Goal: Transaction & Acquisition: Obtain resource

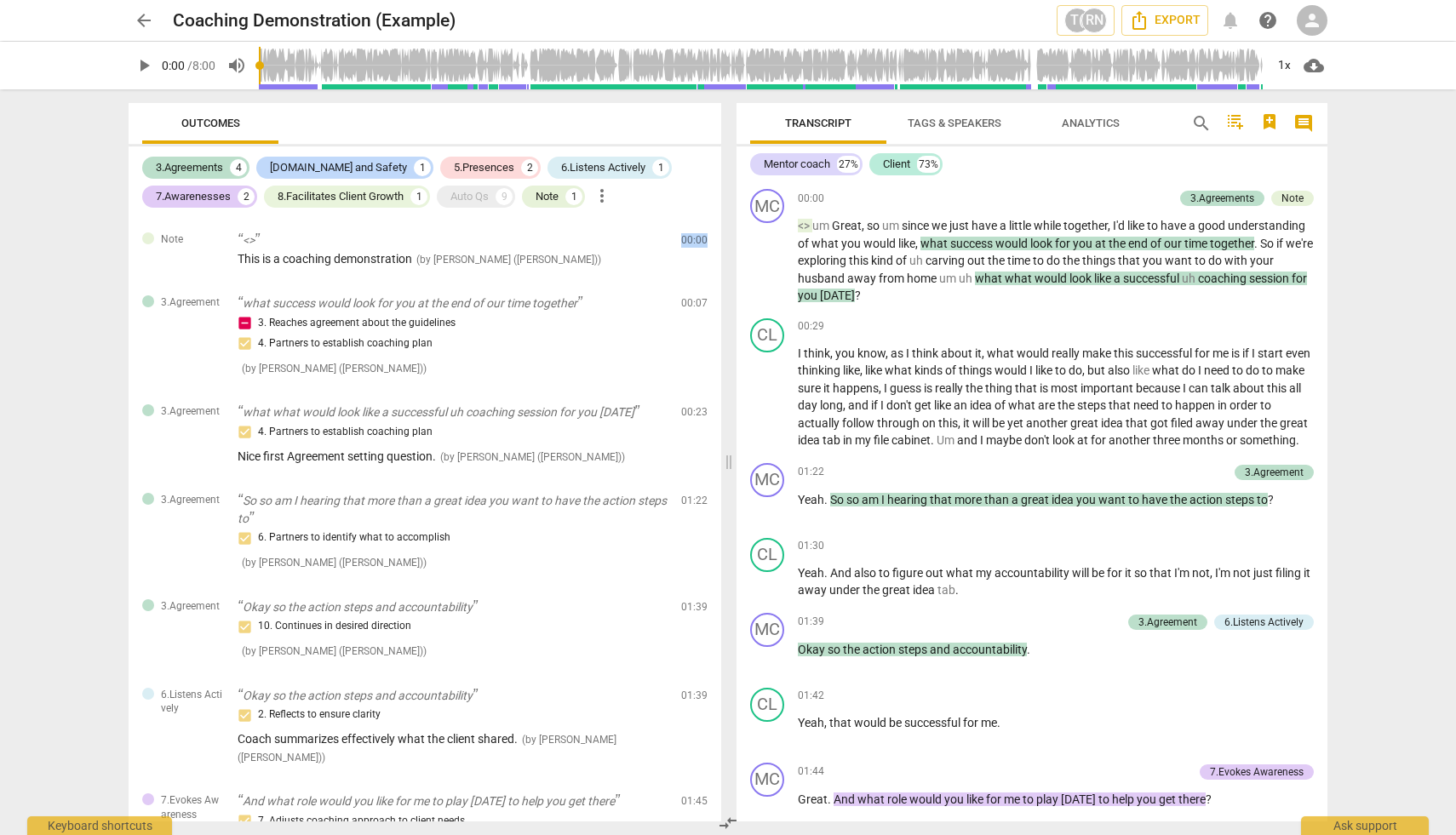
drag, startPoint x: 722, startPoint y: 275, endPoint x: 723, endPoint y: 229, distance: 46.0
click at [723, 229] on div "Outcomes 3.Agreements 4 [DOMAIN_NAME] and Safety 1 5.Presences 2 6.Listens Acti…" at bounding box center [421, 462] width 613 height 746
click at [145, 18] on span "arrow_back" at bounding box center [144, 20] width 20 height 20
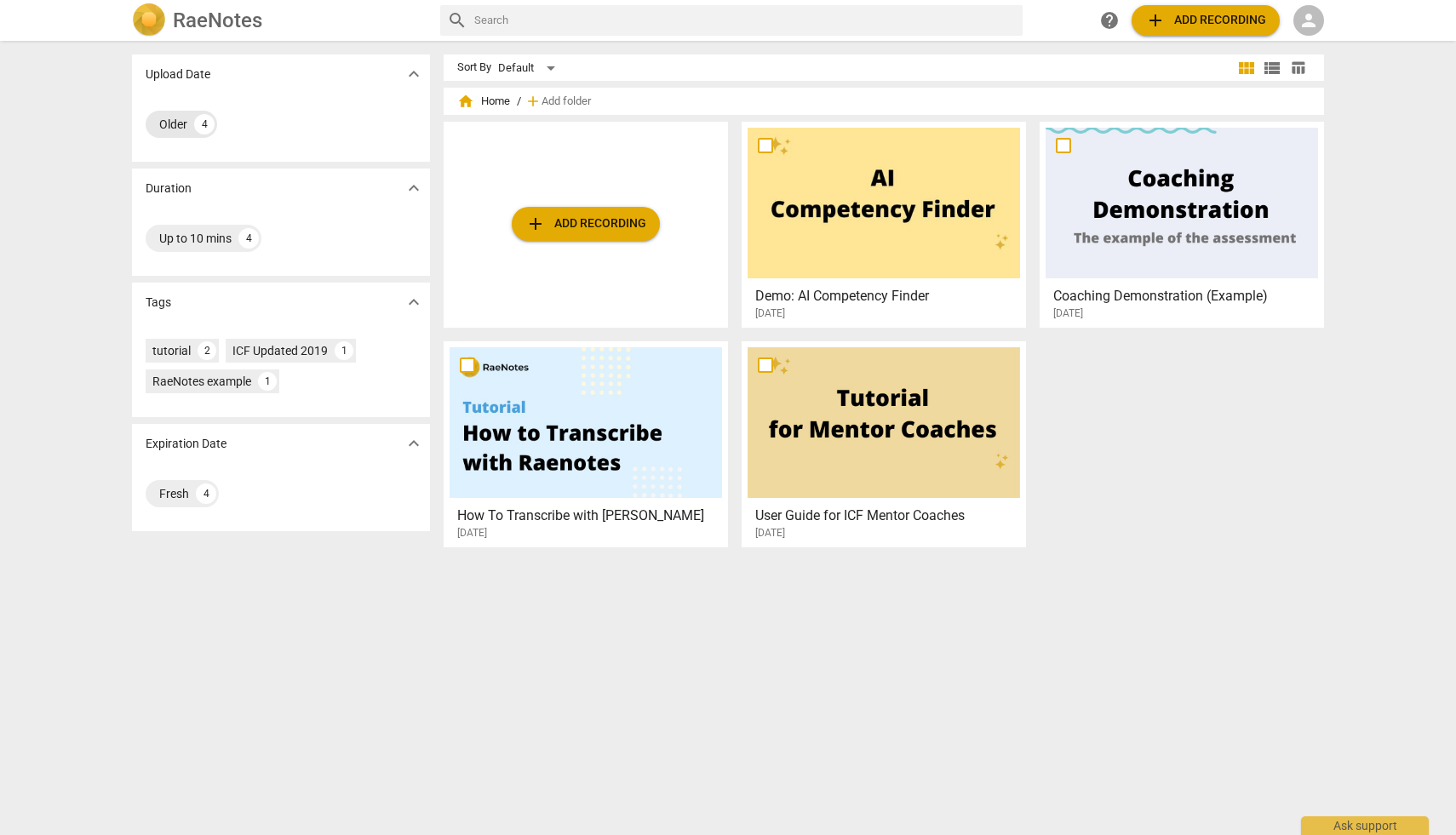
click at [179, 120] on div "Older" at bounding box center [173, 124] width 28 height 17
click at [214, 17] on h2 "RaeNotes" at bounding box center [217, 20] width 89 height 24
click at [166, 16] on div "RaeNotes" at bounding box center [278, 20] width 294 height 34
click at [1309, 19] on span "person" at bounding box center [1308, 20] width 20 height 20
click at [1209, 17] on div at bounding box center [728, 418] width 1456 height 835
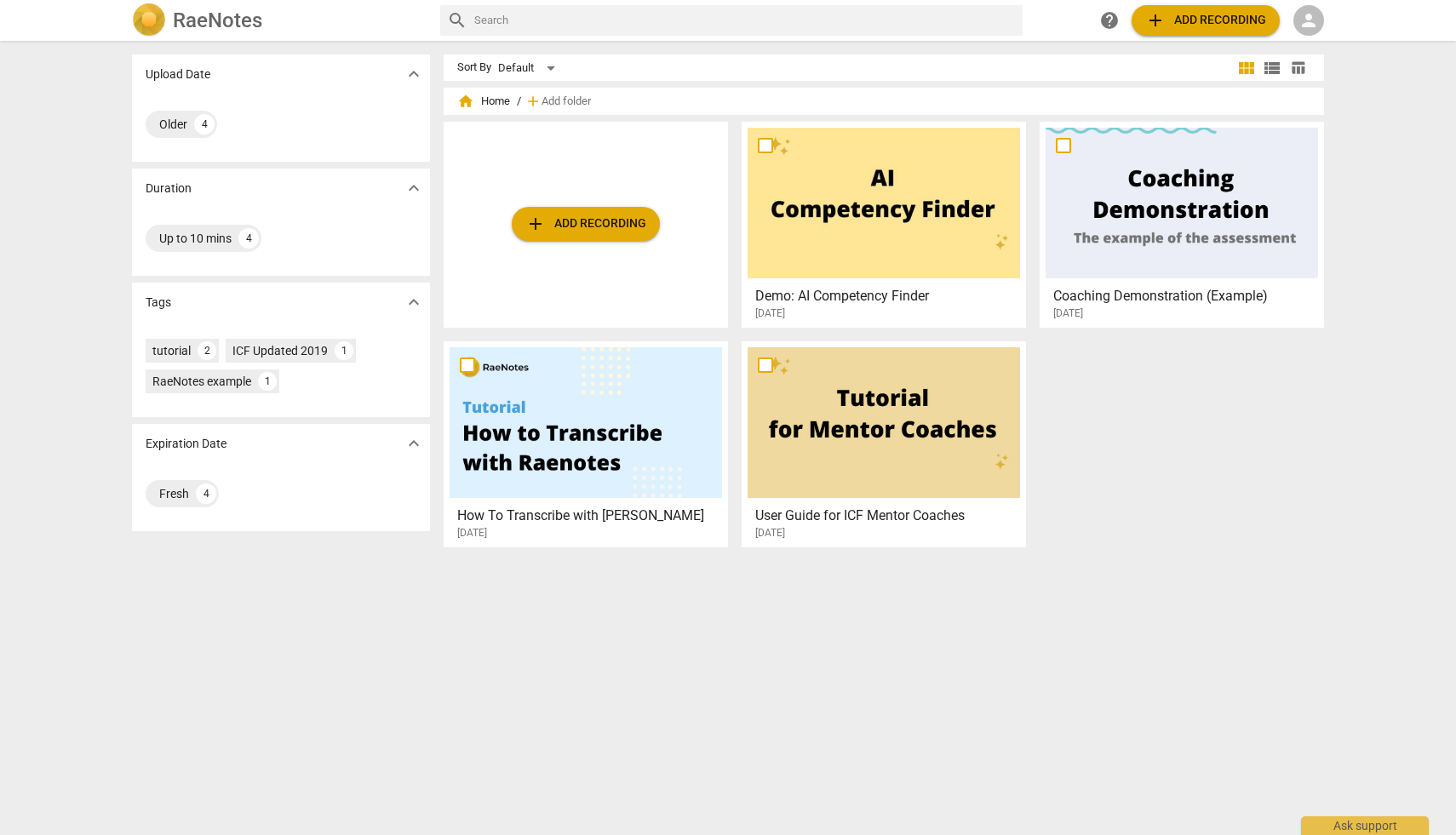
click at [1206, 18] on span "add Add recording" at bounding box center [1205, 20] width 121 height 20
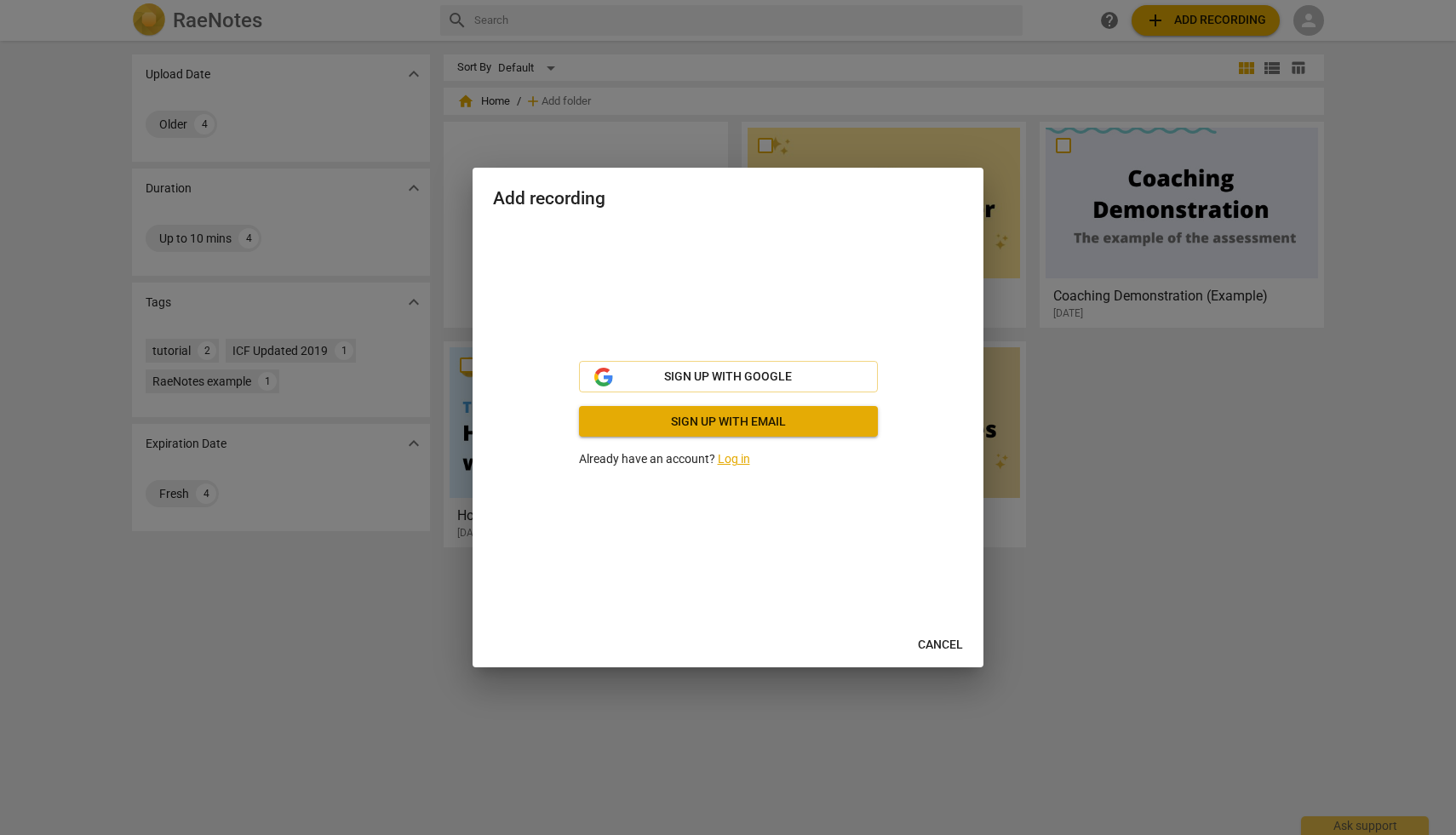
click at [733, 461] on link "Log in" at bounding box center [733, 458] width 32 height 14
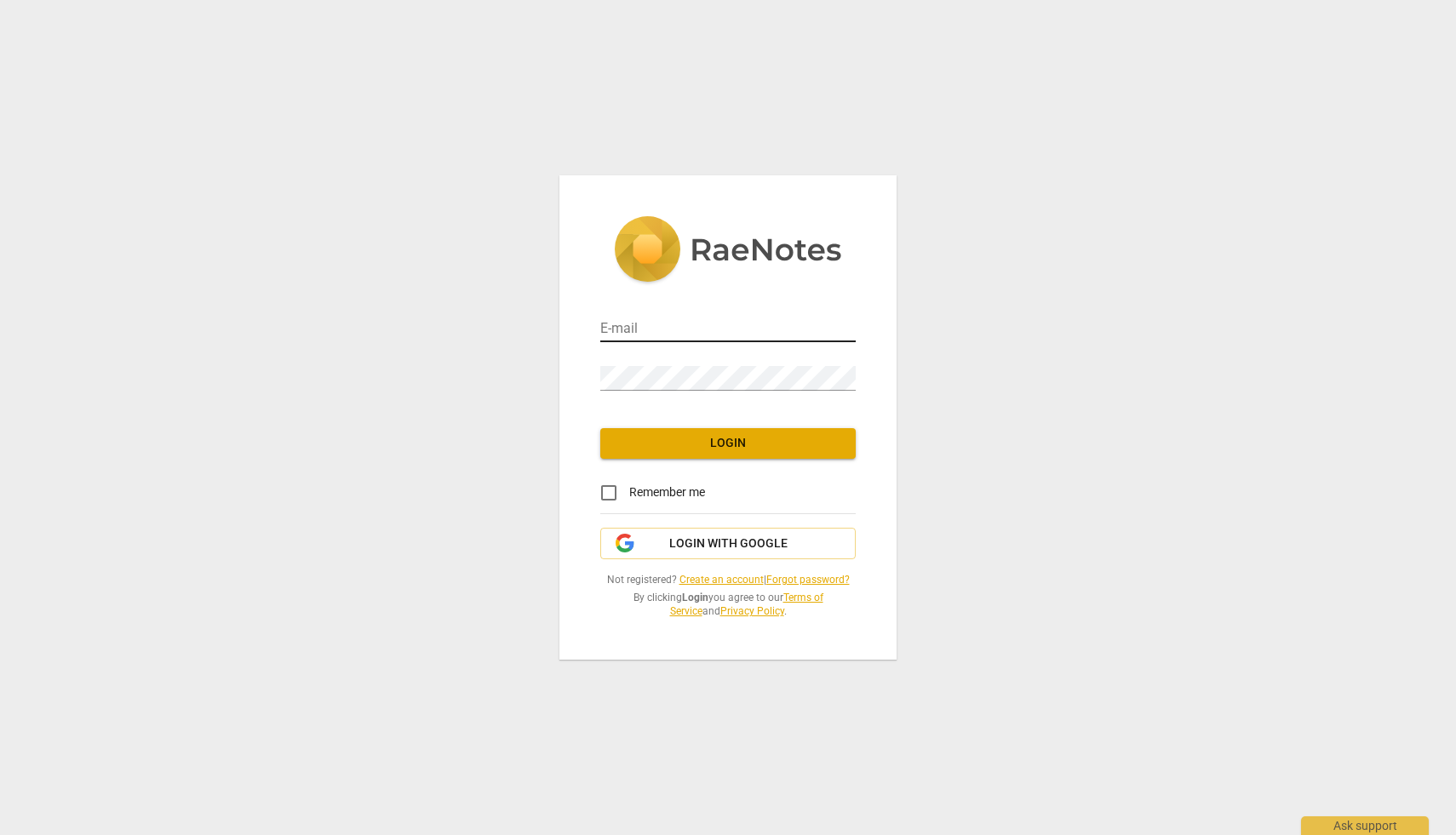
type input "[EMAIL_ADDRESS][DOMAIN_NAME]"
click at [704, 445] on span "Login" at bounding box center [728, 443] width 228 height 17
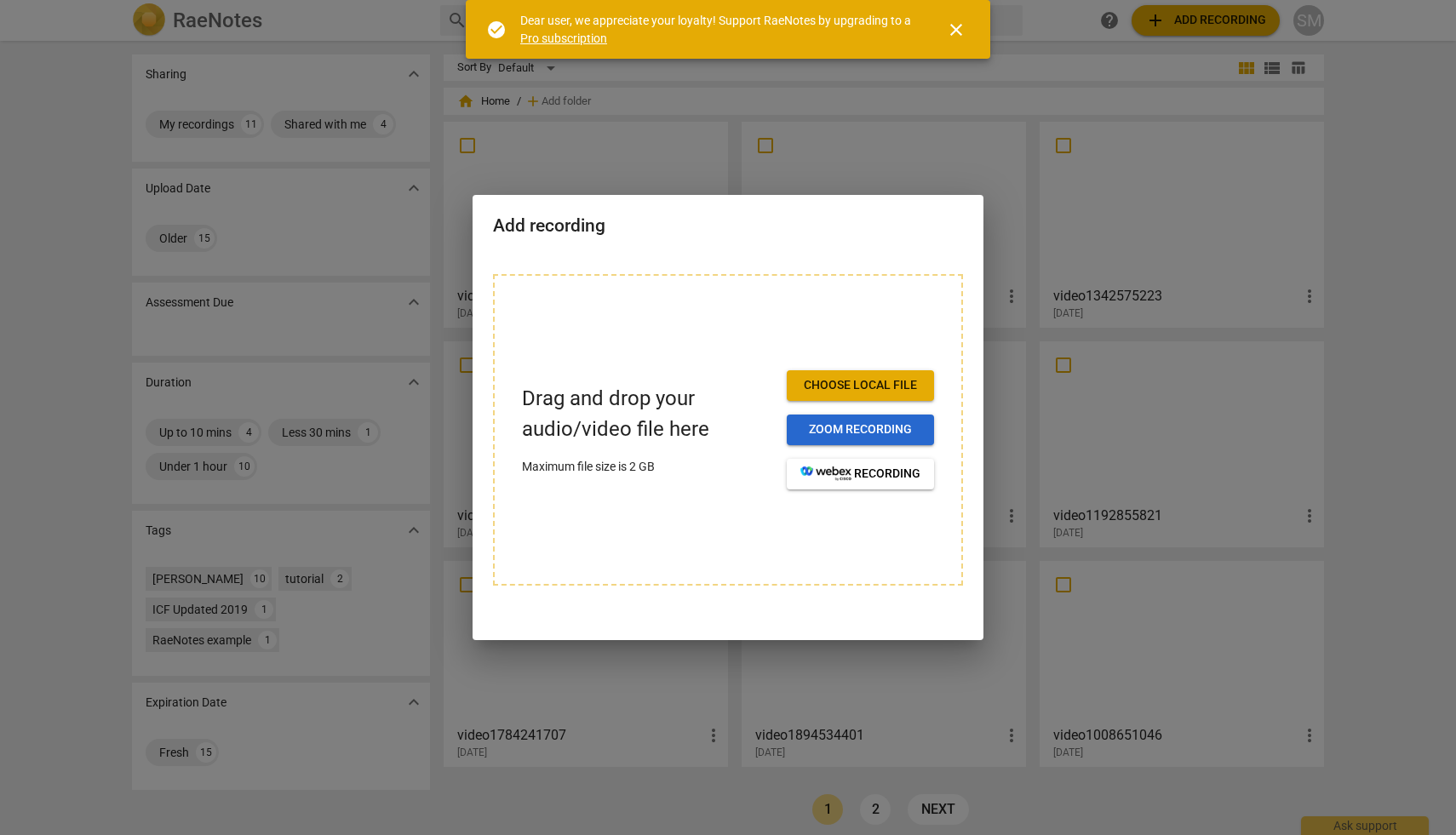
click at [870, 426] on span "Zoom recording" at bounding box center [860, 429] width 120 height 17
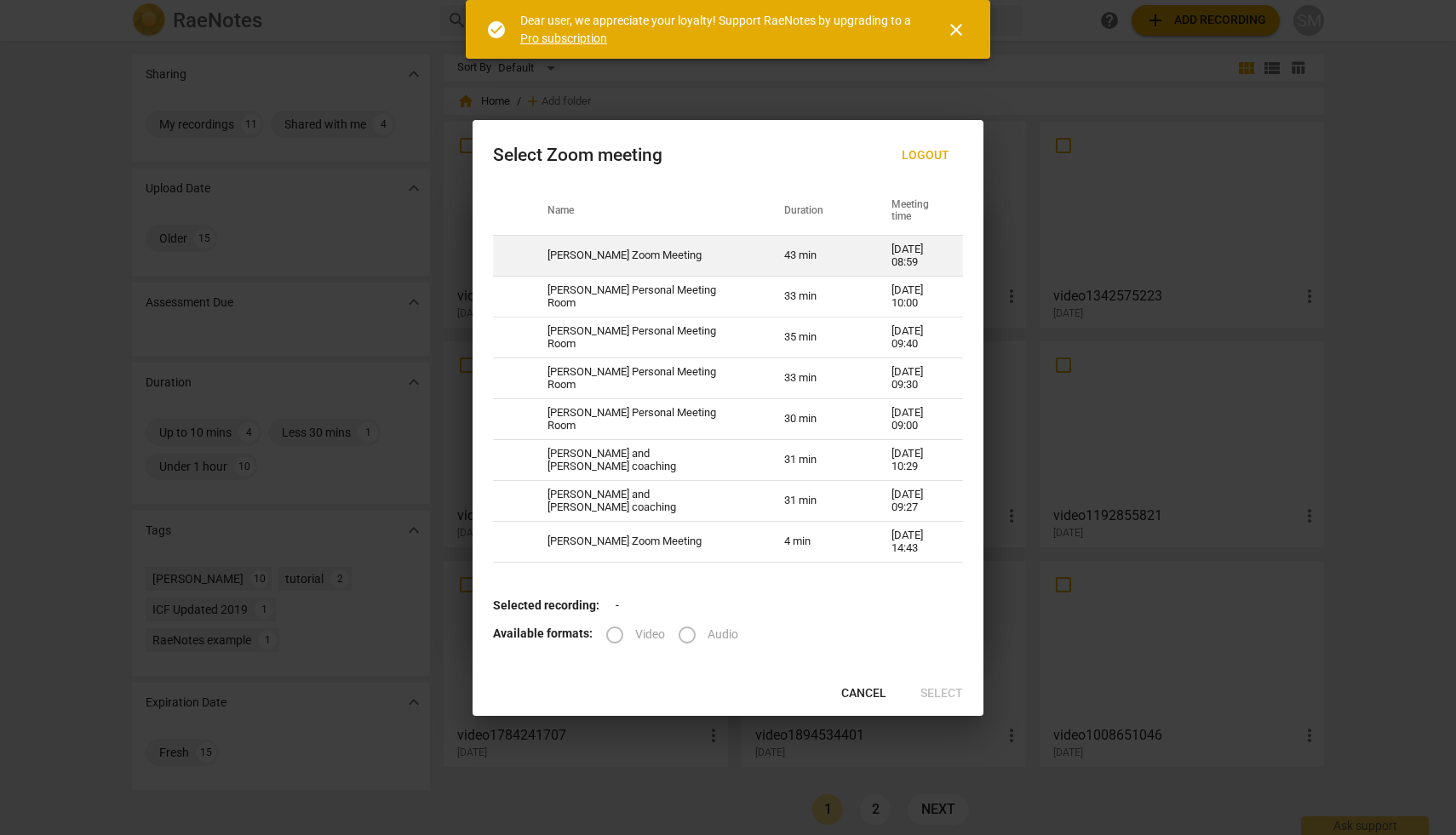
click at [660, 252] on td "[PERSON_NAME] Zoom Meeting" at bounding box center [645, 256] width 237 height 41
radio input "true"
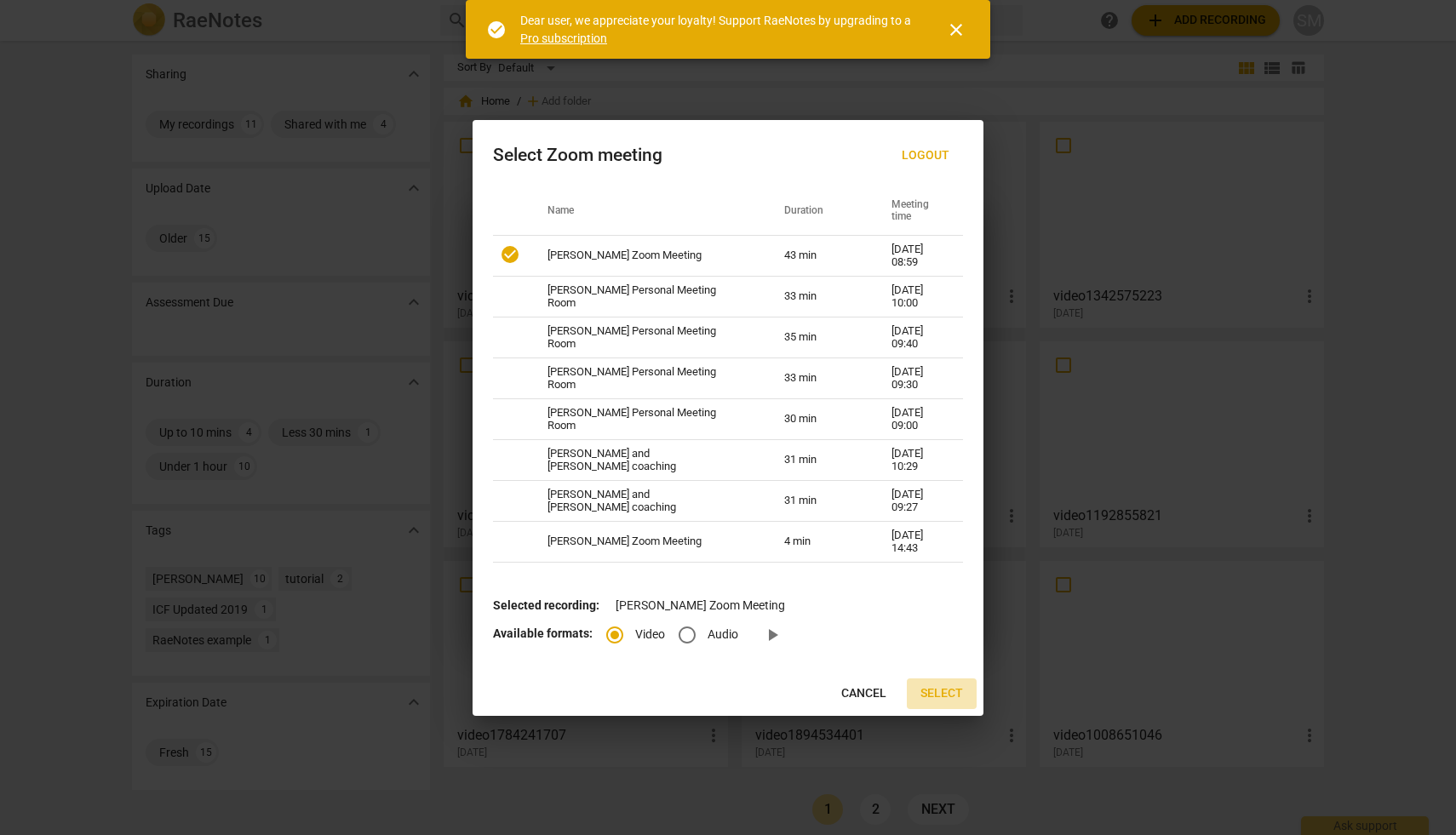
click at [934, 694] on span "Select" at bounding box center [941, 693] width 42 height 17
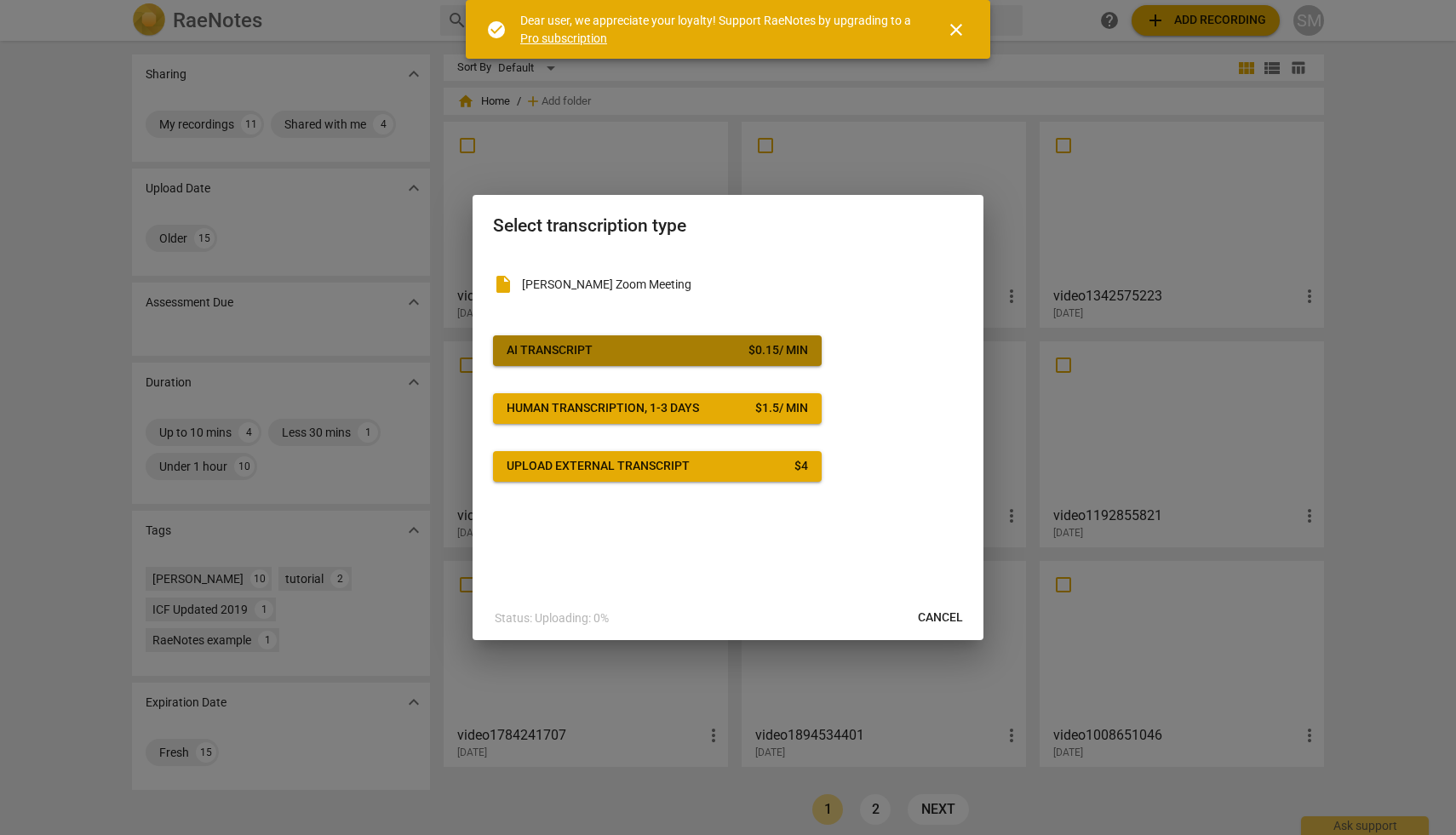
click at [723, 343] on span "AI Transcript $ 0.15 / min" at bounding box center [657, 350] width 302 height 17
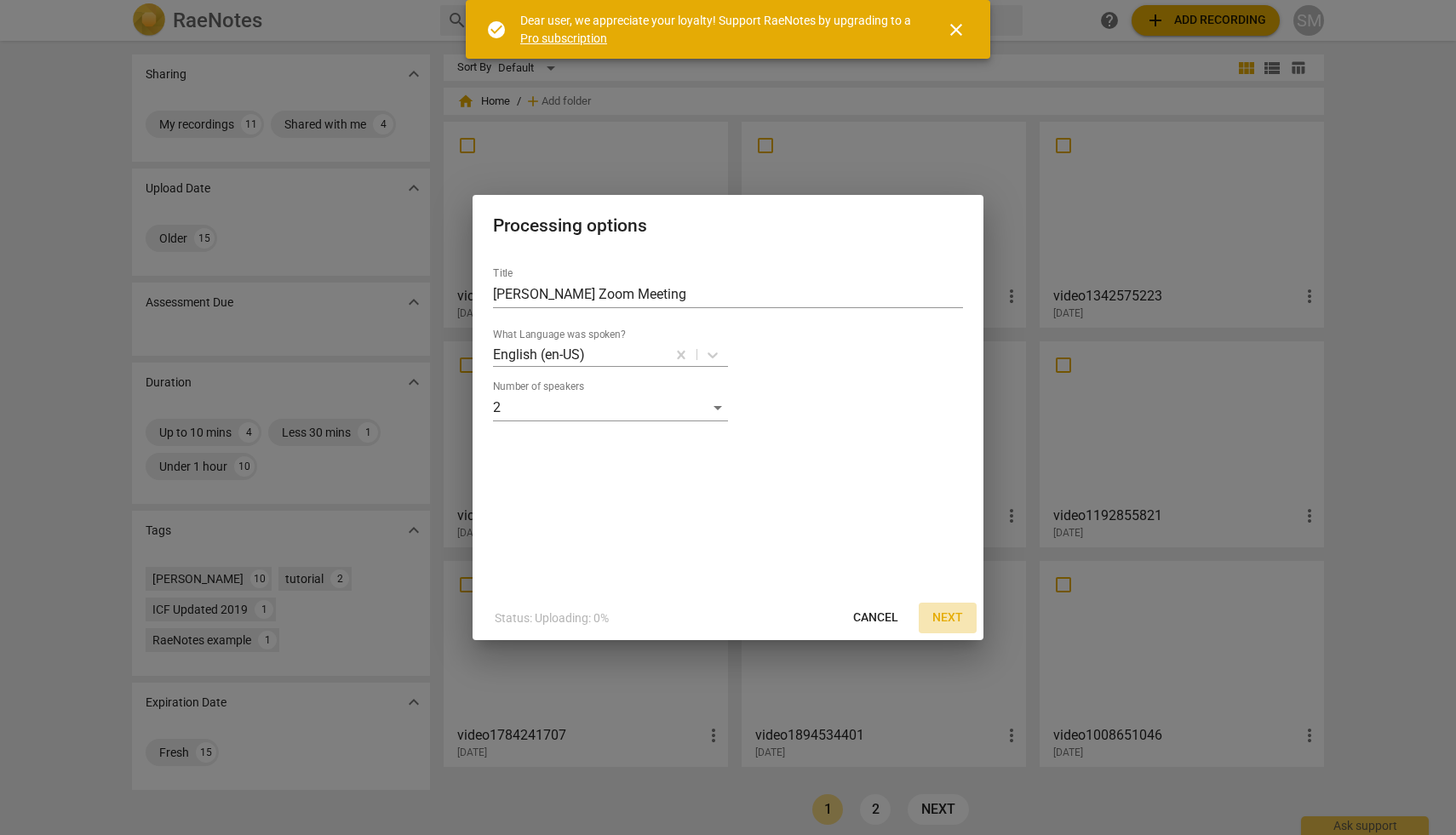
click at [943, 614] on span "Next" at bounding box center [947, 617] width 30 height 17
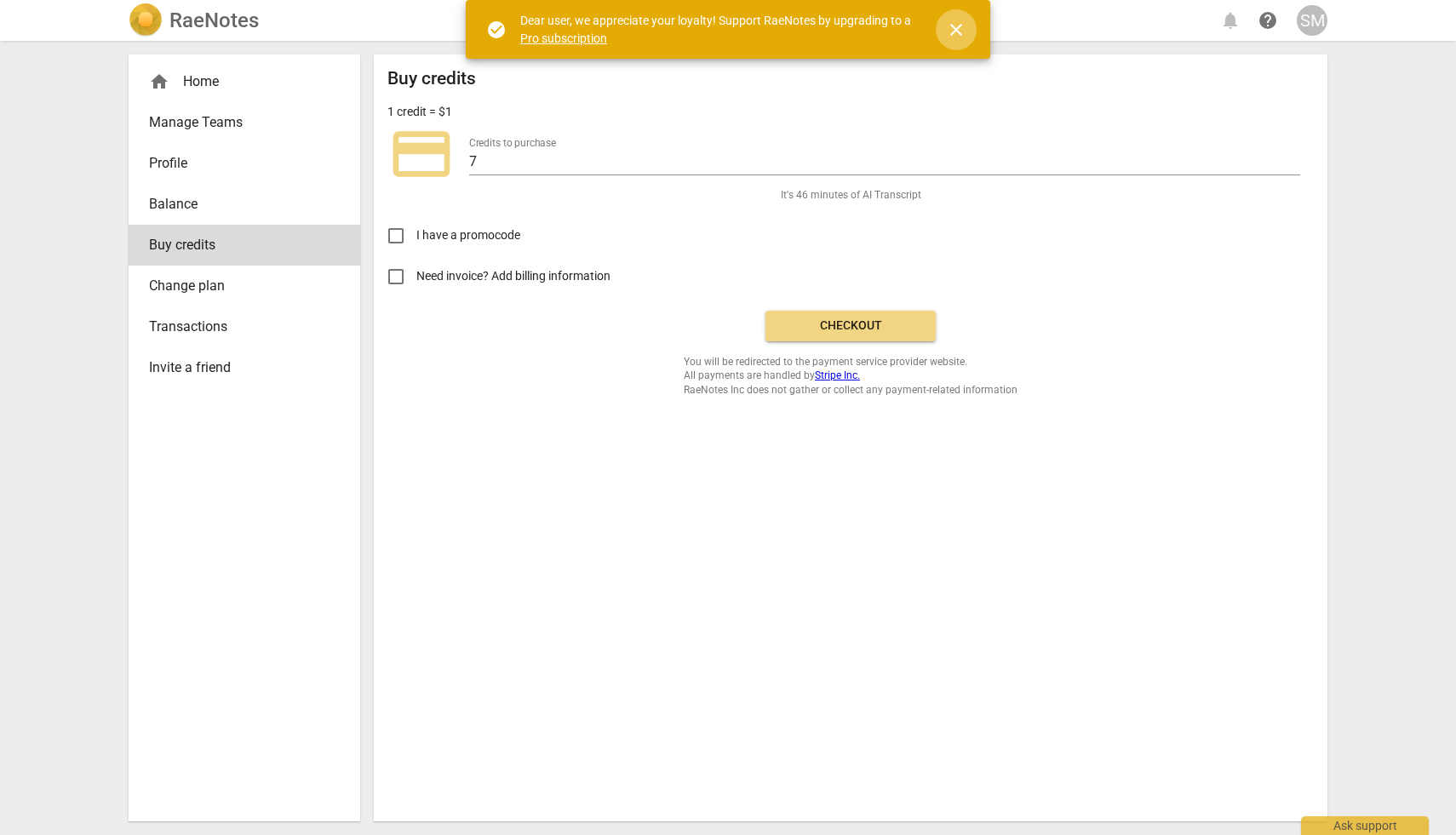
click at [962, 28] on span "close" at bounding box center [956, 29] width 20 height 20
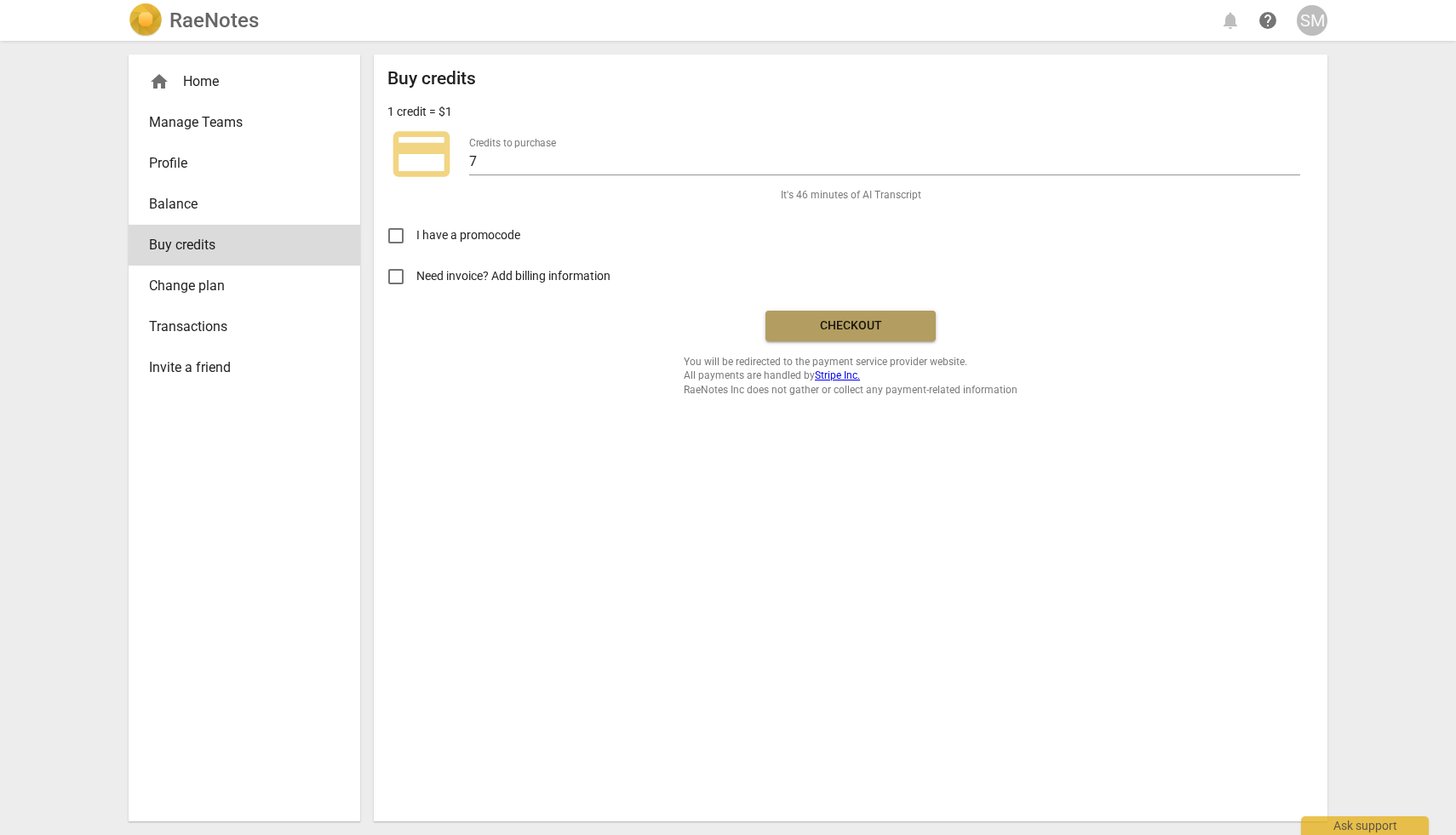
click at [863, 323] on span "Checkout" at bounding box center [850, 325] width 143 height 17
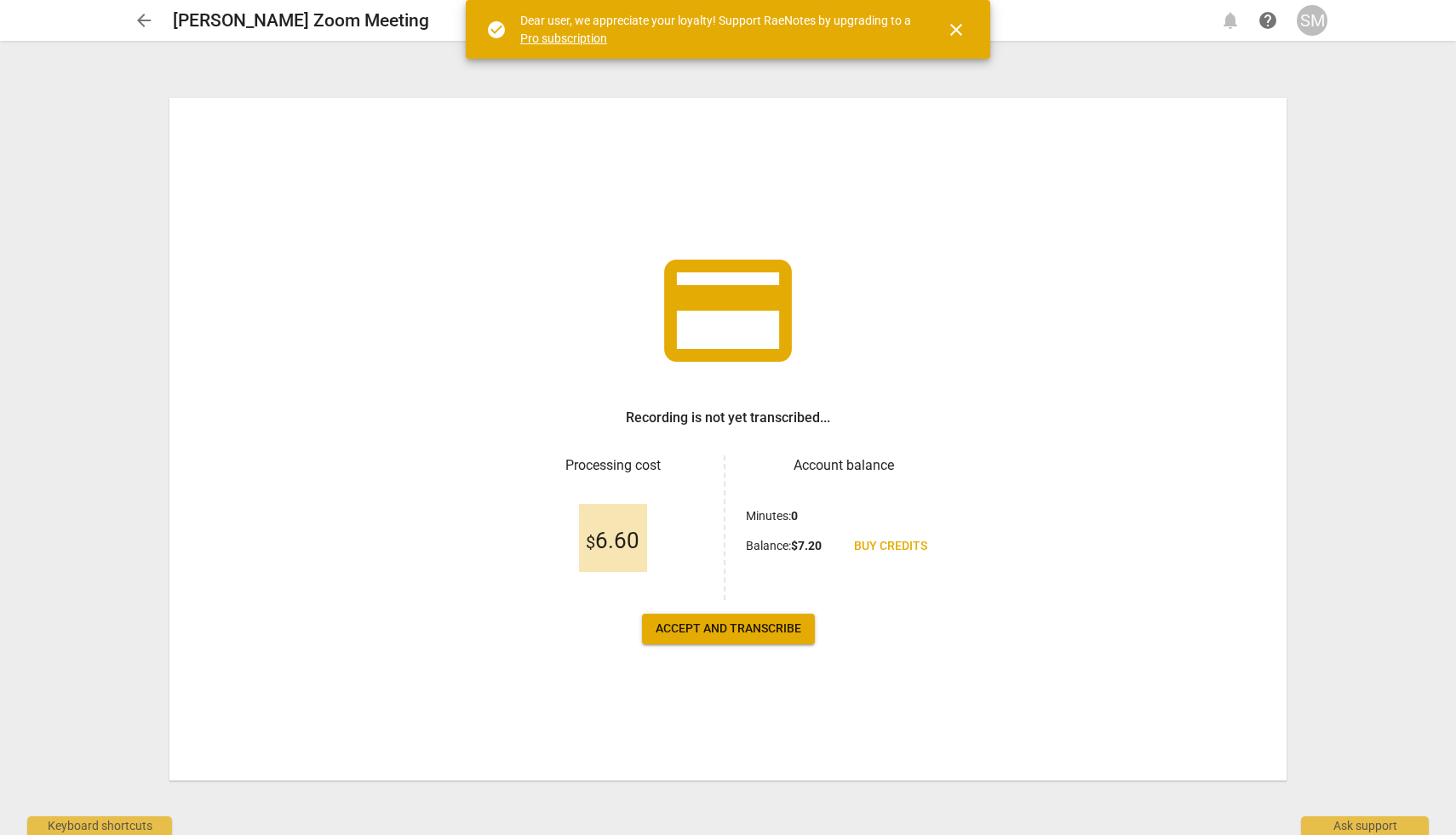
click at [740, 634] on span "Accept and transcribe" at bounding box center [728, 629] width 146 height 17
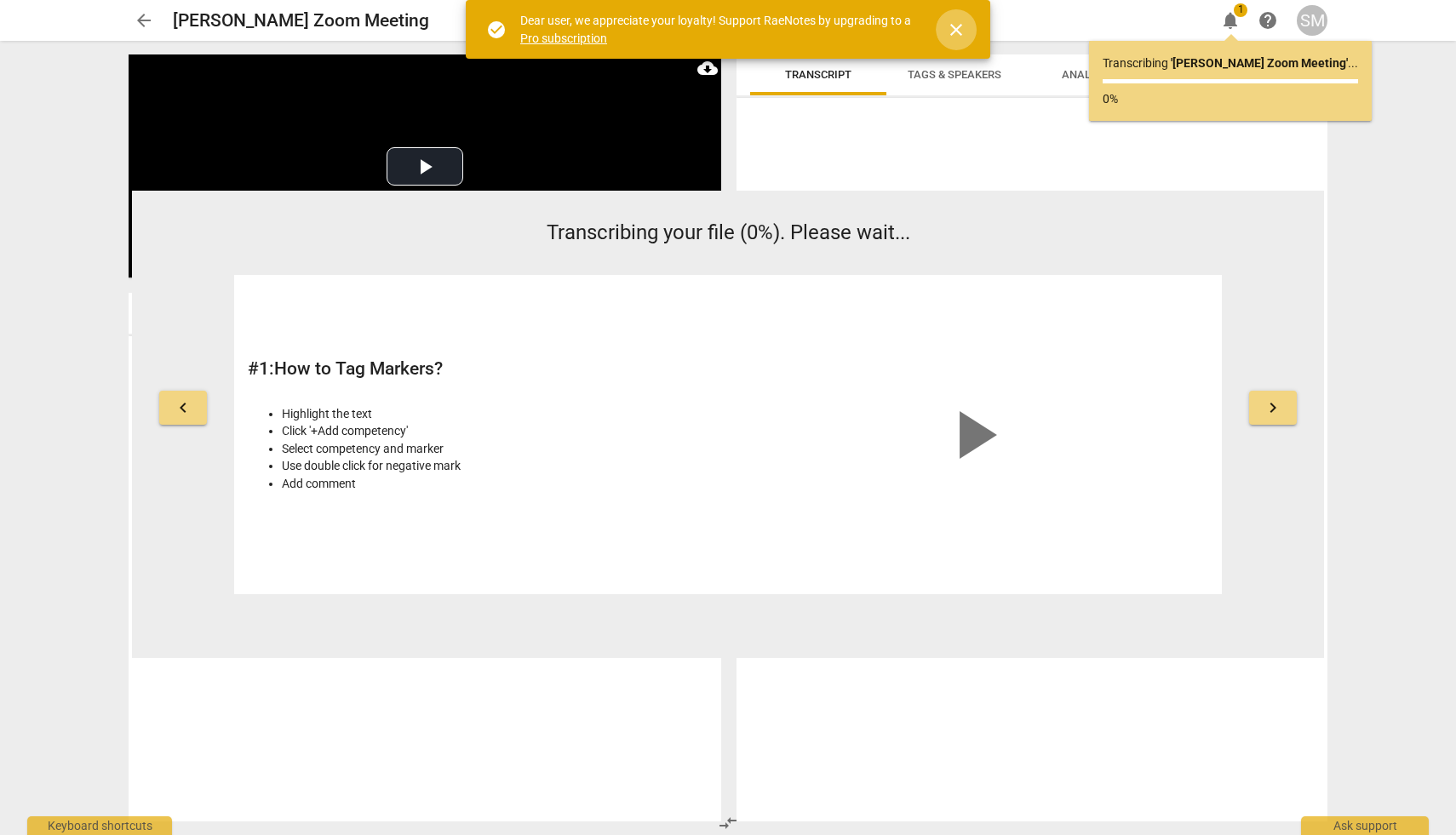
click at [958, 32] on span "close" at bounding box center [956, 29] width 20 height 20
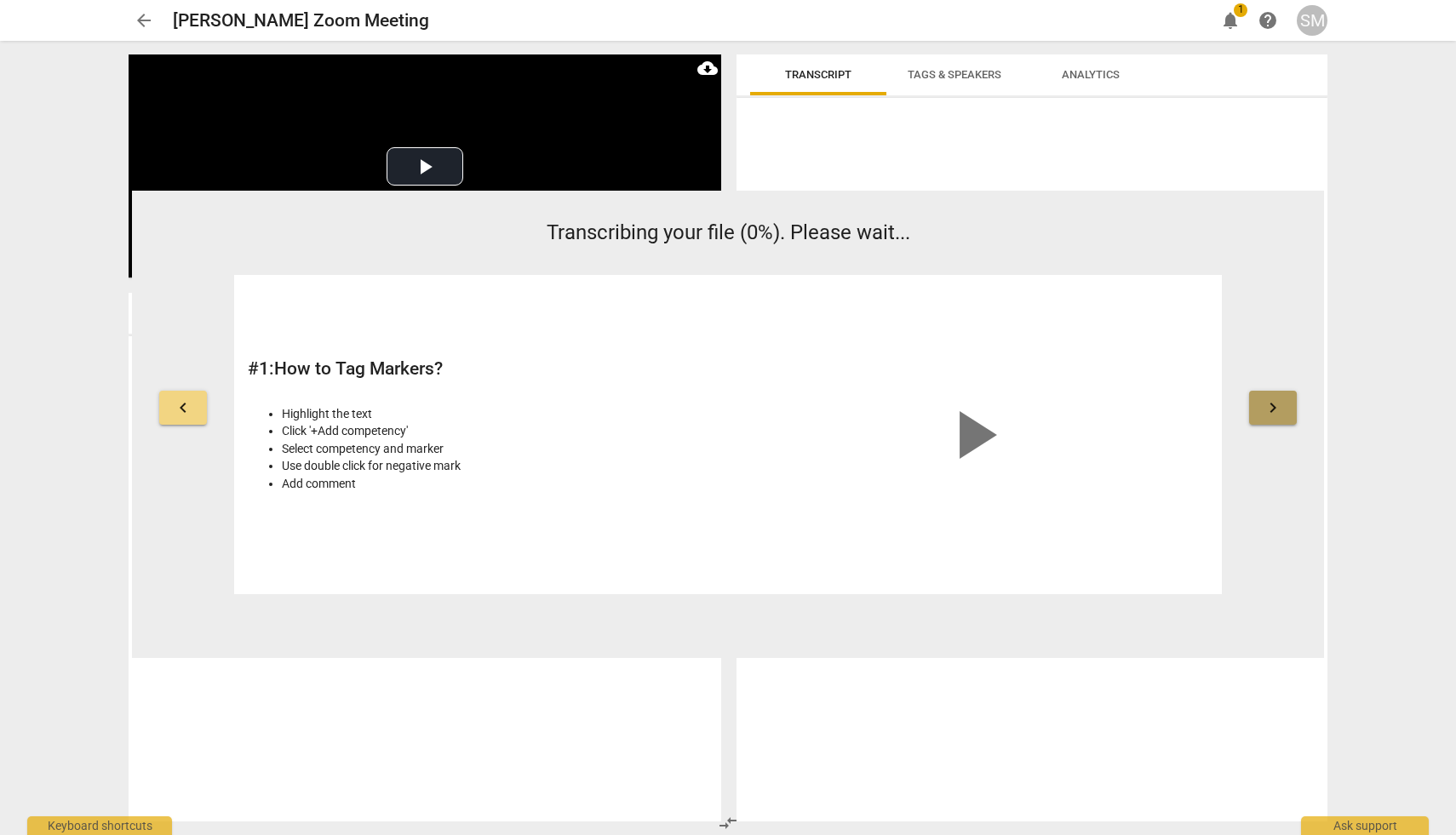
click at [1274, 415] on span "keyboard_arrow_right" at bounding box center [1273, 407] width 20 height 20
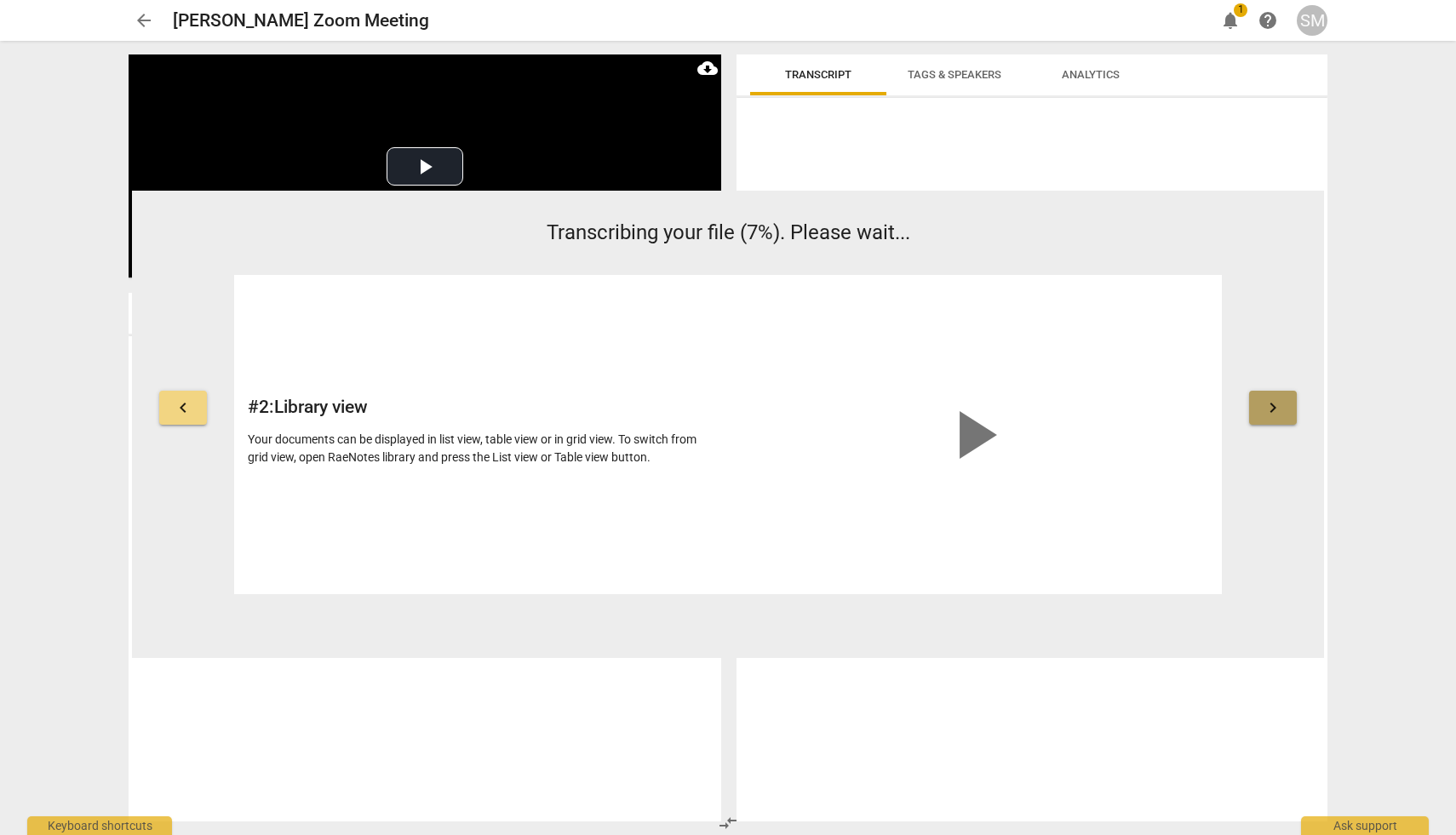
click at [1274, 415] on span "keyboard_arrow_right" at bounding box center [1273, 407] width 20 height 20
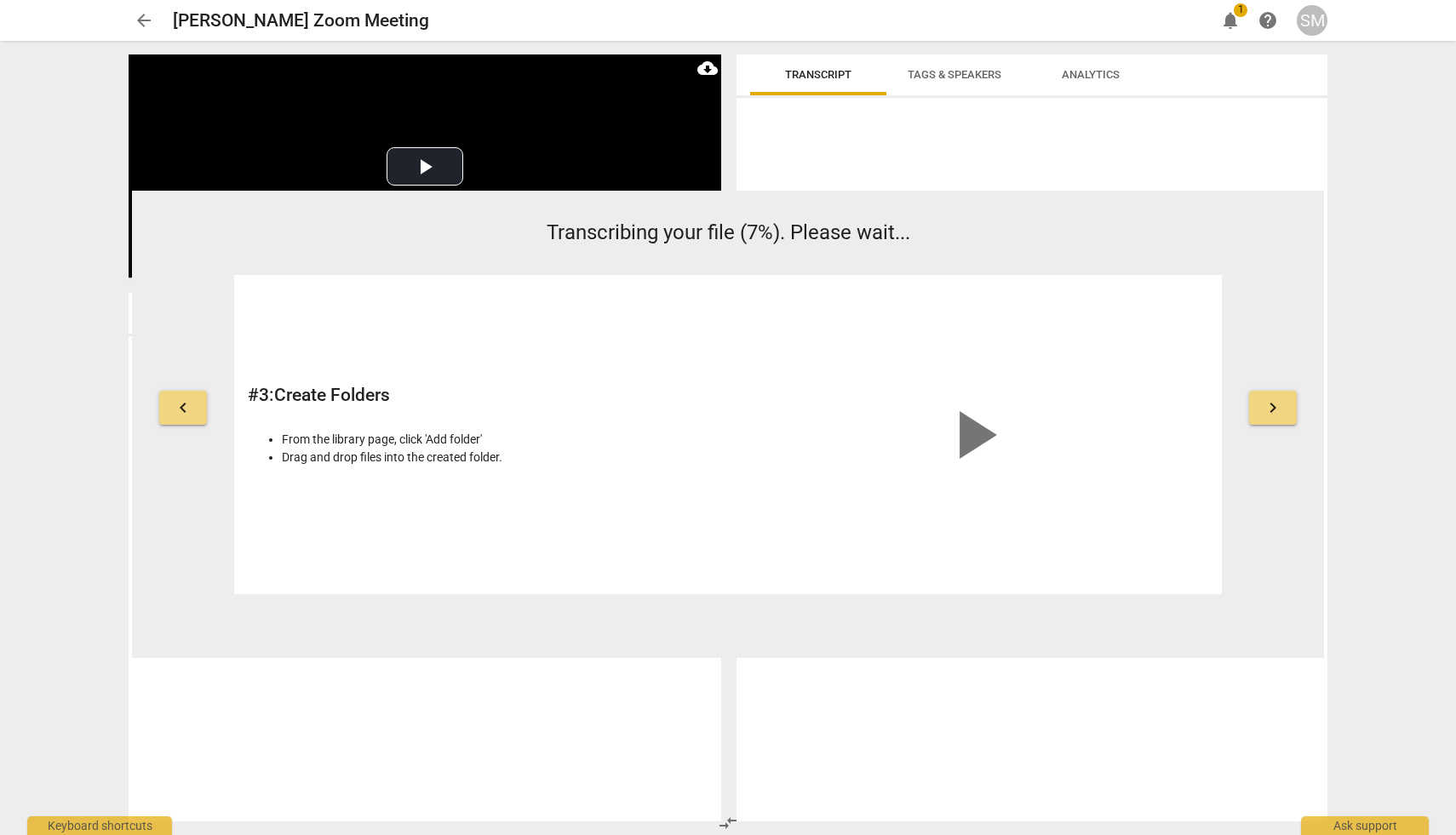
click at [1274, 415] on span "keyboard_arrow_right" at bounding box center [1273, 407] width 20 height 20
click at [1273, 414] on span "keyboard_arrow_right" at bounding box center [1273, 407] width 20 height 20
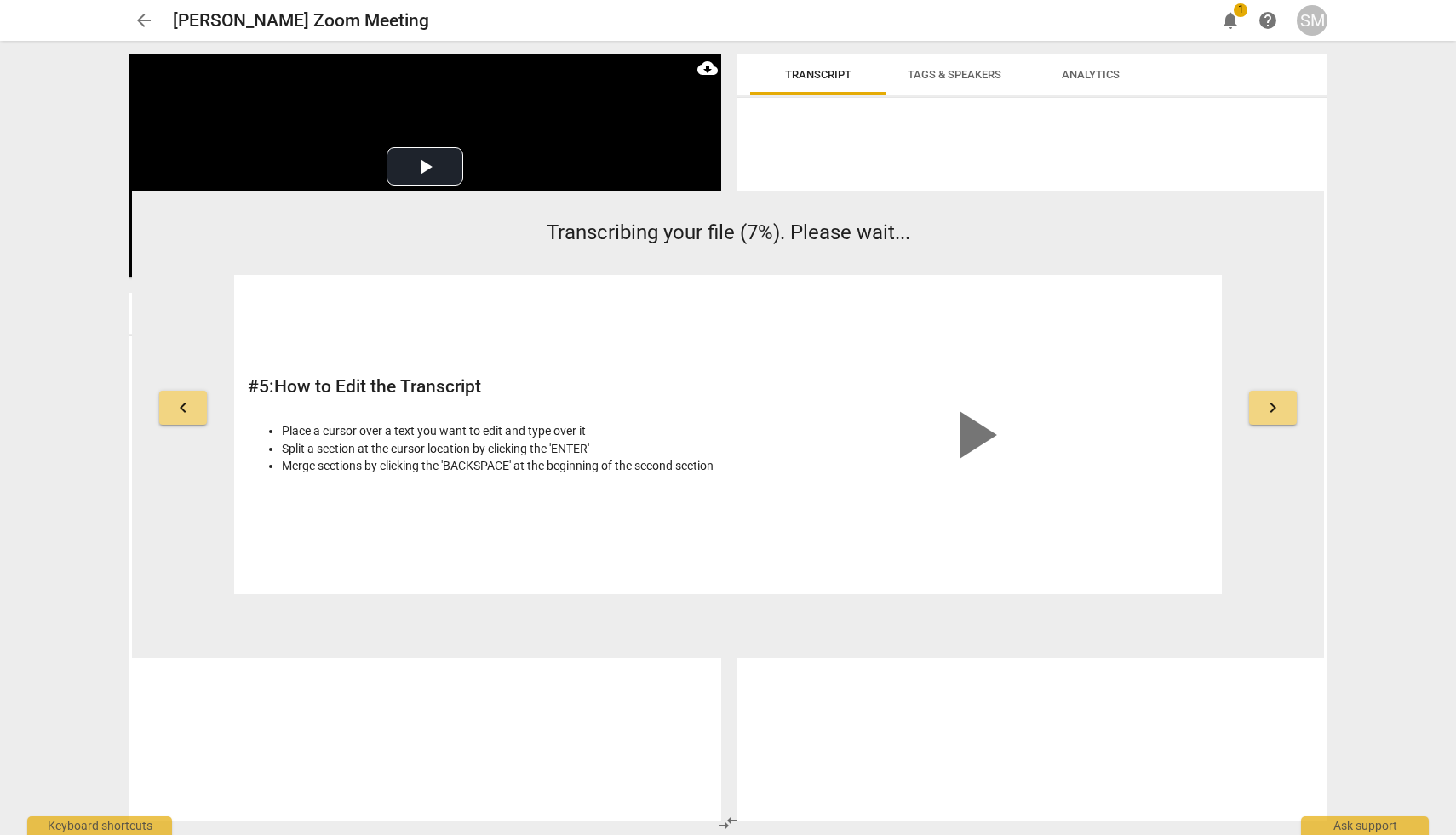
click at [1268, 411] on span "keyboard_arrow_right" at bounding box center [1273, 407] width 20 height 20
click at [1268, 413] on span "keyboard_arrow_right" at bounding box center [1273, 407] width 20 height 20
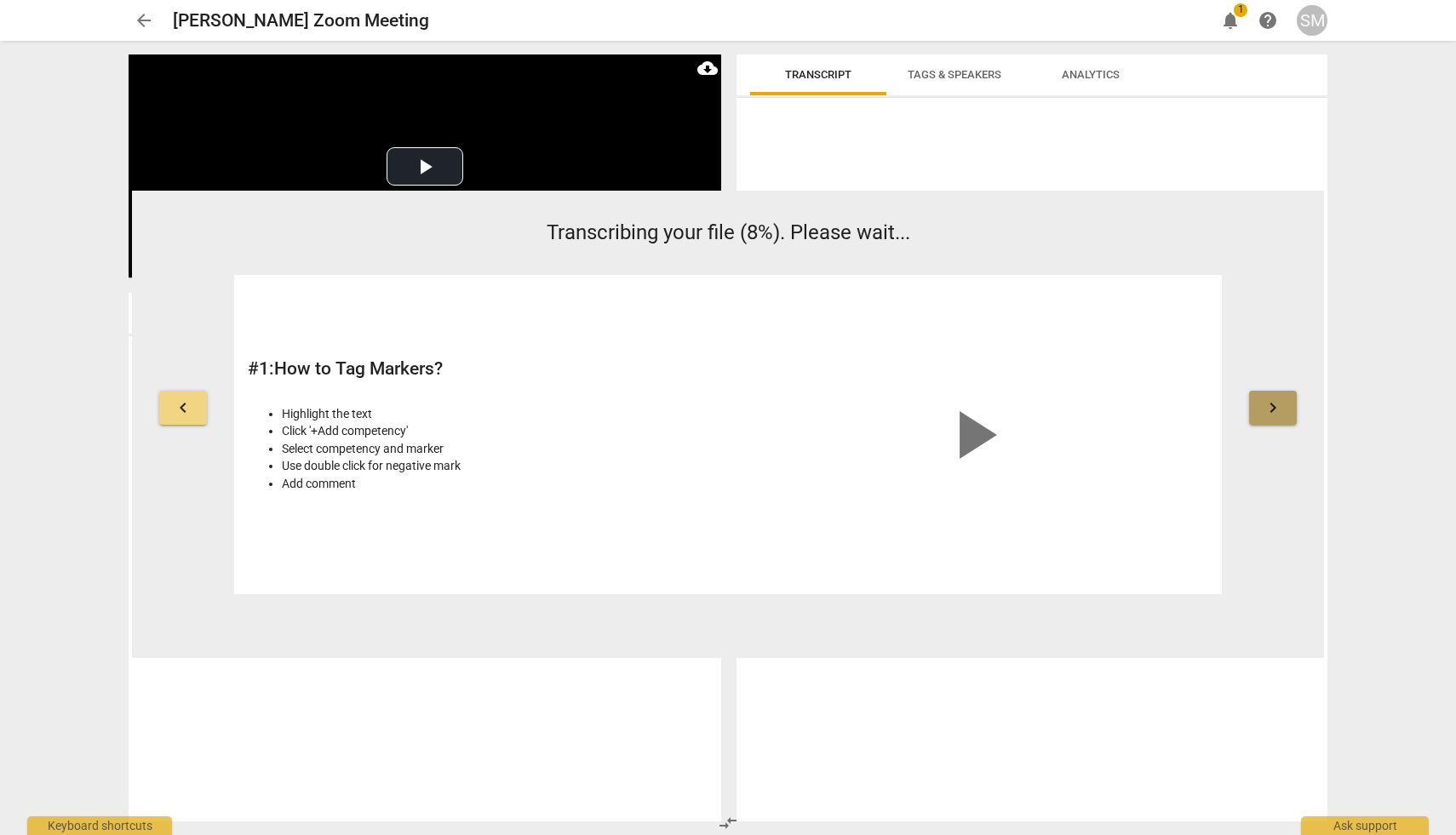
click at [1275, 409] on span "keyboard_arrow_right" at bounding box center [1273, 407] width 20 height 20
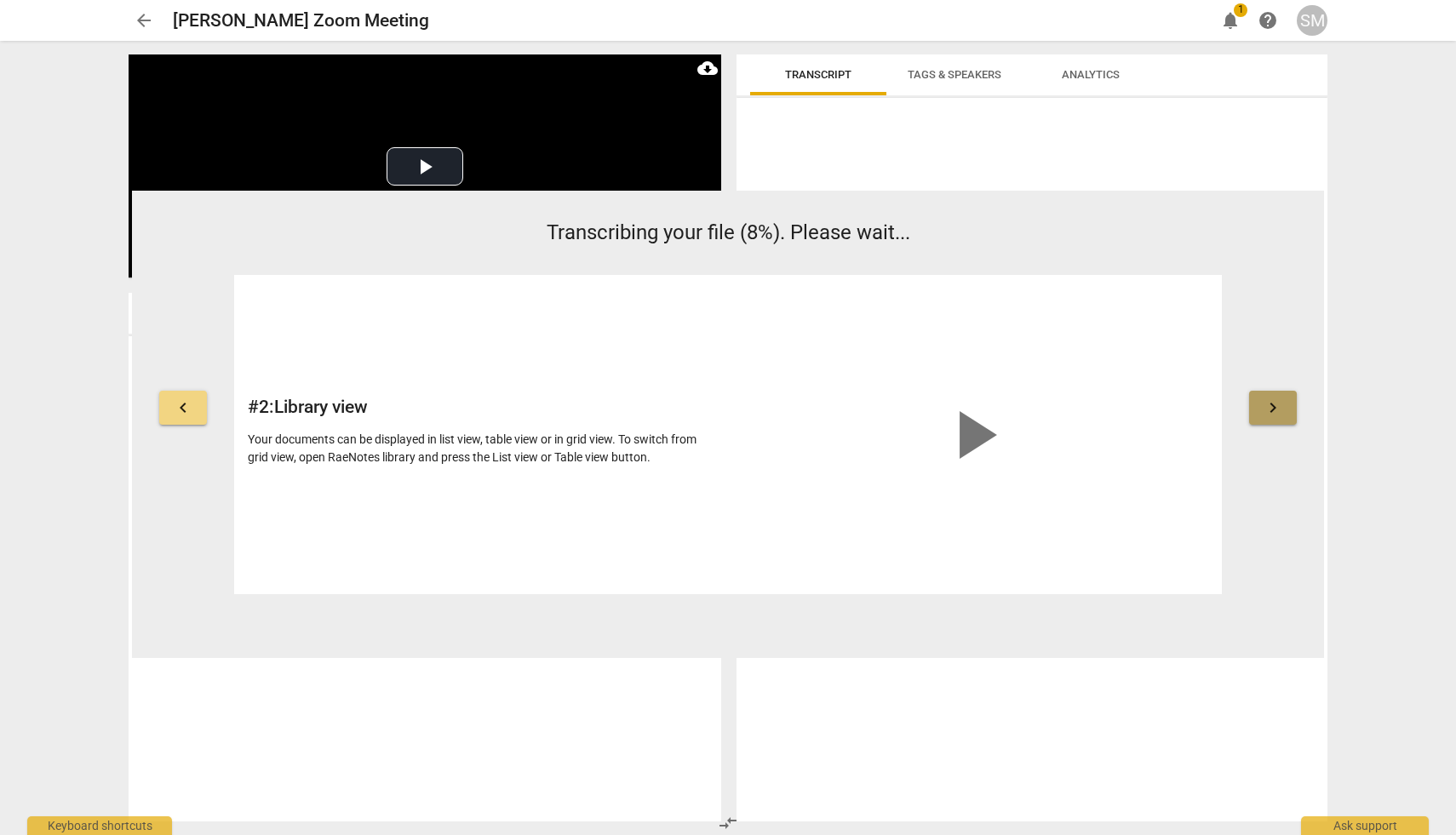
click at [1275, 409] on span "keyboard_arrow_right" at bounding box center [1273, 407] width 20 height 20
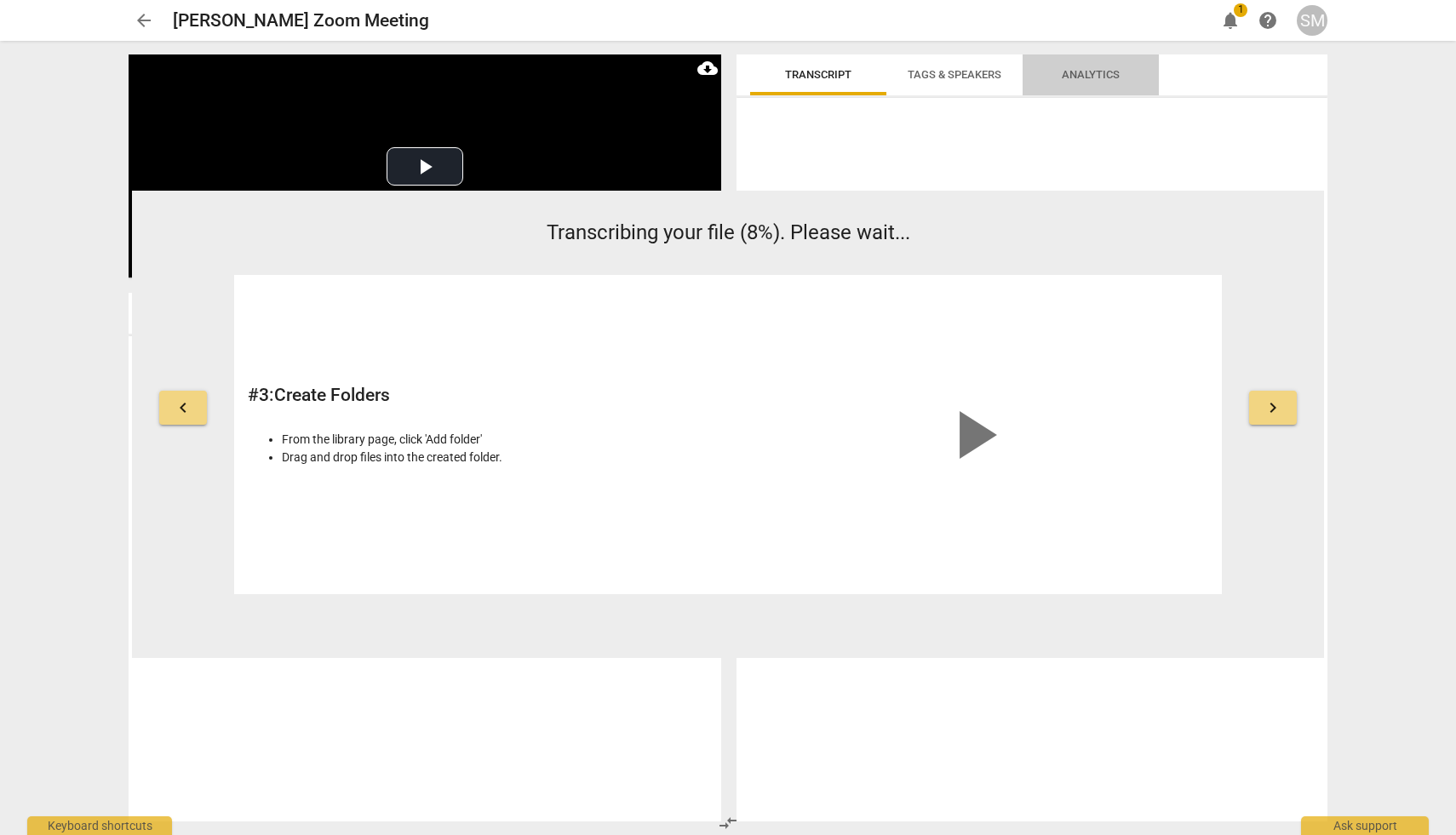
click at [1096, 76] on span "Analytics" at bounding box center [1090, 75] width 58 height 13
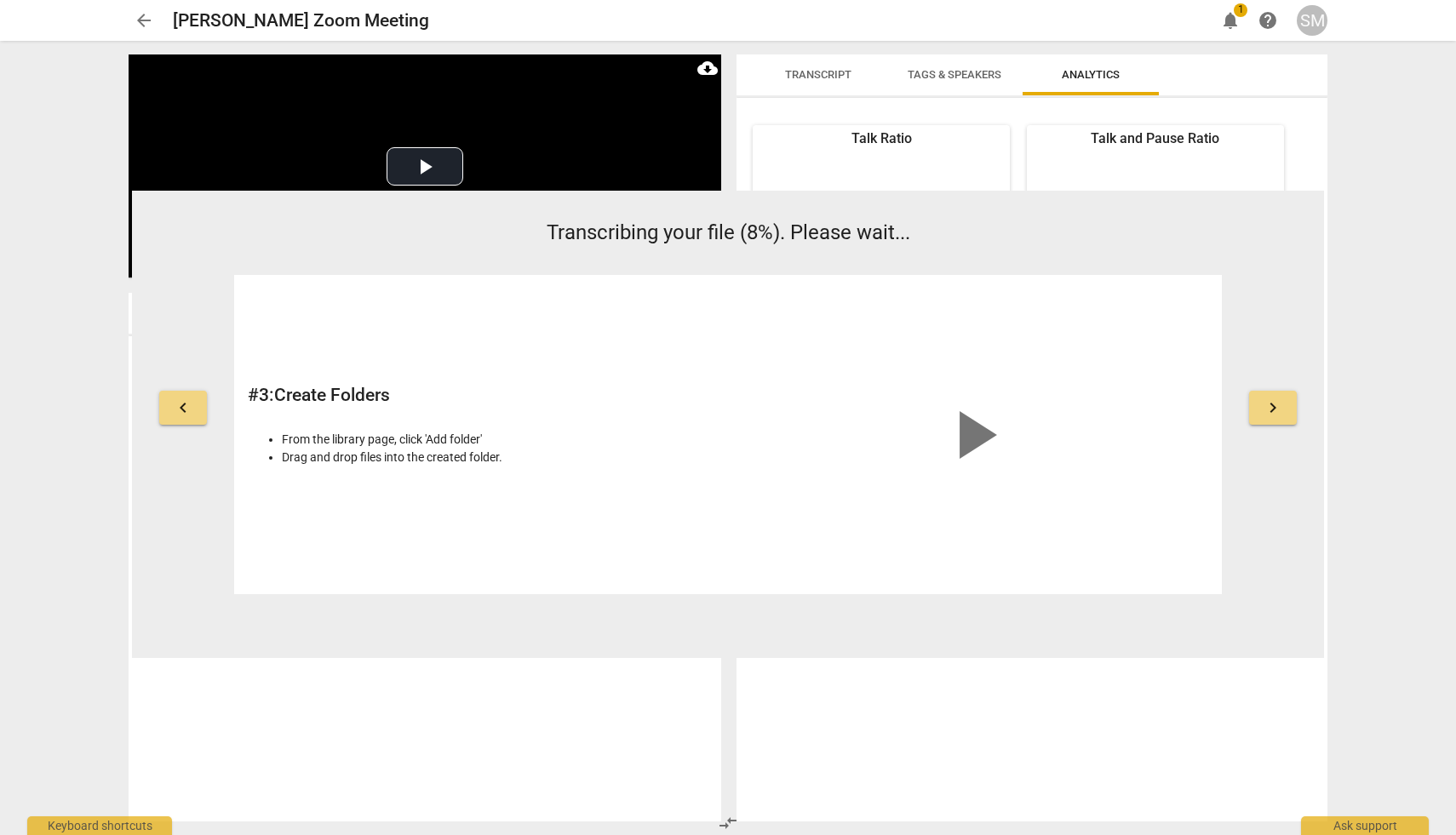
click at [951, 75] on span "Tags & Speakers" at bounding box center [954, 75] width 94 height 13
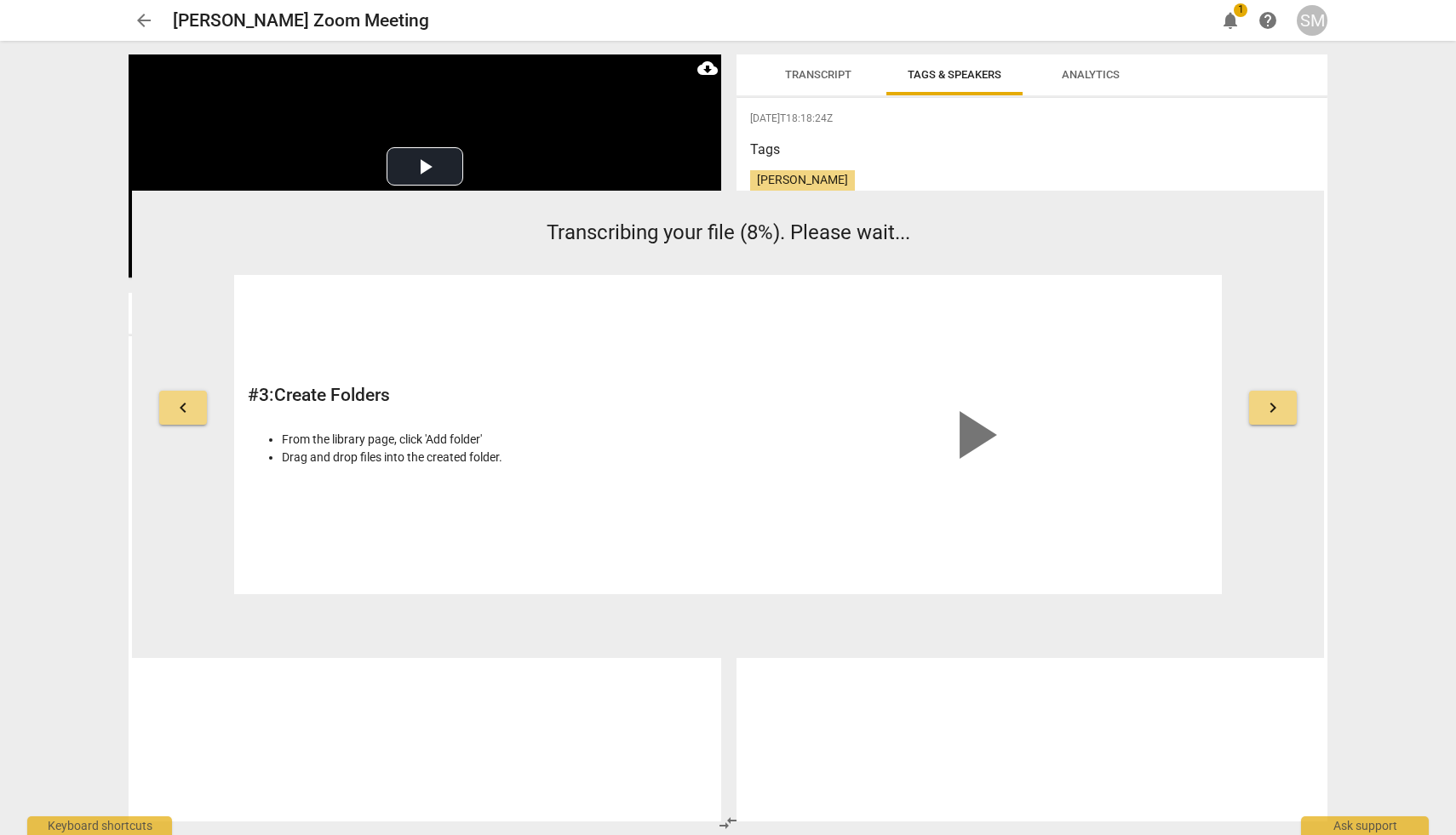
click at [826, 72] on span "Transcript" at bounding box center [818, 75] width 66 height 13
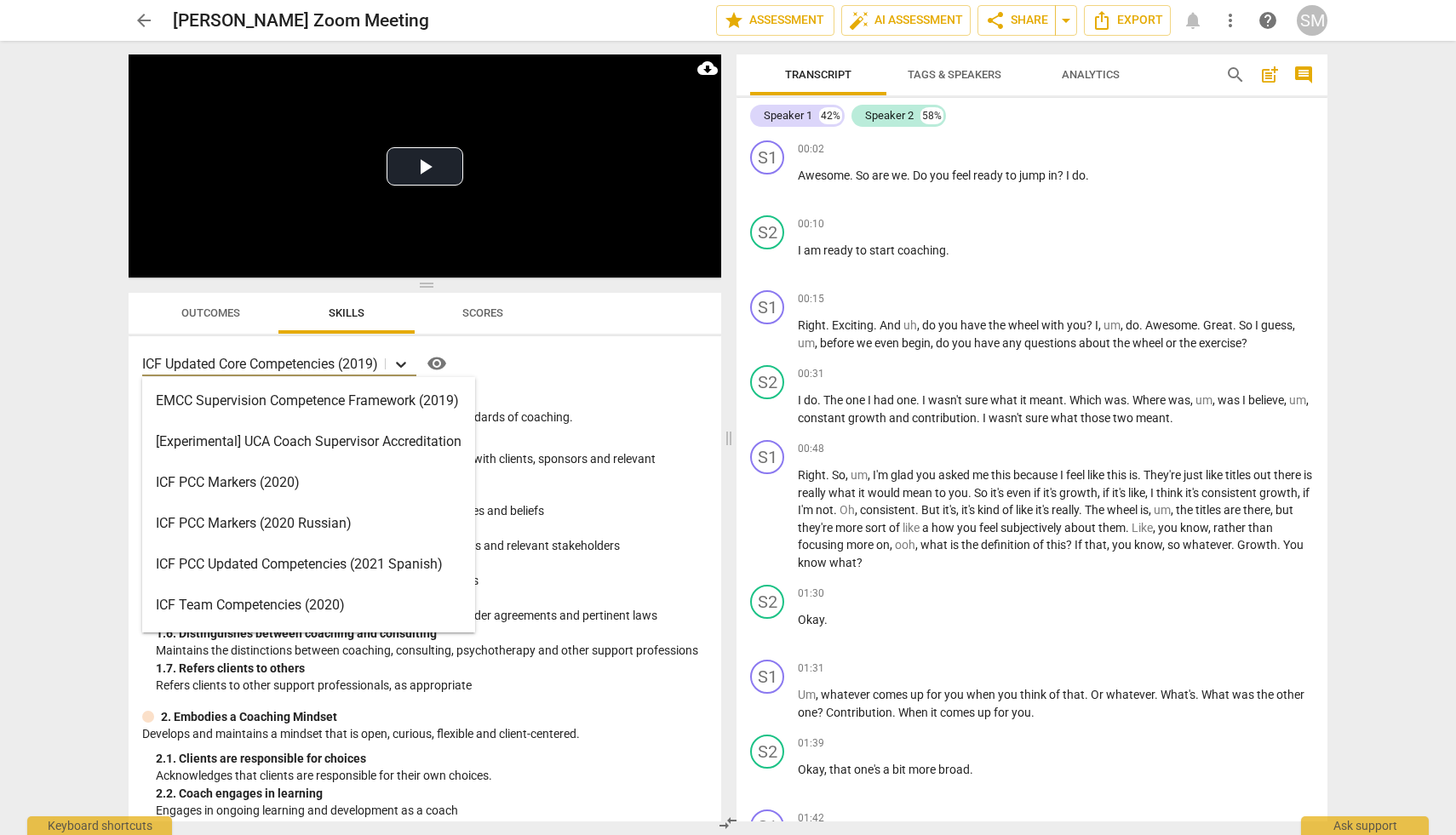
click at [405, 363] on icon at bounding box center [401, 364] width 17 height 17
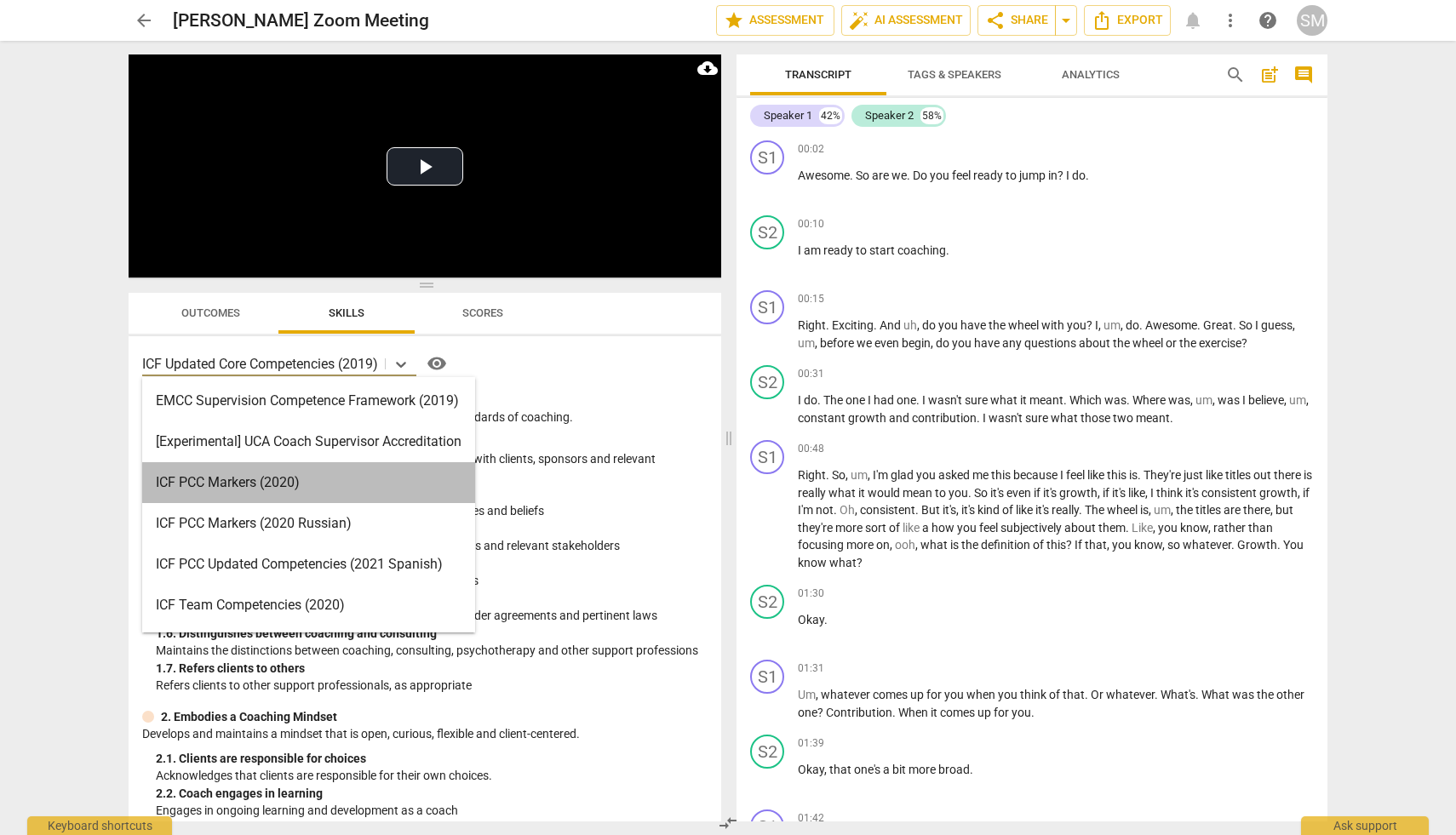
click at [323, 478] on div "ICF PCC Markers (2020)" at bounding box center [308, 482] width 333 height 41
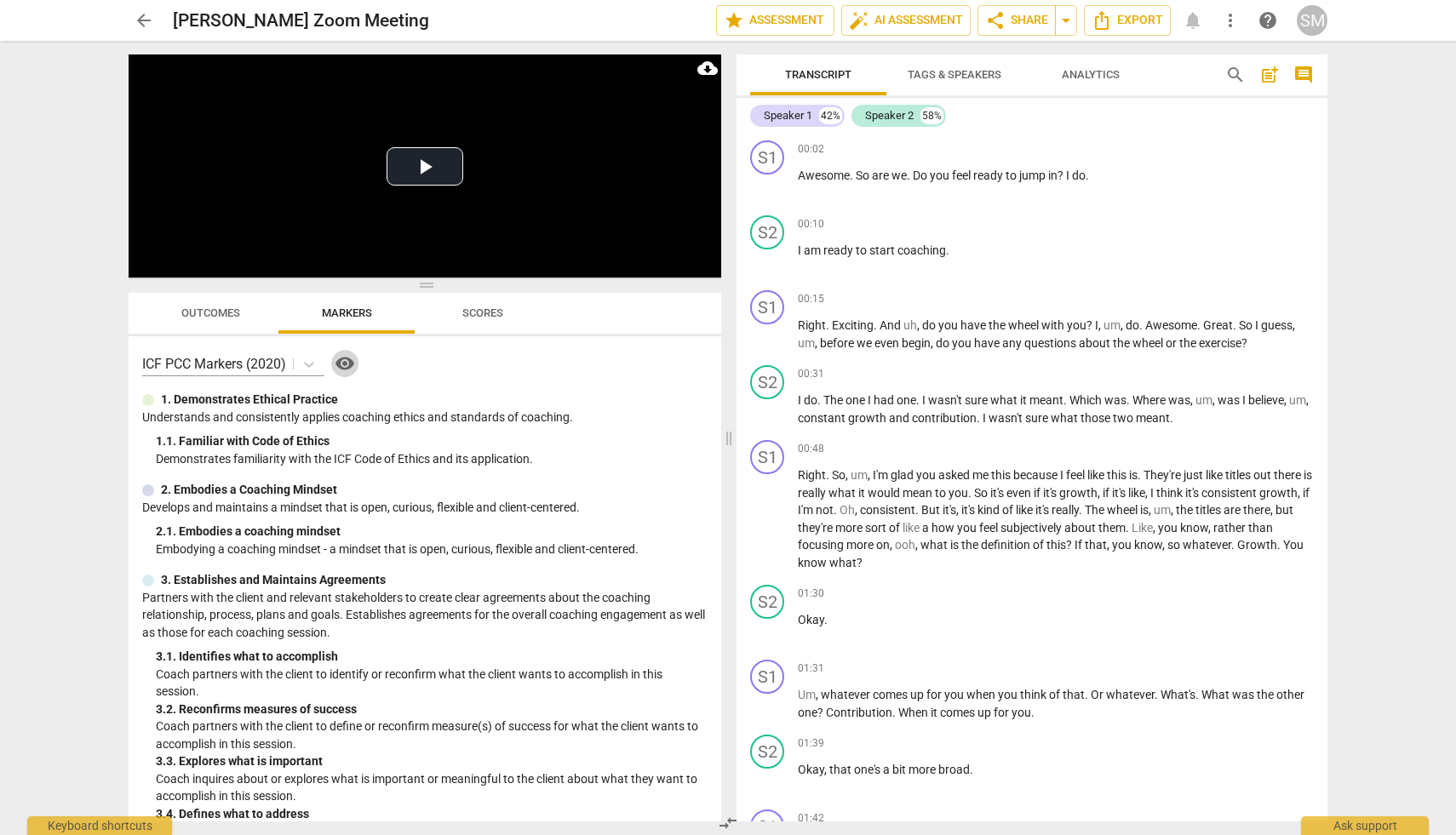
click at [346, 362] on span "visibility" at bounding box center [345, 363] width 20 height 20
drag, startPoint x: 1095, startPoint y: 174, endPoint x: 856, endPoint y: 156, distance: 239.7
click at [856, 156] on div "00:02 + Add competency keyboard_arrow_right Awesome . So are we . Do you feel r…" at bounding box center [1056, 171] width 516 height 61
click at [1109, 156] on div "+" at bounding box center [1107, 154] width 17 height 17
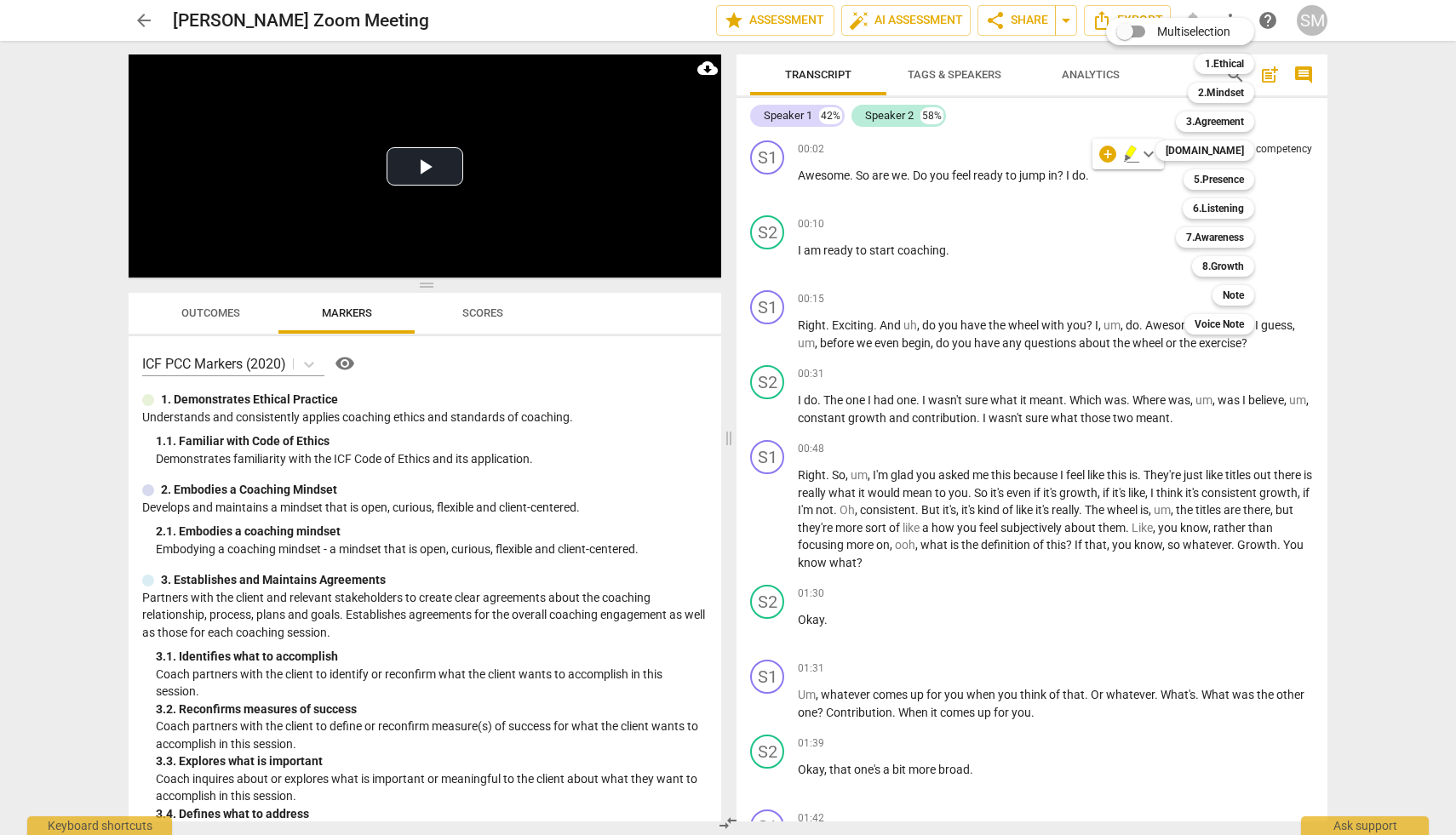
click at [1107, 208] on div "Multiselection m 1.Ethical 1 2.Mindset 2 3.Agreement 3 4.Trust 4 5.Presence 5 6…" at bounding box center [1192, 176] width 187 height 325
click at [1151, 150] on div "Multiselection m 1.Ethical 1 2.Mindset 2 3.Agreement 3 4.Trust 4 5.Presence 5 6…" at bounding box center [1192, 176] width 187 height 325
click at [1151, 151] on div "Multiselection m 1.Ethical 1 2.Mindset 2 3.Agreement 3 4.Trust 4 5.Presence 5 6…" at bounding box center [1192, 176] width 187 height 325
click at [1140, 219] on div "Multiselection m 1.Ethical 1 2.Mindset 2 3.Agreement 3 4.Trust 4 5.Presence 5 6…" at bounding box center [1192, 176] width 187 height 325
click at [1332, 151] on div at bounding box center [728, 418] width 1456 height 835
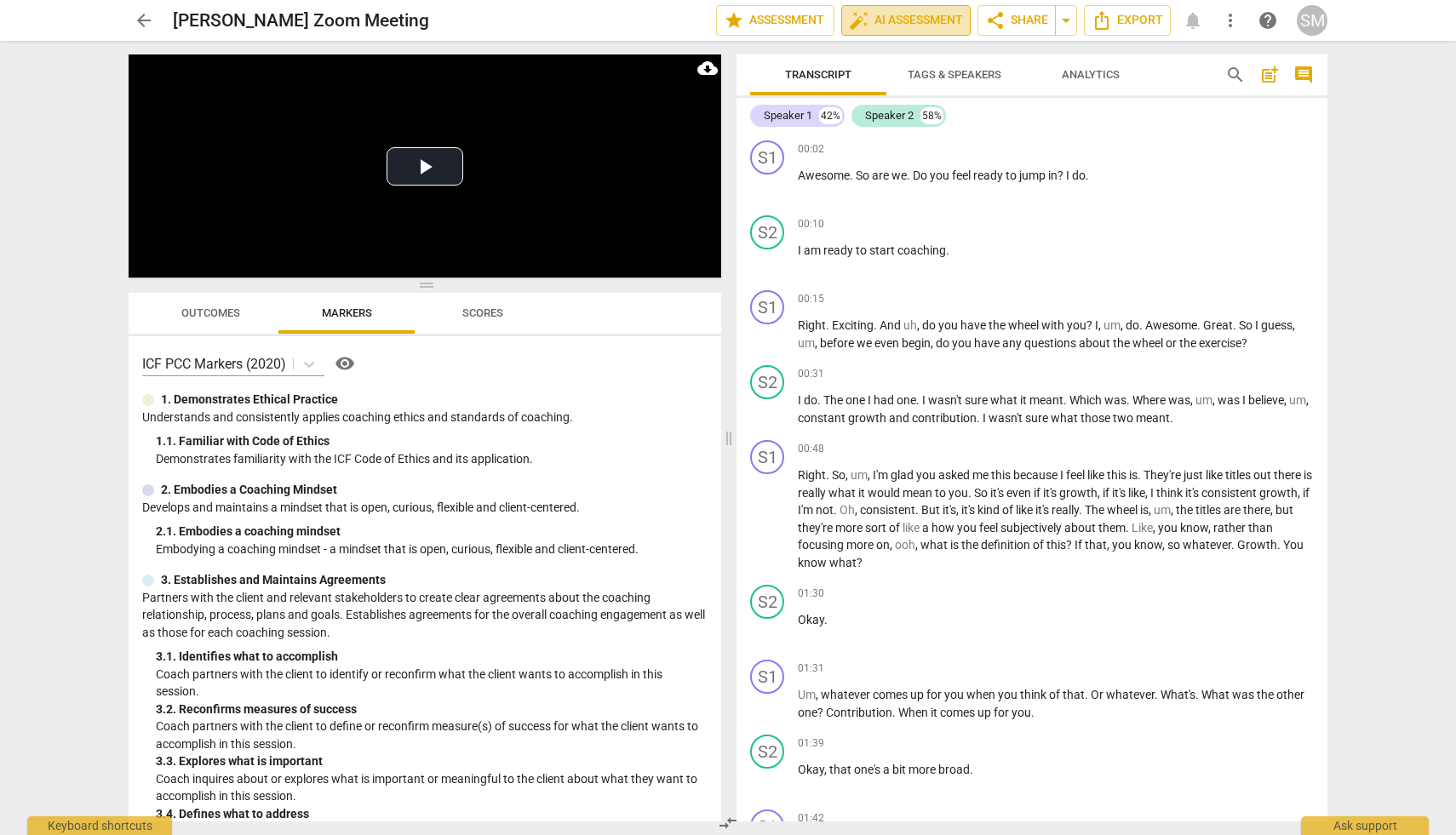
click at [918, 20] on span "auto_fix_high AI Assessment" at bounding box center [906, 20] width 114 height 20
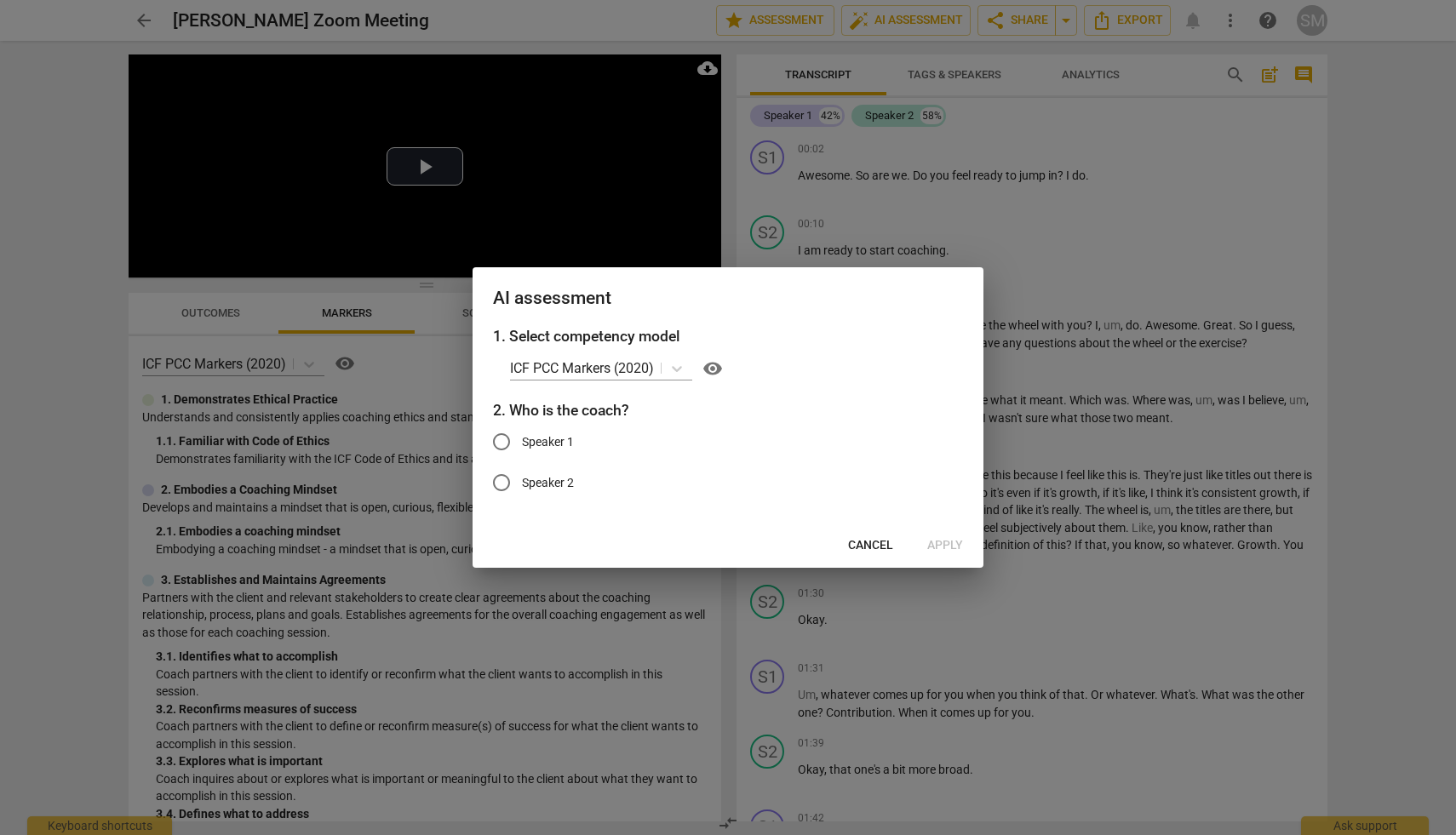
click at [506, 441] on input "Speaker 1" at bounding box center [502, 441] width 41 height 41
radio input "true"
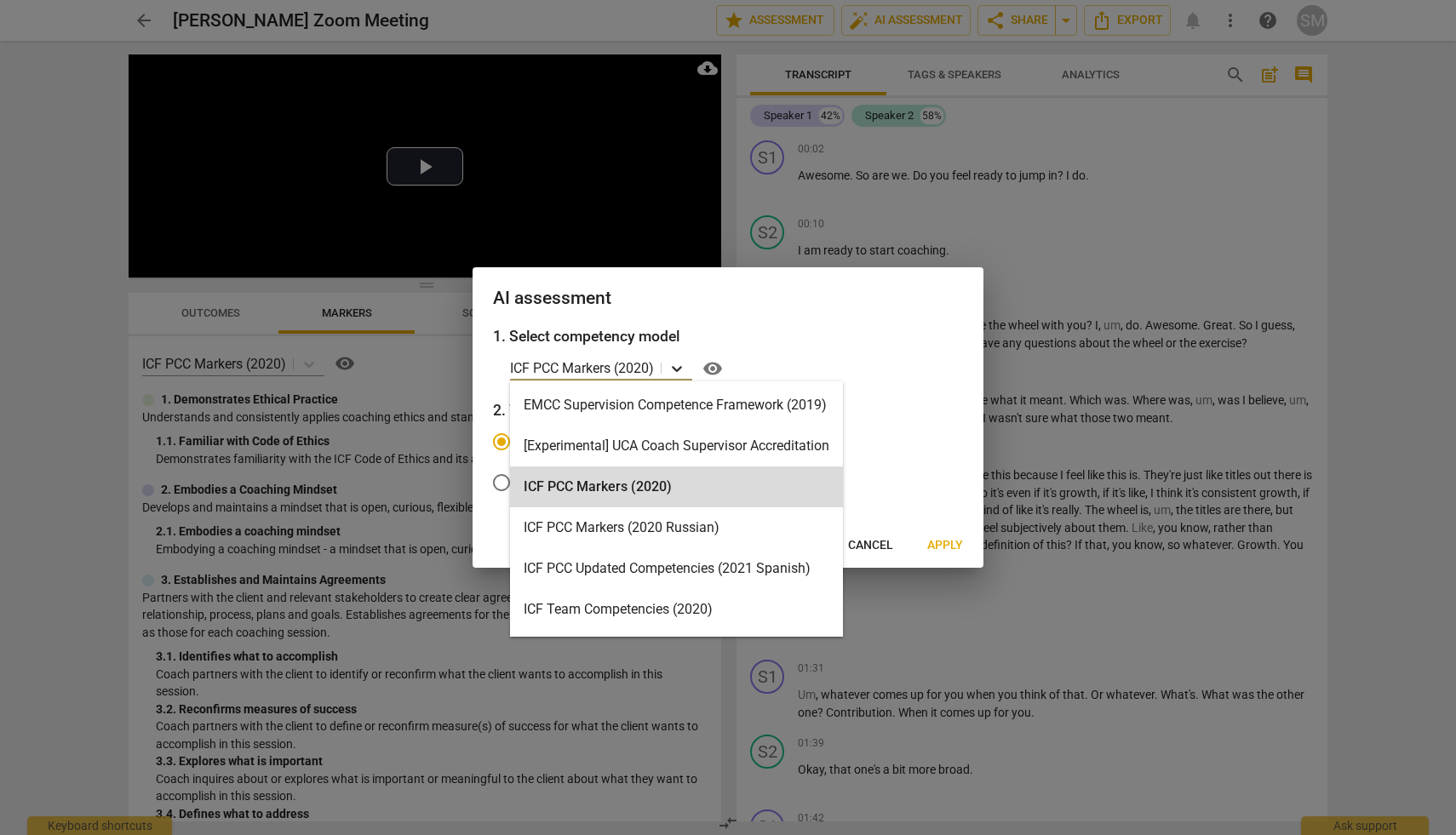
click at [677, 365] on icon at bounding box center [677, 369] width 17 height 17
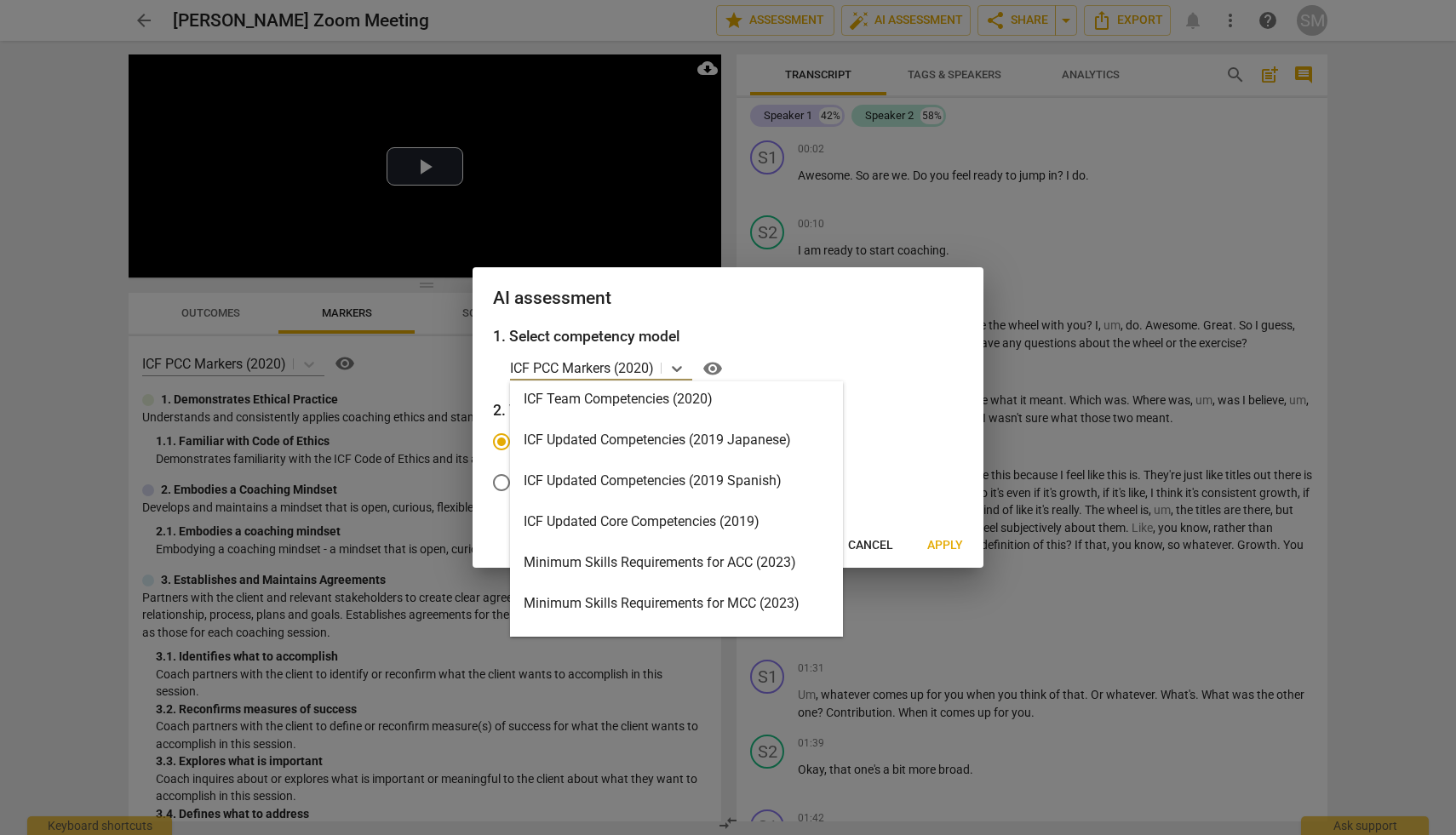
scroll to position [218, 0]
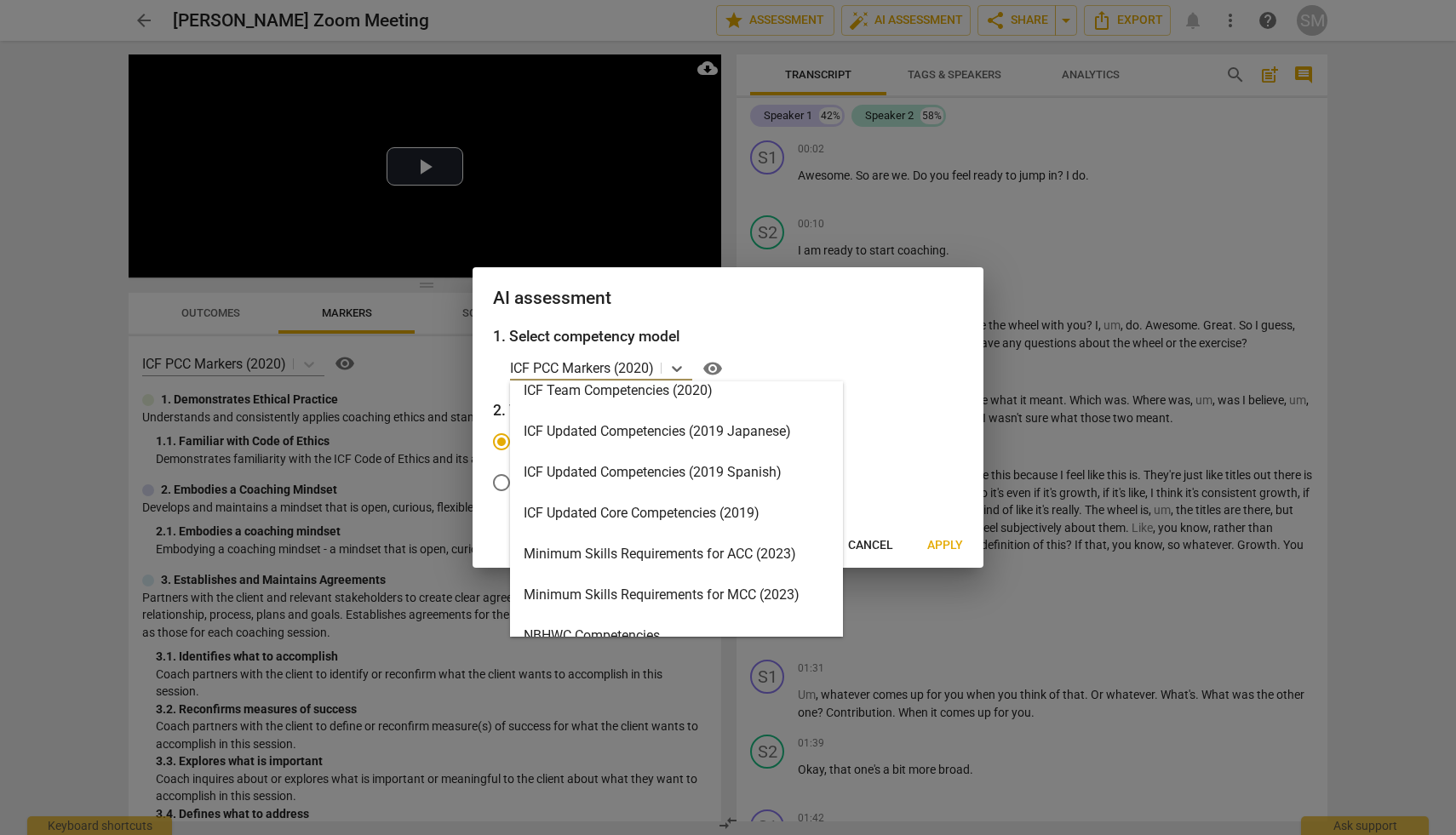
click at [1112, 250] on div at bounding box center [728, 418] width 1456 height 835
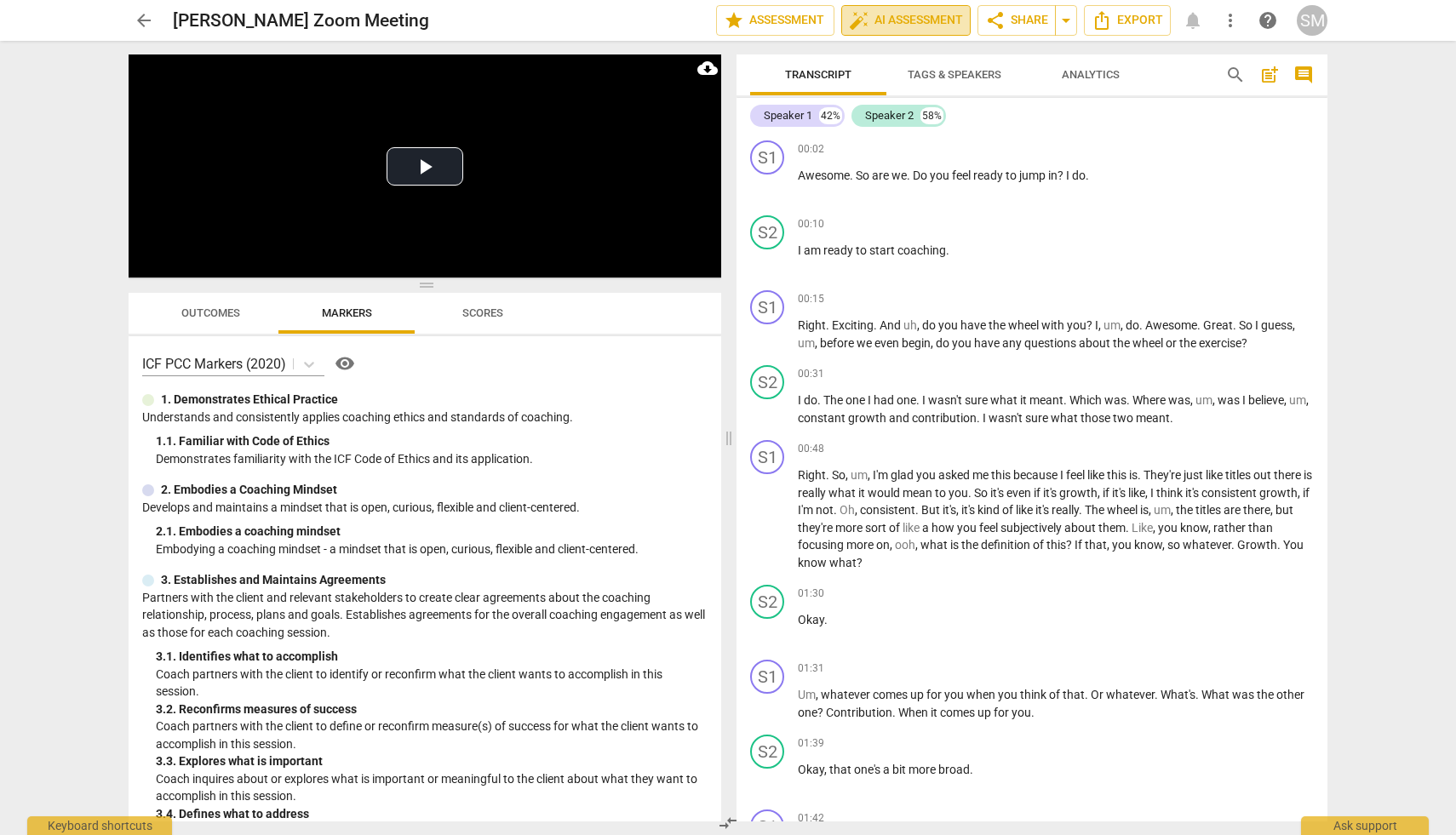
click at [895, 20] on span "auto_fix_high AI Assessment" at bounding box center [906, 20] width 114 height 20
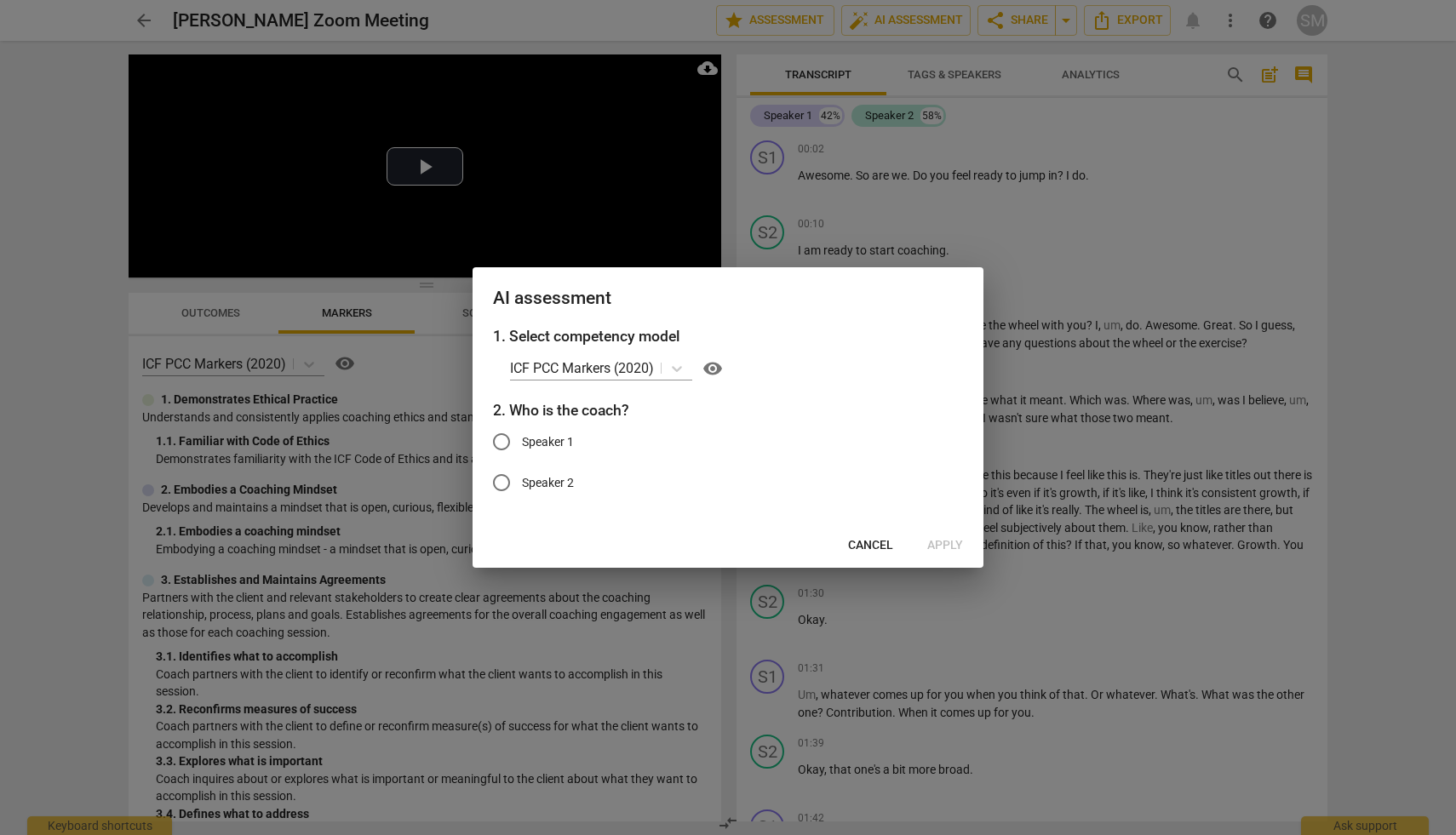
click at [502, 446] on input "Speaker 1" at bounding box center [502, 441] width 41 height 41
radio input "true"
click at [949, 547] on span "Apply" at bounding box center [945, 546] width 36 height 17
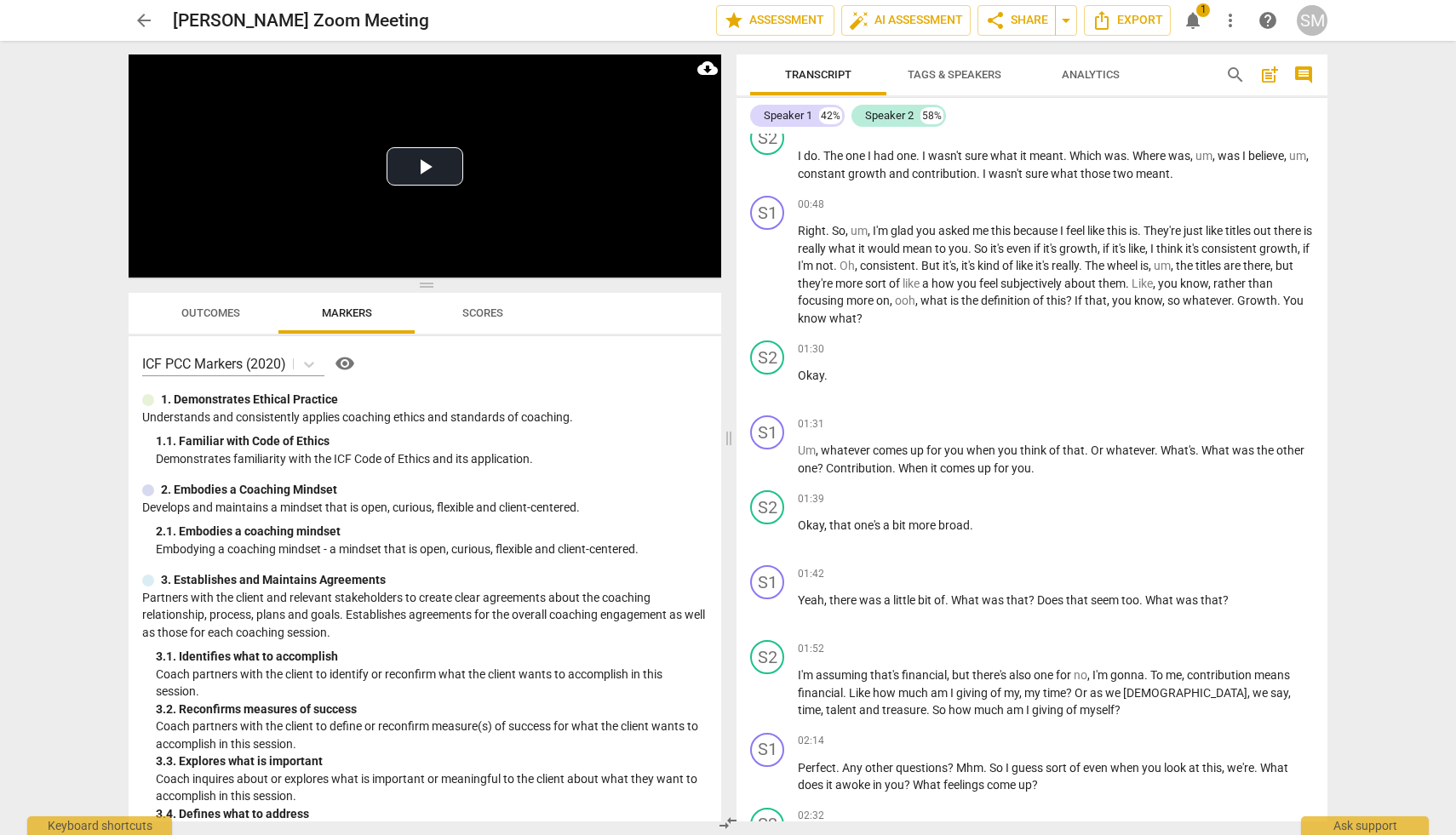
scroll to position [405, 0]
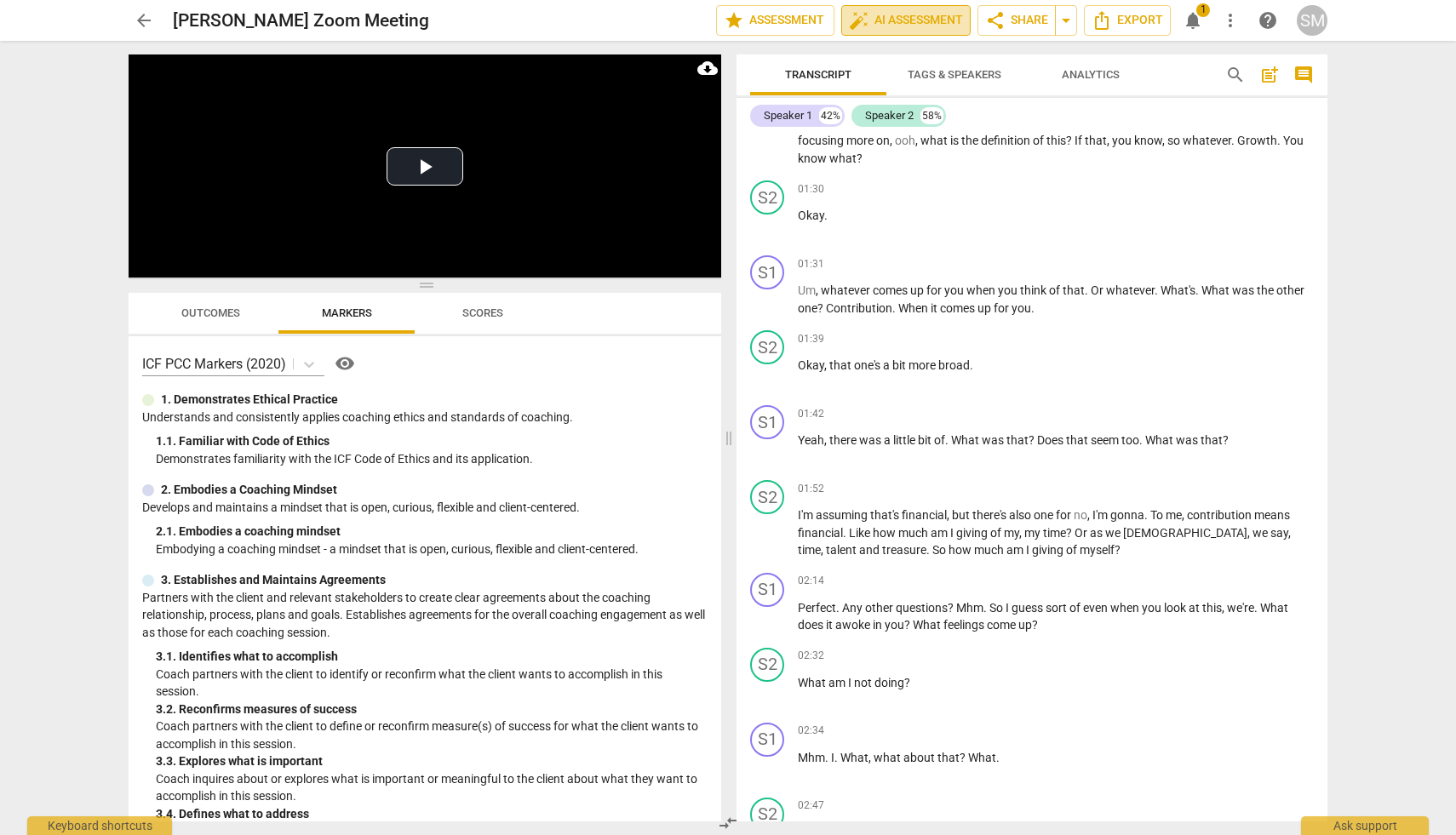
click at [915, 20] on span "auto_fix_high AI Assessment" at bounding box center [906, 20] width 114 height 20
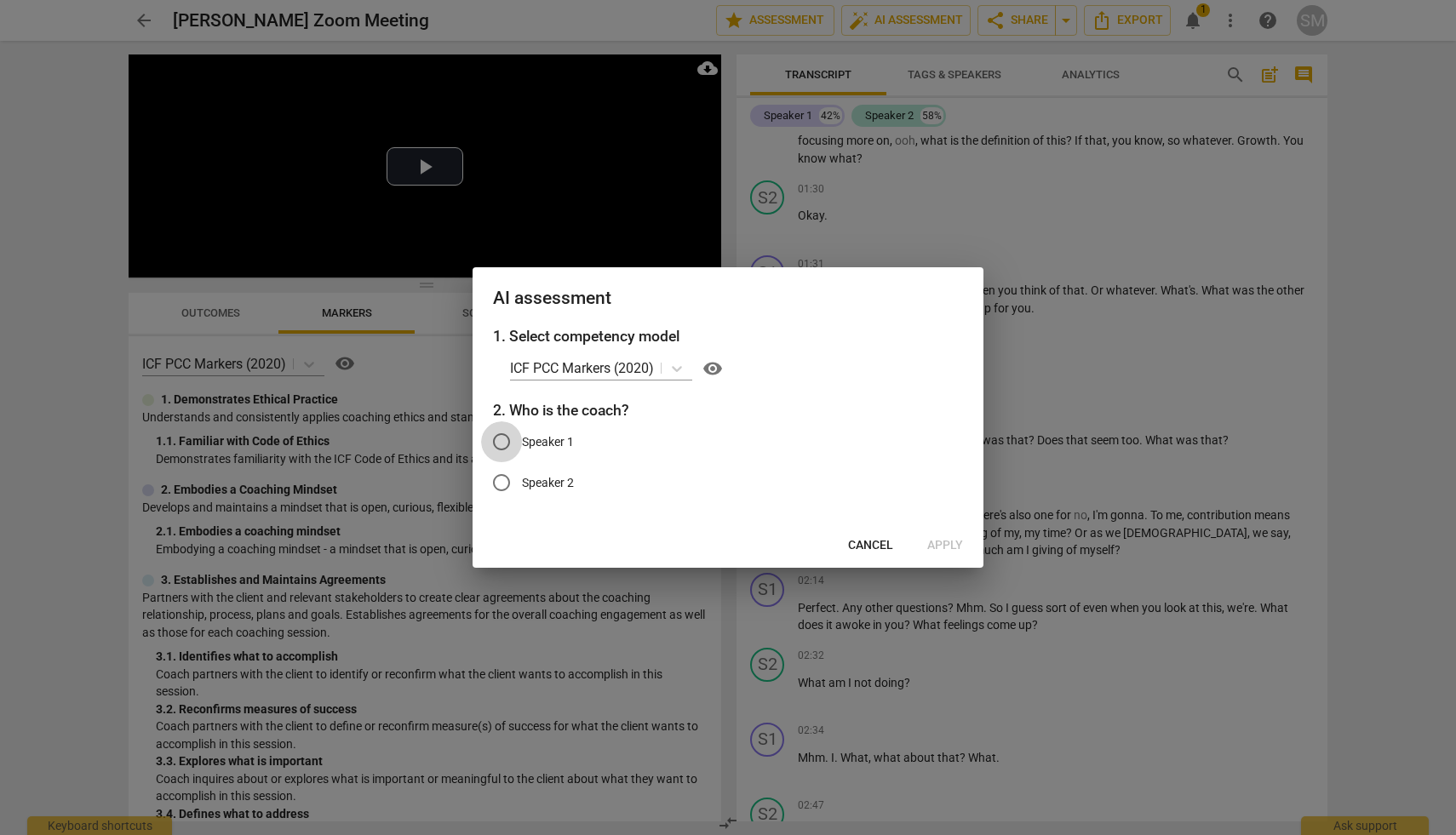
click at [504, 439] on input "Speaker 1" at bounding box center [502, 441] width 41 height 41
radio input "true"
click at [960, 546] on span "Apply" at bounding box center [945, 546] width 36 height 17
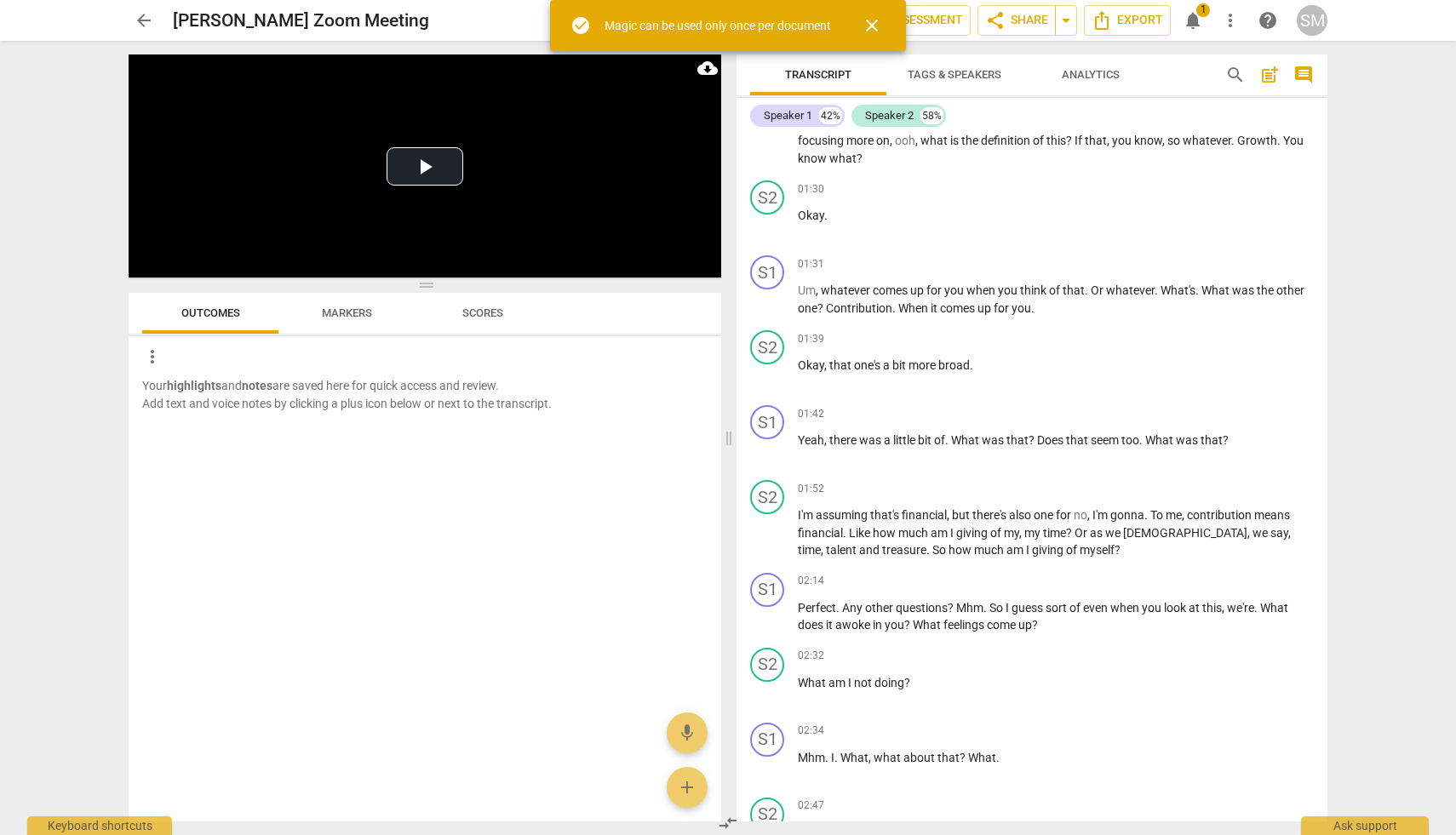
click at [867, 22] on span "close" at bounding box center [871, 26] width 20 height 20
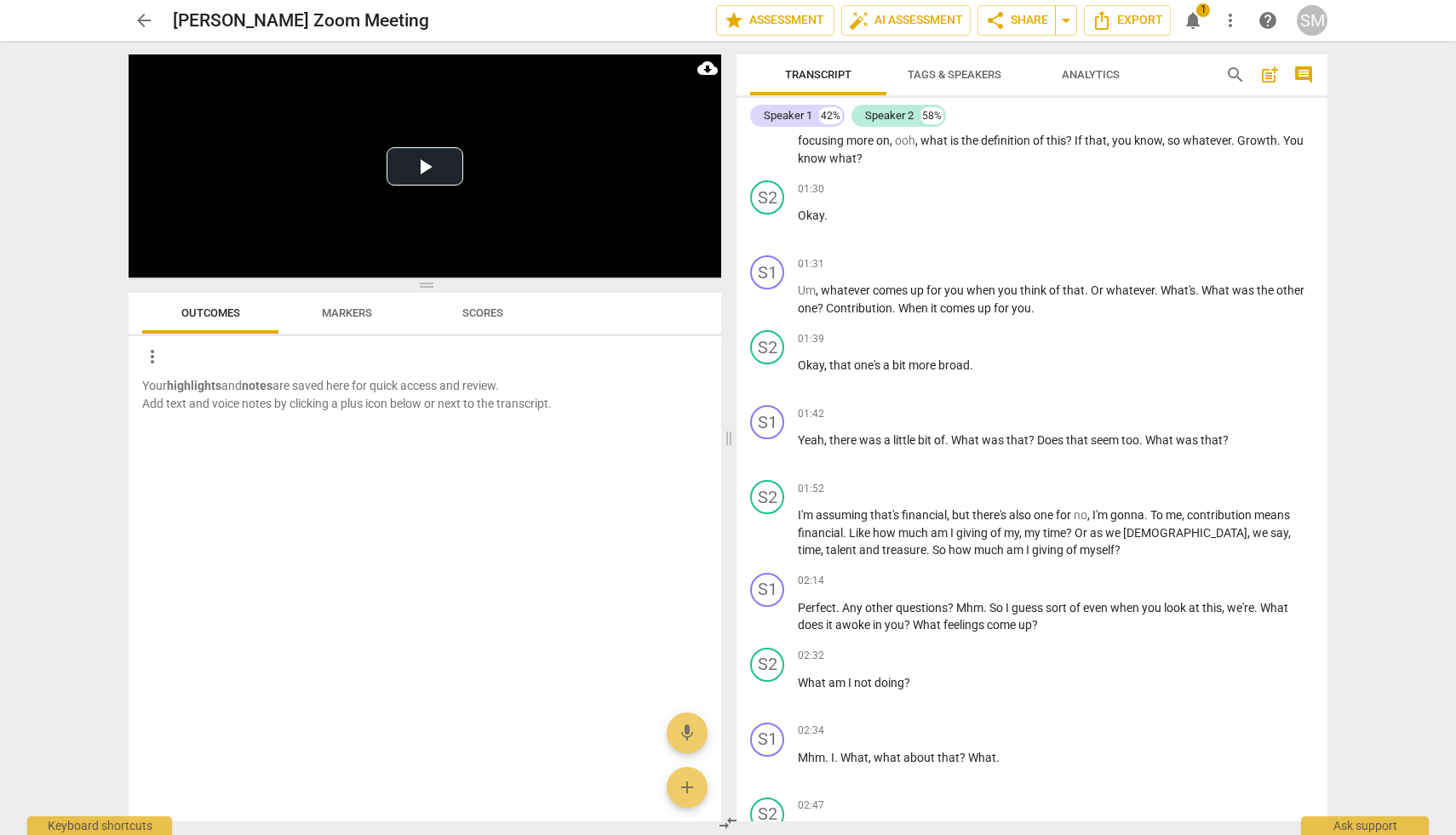
click at [1201, 17] on span "notifications" at bounding box center [1193, 20] width 20 height 20
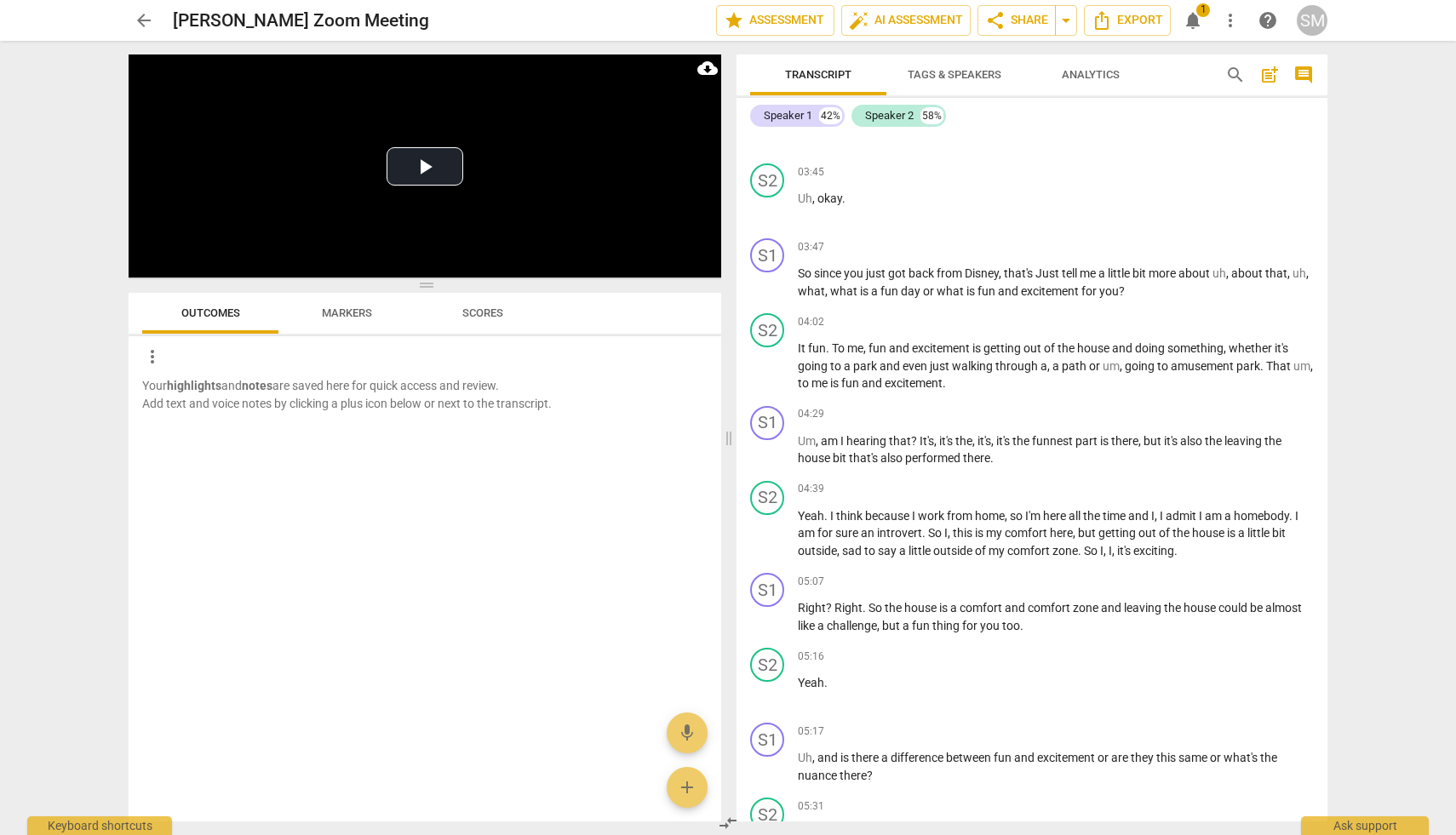
scroll to position [1561, 0]
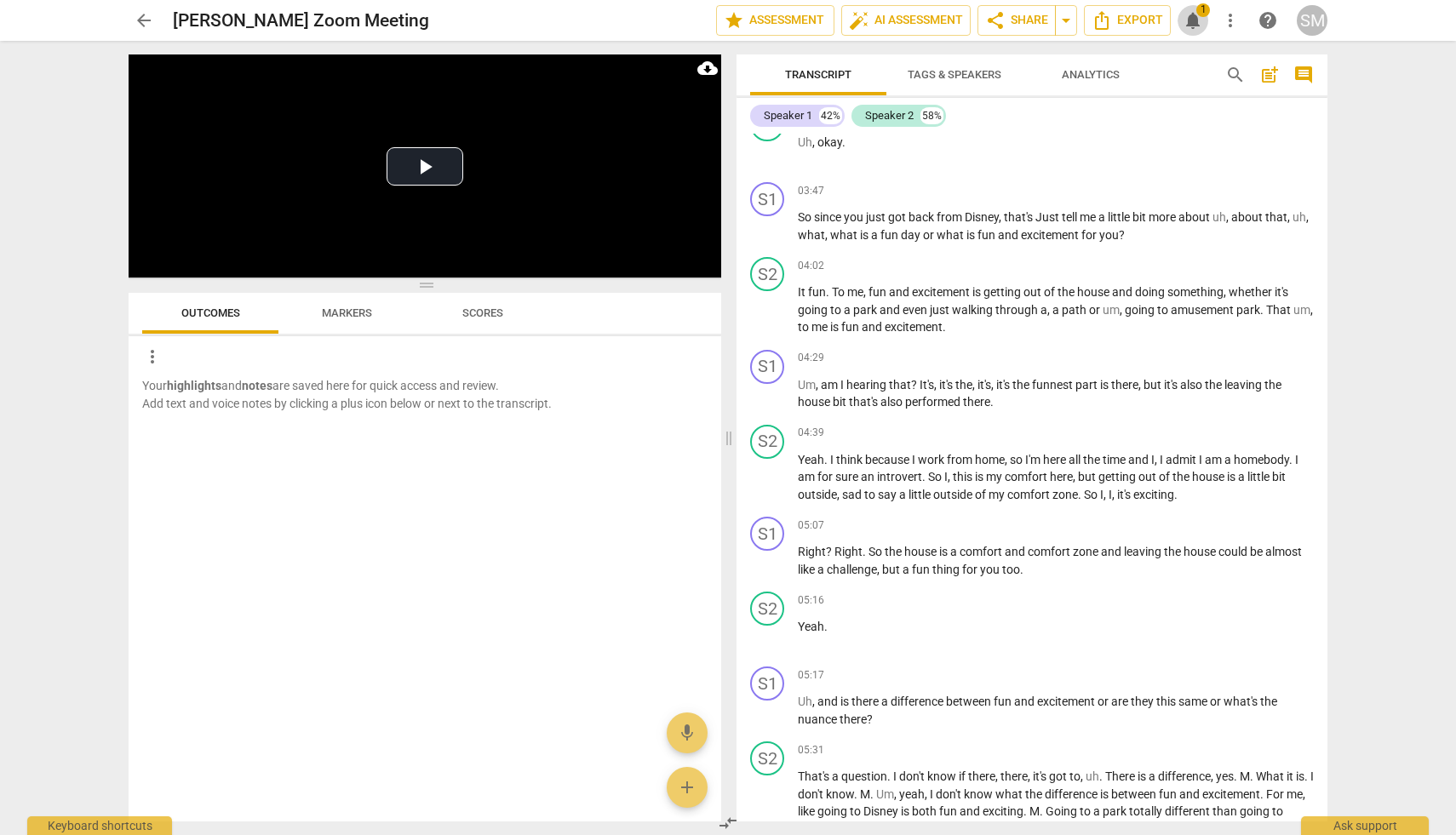
click at [1199, 19] on span "notifications" at bounding box center [1193, 20] width 20 height 20
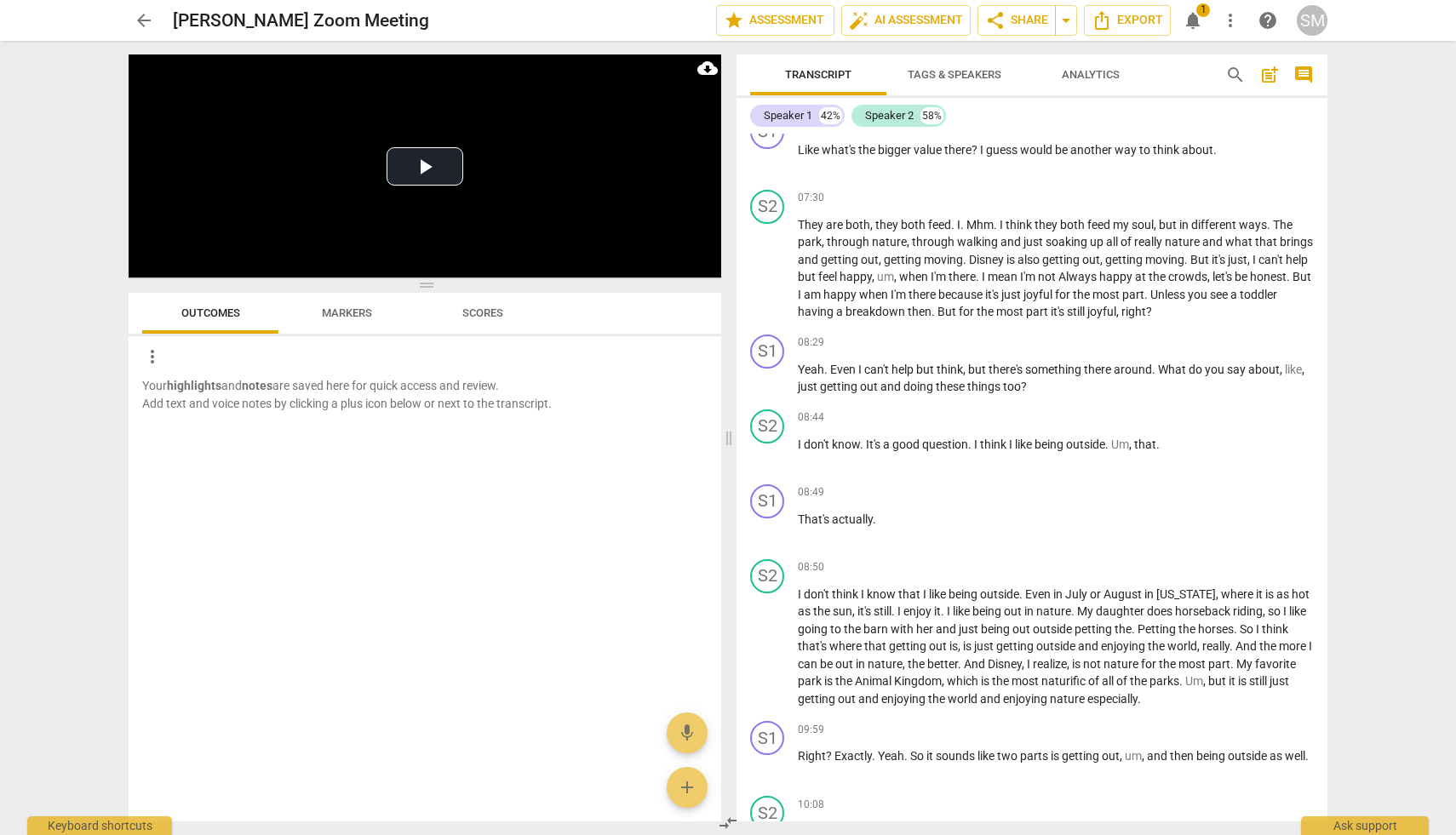
scroll to position [2633, 0]
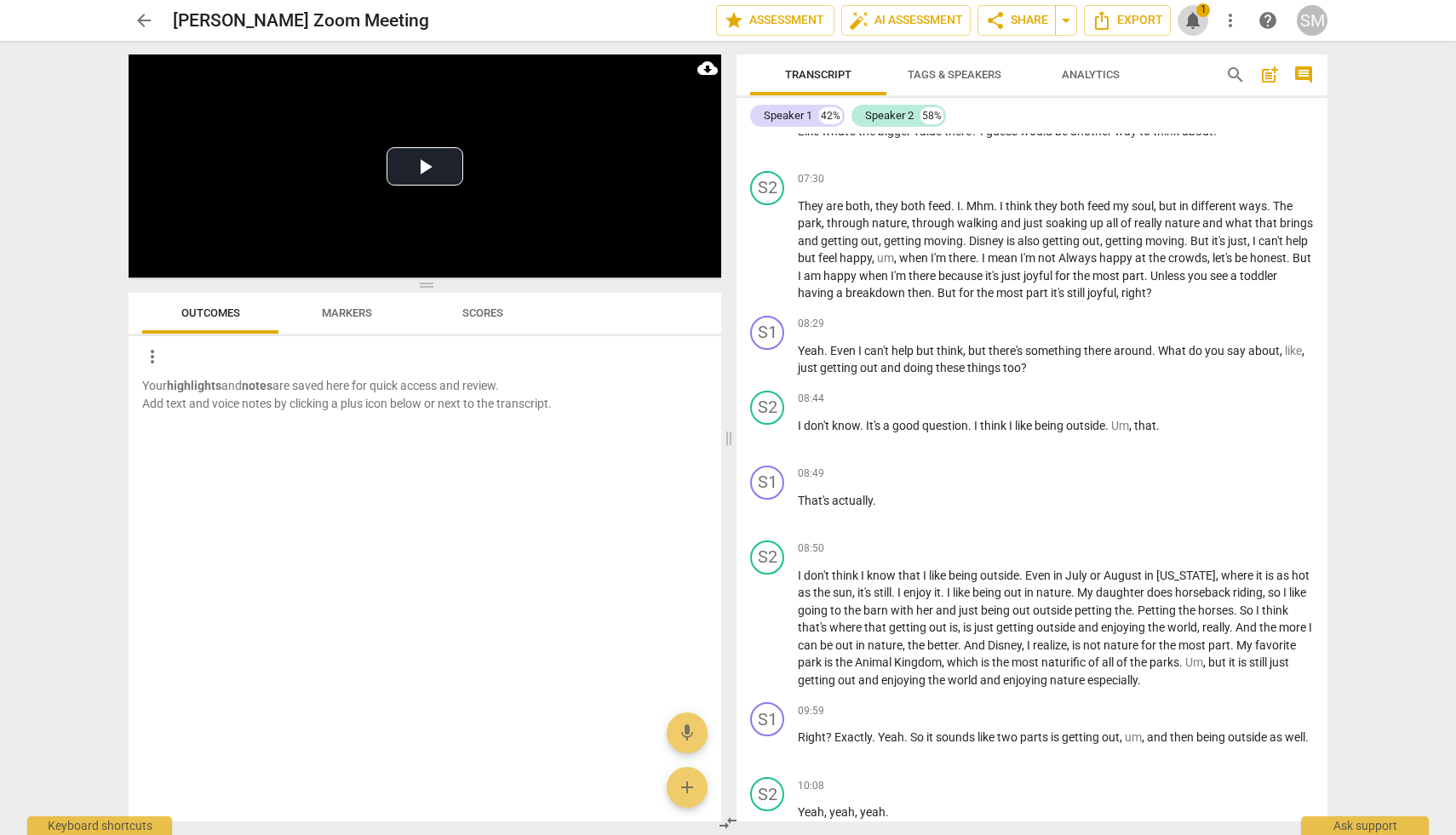
click at [1199, 21] on span "notifications" at bounding box center [1193, 20] width 20 height 20
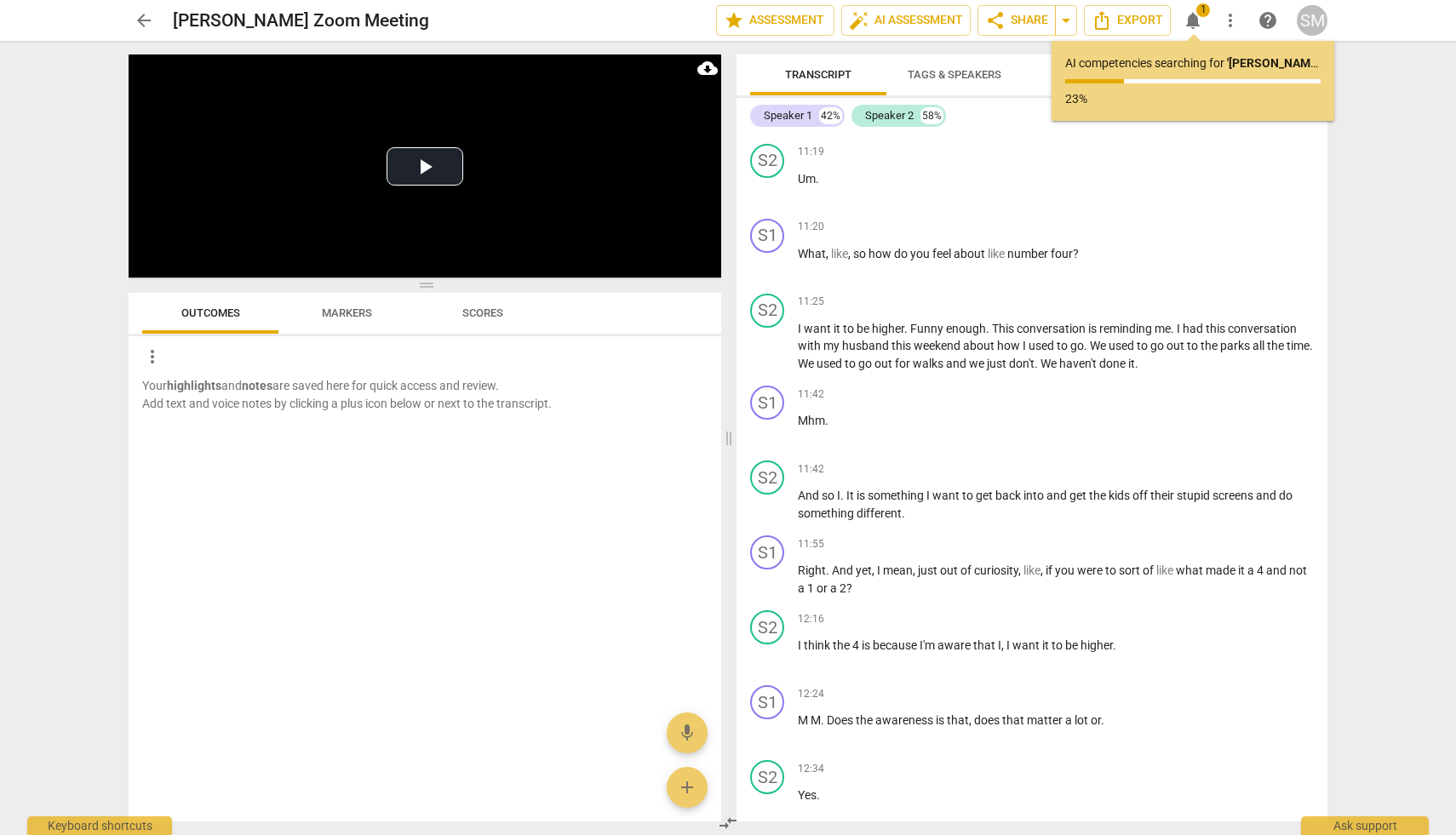
scroll to position [3894, 0]
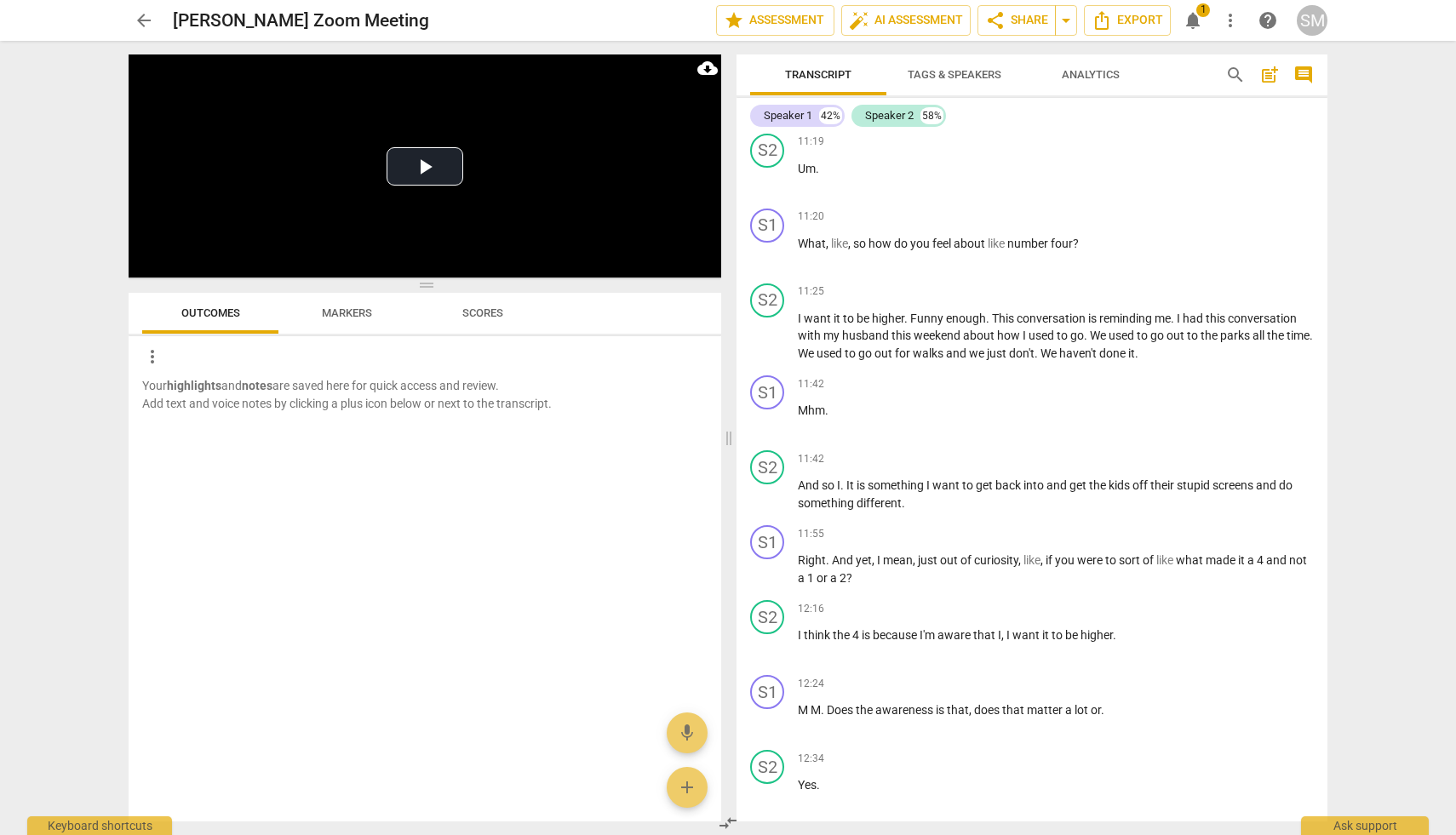
click at [1186, 19] on span "notifications" at bounding box center [1193, 20] width 20 height 20
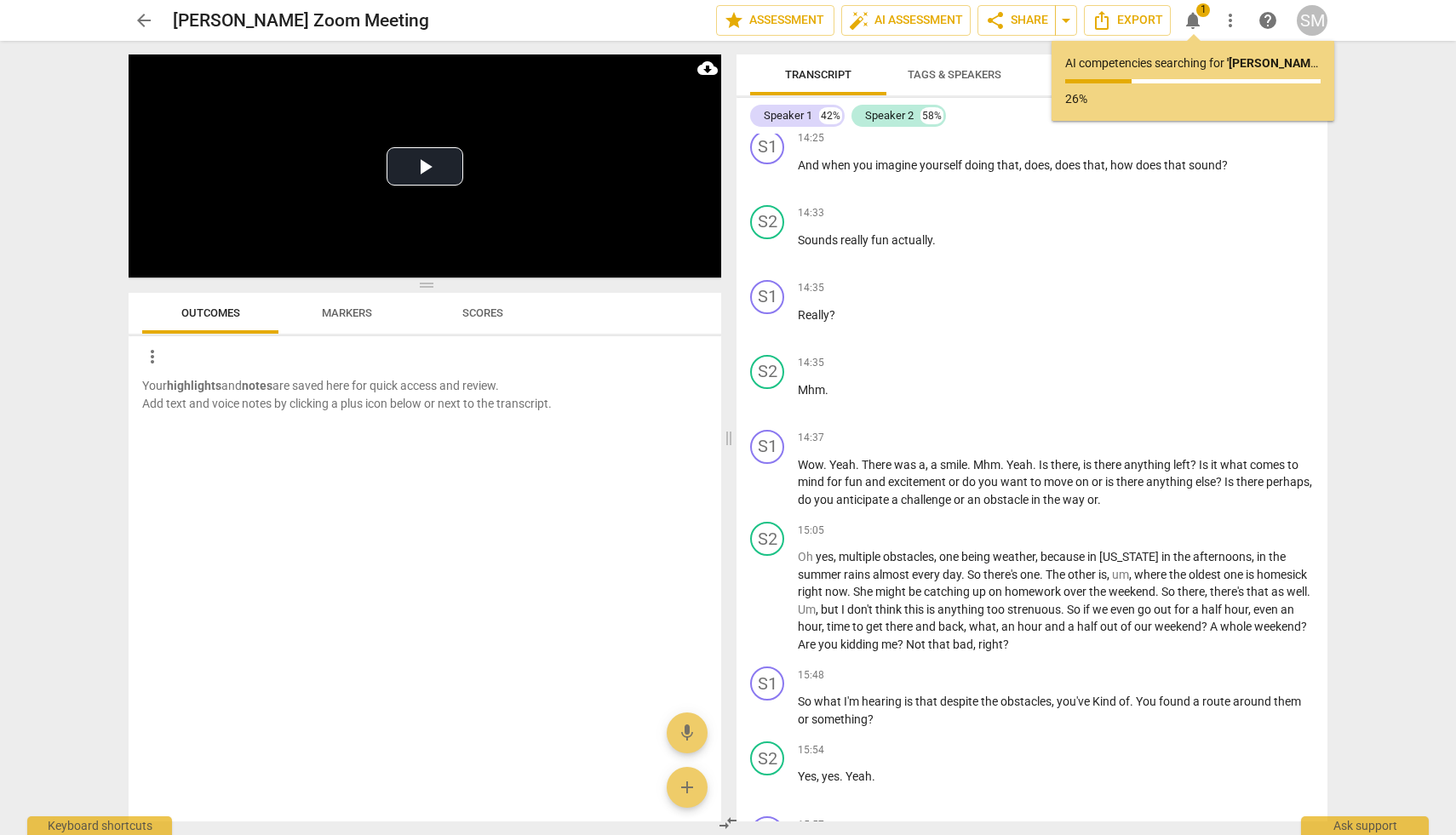
scroll to position [5210, 0]
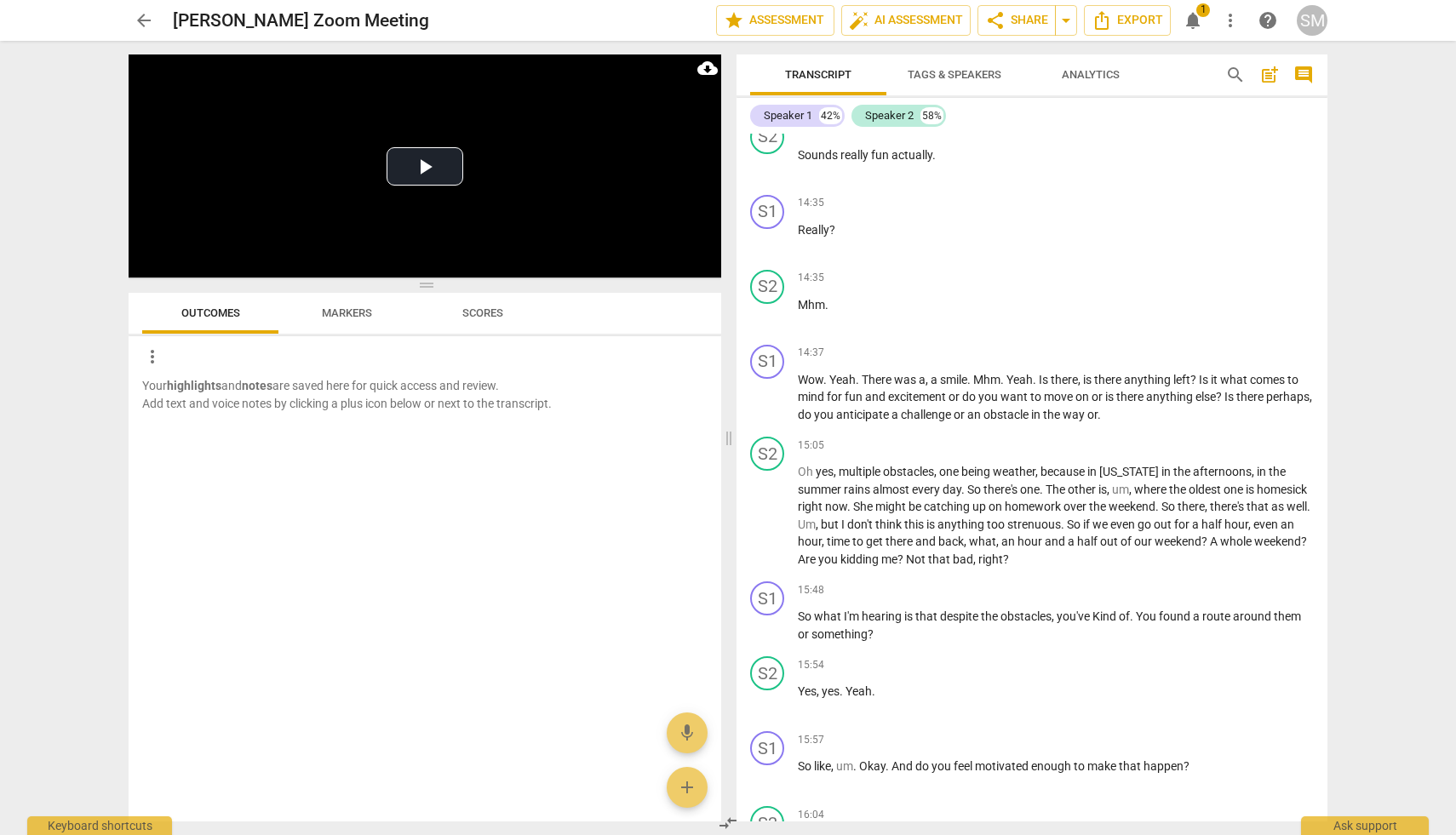
click at [1192, 17] on span "notifications" at bounding box center [1193, 20] width 20 height 20
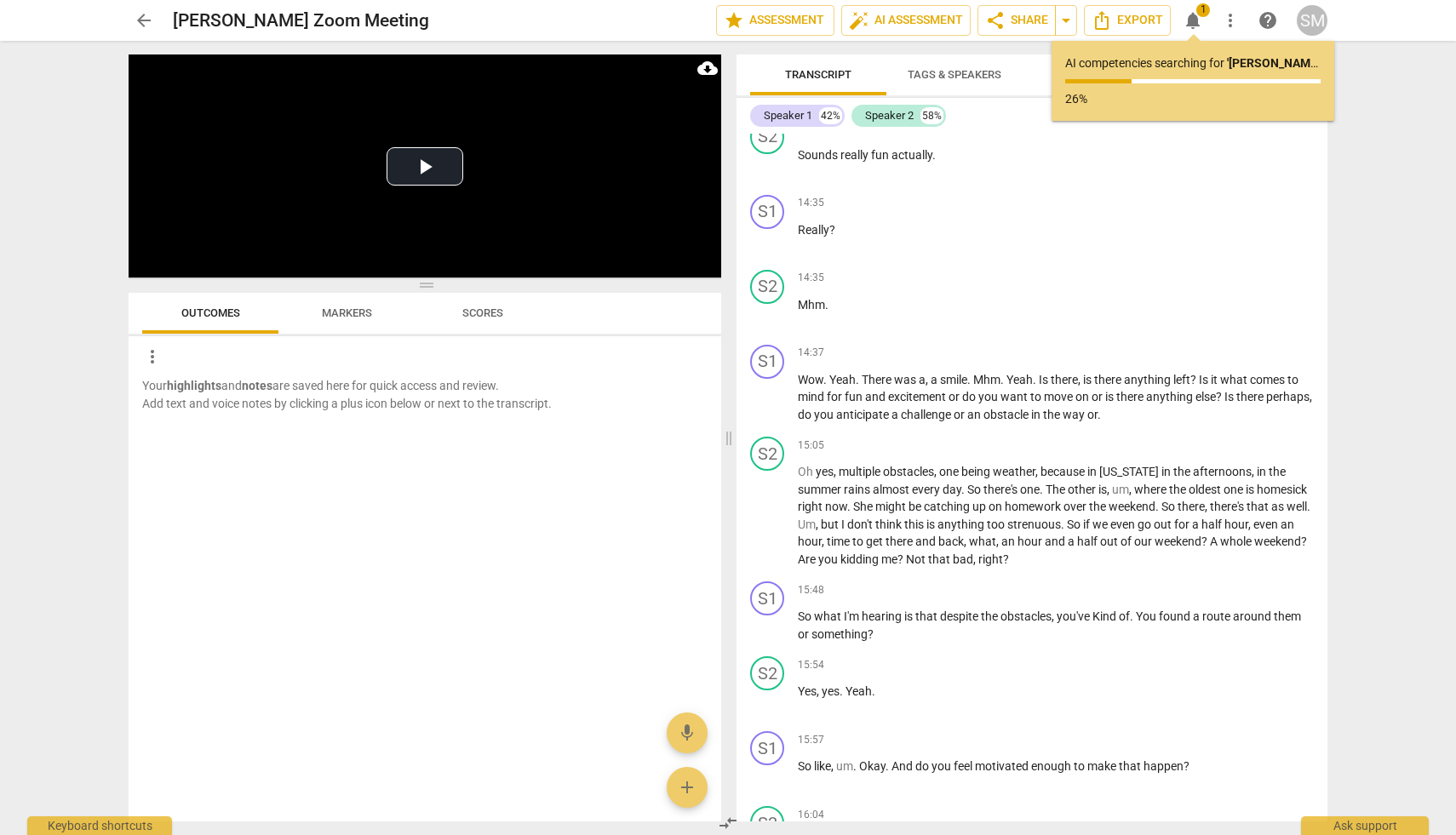
scroll to position [5238, 0]
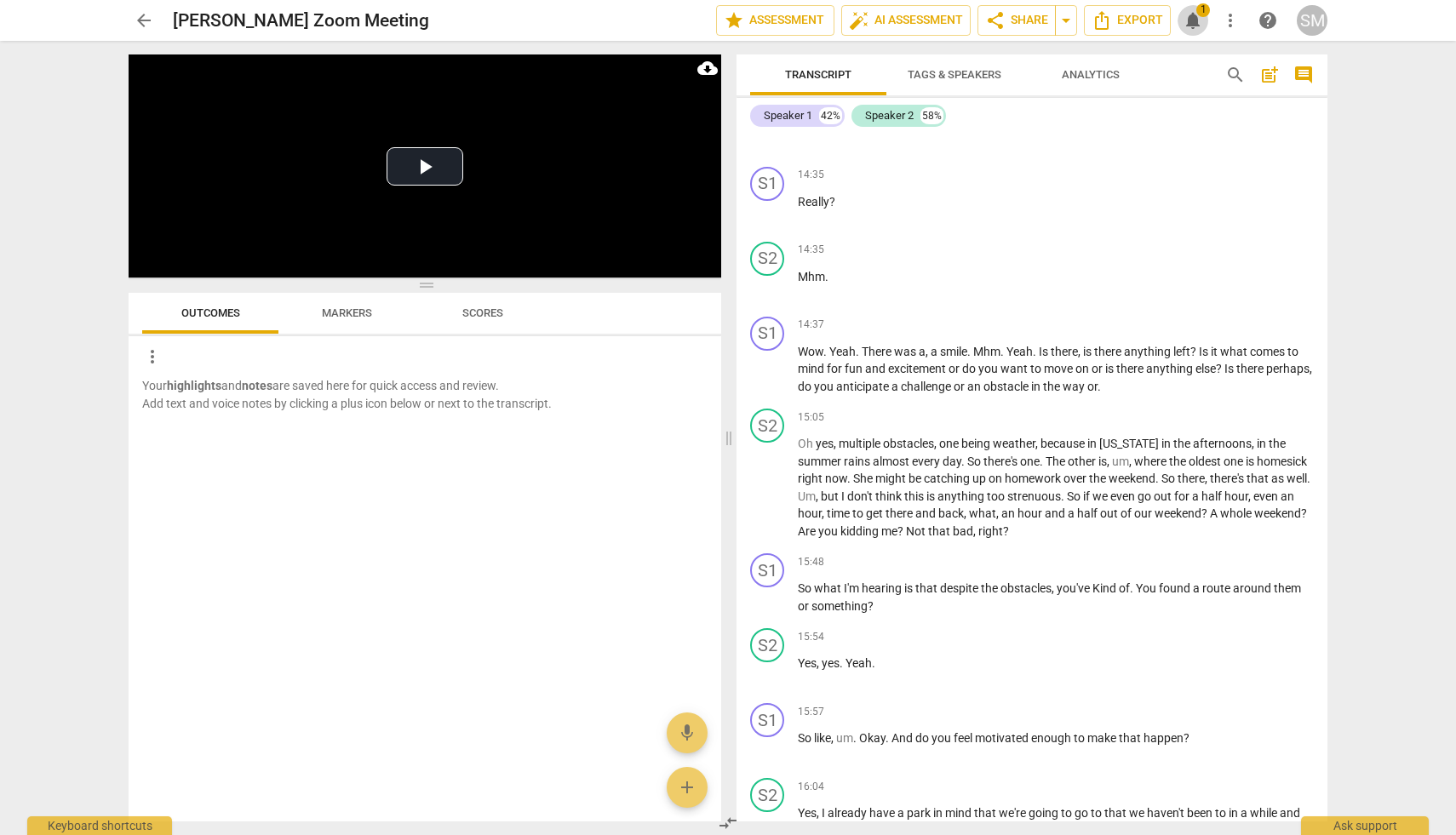
click at [1190, 18] on span "notifications" at bounding box center [1193, 20] width 20 height 20
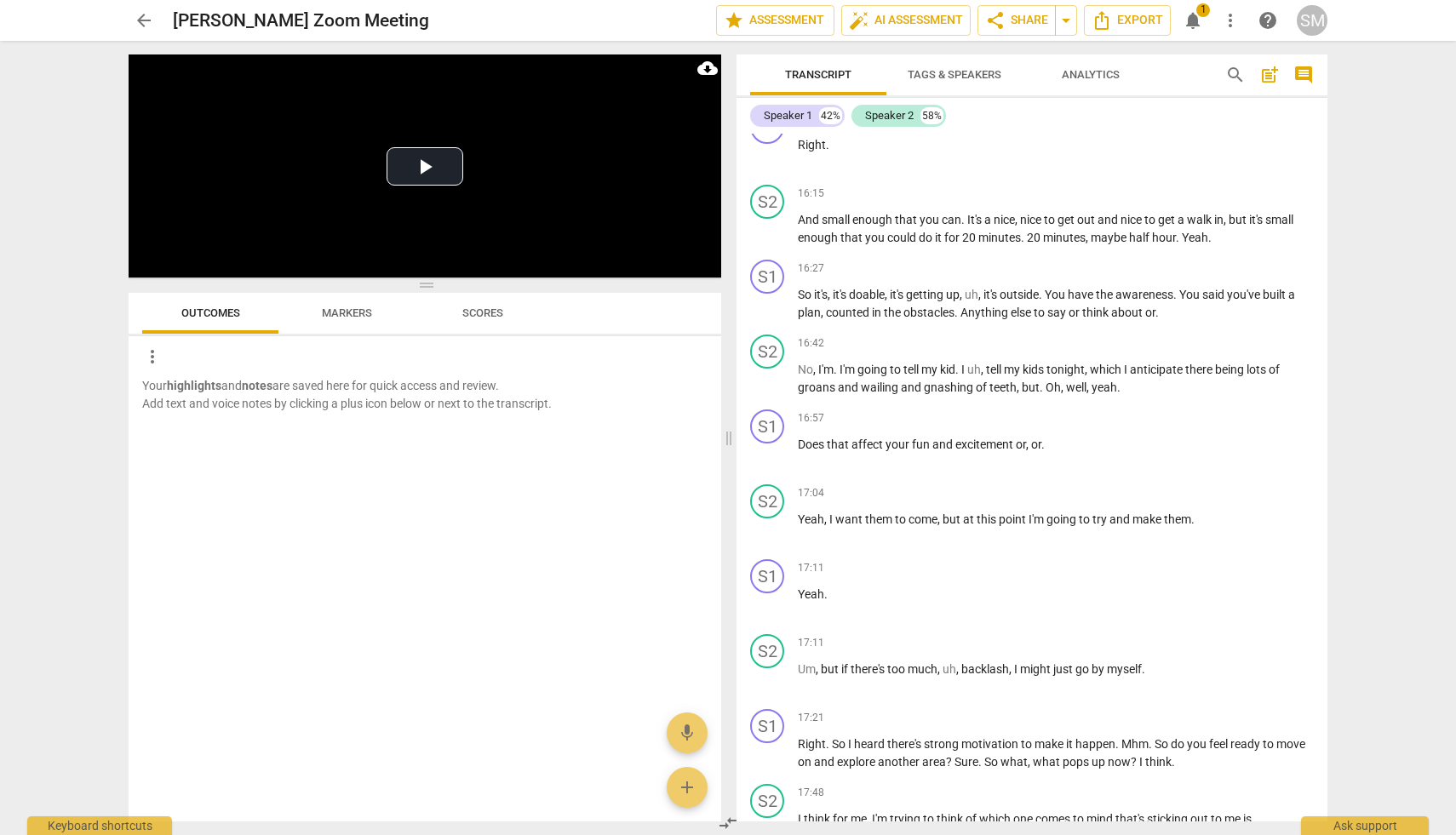
scroll to position [5962, 0]
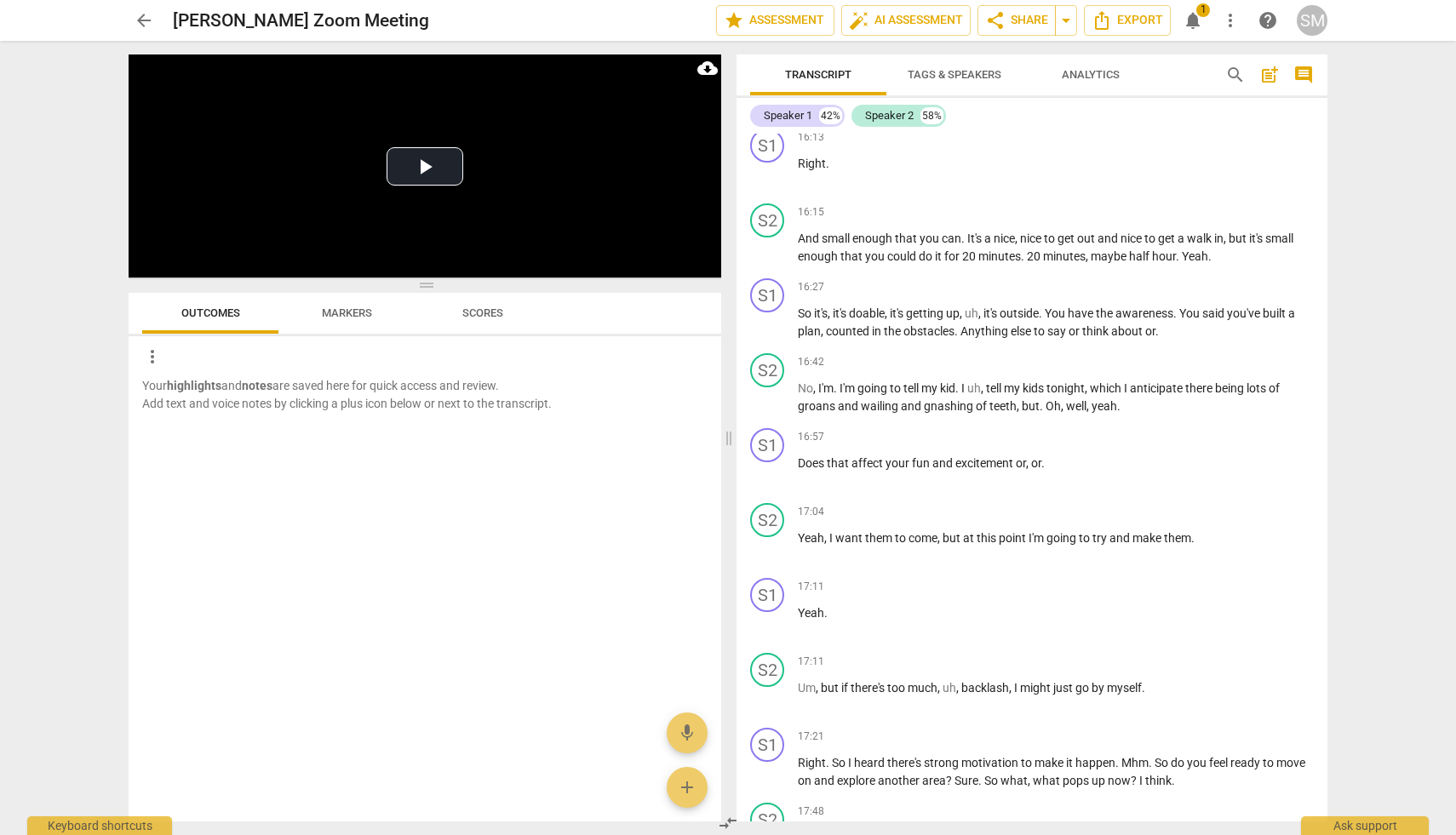
click at [1192, 19] on span "notifications" at bounding box center [1193, 20] width 20 height 20
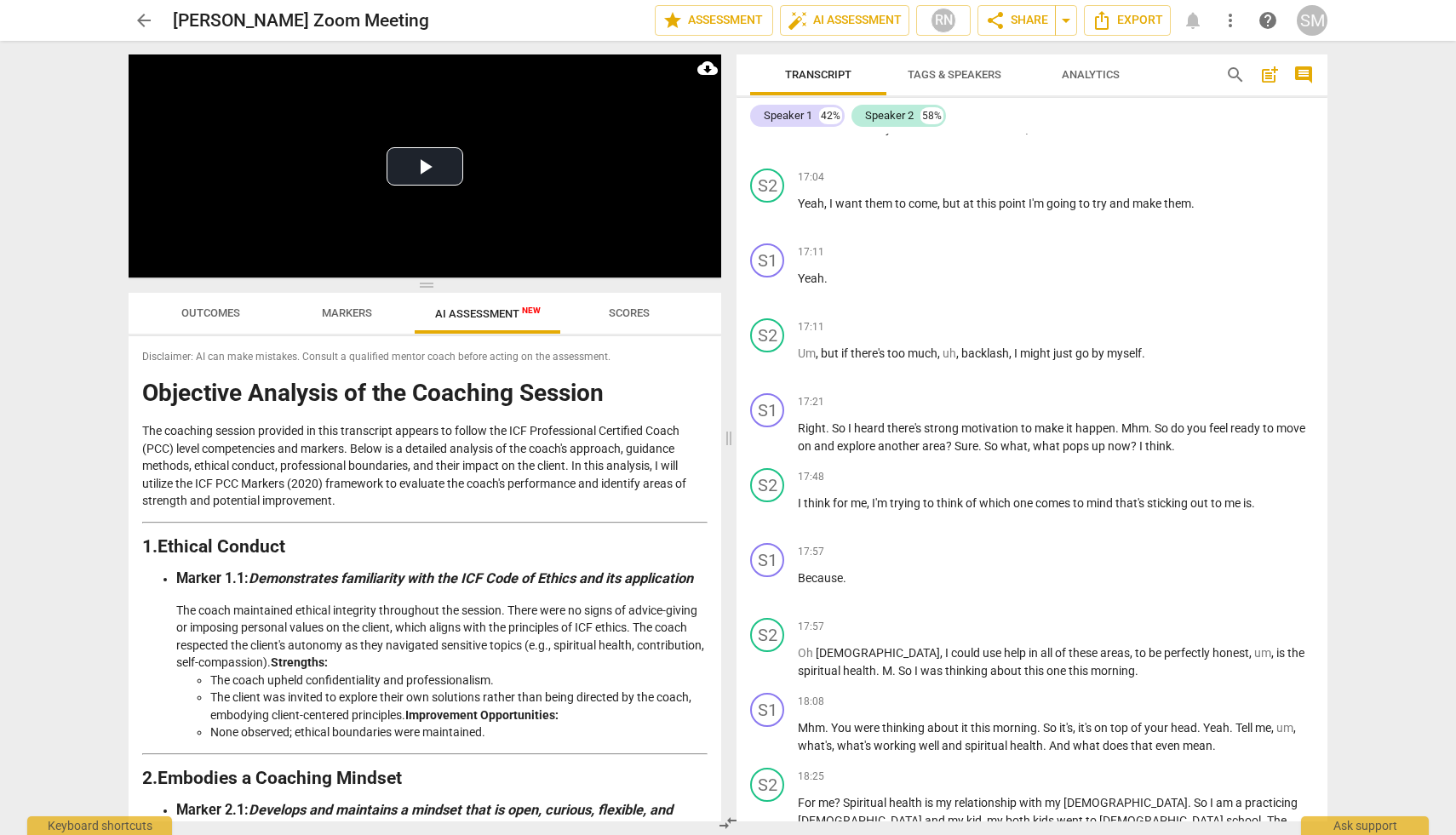
scroll to position [6478, 0]
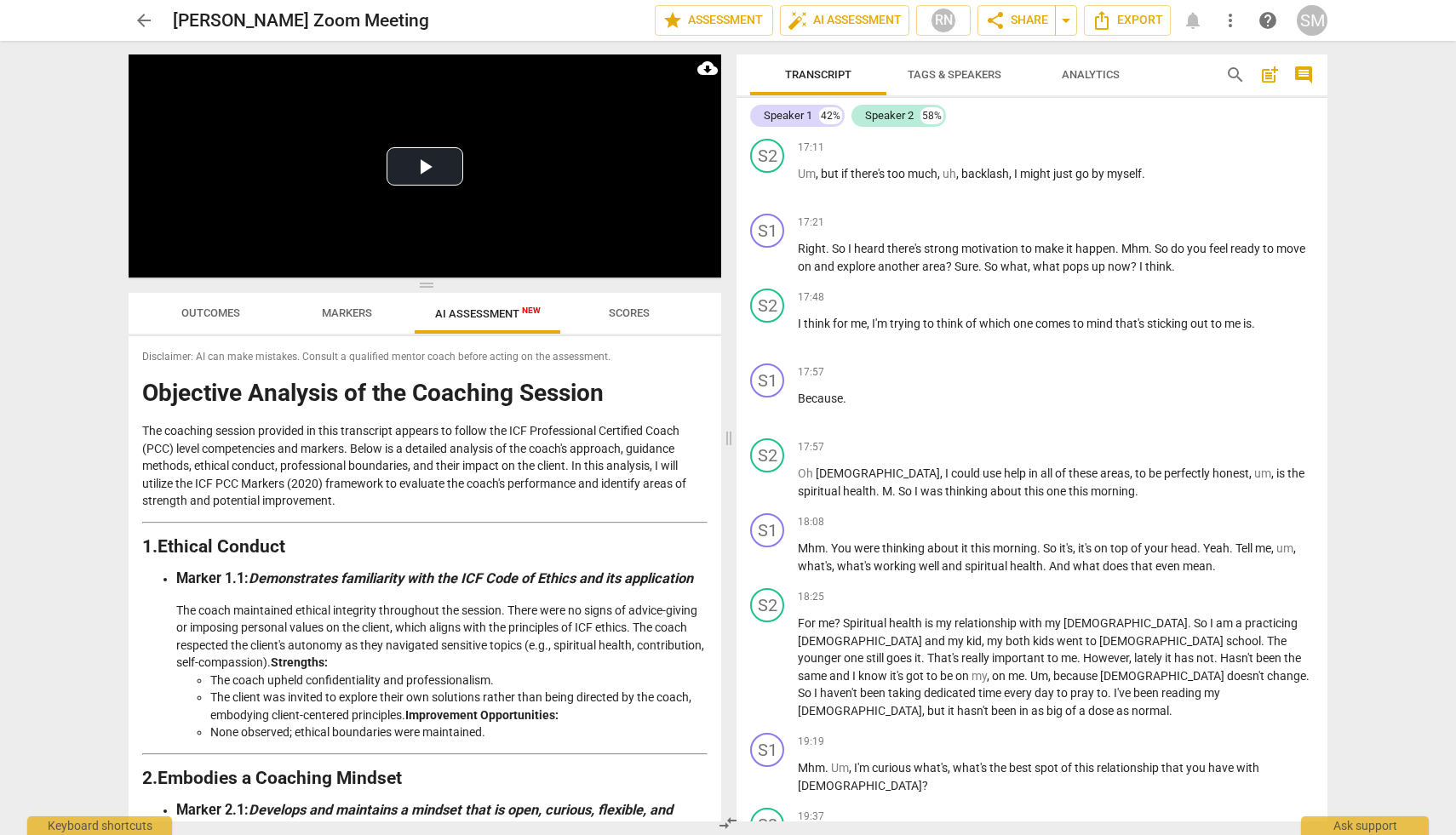
click at [1230, 16] on span "more_vert" at bounding box center [1230, 20] width 20 height 20
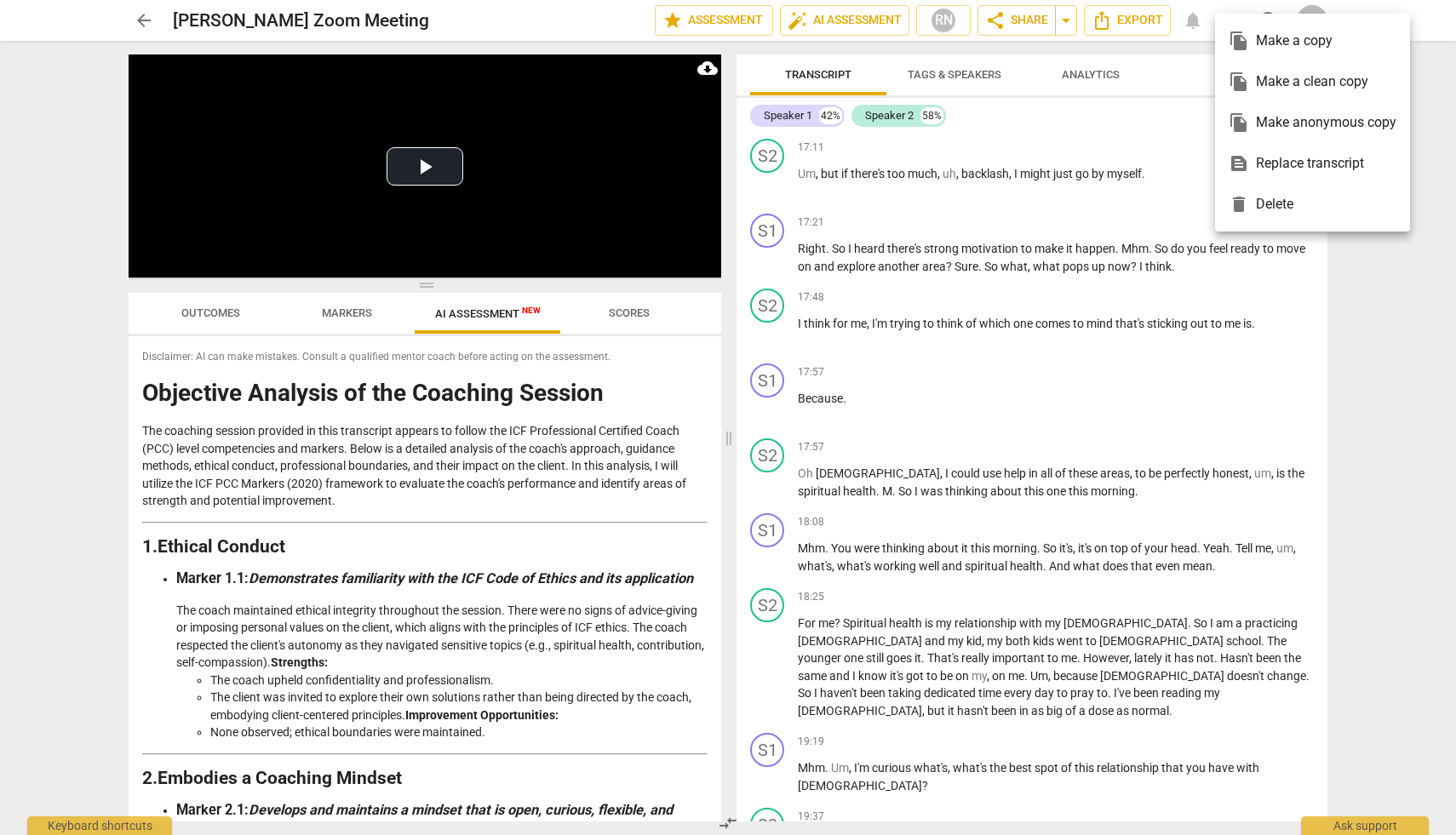
click at [1245, 334] on div at bounding box center [728, 418] width 1456 height 835
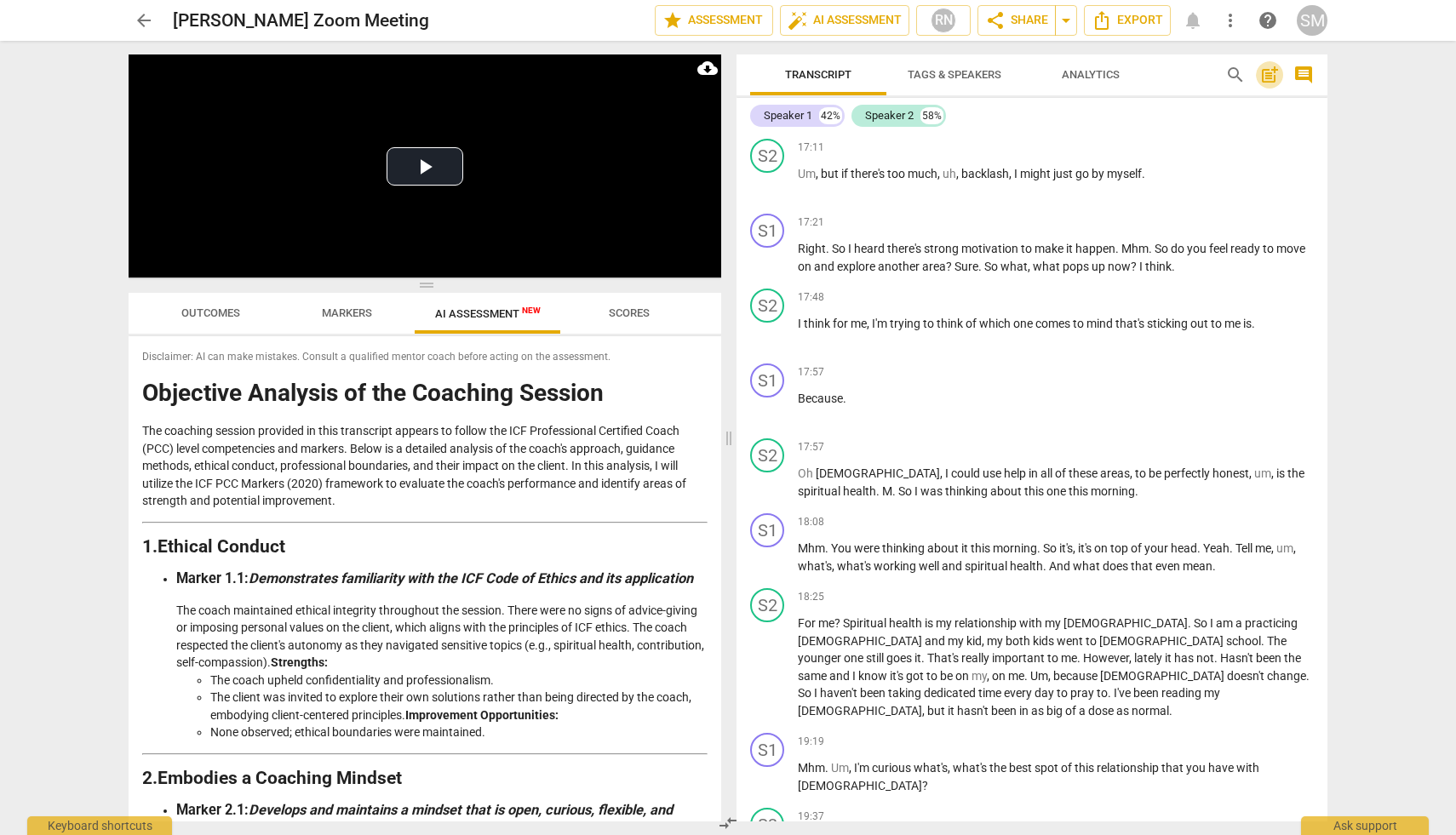
click at [1267, 77] on span "post_add" at bounding box center [1270, 75] width 20 height 20
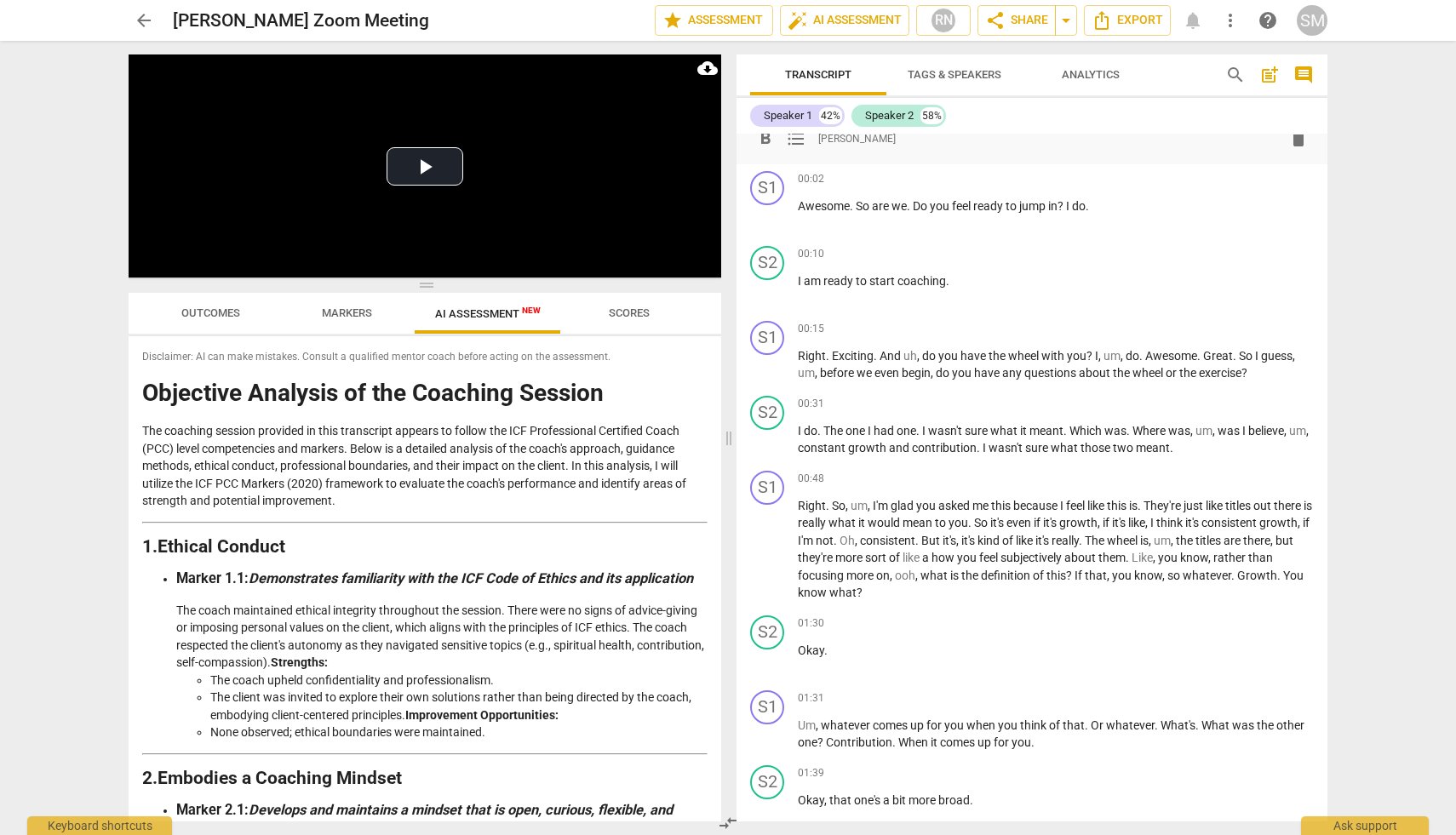
click at [1301, 75] on span "comment" at bounding box center [1304, 75] width 20 height 20
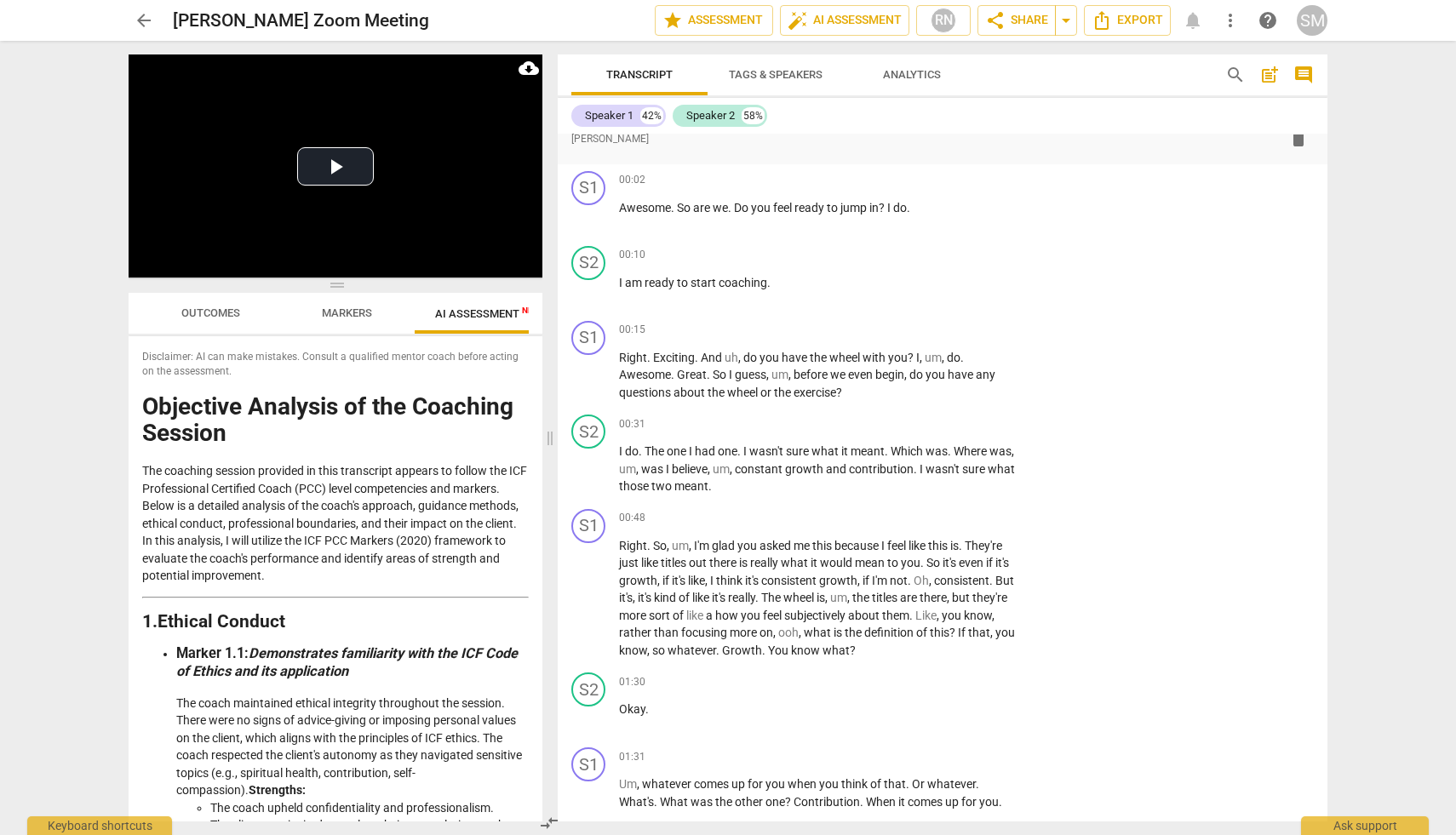
click at [890, 72] on span "Analytics" at bounding box center [912, 75] width 58 height 13
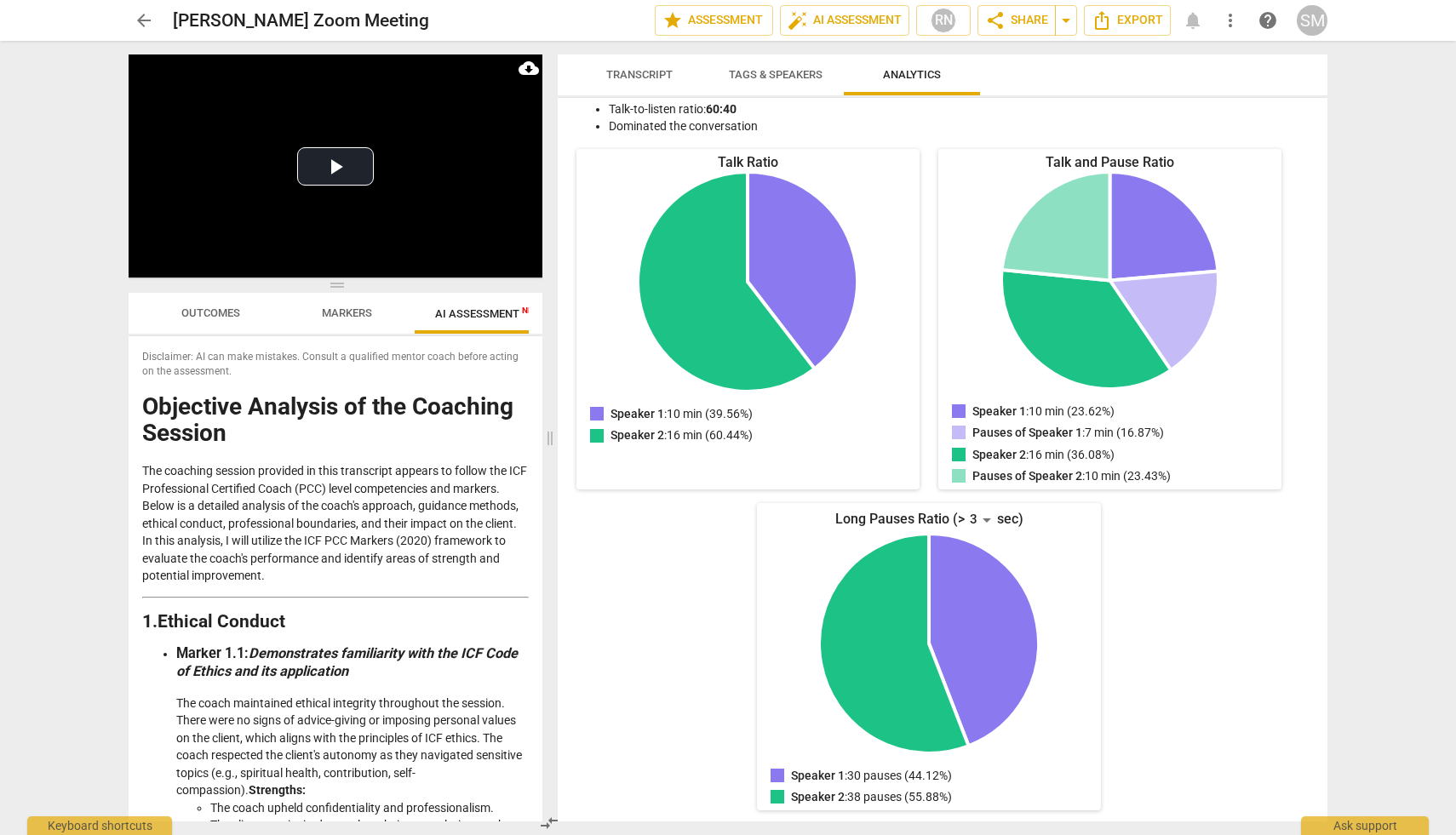
scroll to position [0, 0]
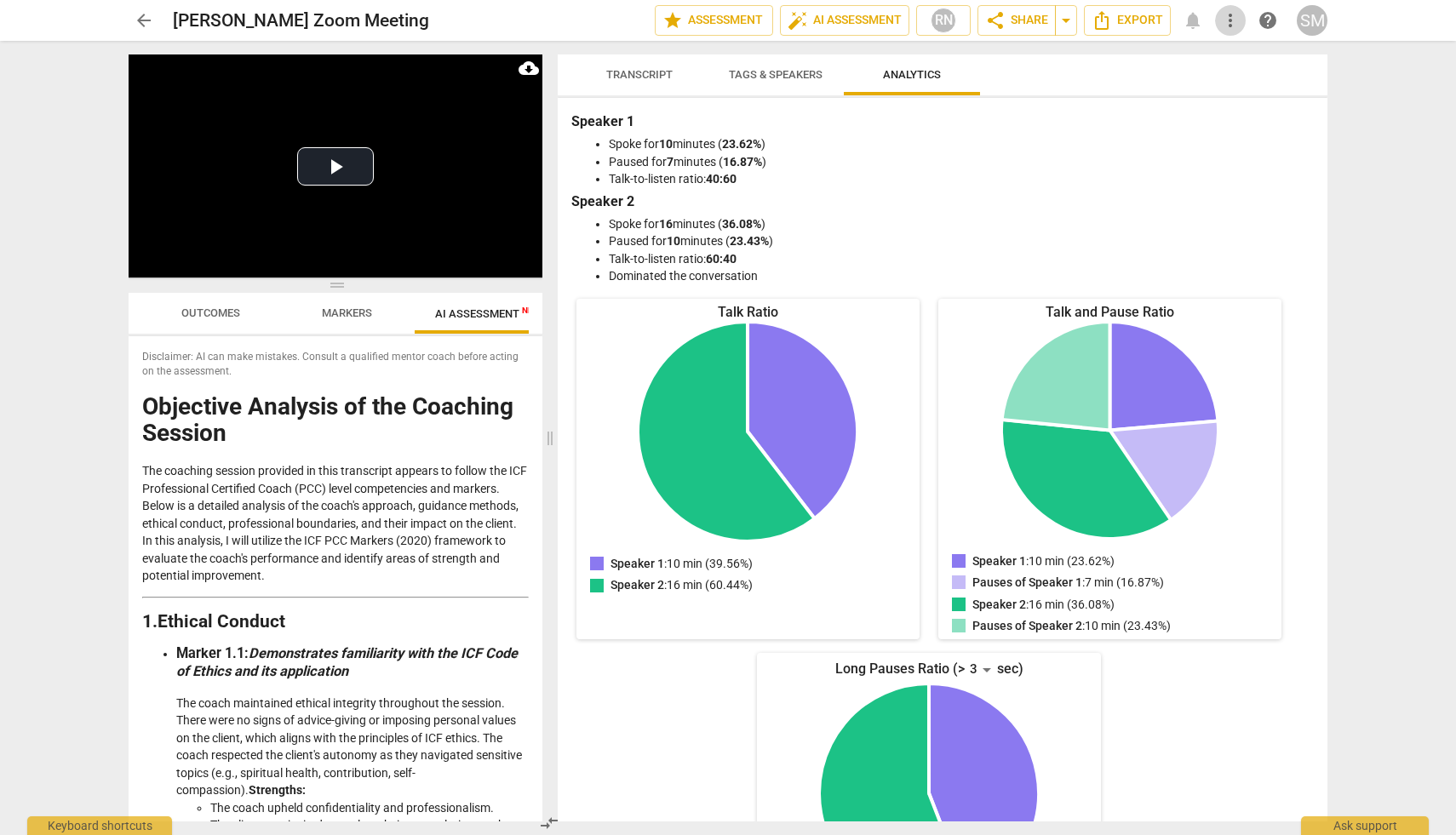
click at [1235, 16] on span "more_vert" at bounding box center [1230, 20] width 20 height 20
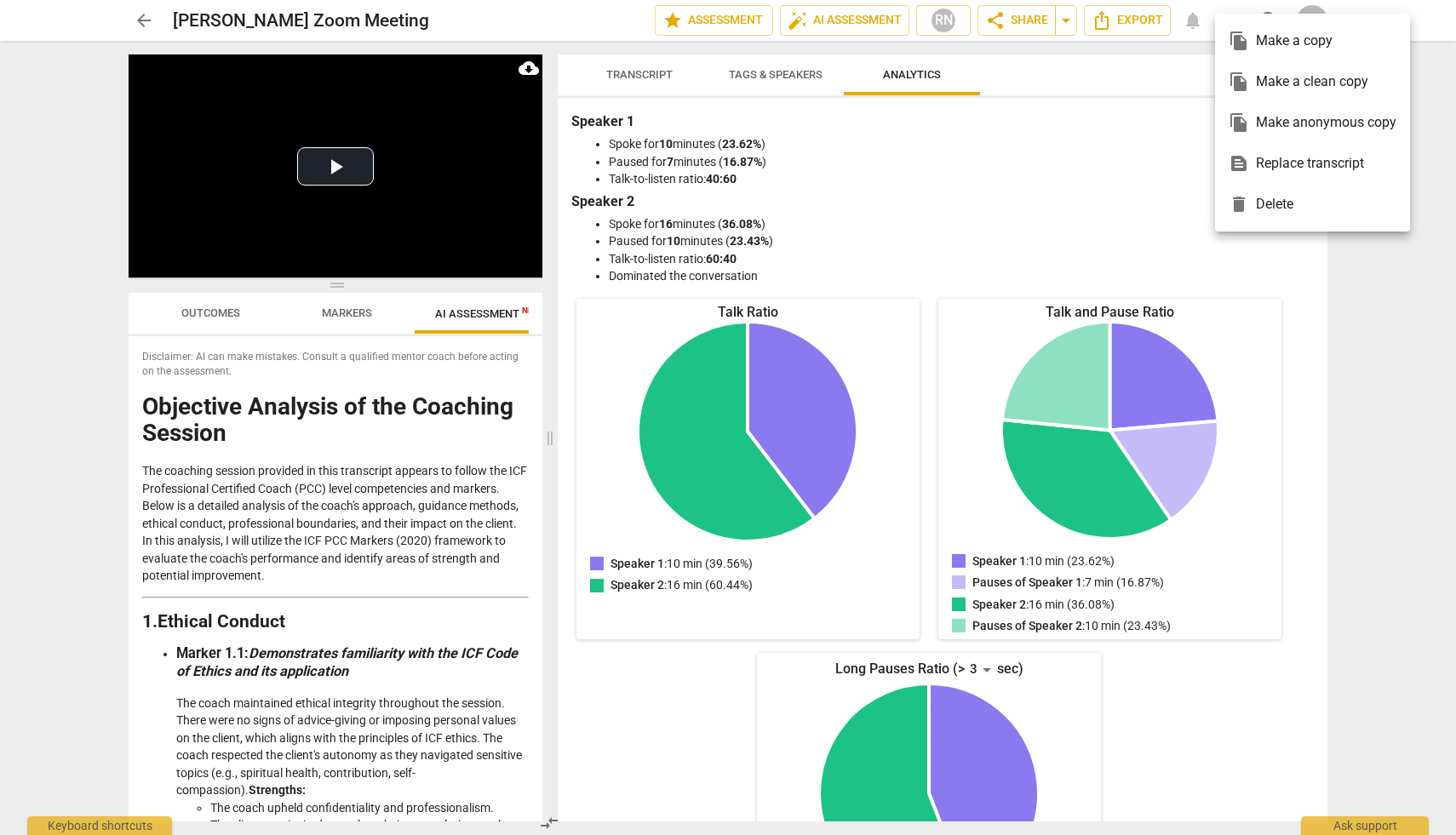
click at [1093, 100] on div at bounding box center [728, 418] width 1456 height 835
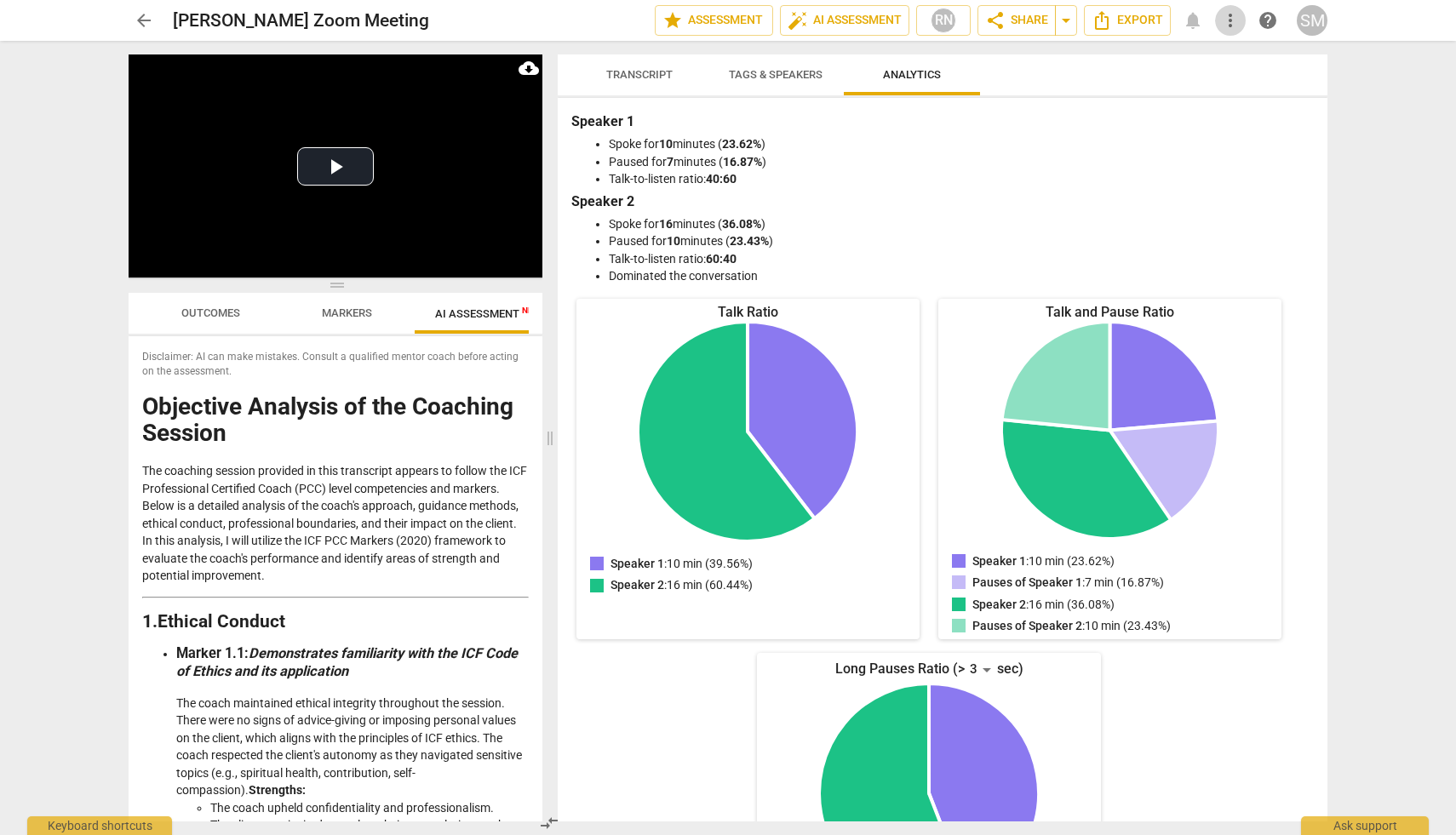
click at [1232, 15] on span "more_vert" at bounding box center [1230, 20] width 20 height 20
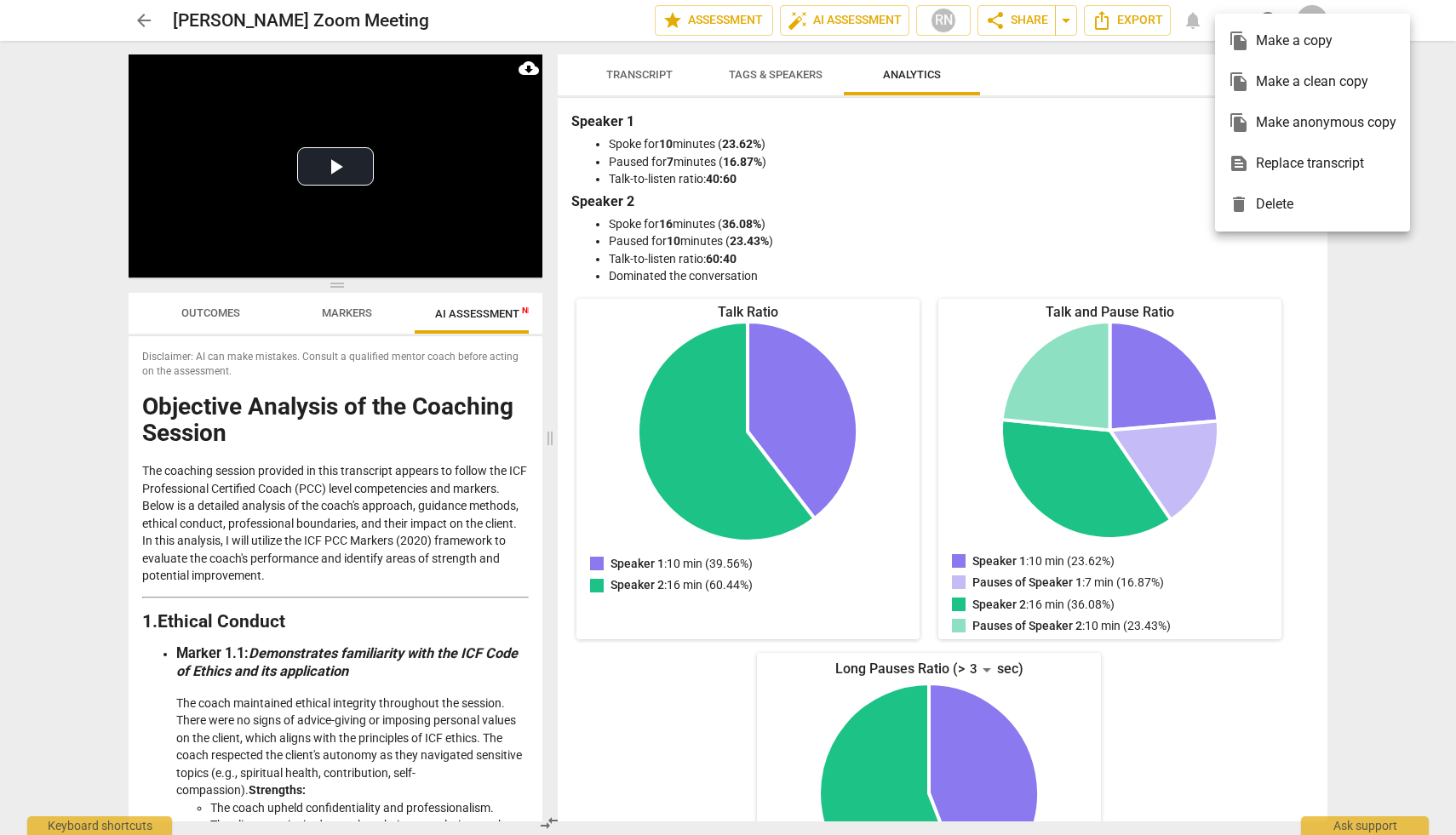
click at [1191, 147] on div at bounding box center [728, 418] width 1456 height 835
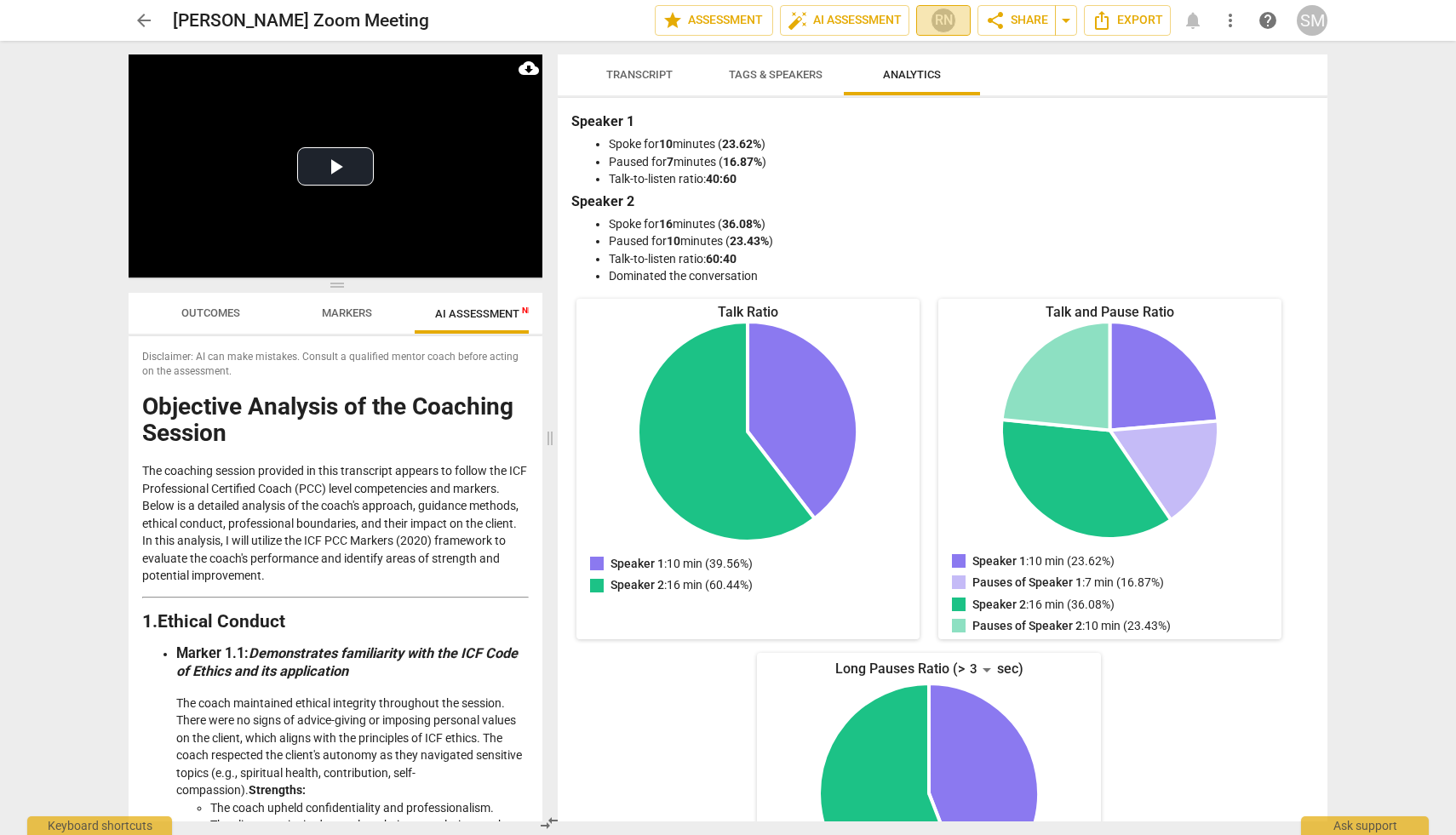
click at [946, 19] on div "RN" at bounding box center [943, 20] width 26 height 26
click at [795, 260] on div at bounding box center [728, 418] width 1456 height 835
click at [872, 14] on span "auto_fix_high AI Assessment" at bounding box center [845, 20] width 114 height 20
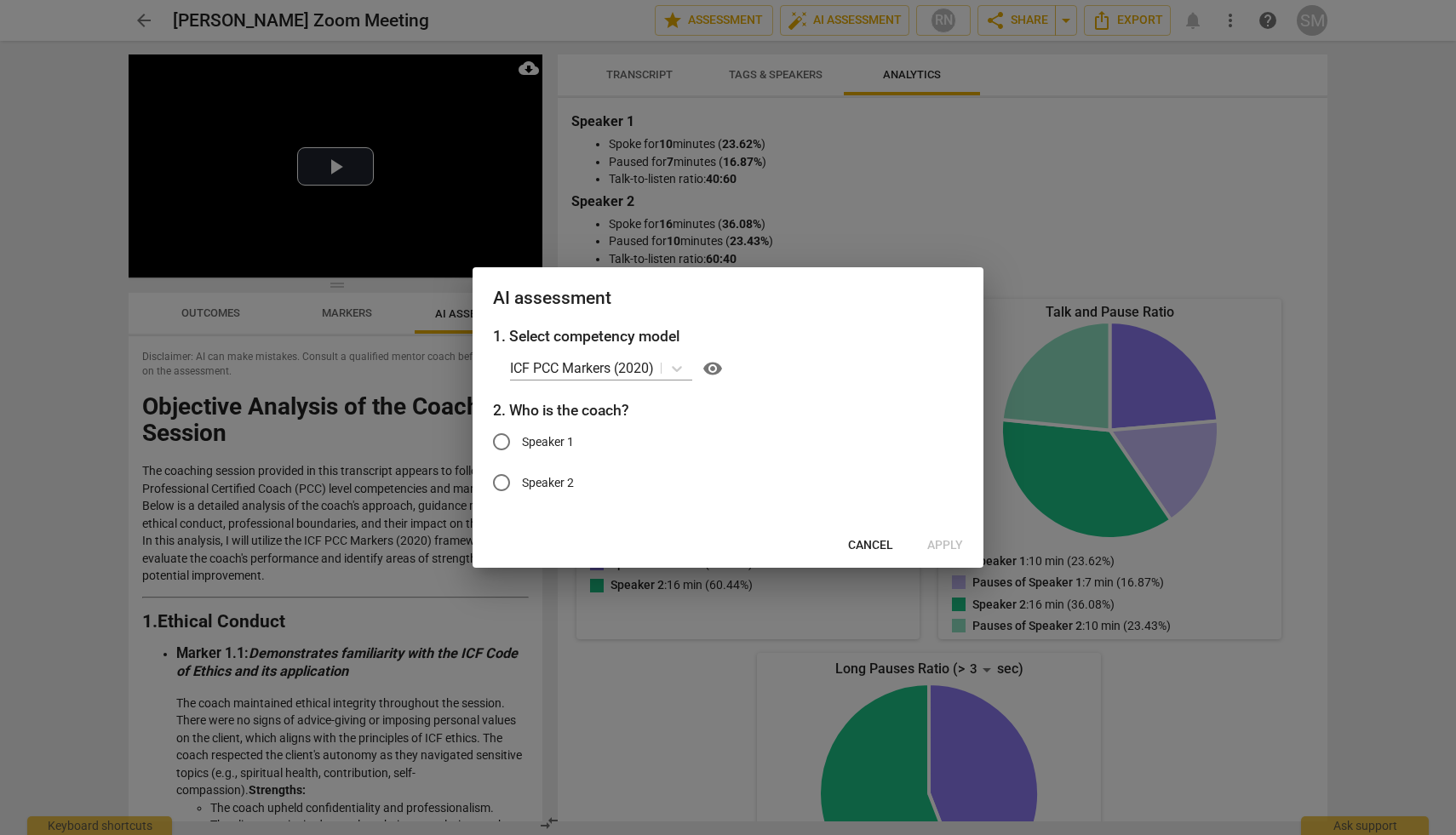
click at [945, 226] on div at bounding box center [728, 418] width 1456 height 835
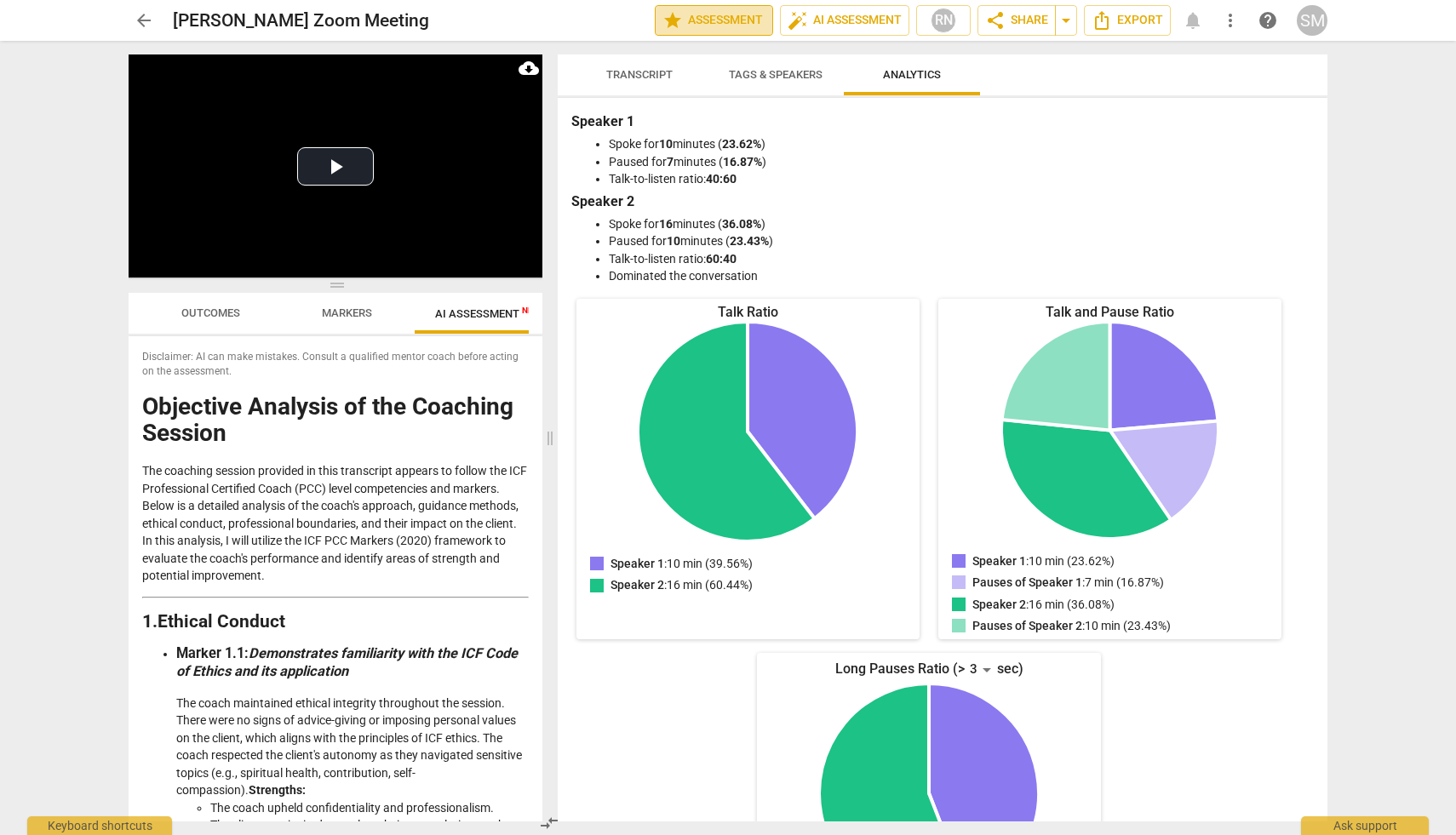
click at [716, 13] on span "star Assessment" at bounding box center [714, 20] width 103 height 20
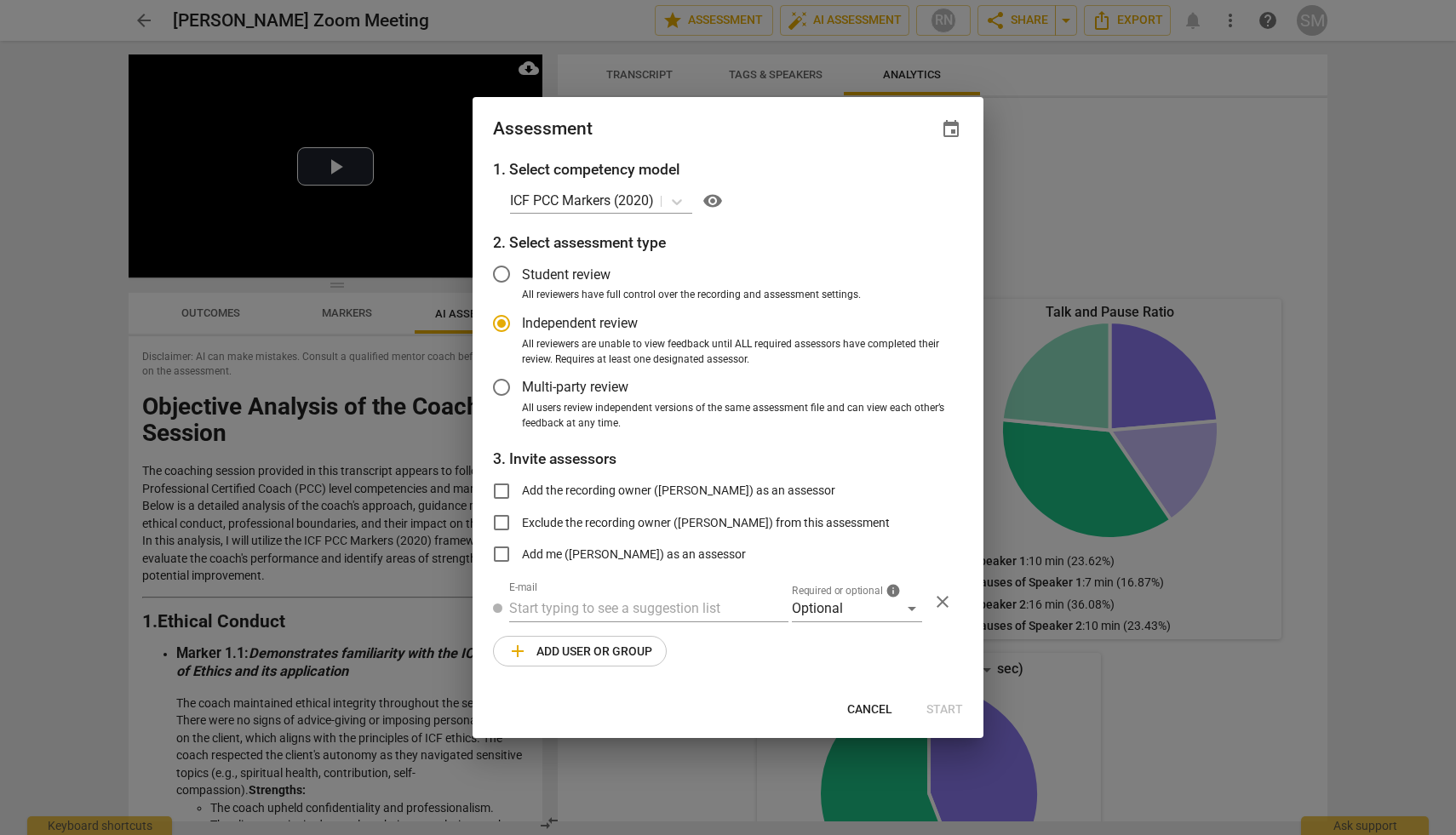
click at [1361, 407] on div at bounding box center [728, 418] width 1456 height 835
radio input "false"
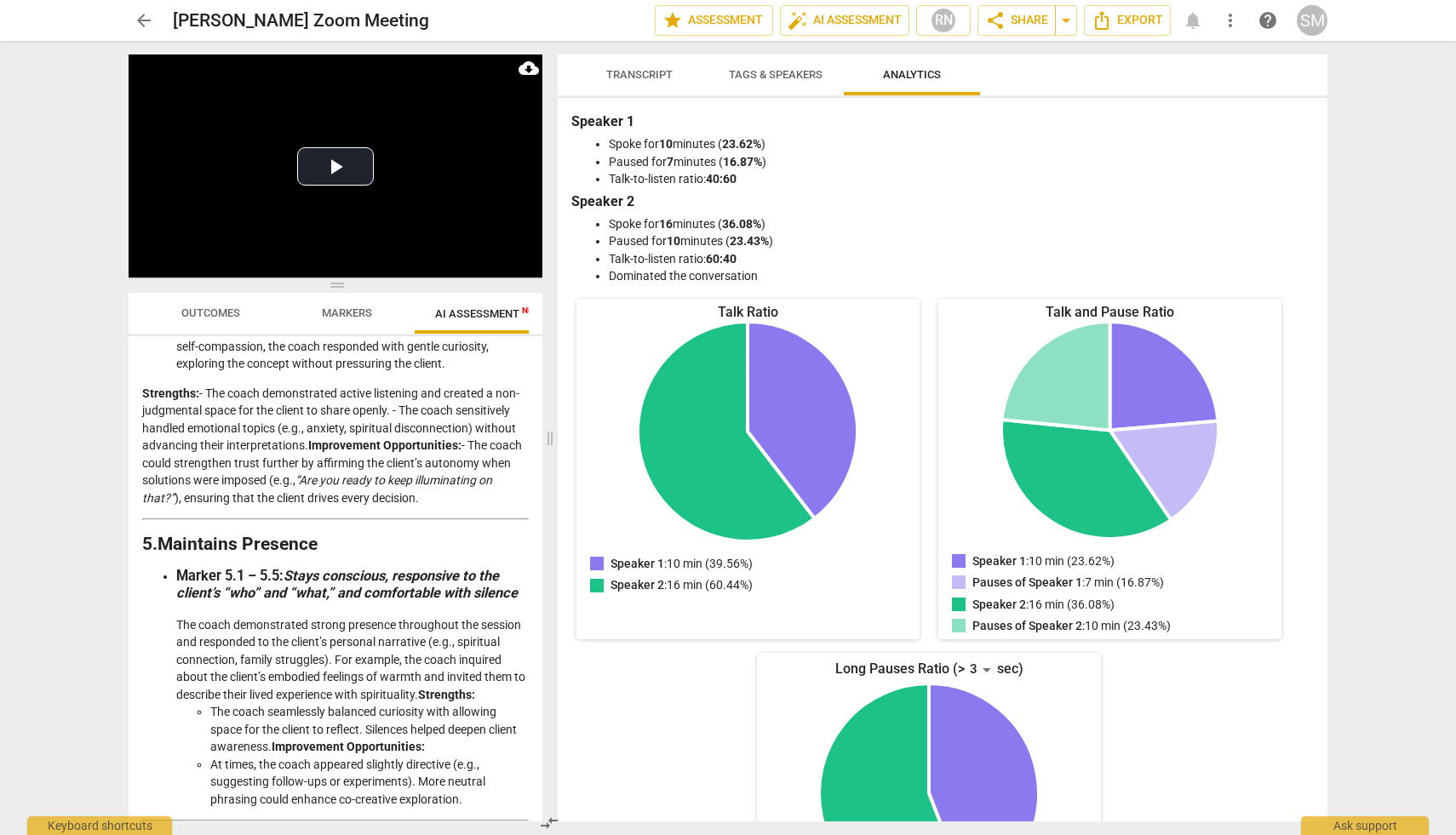
scroll to position [1761, 0]
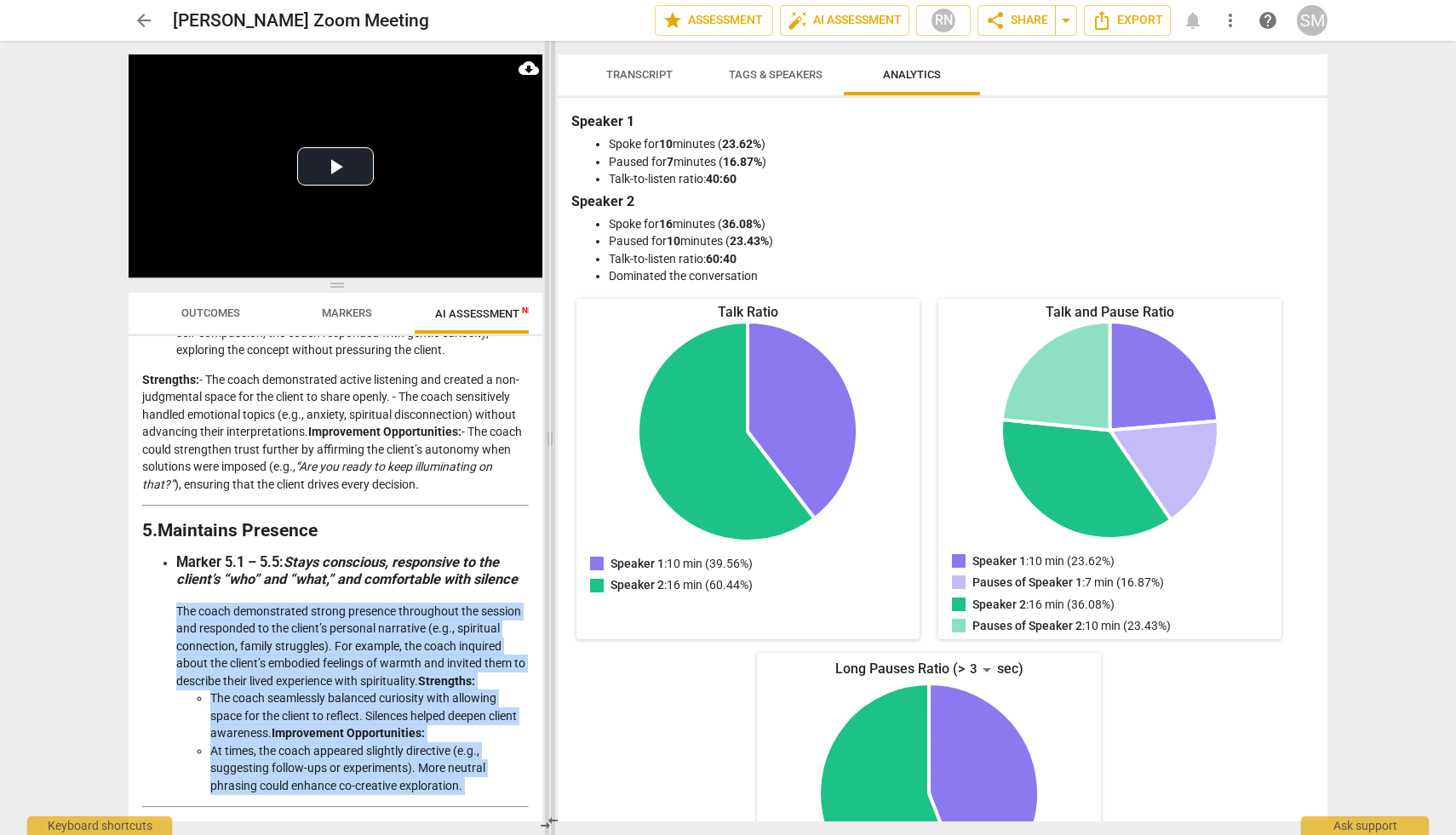
click at [544, 605] on div "Play Video move_up Play Current Time 00:00 / Duration Time 43:28 Loaded : 0% Pr…" at bounding box center [728, 438] width 1226 height 794
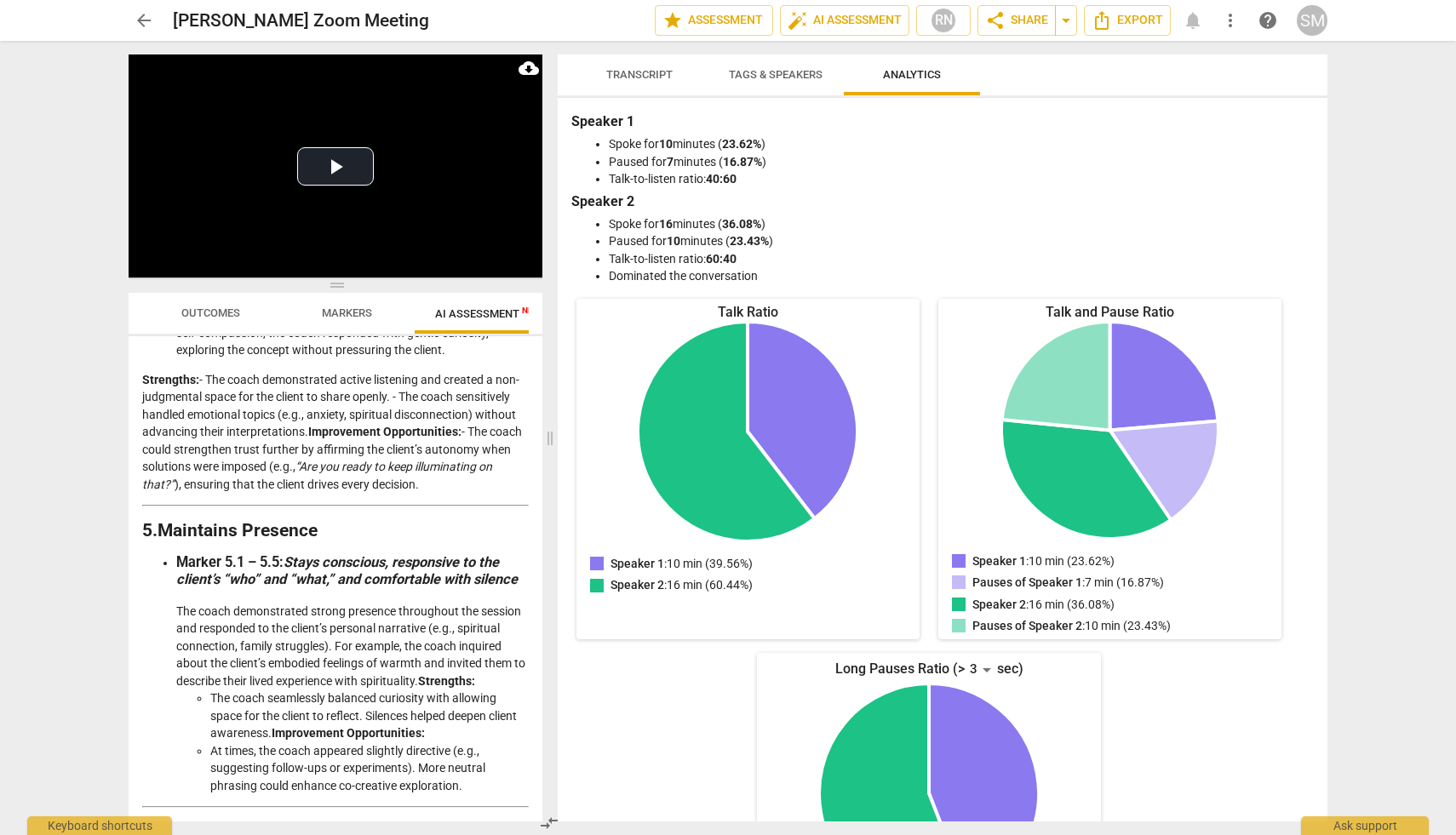
click at [527, 540] on div "Disclaimer: AI can make mistakes. Consult a qualified mentor coach before actin…" at bounding box center [335, 579] width 414 height 485
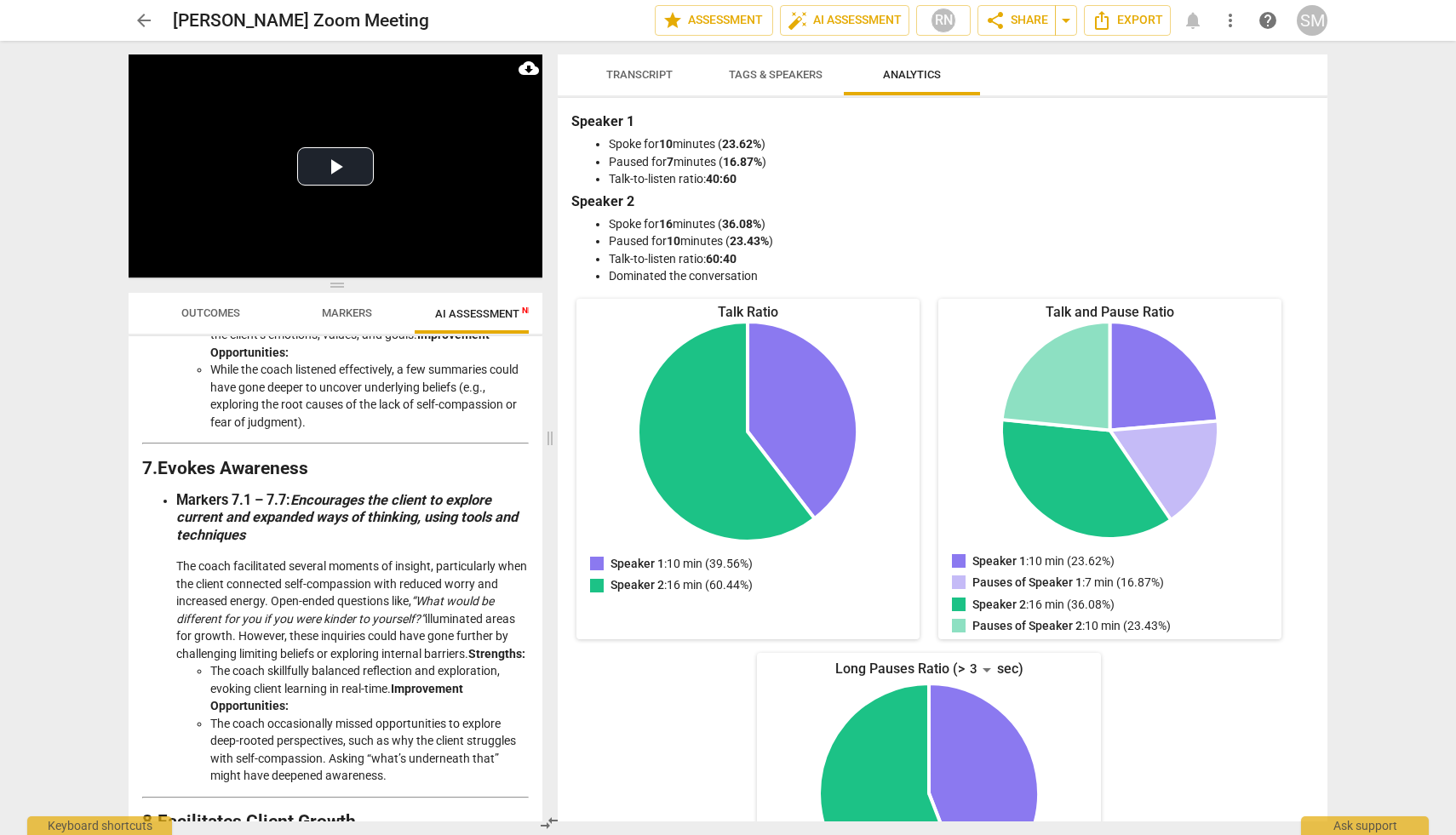
scroll to position [2437, 0]
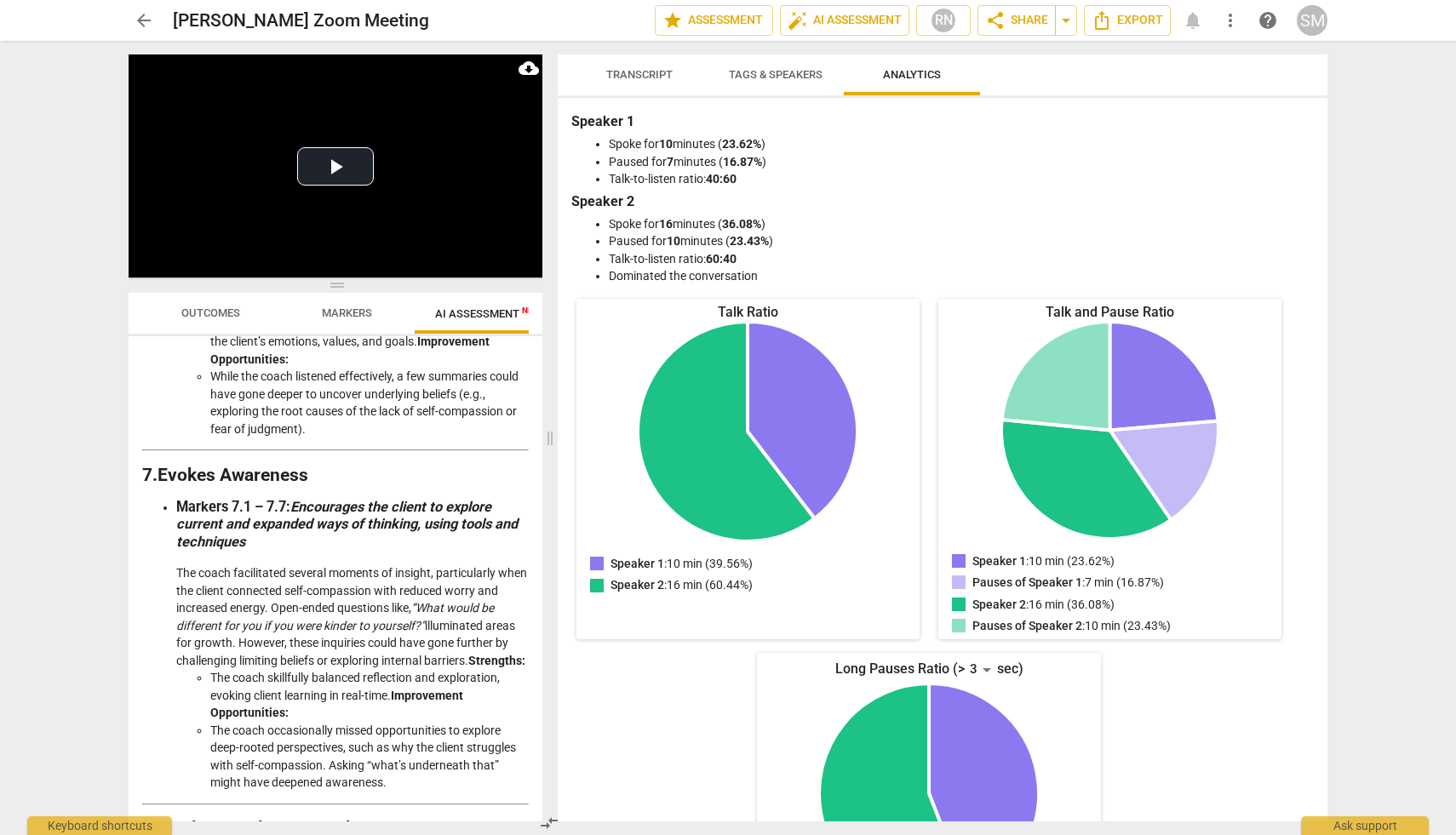
click at [535, 661] on div "Disclaimer: AI can make mistakes. Consult a qualified mentor coach before actin…" at bounding box center [335, 579] width 414 height 485
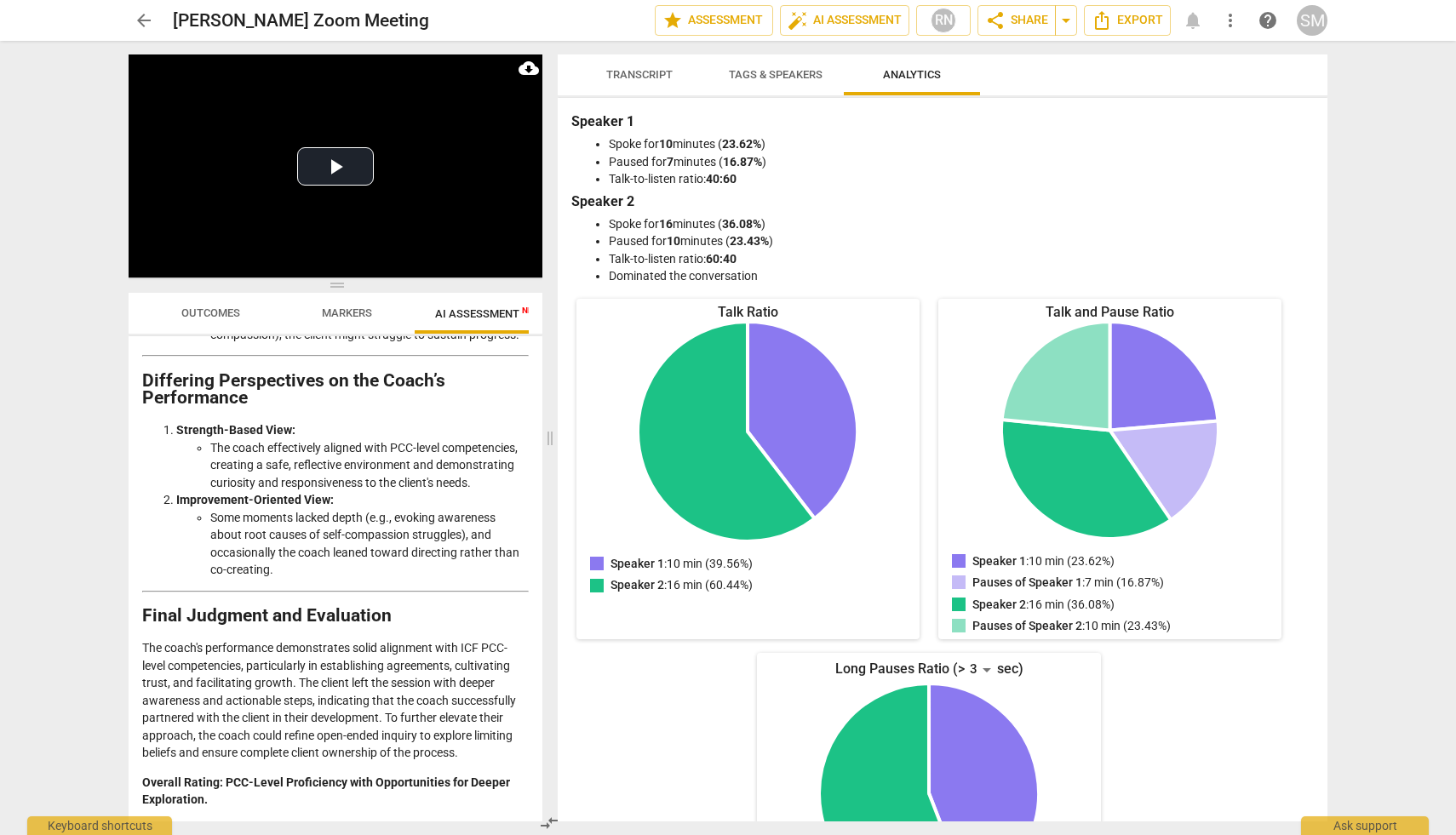
scroll to position [3439, 0]
click at [550, 443] on span at bounding box center [550, 438] width 10 height 794
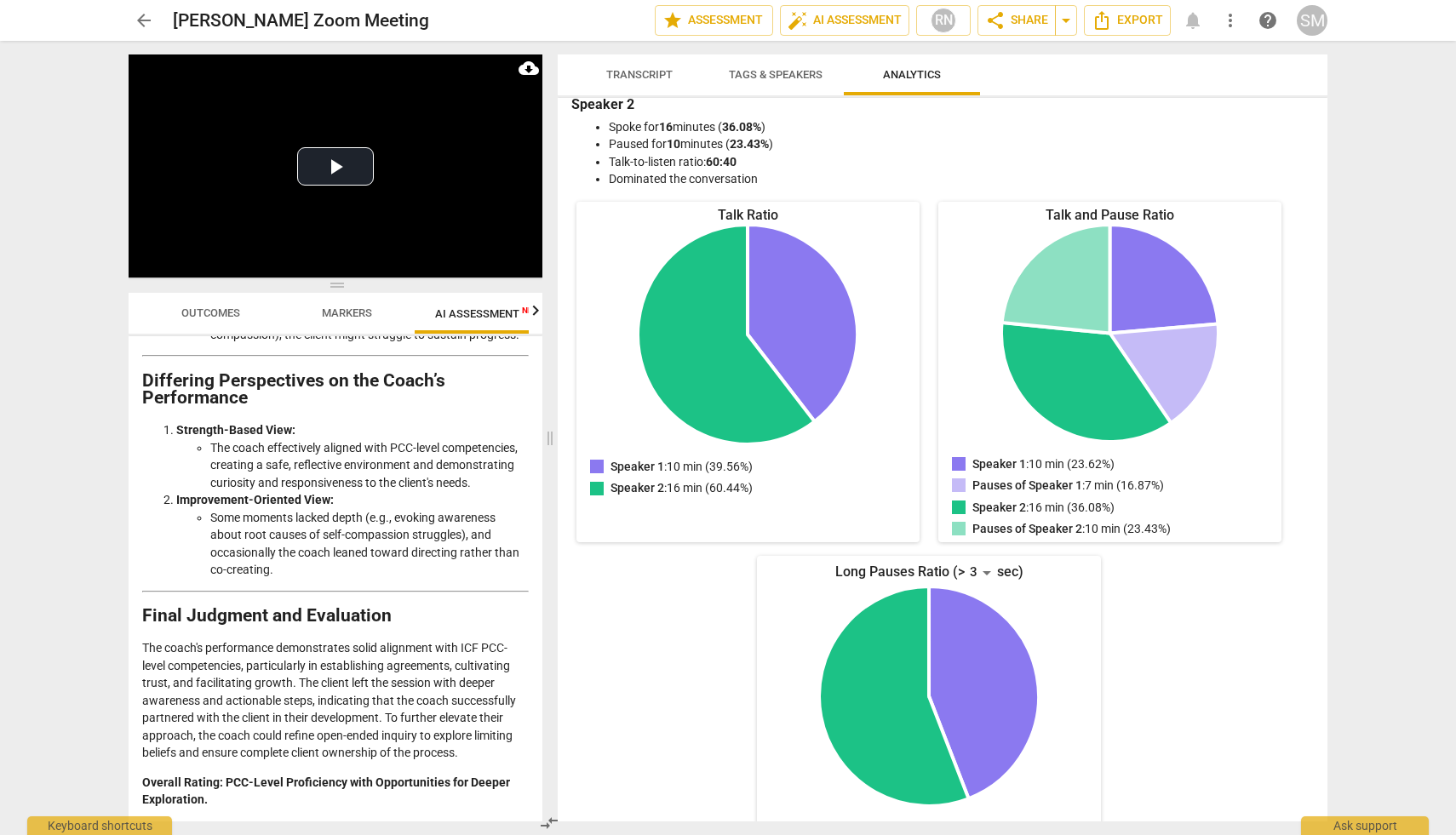
scroll to position [94, 0]
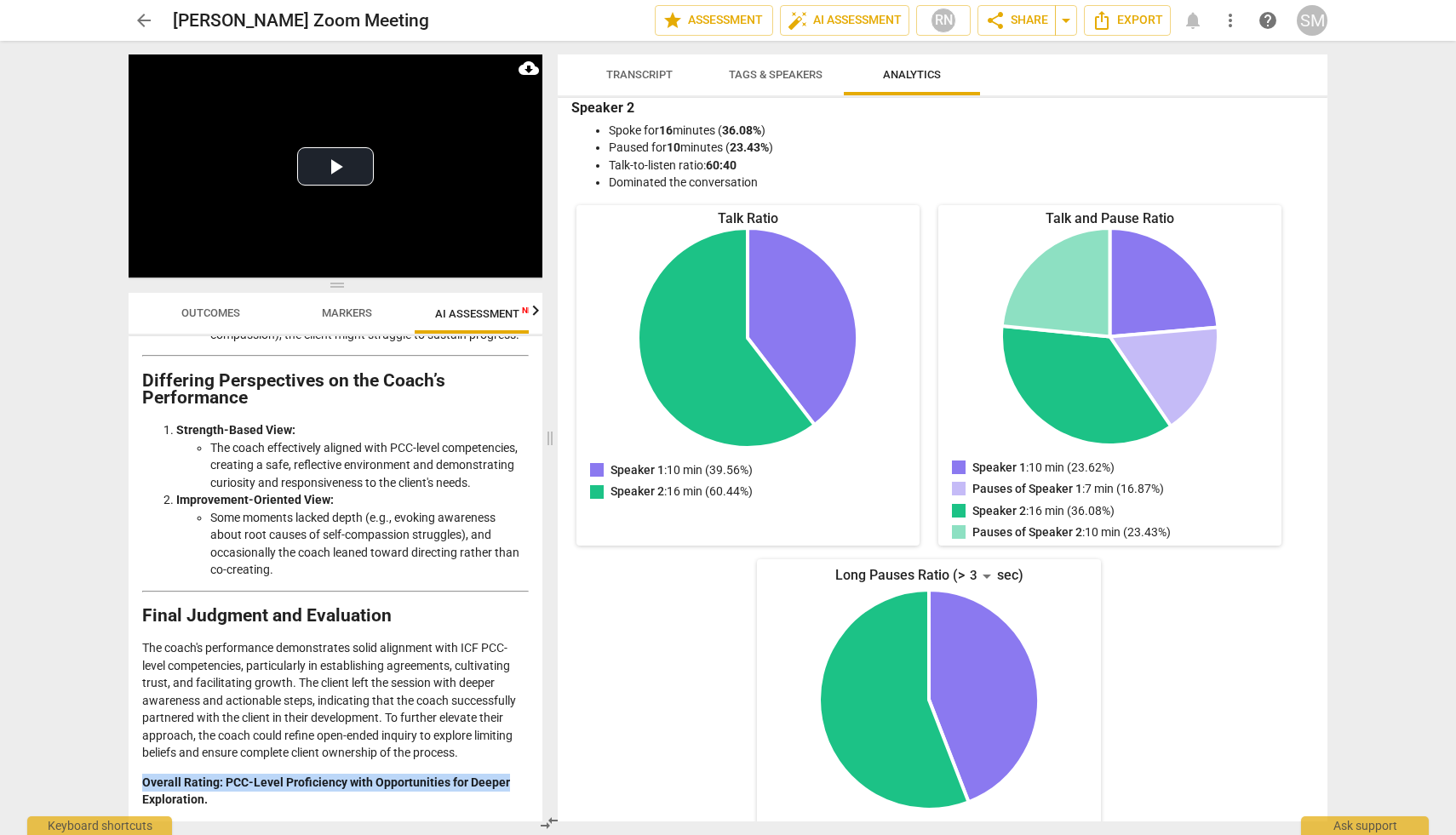
drag, startPoint x: 544, startPoint y: 782, endPoint x: 537, endPoint y: 762, distance: 21.2
click at [537, 762] on div "Play Video move_up Play Current Time 00:00 / Duration Time 43:28 Loaded : 0% Pr…" at bounding box center [332, 438] width 434 height 794
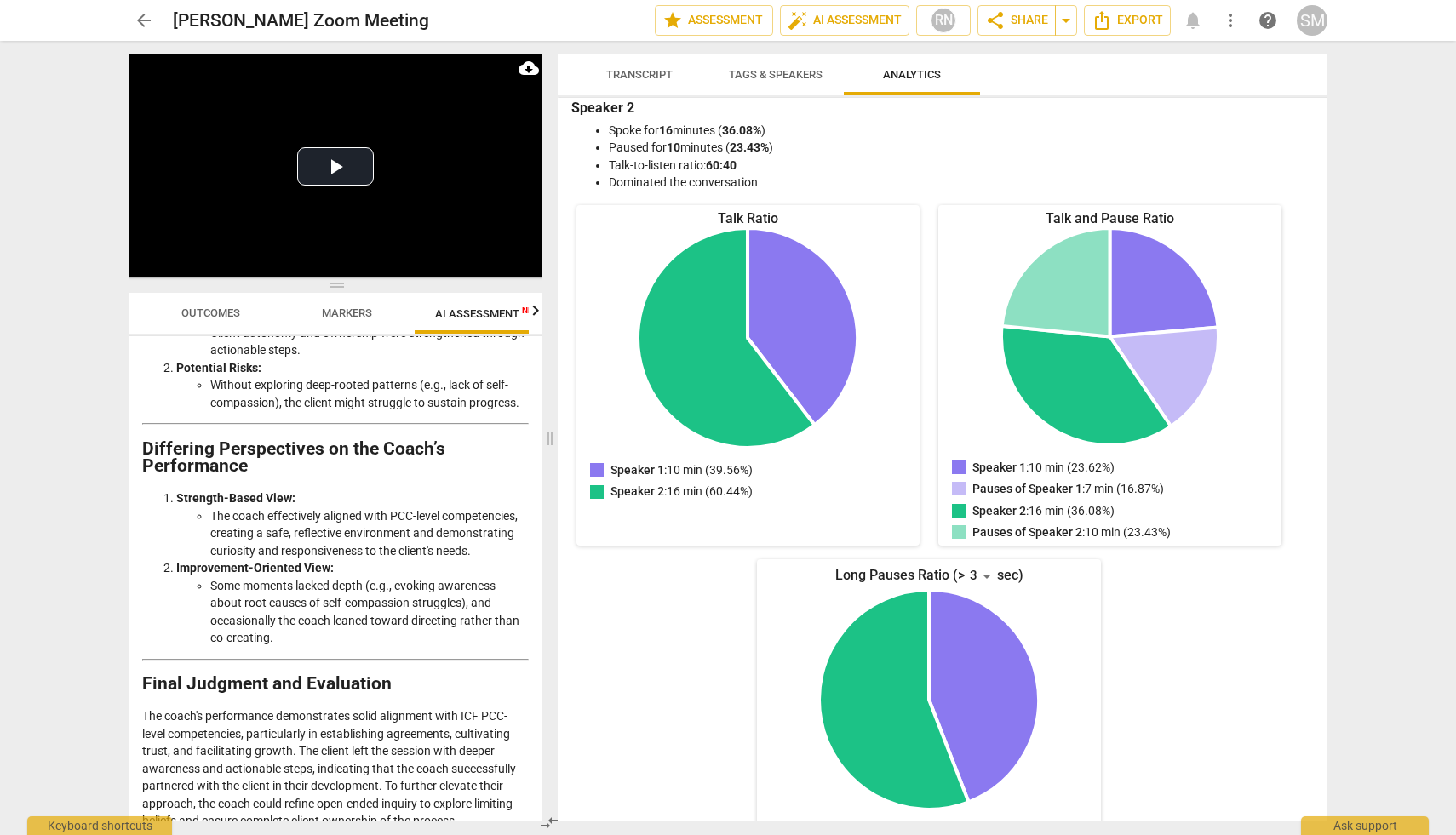
scroll to position [3439, 0]
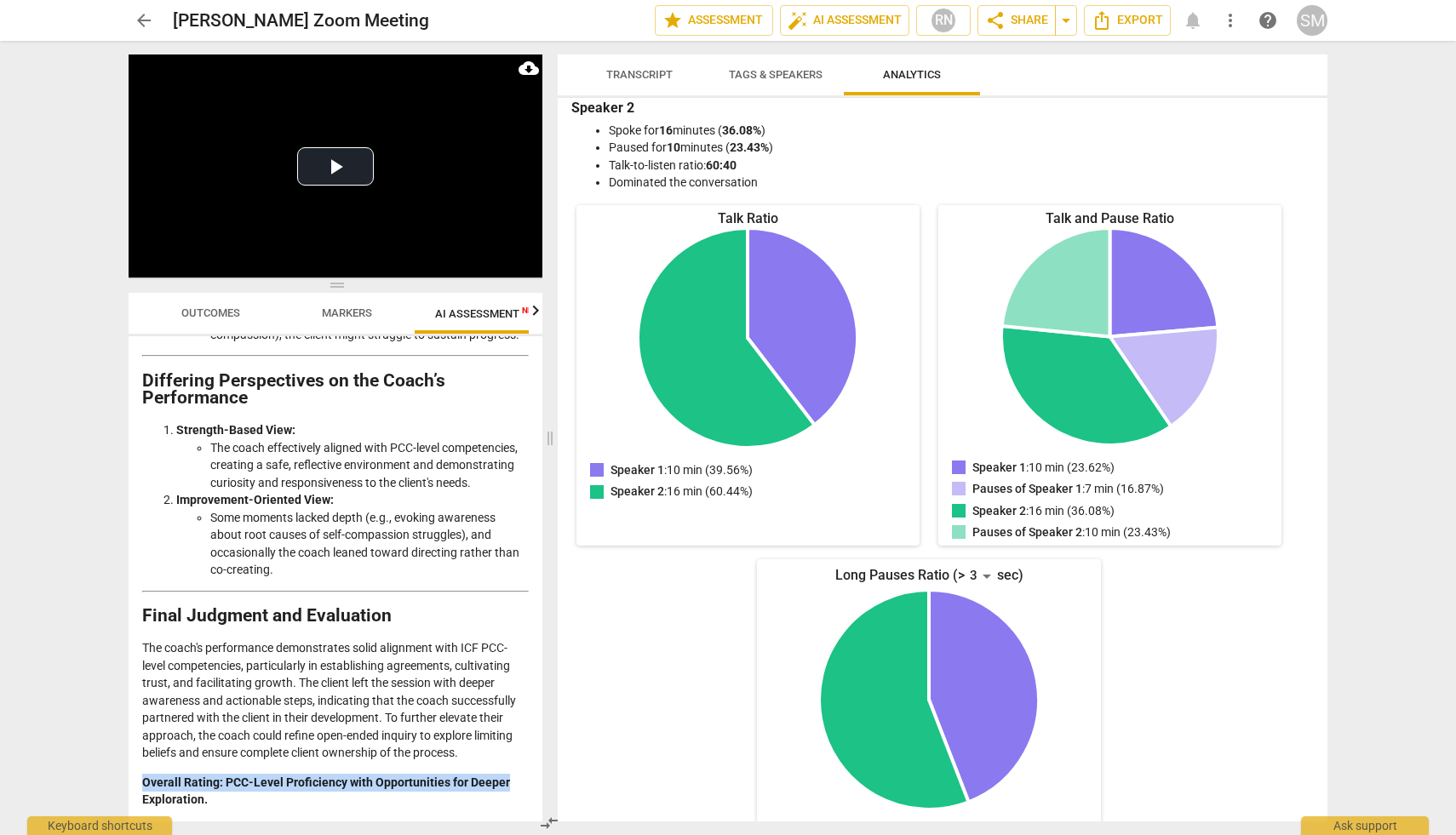
drag, startPoint x: 541, startPoint y: 797, endPoint x: 535, endPoint y: 761, distance: 36.5
click at [534, 761] on div "Disclaimer: AI can make mistakes. Consult a qualified mentor coach before actin…" at bounding box center [335, 579] width 414 height 485
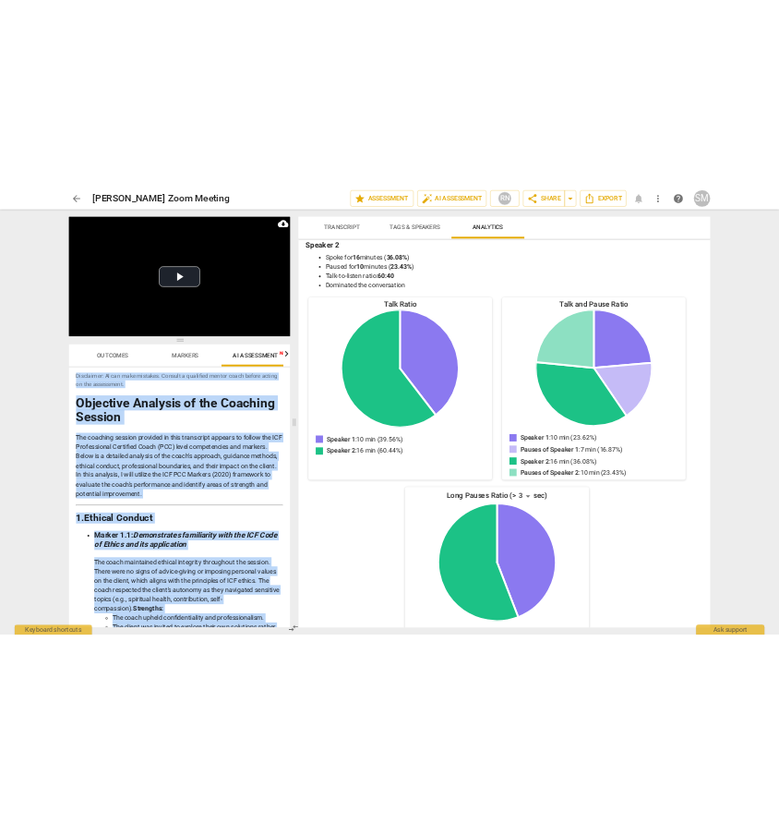
scroll to position [0, 0]
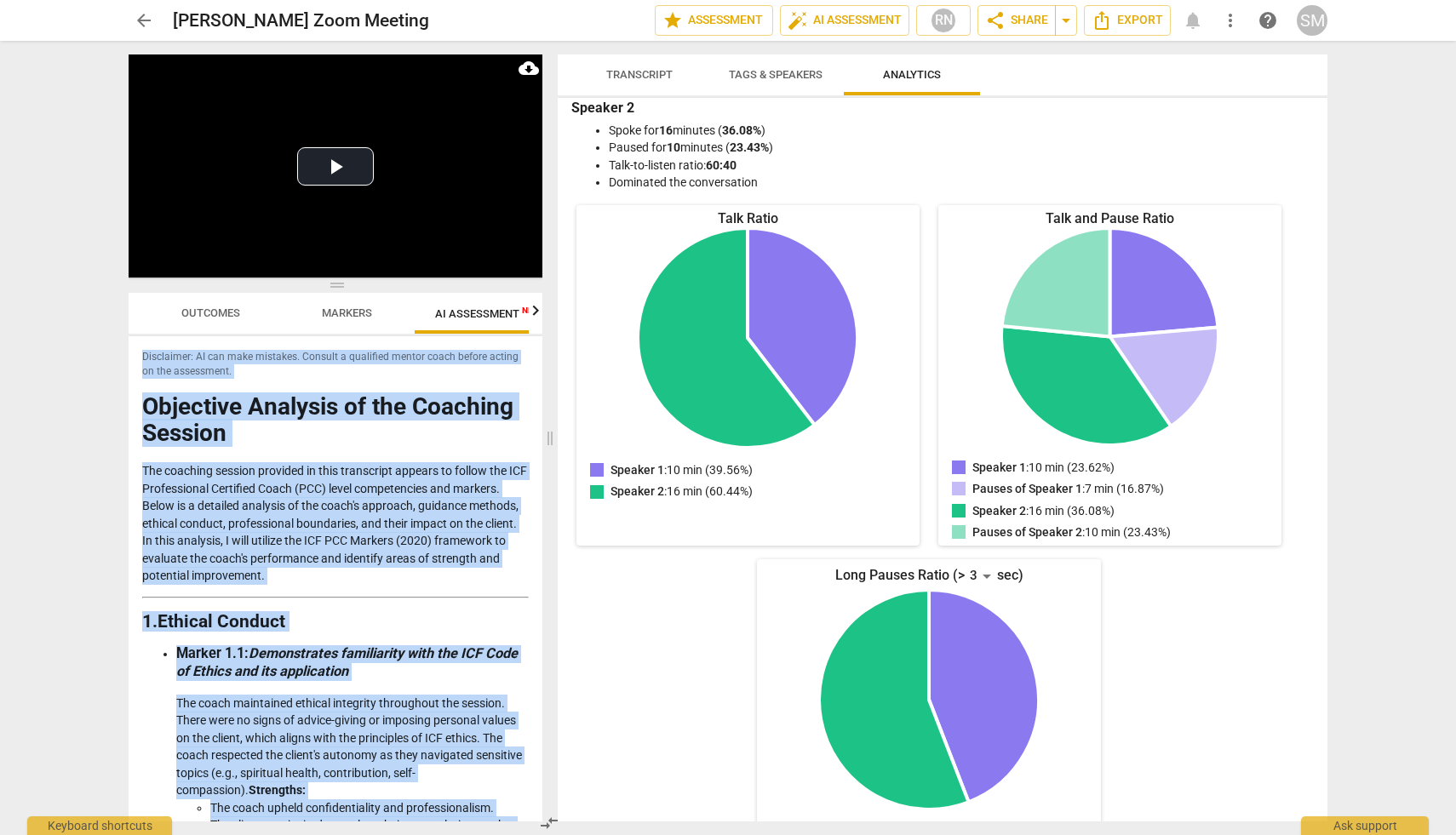
drag, startPoint x: 227, startPoint y: 800, endPoint x: 128, endPoint y: 339, distance: 471.5
click at [128, 339] on div "Play Video move_up Play Current Time 00:00 / Duration Time 43:28 Loaded : 0% Pr…" at bounding box center [332, 438] width 434 height 794
copy div "Disclaimer: AI can make mistakes. Consult a qualified mentor coach before actin…"
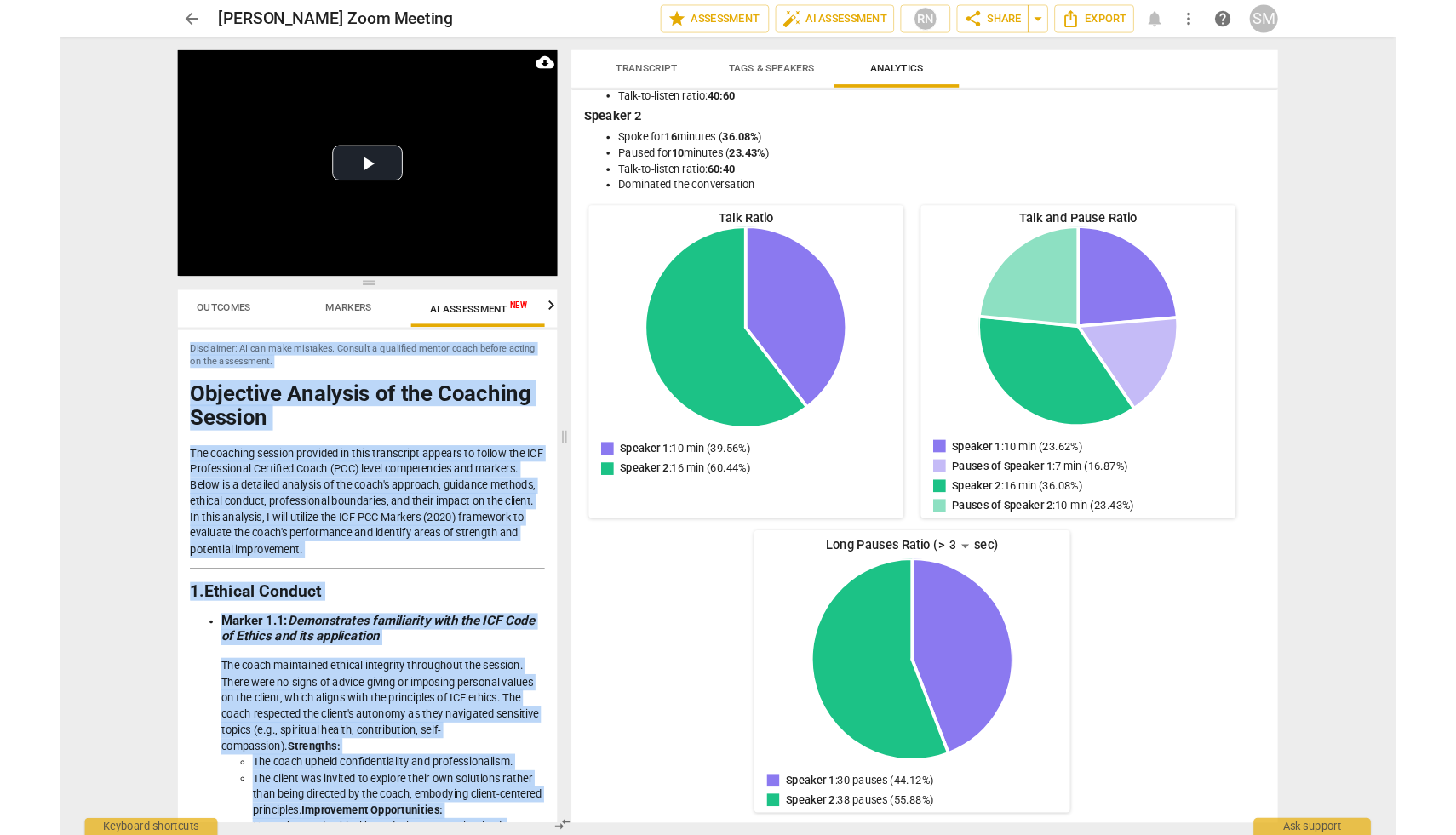
scroll to position [94, 0]
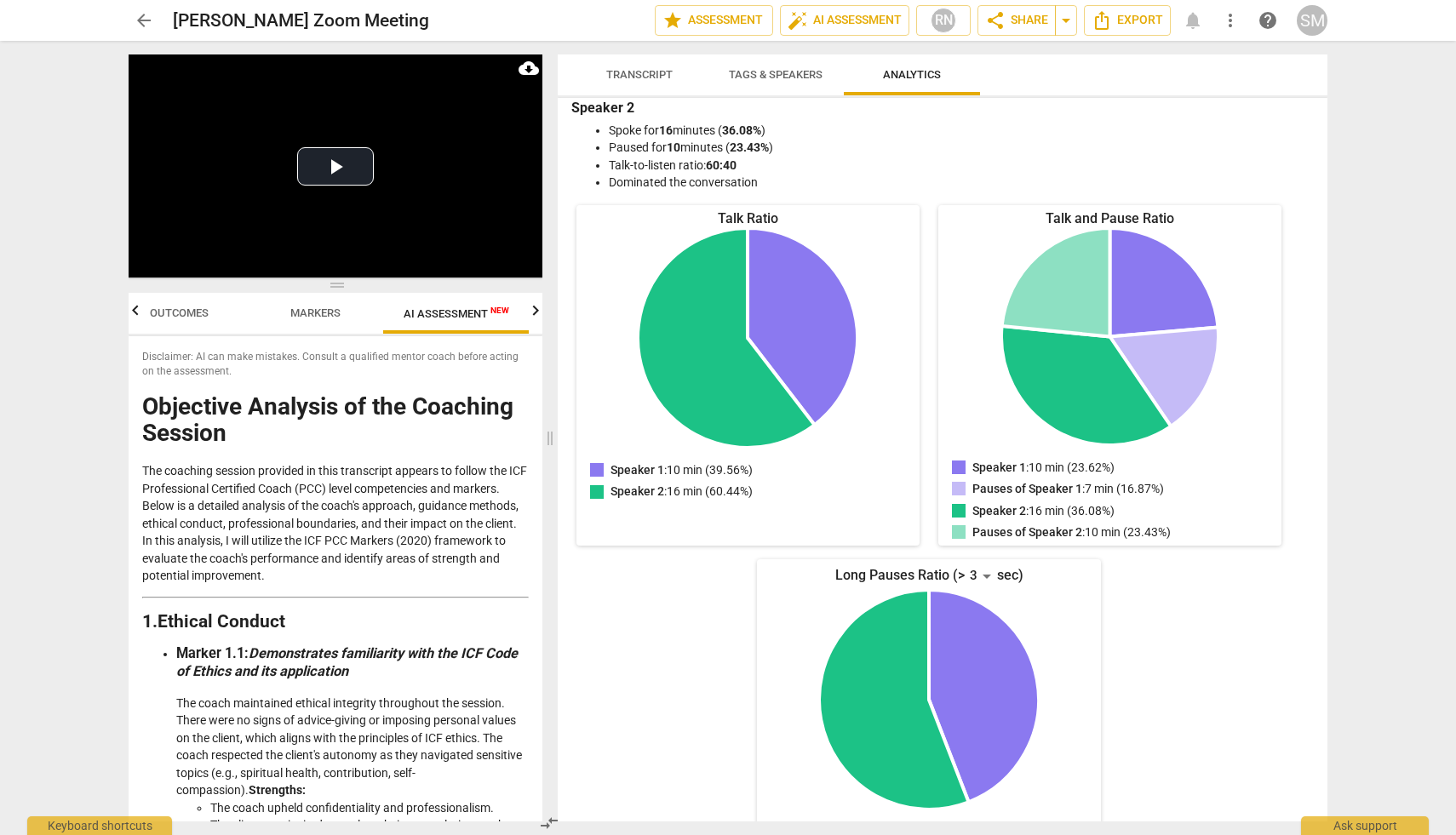
click at [1424, 369] on div "arrow_back Sidrah Mohyuddin's Zoom Meeting edit star Assessment auto_fix_high A…" at bounding box center [728, 418] width 1456 height 835
click at [531, 310] on icon "button" at bounding box center [536, 311] width 20 height 20
click at [476, 309] on span "Scores" at bounding box center [461, 312] width 41 height 13
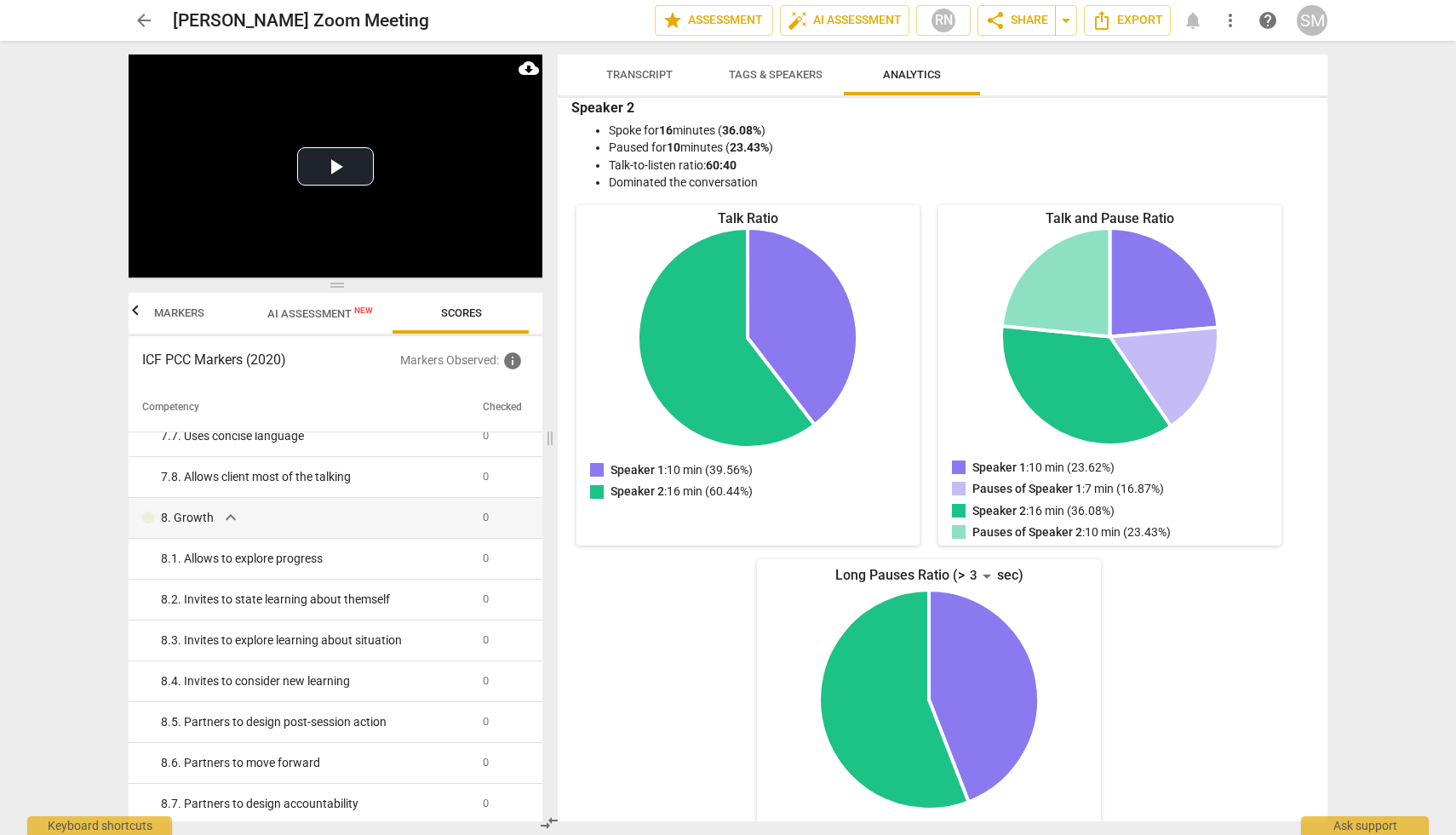
scroll to position [1539, 0]
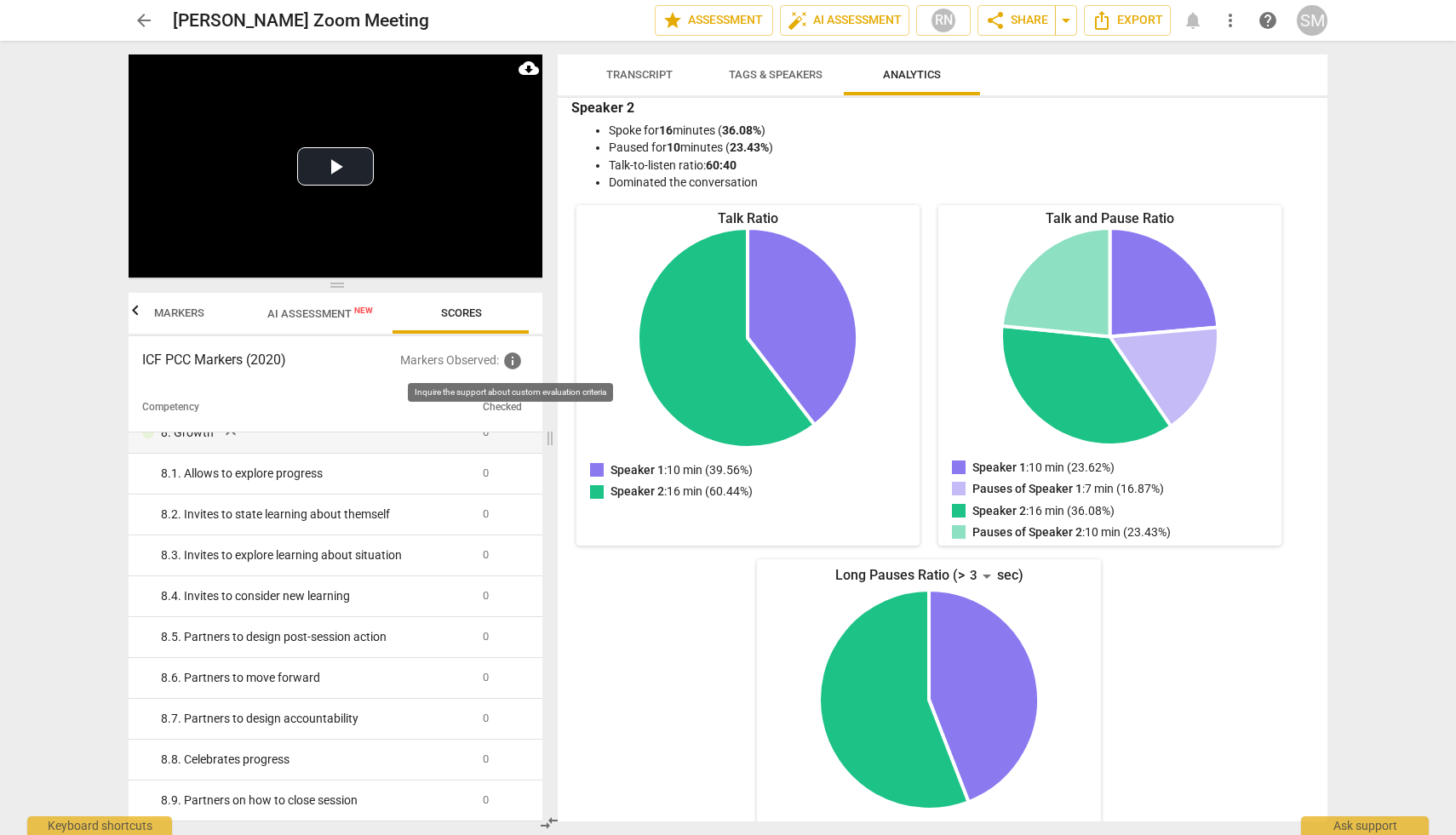
click at [514, 361] on span "info" at bounding box center [513, 360] width 20 height 20
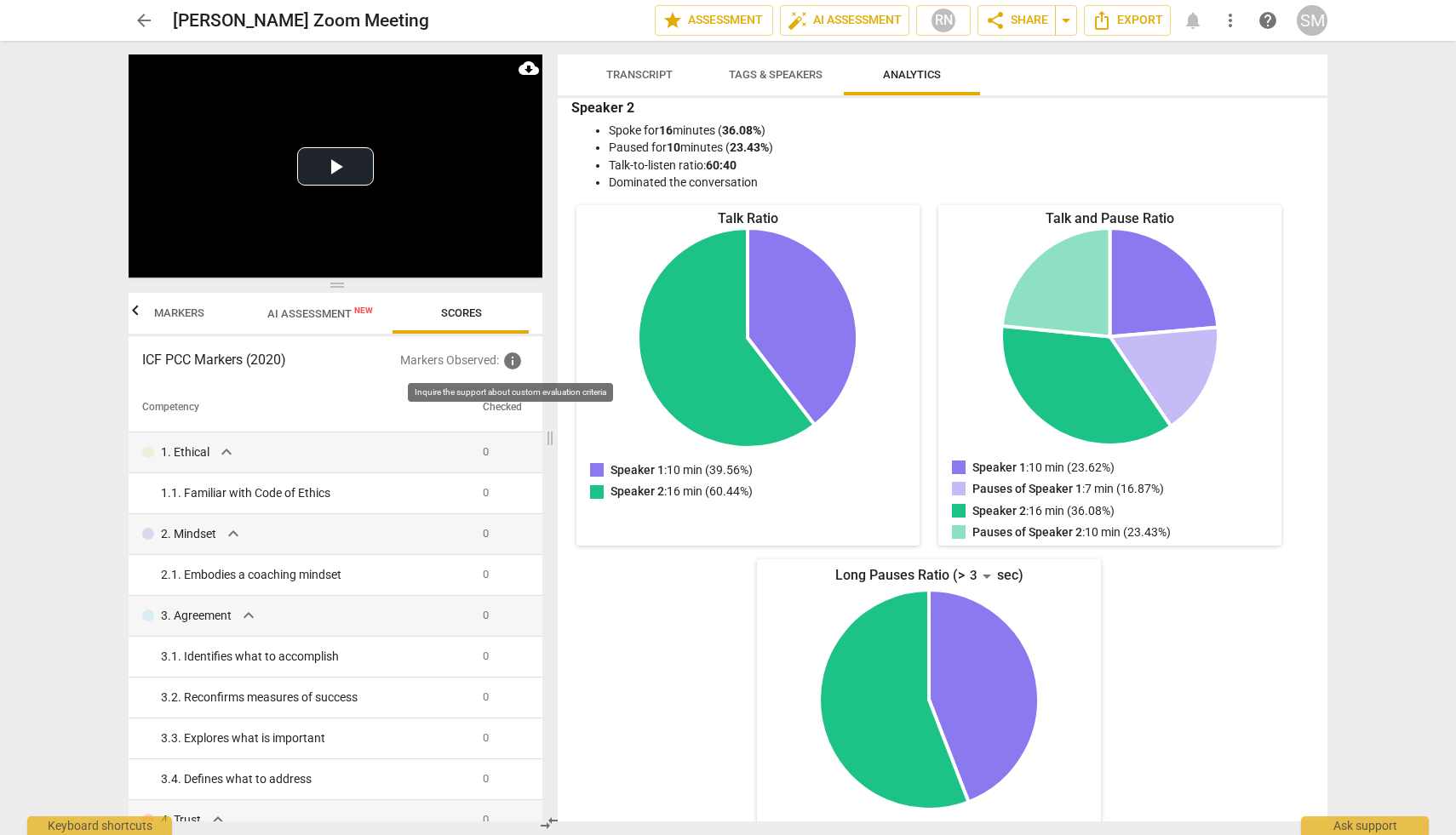
click at [515, 359] on span "info" at bounding box center [513, 360] width 20 height 20
click at [462, 312] on span "Scores" at bounding box center [461, 312] width 41 height 13
click at [180, 312] on span "Markers" at bounding box center [179, 312] width 50 height 13
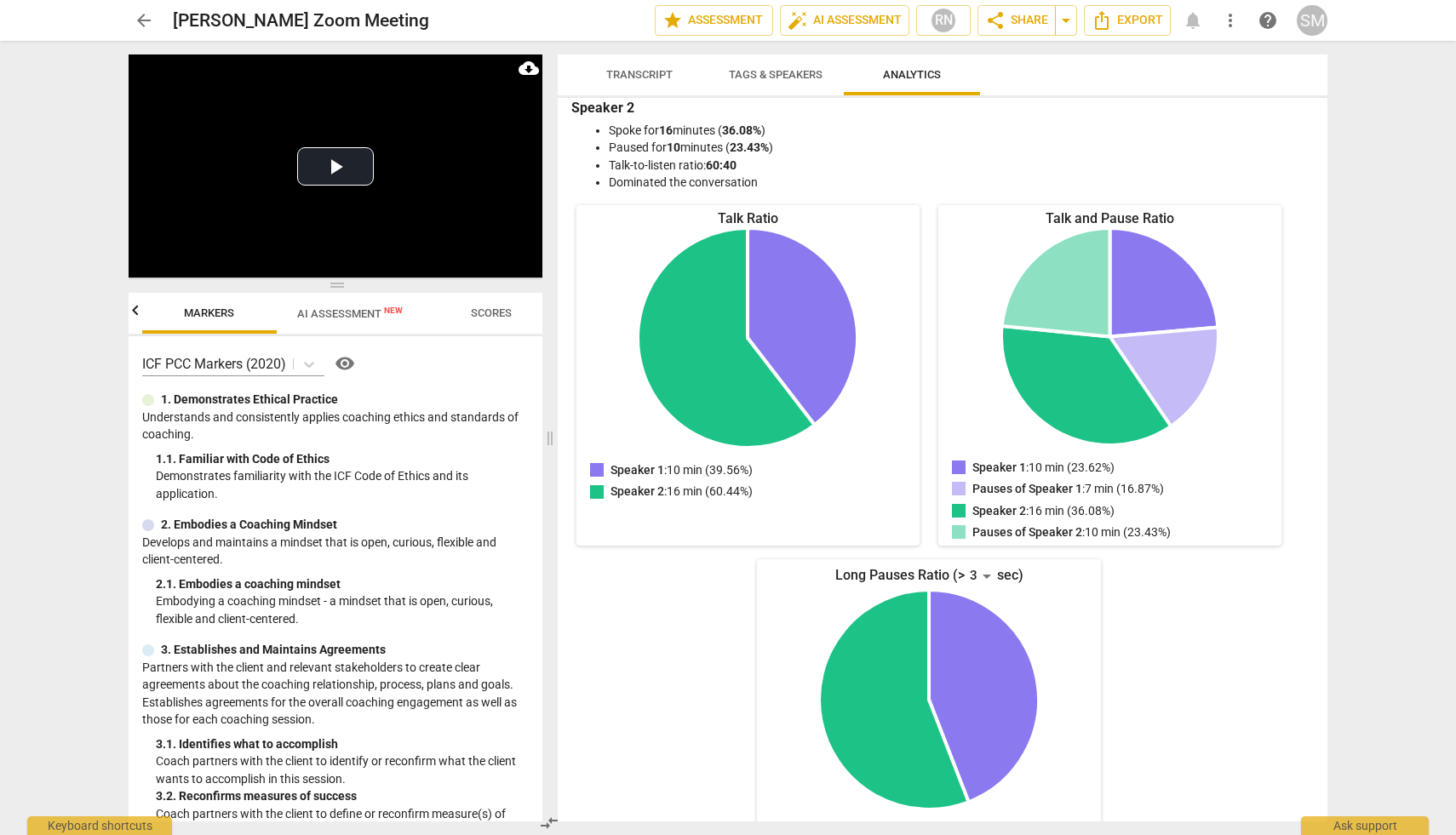
scroll to position [0, 136]
click at [344, 360] on span "visibility" at bounding box center [345, 363] width 20 height 20
click at [522, 312] on span "Scores" at bounding box center [492, 313] width 82 height 23
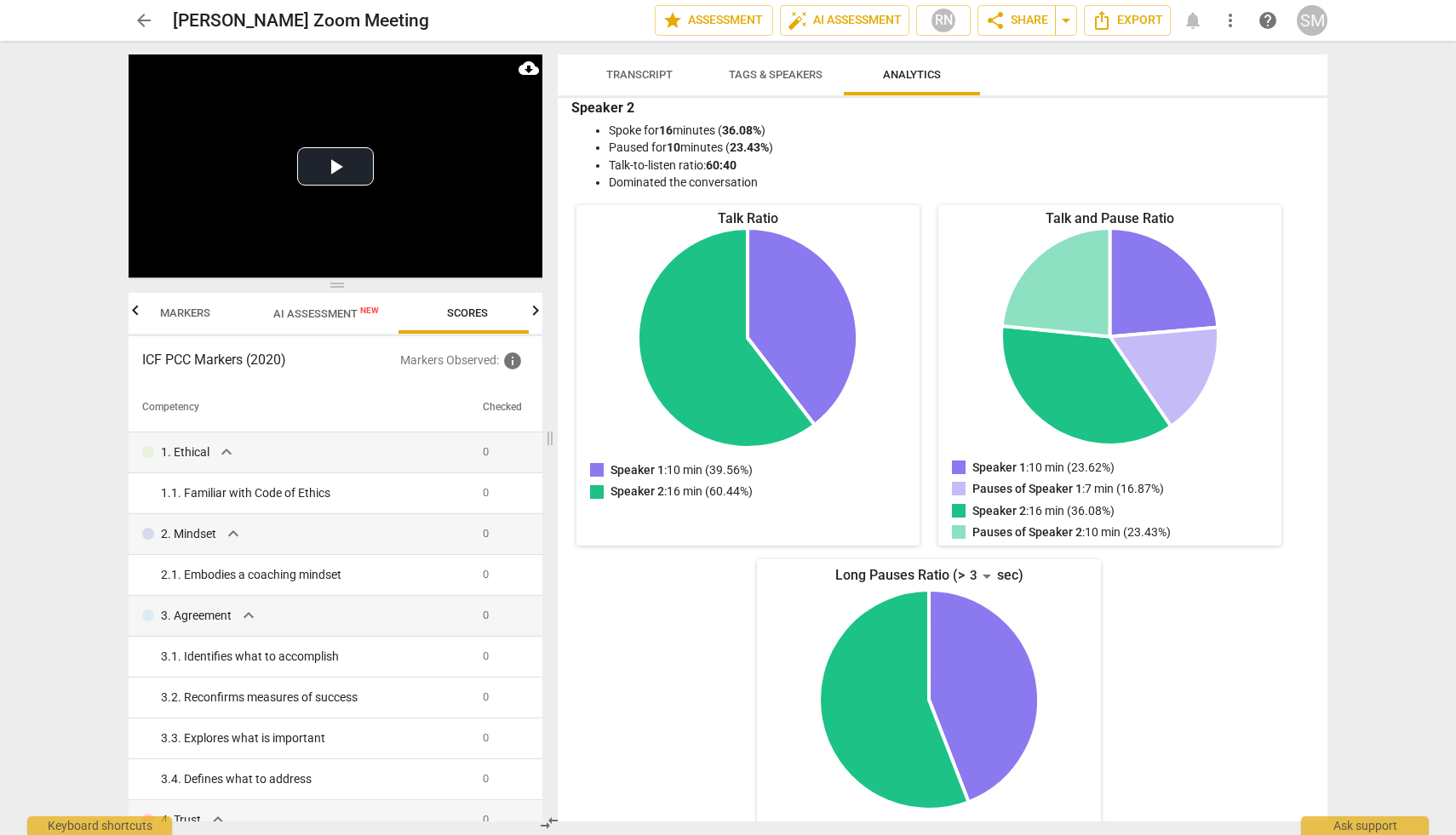
scroll to position [0, 168]
click at [512, 361] on span "info" at bounding box center [513, 360] width 20 height 20
click at [326, 314] on span "AI Assessment New" at bounding box center [320, 313] width 106 height 13
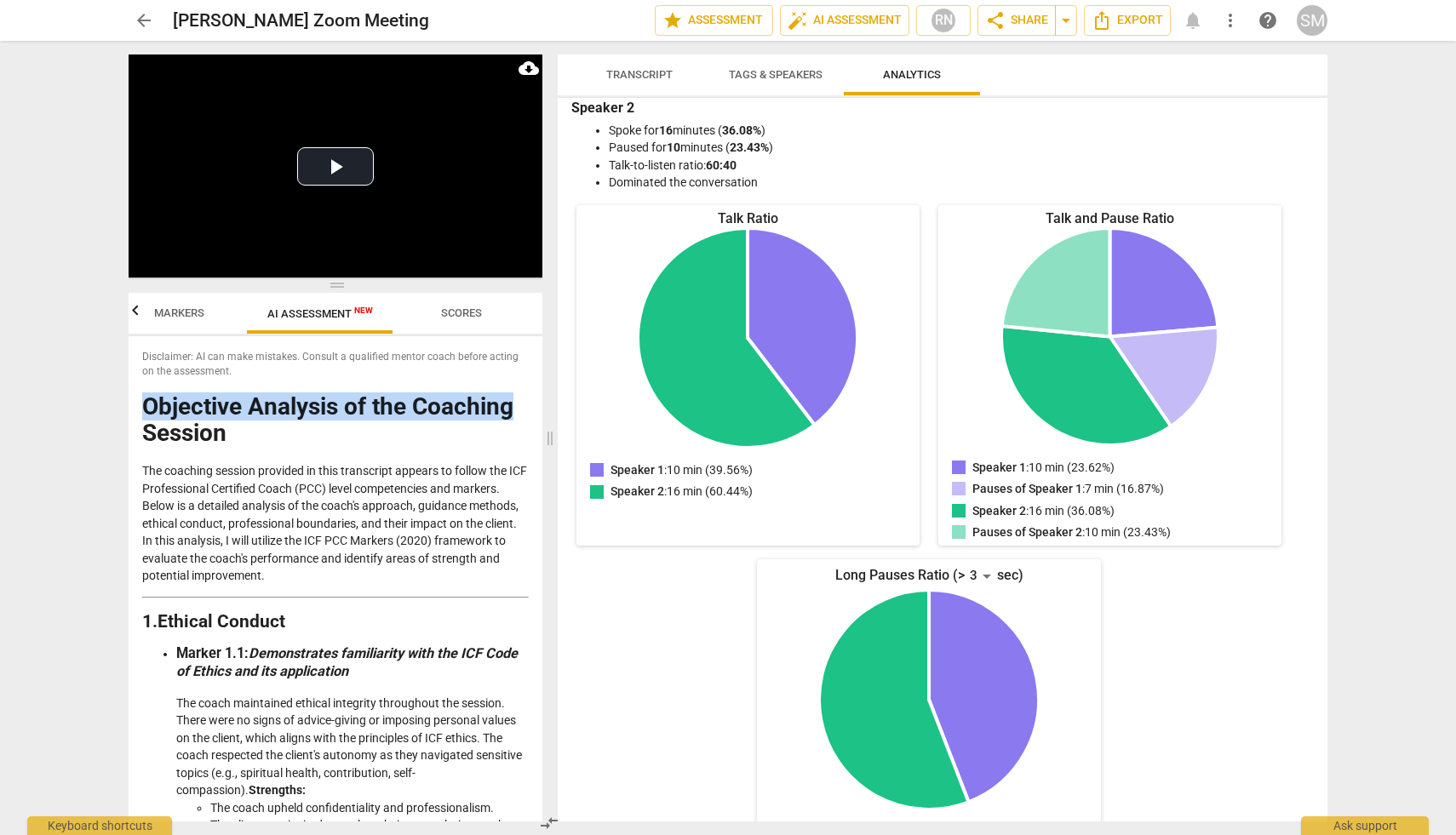
drag, startPoint x: 534, startPoint y: 372, endPoint x: 533, endPoint y: 333, distance: 39.0
click at [532, 401] on div "Disclaimer: AI can make mistakes. Consult a qualified mentor coach before actin…" at bounding box center [335, 579] width 414 height 485
click at [51, 499] on div "arrow_back Sidrah Mohyuddin's Zoom Meeting edit star Assessment auto_fix_high A…" at bounding box center [728, 418] width 1456 height 835
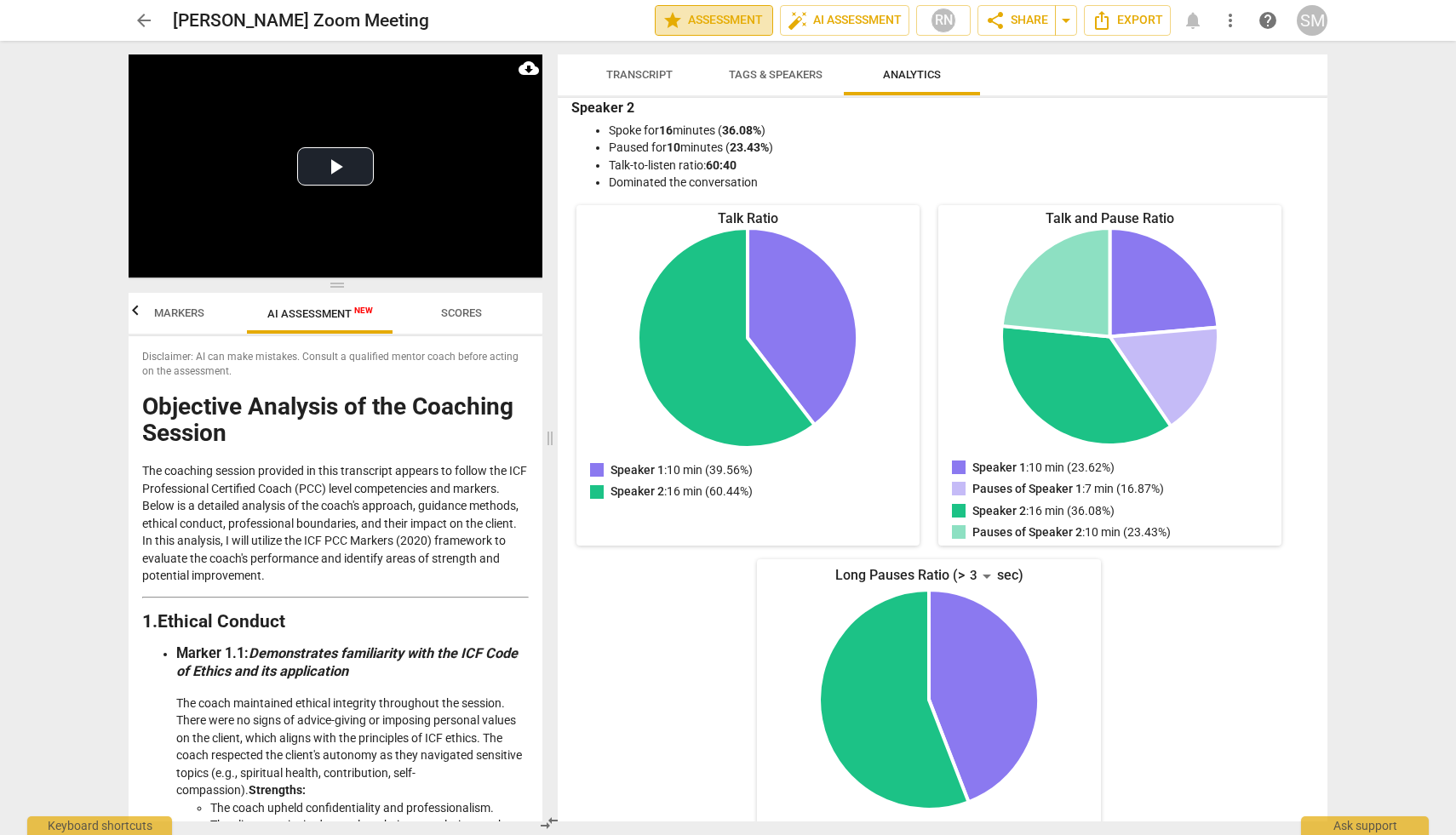
click at [732, 18] on span "star Assessment" at bounding box center [714, 20] width 103 height 20
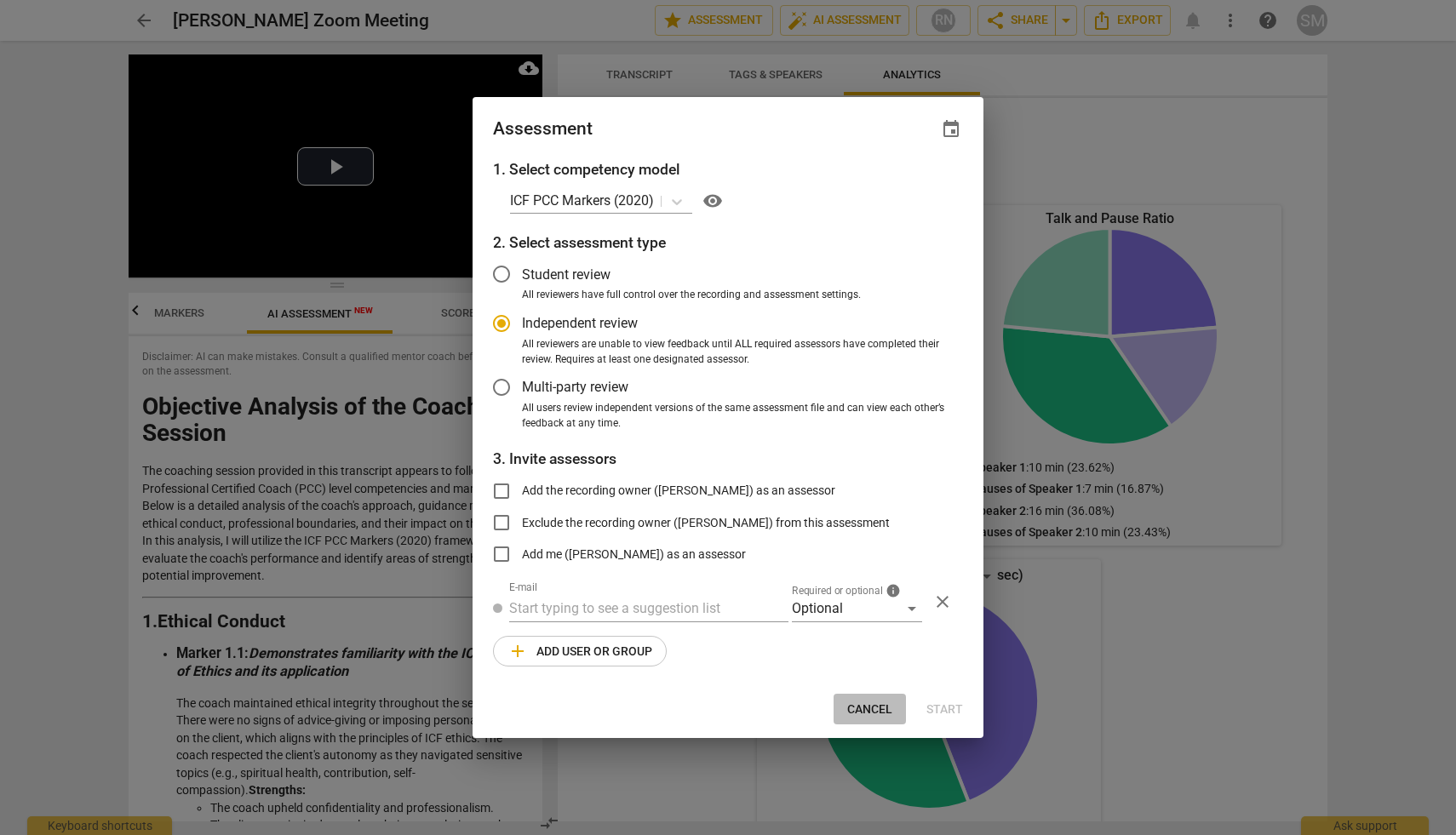
click at [874, 711] on span "Cancel" at bounding box center [870, 710] width 45 height 17
radio input "false"
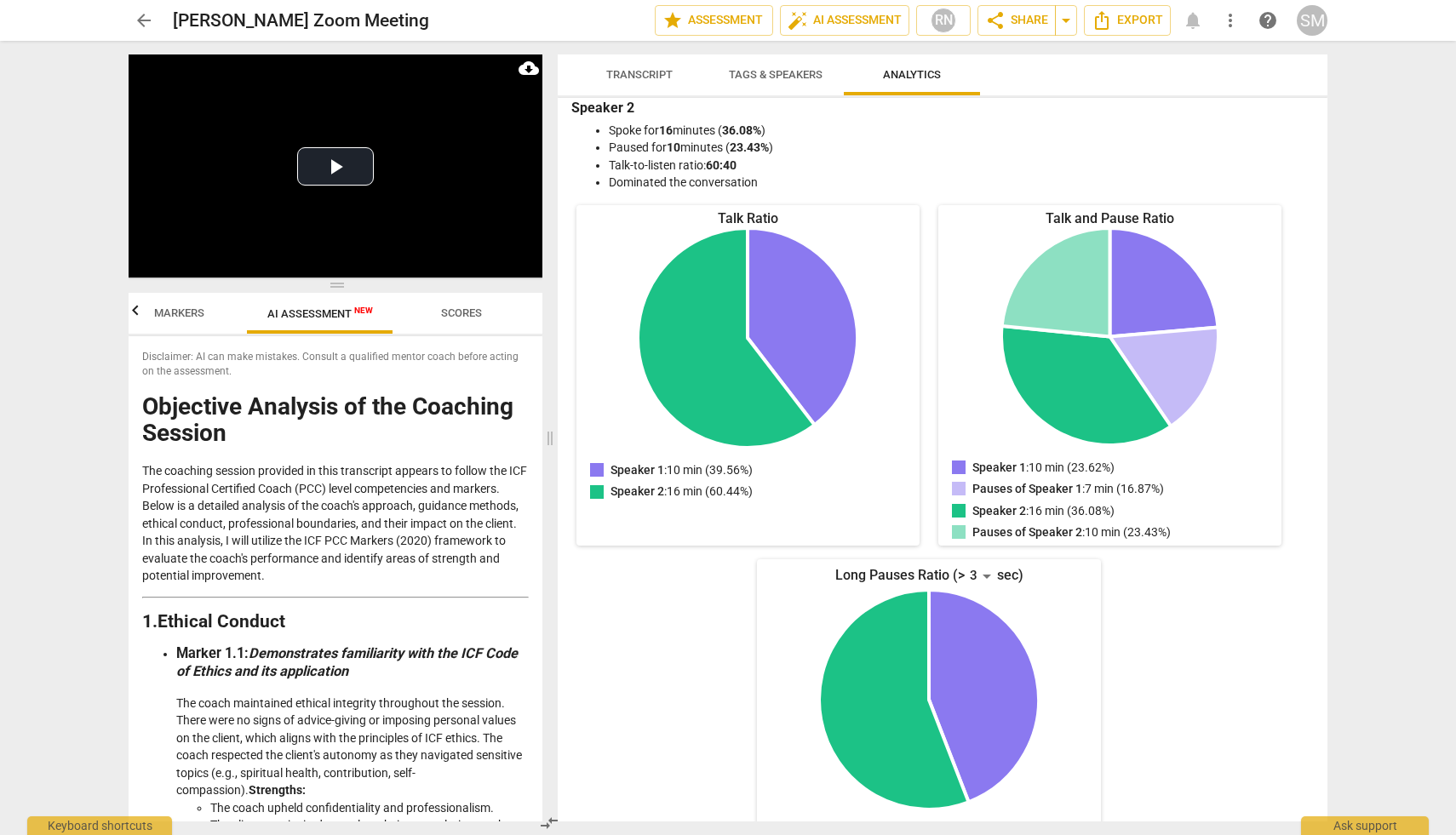
click at [1231, 18] on span "more_vert" at bounding box center [1230, 20] width 20 height 20
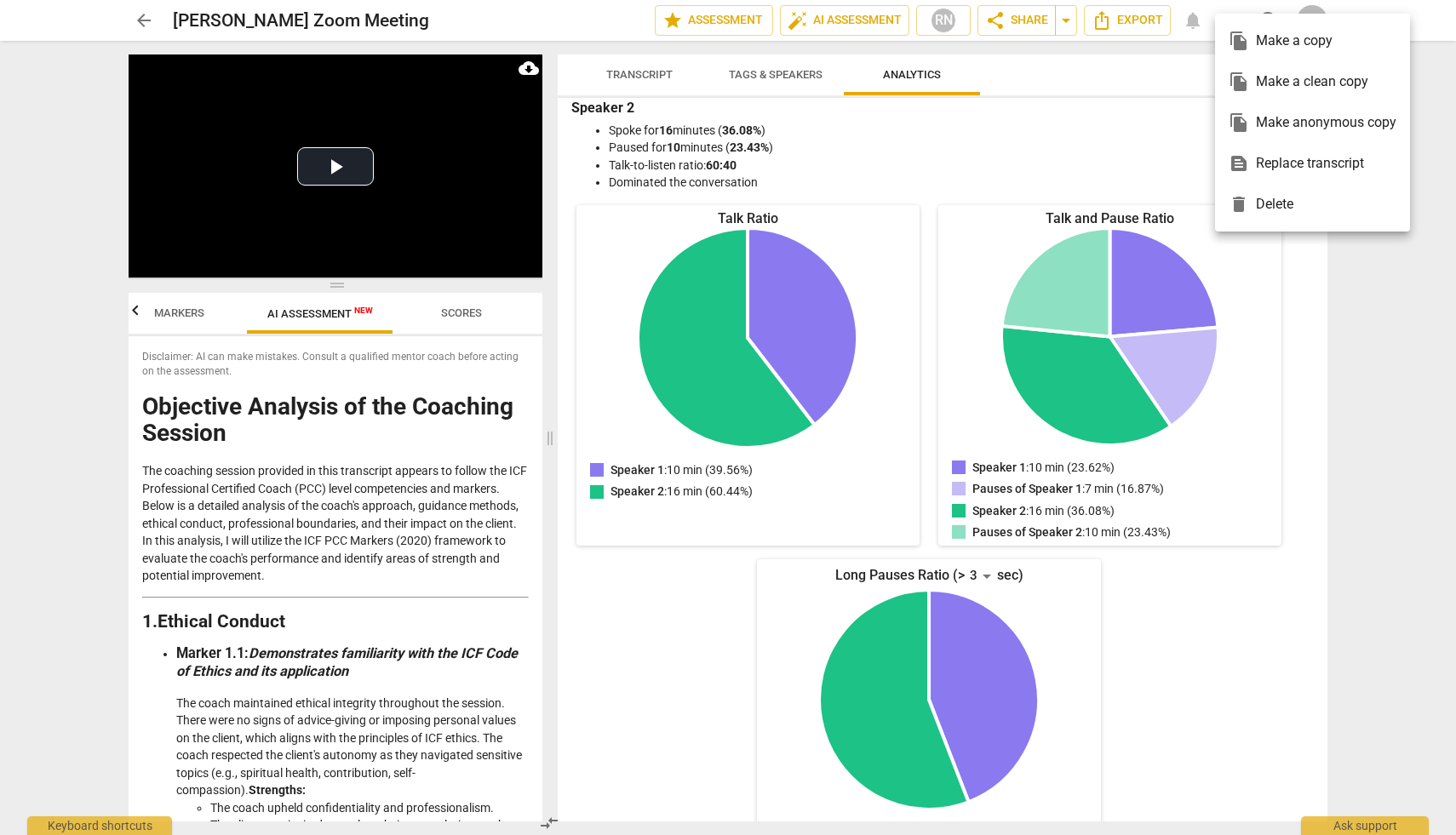
click at [1391, 305] on div at bounding box center [728, 418] width 1456 height 835
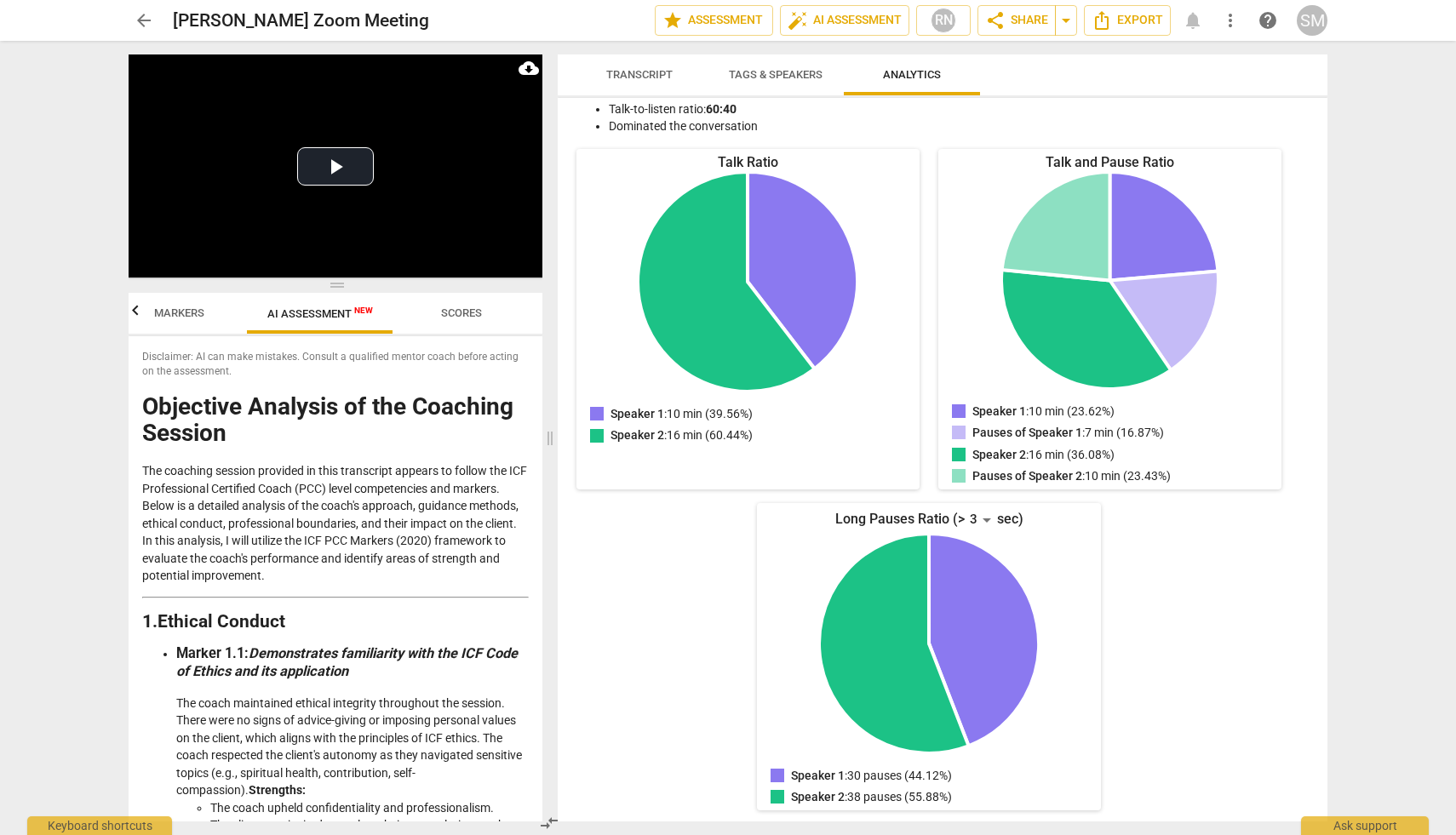
scroll to position [0, 0]
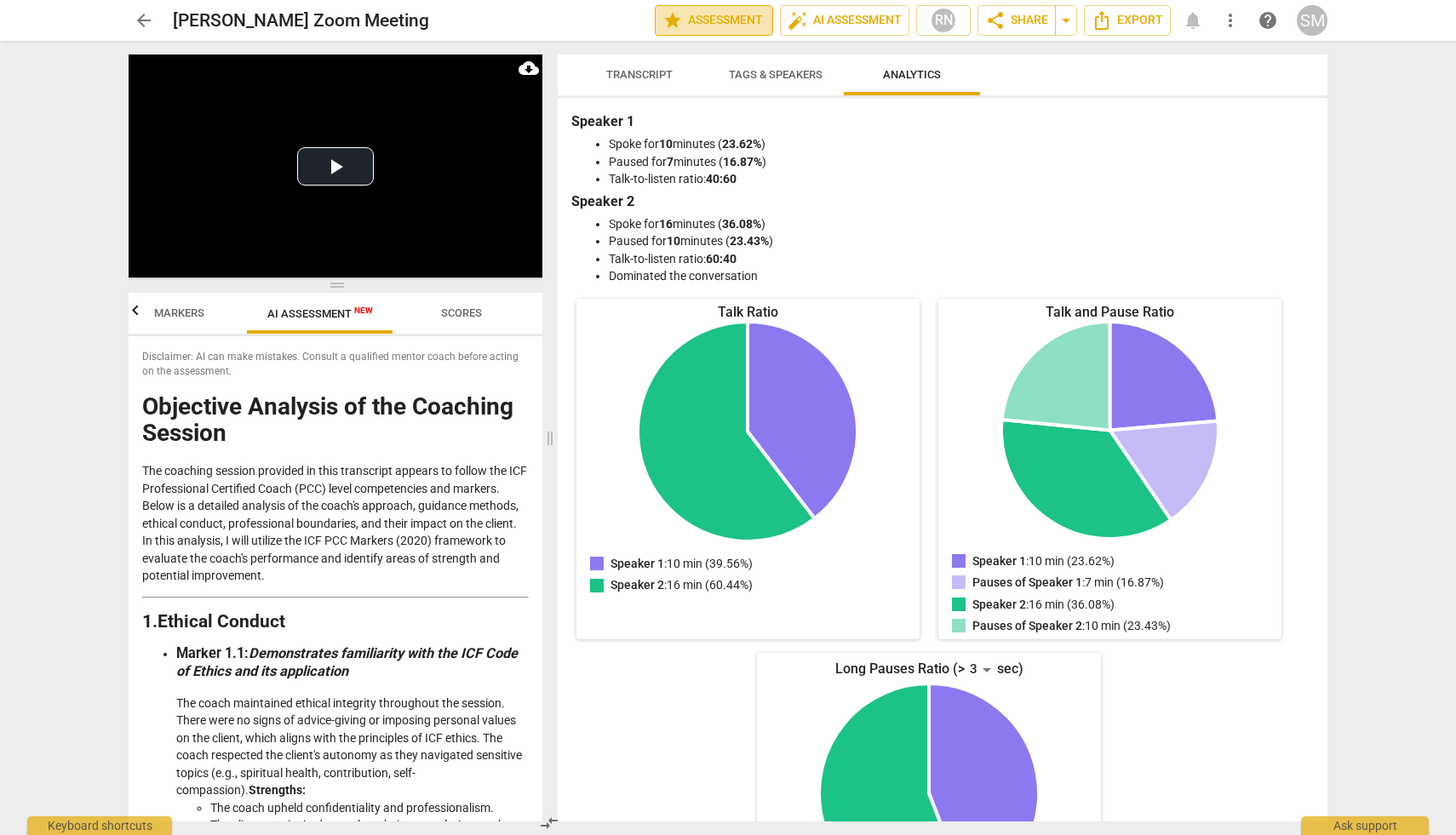
click at [694, 17] on span "star Assessment" at bounding box center [714, 20] width 103 height 20
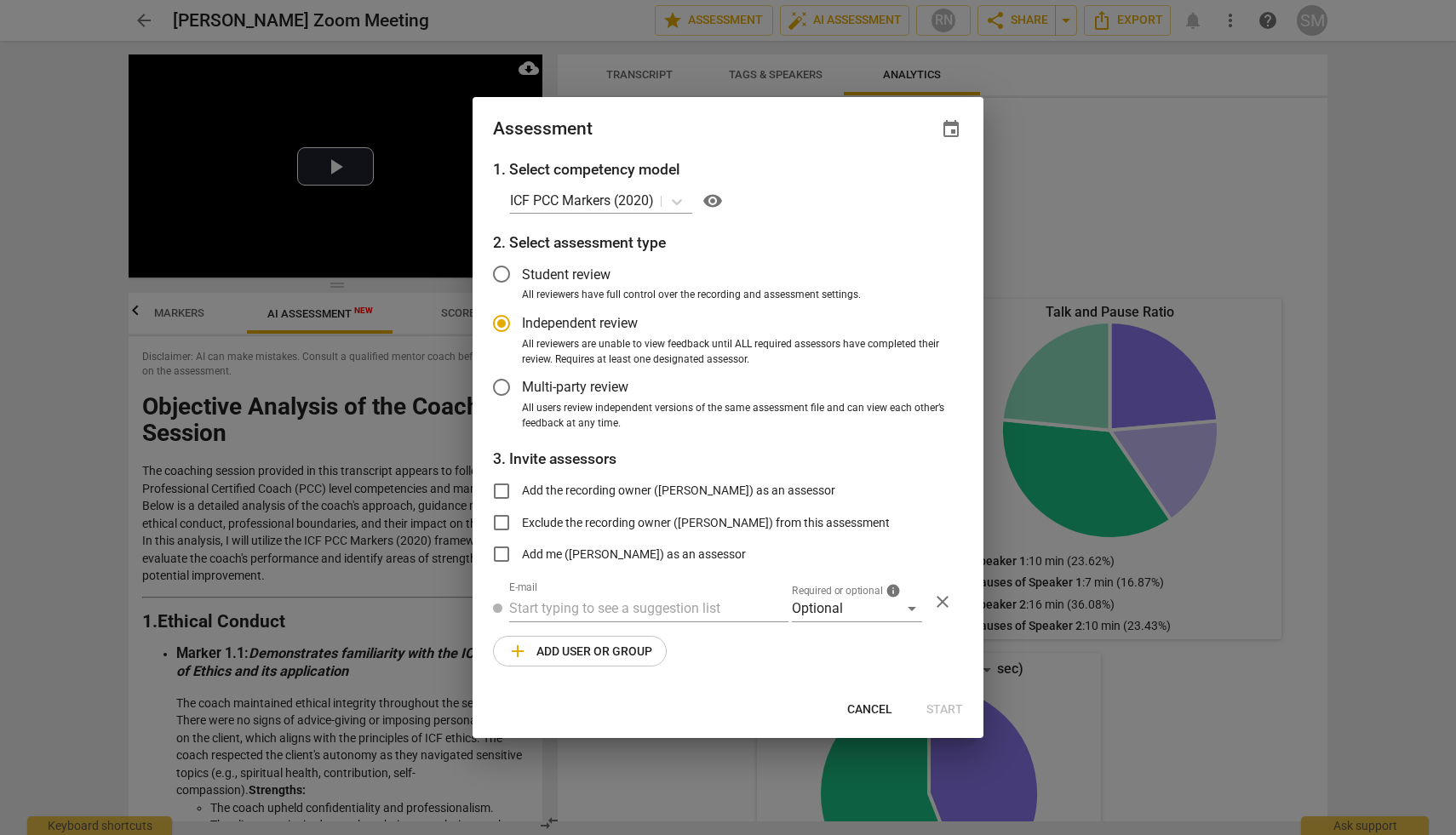
click at [1048, 207] on div at bounding box center [728, 418] width 1456 height 835
radio input "false"
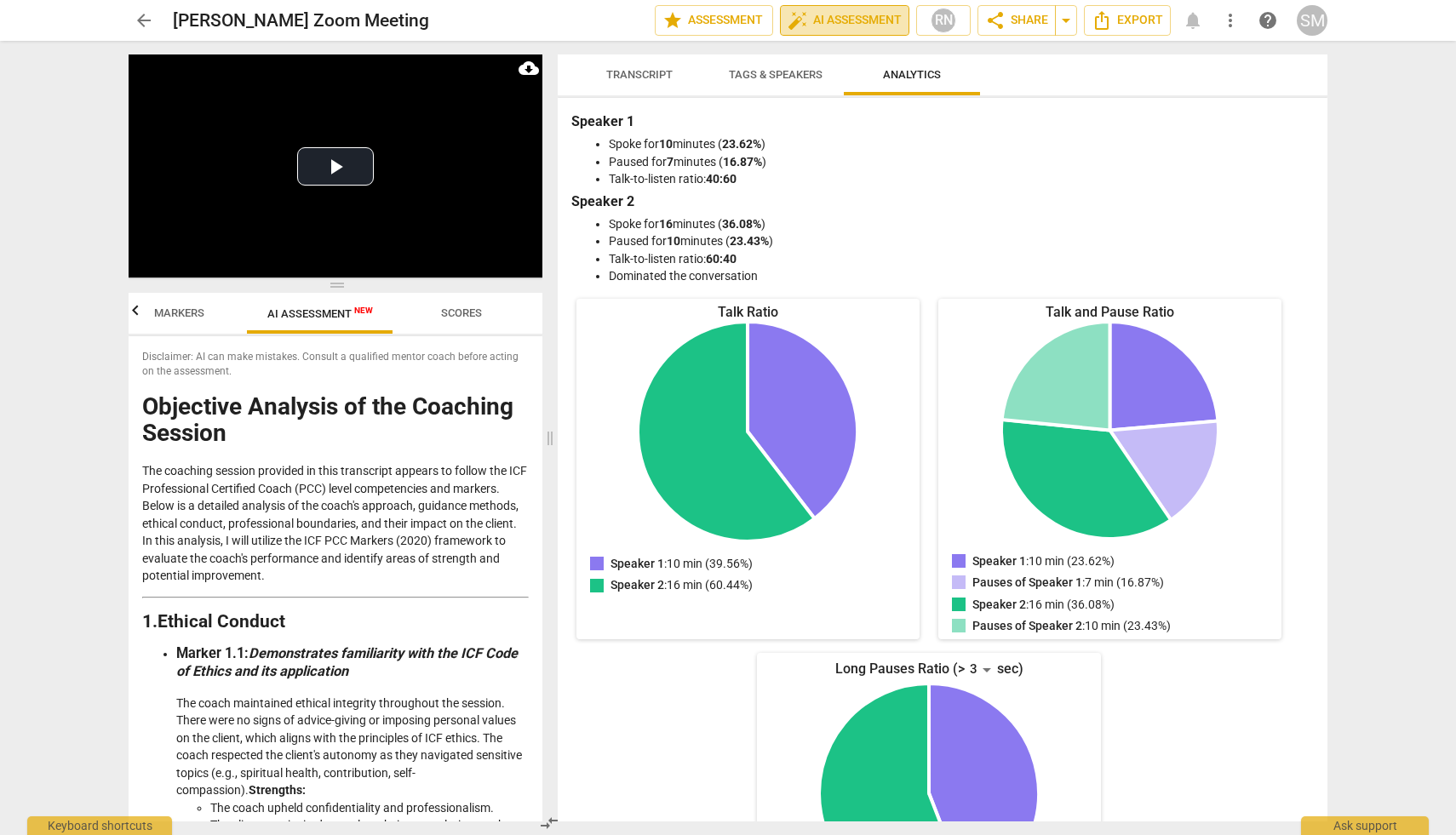
click at [847, 19] on span "auto_fix_high AI Assessment" at bounding box center [845, 20] width 114 height 20
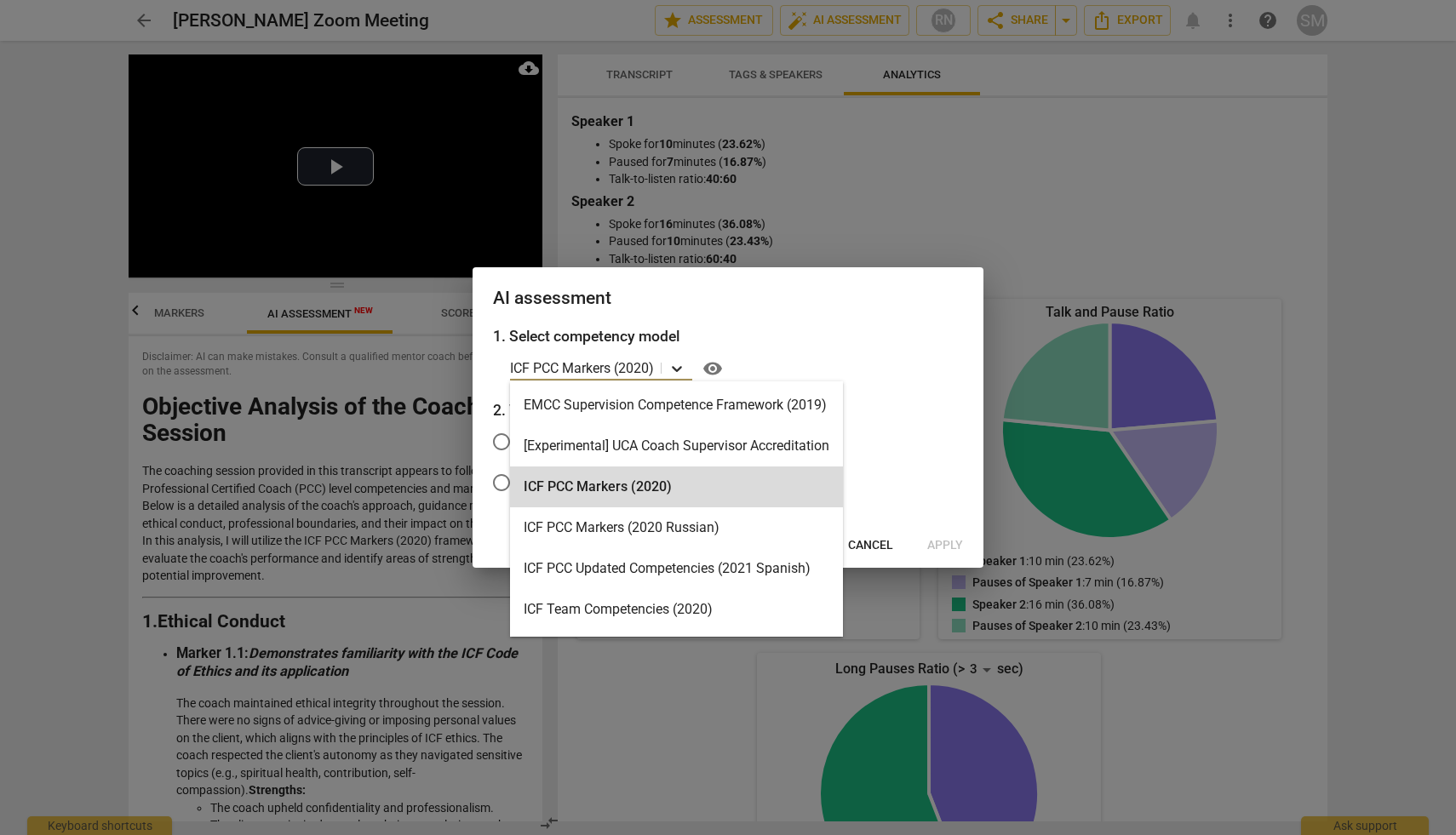
click at [676, 369] on icon at bounding box center [677, 369] width 10 height 6
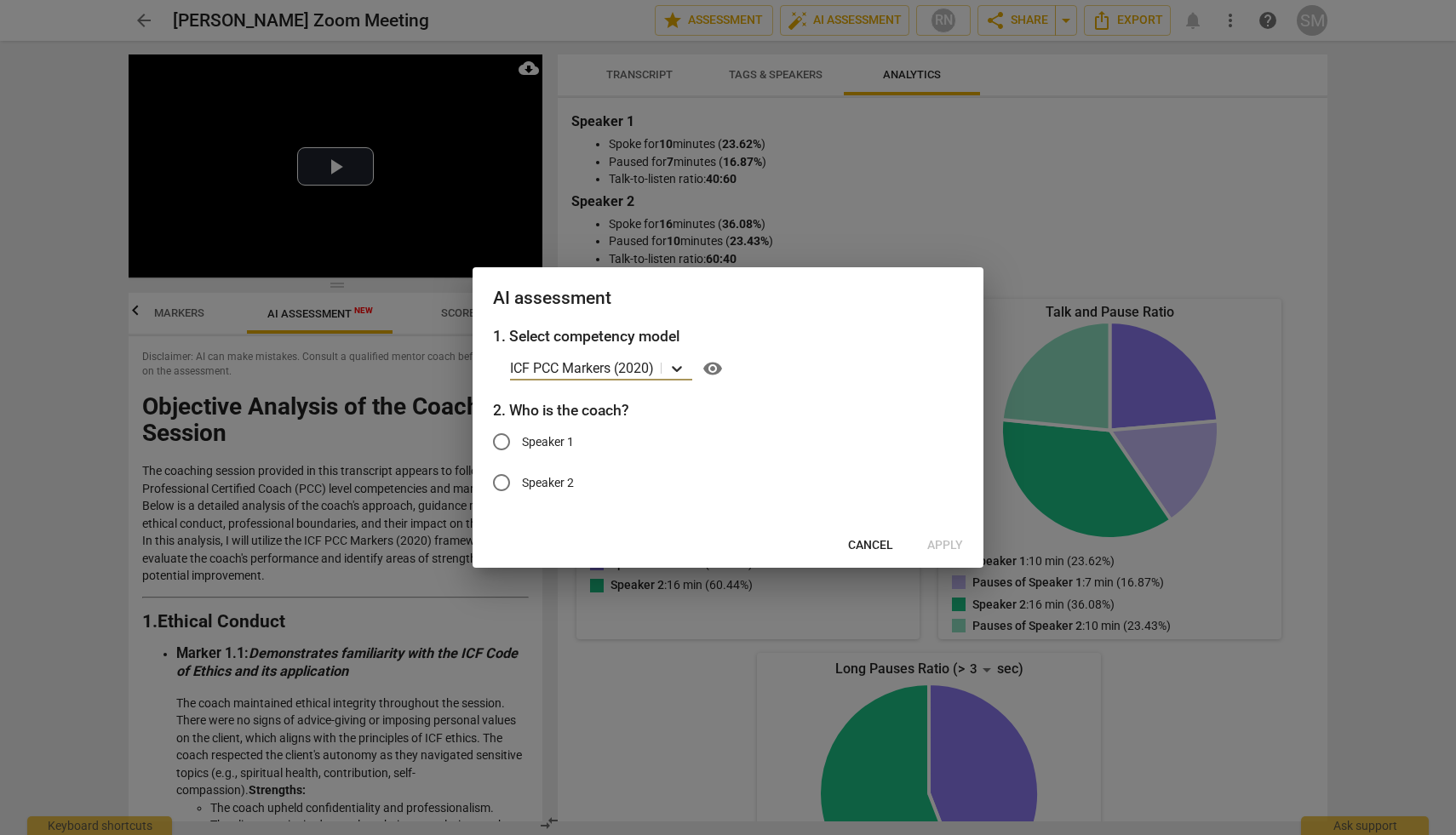
click at [678, 366] on icon at bounding box center [677, 369] width 17 height 17
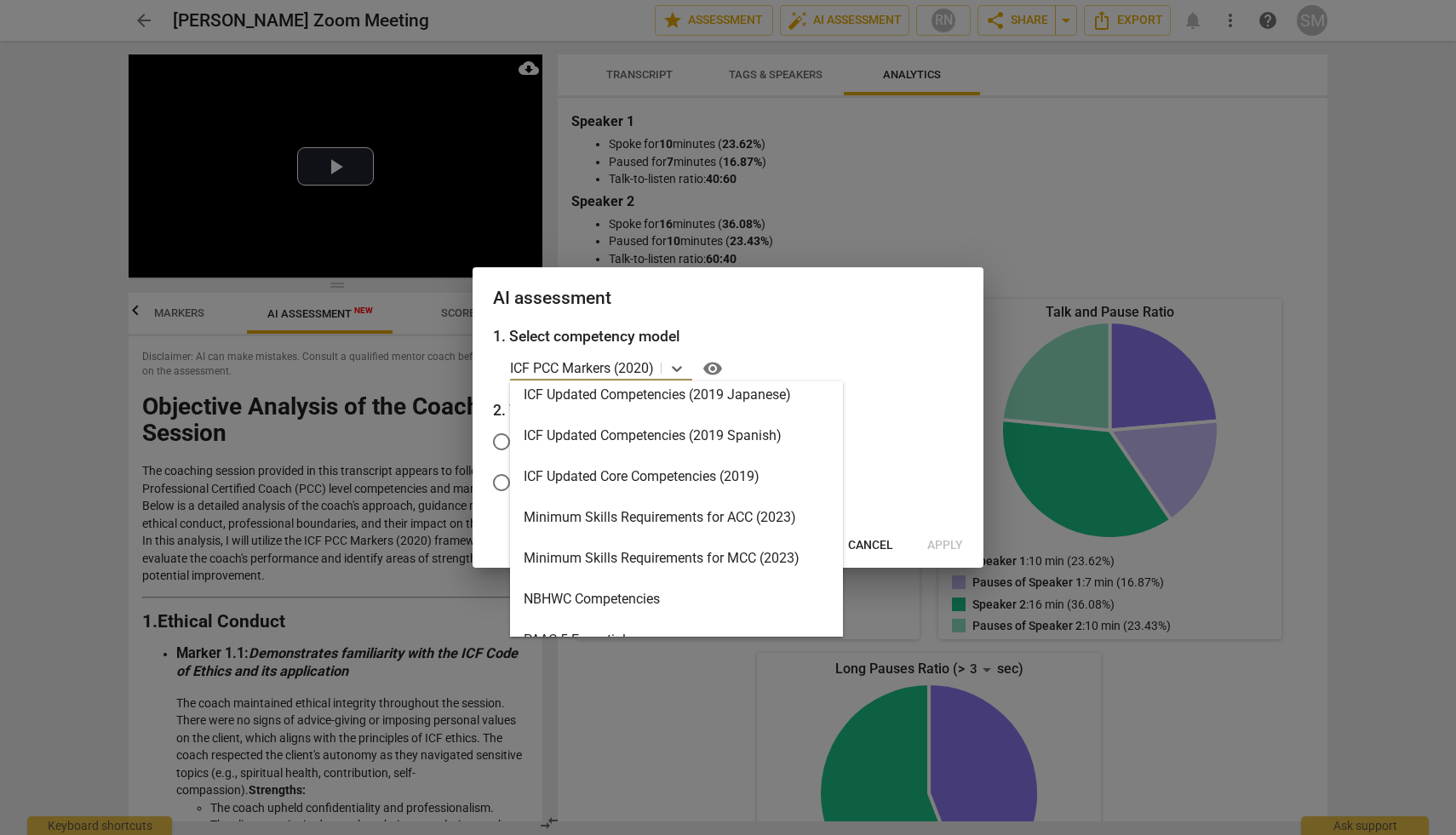
scroll to position [262, 0]
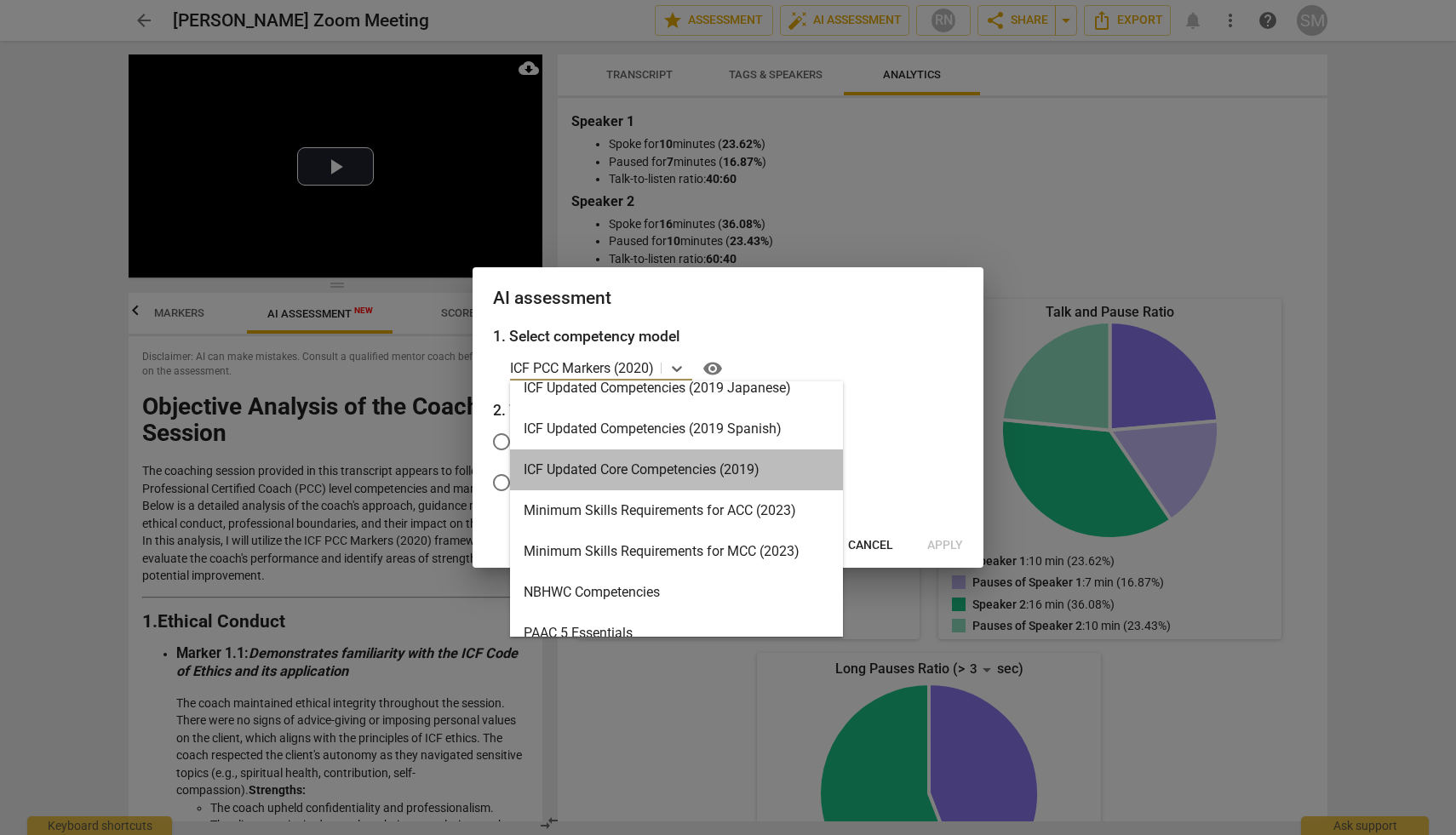
click at [725, 469] on div "ICF Updated Core Competencies (2019)" at bounding box center [676, 470] width 333 height 41
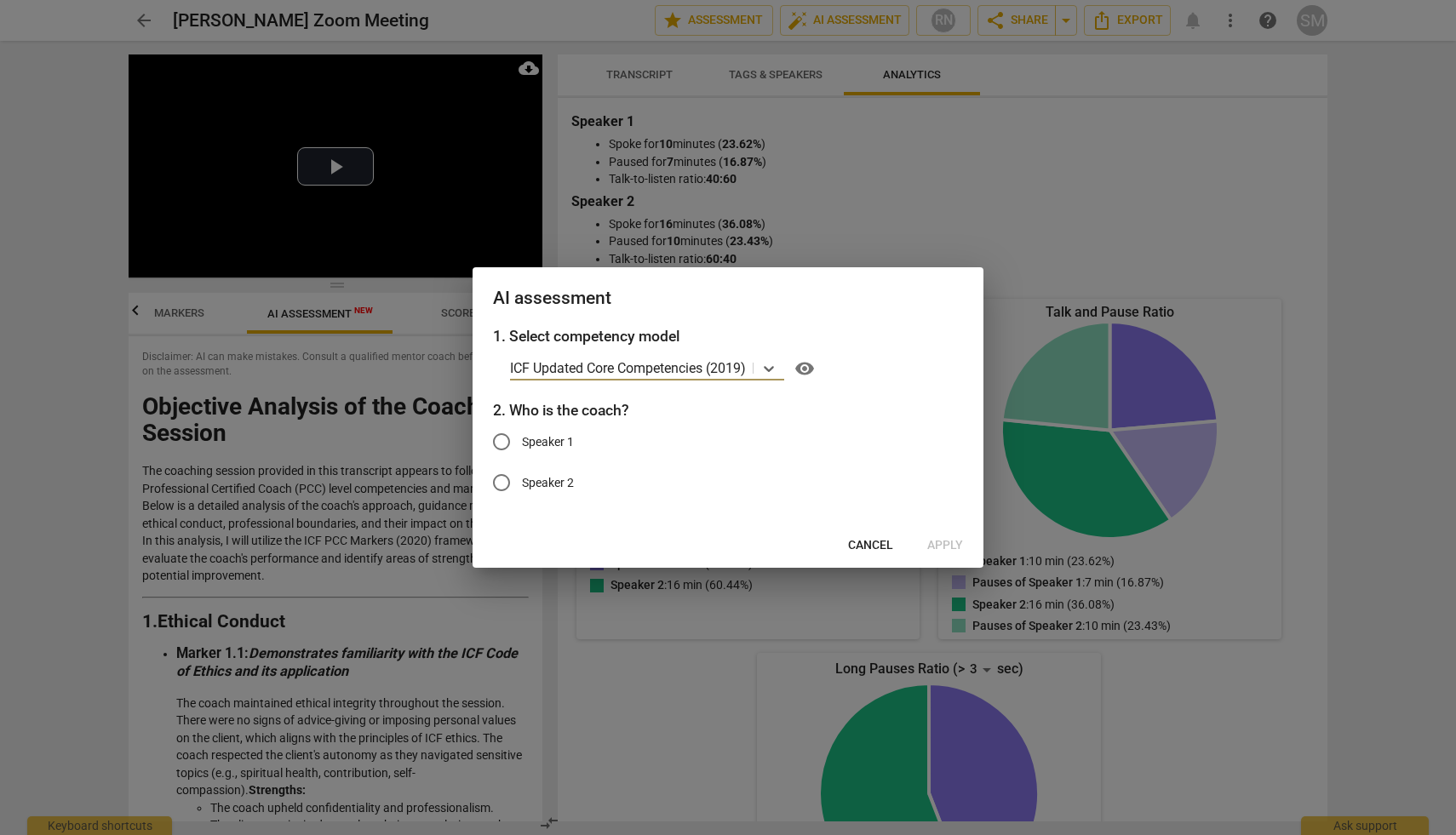
click at [501, 443] on input "Speaker 1" at bounding box center [502, 441] width 41 height 41
radio input "true"
click at [951, 540] on span "Apply" at bounding box center [945, 546] width 36 height 17
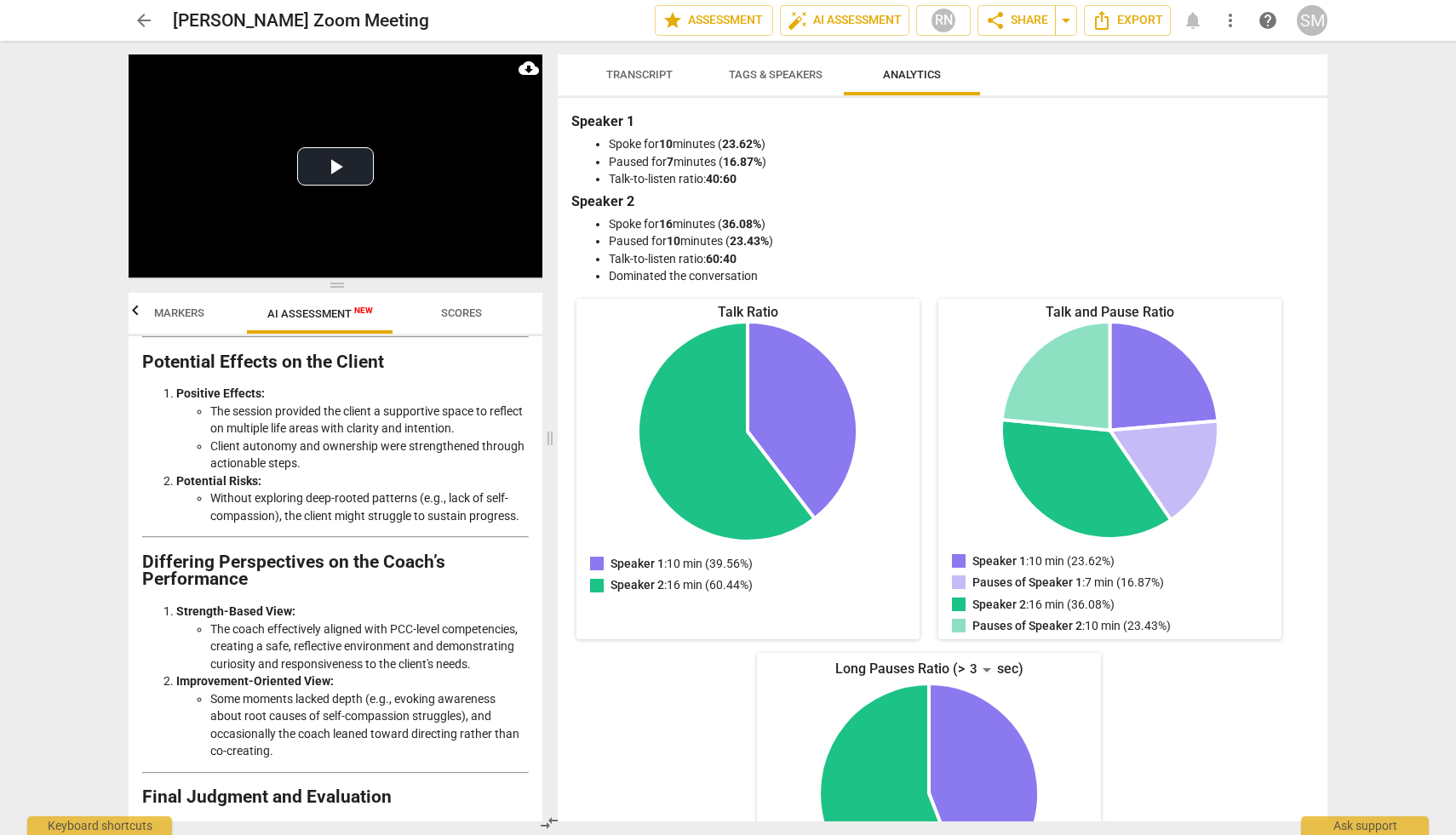
scroll to position [3439, 0]
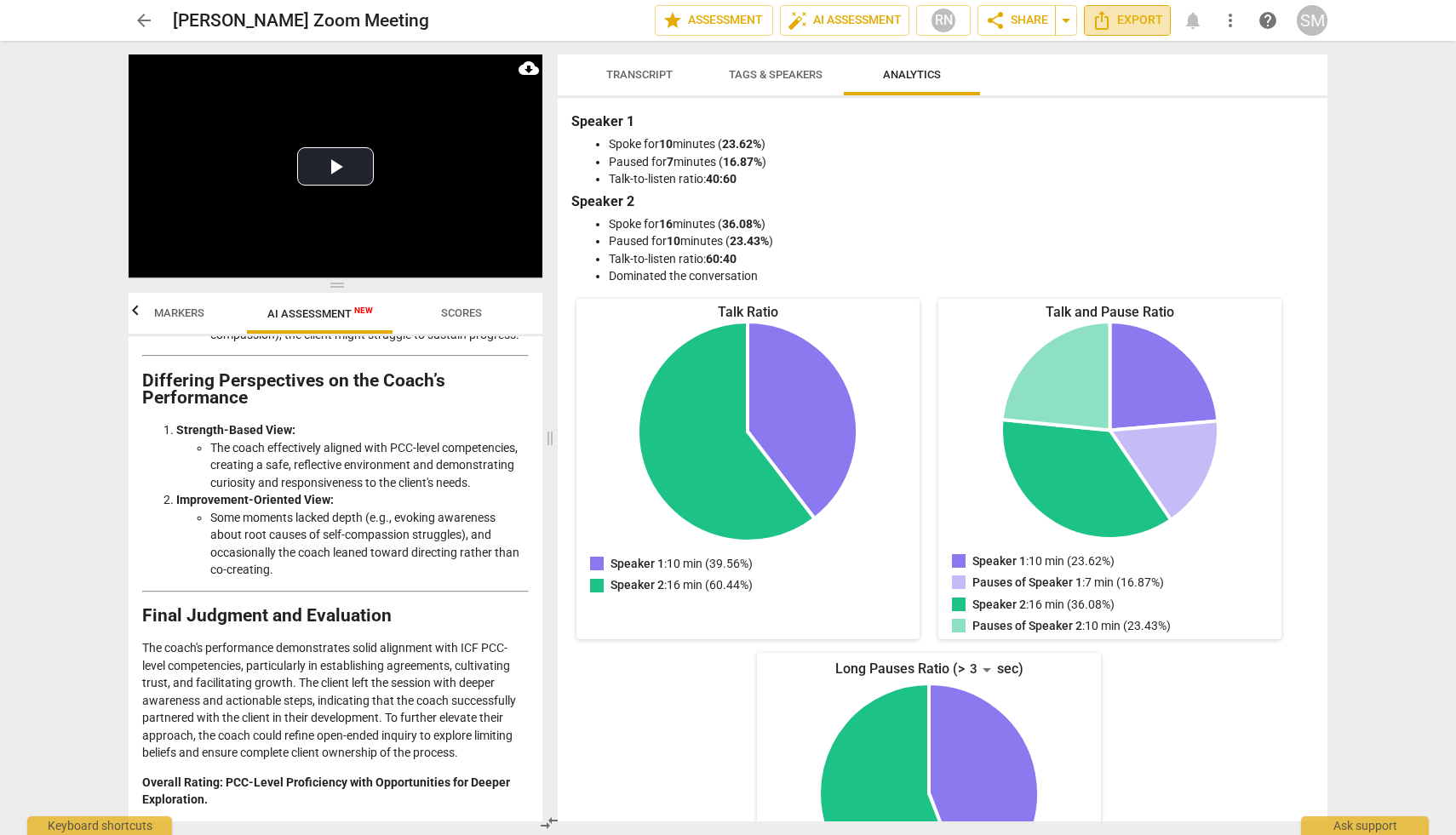
click at [1125, 17] on span "Export" at bounding box center [1128, 20] width 72 height 20
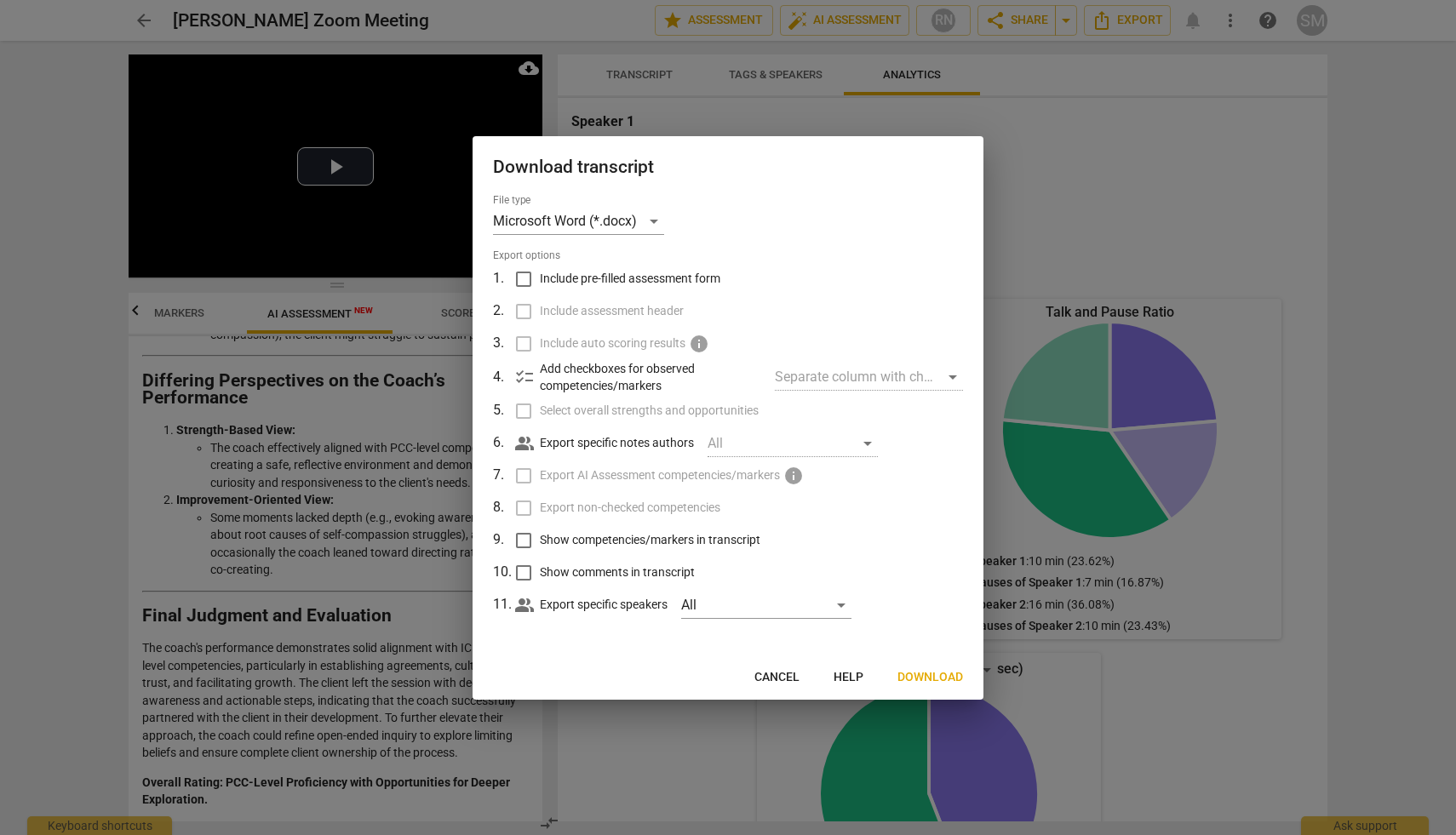
click at [792, 676] on span "Cancel" at bounding box center [776, 677] width 45 height 17
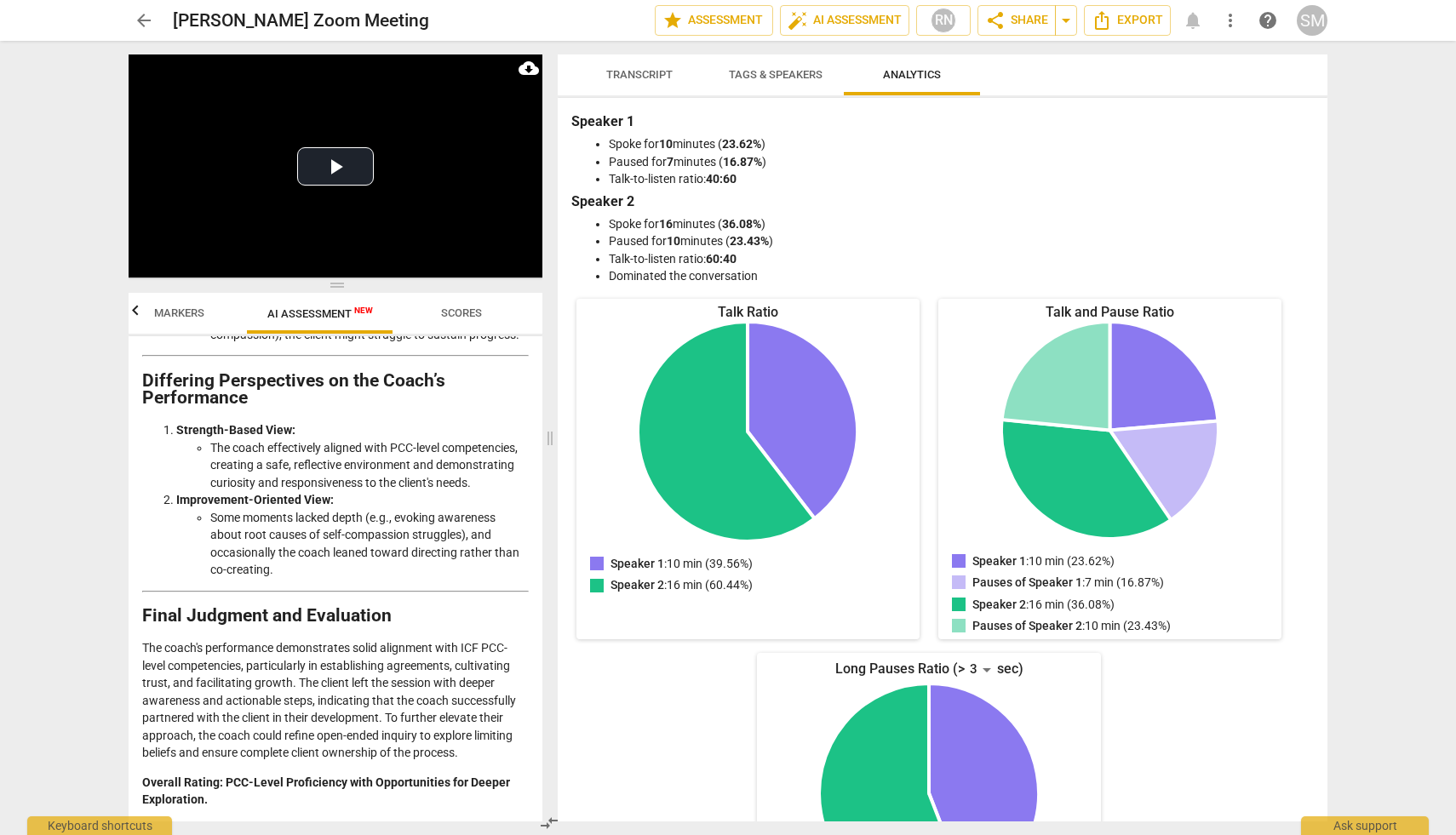
click at [642, 77] on span "Transcript" at bounding box center [639, 75] width 66 height 13
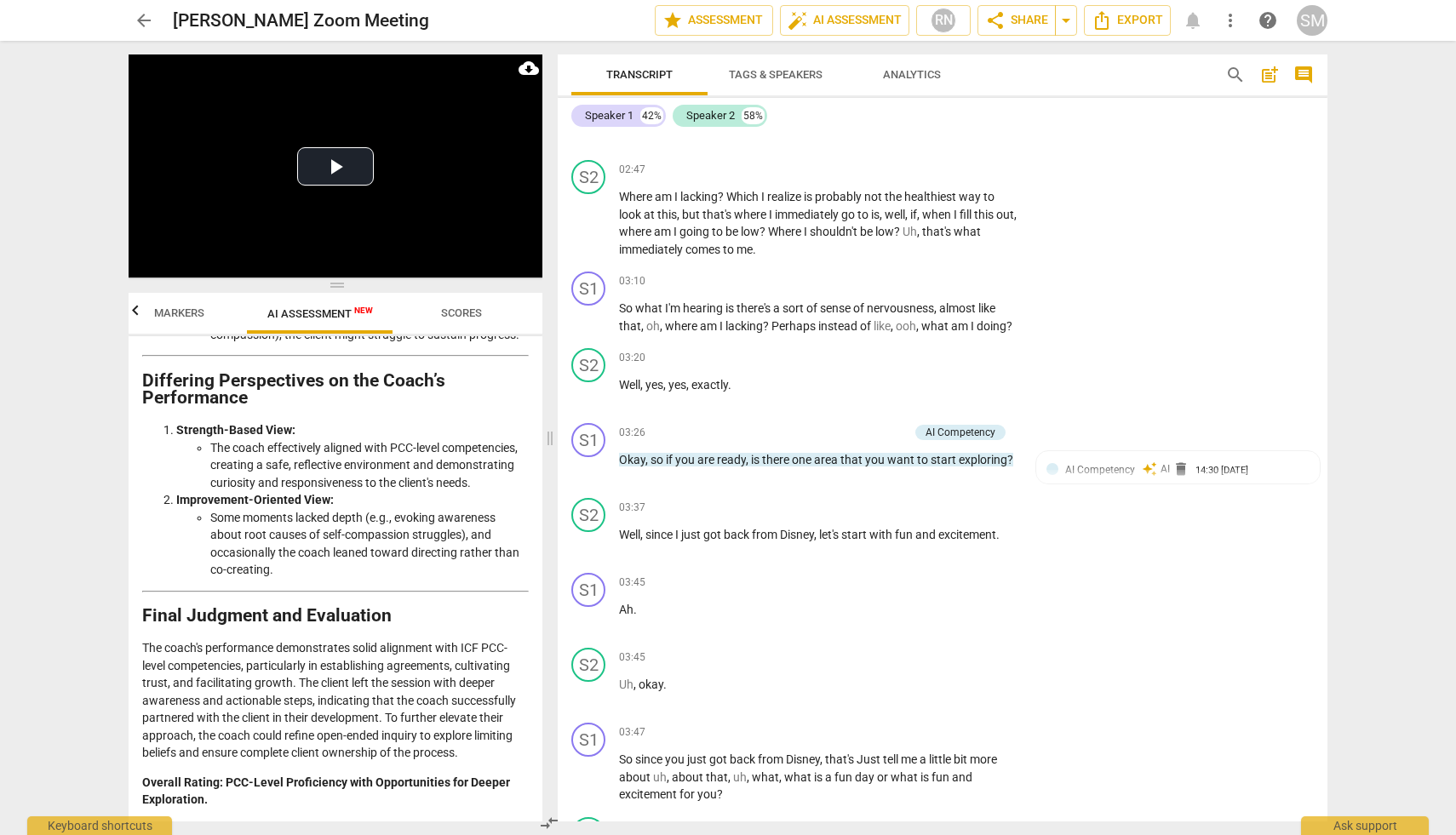
scroll to position [1202, 0]
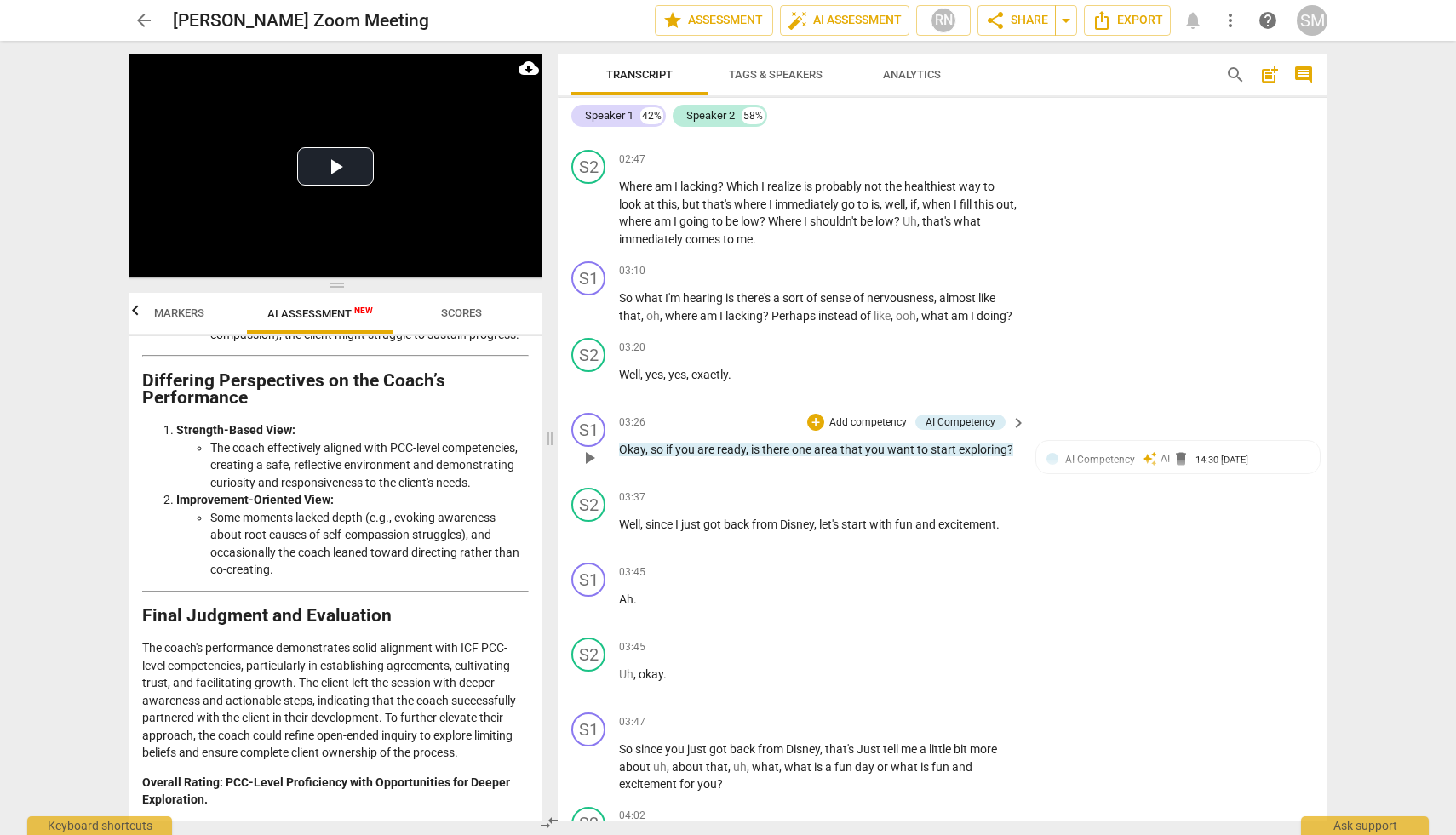
click at [1009, 418] on span "keyboard_arrow_right" at bounding box center [1018, 423] width 20 height 20
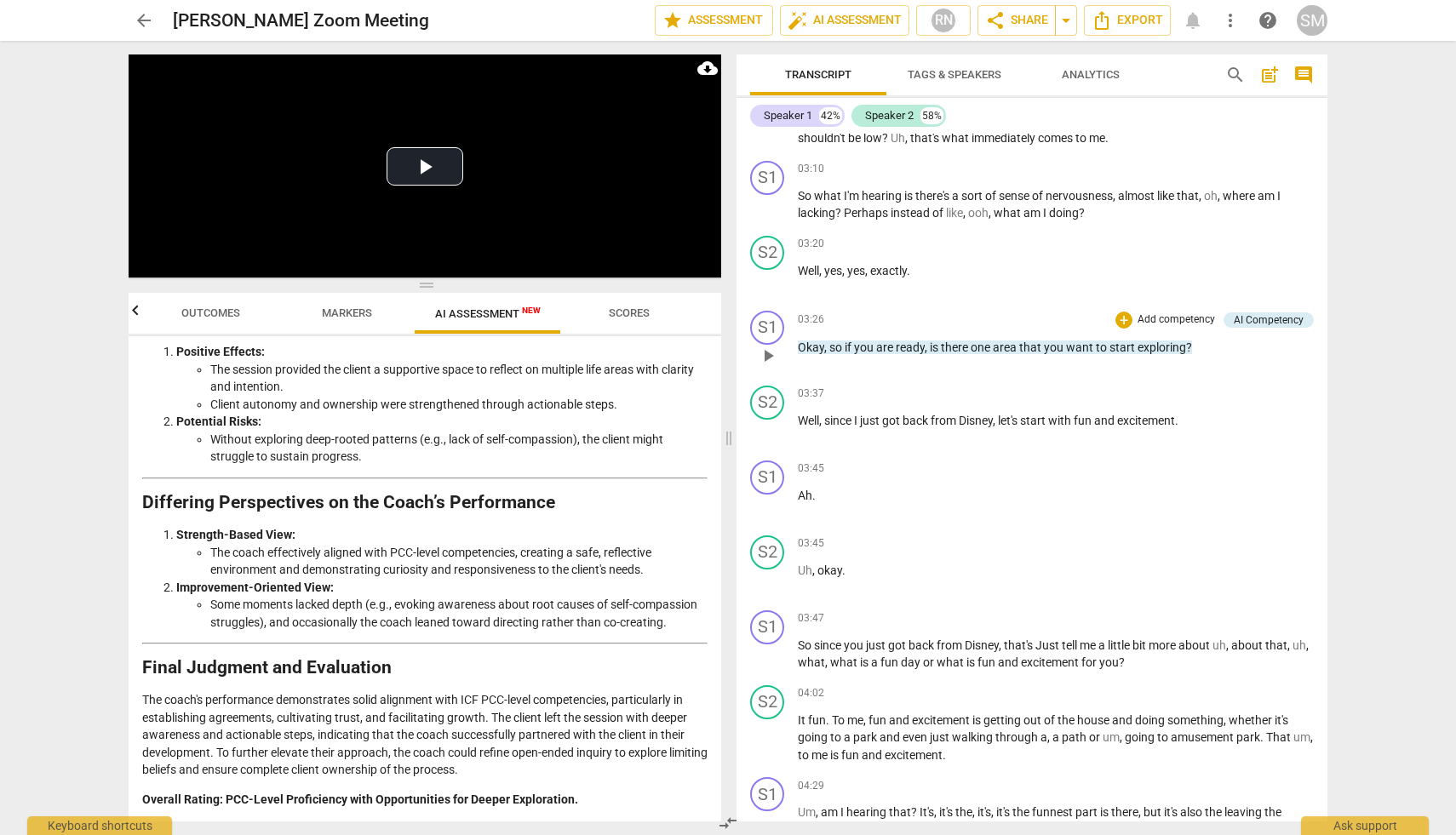
scroll to position [2580, 0]
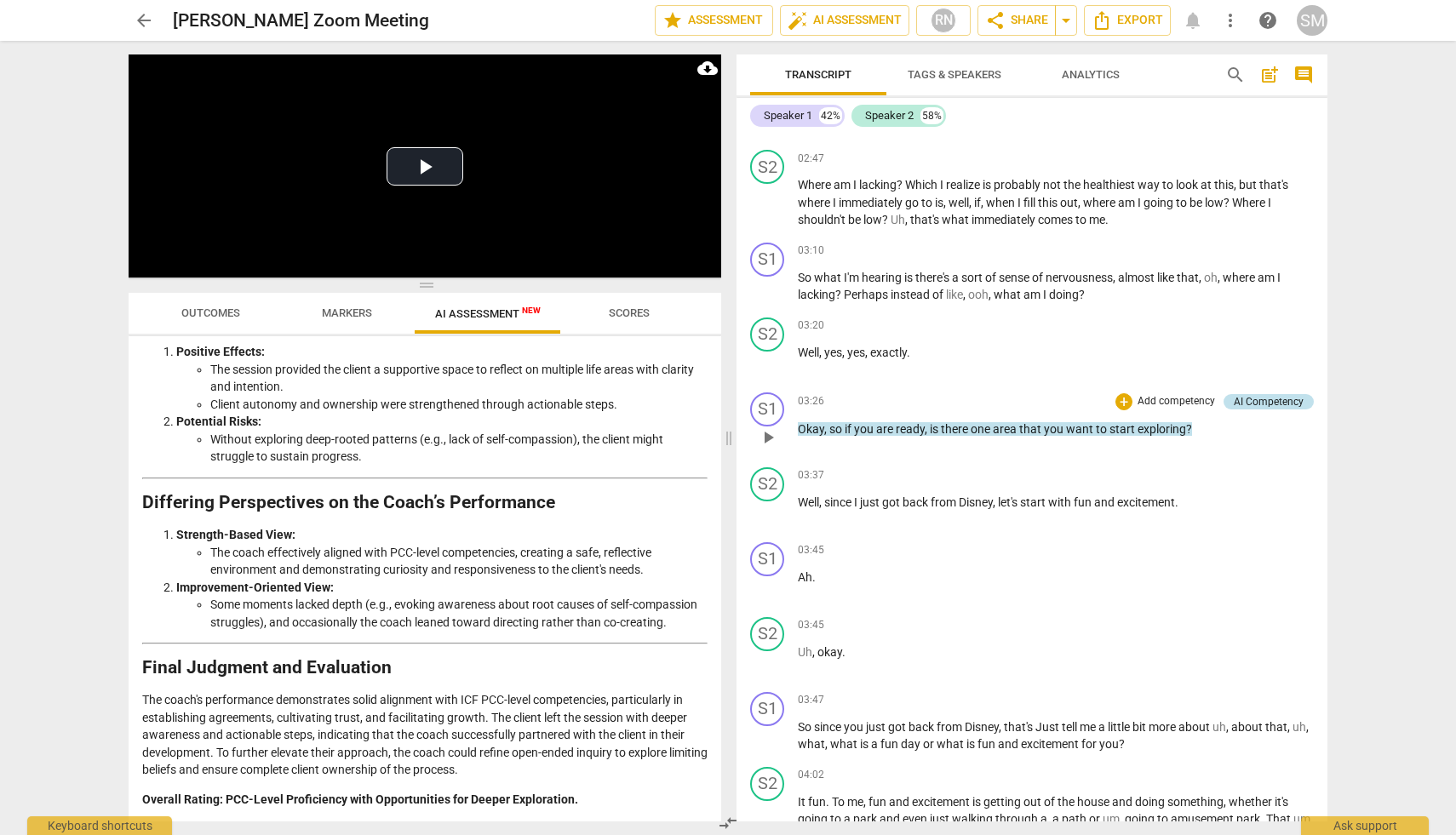
click at [1261, 399] on div "AI Competency" at bounding box center [1269, 402] width 70 height 16
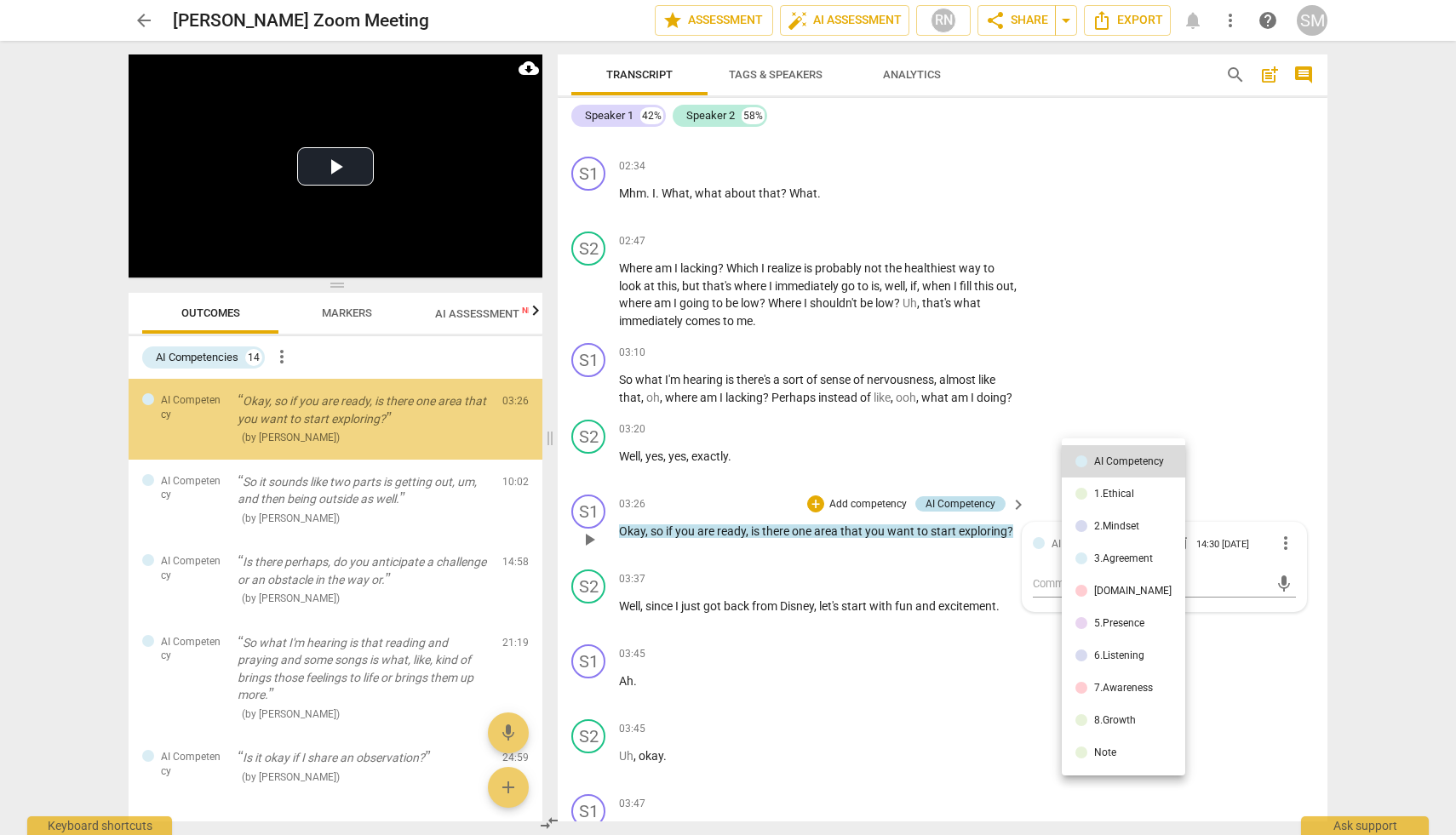
scroll to position [1202, 0]
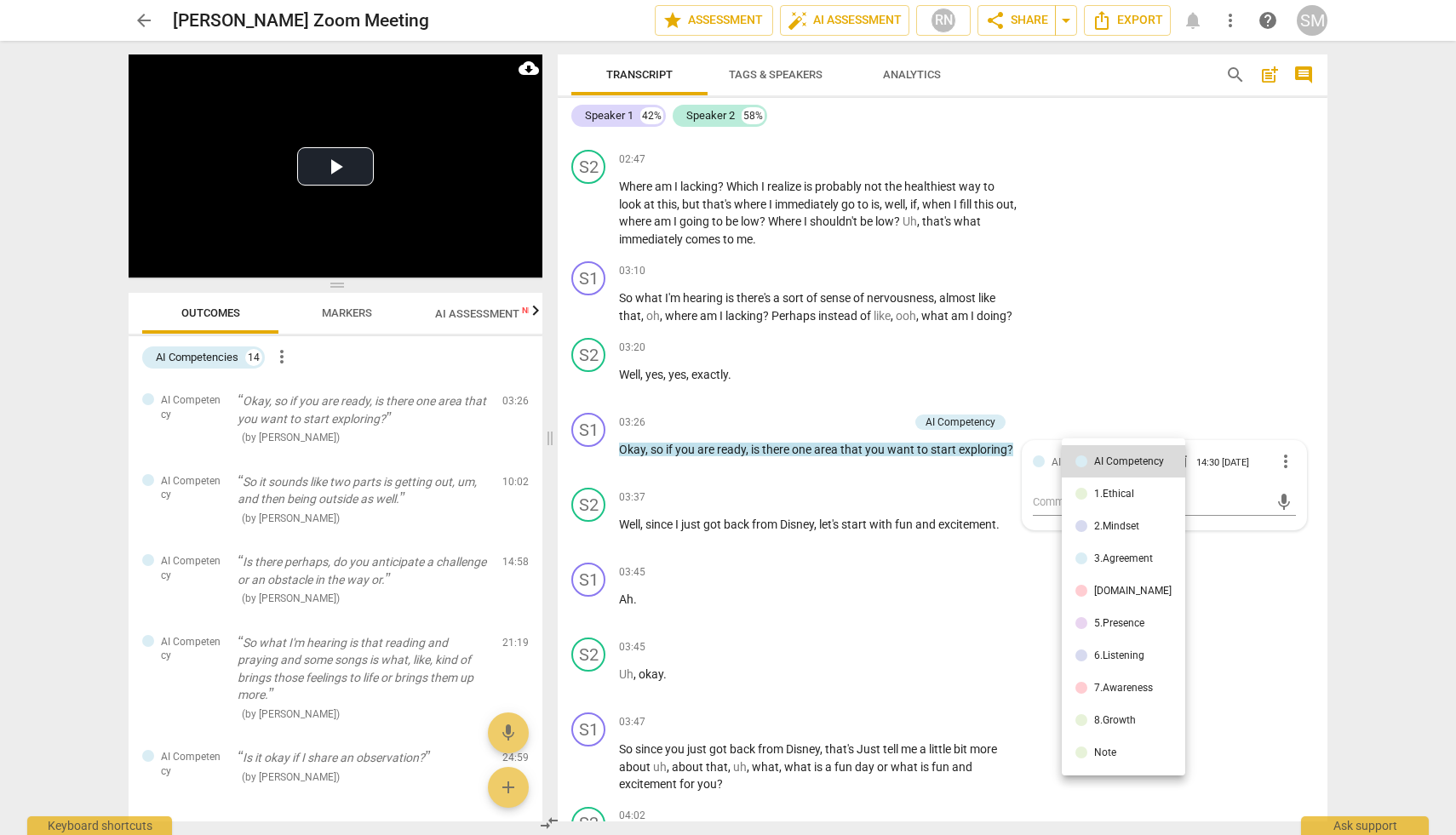
click at [1198, 273] on div at bounding box center [728, 418] width 1456 height 835
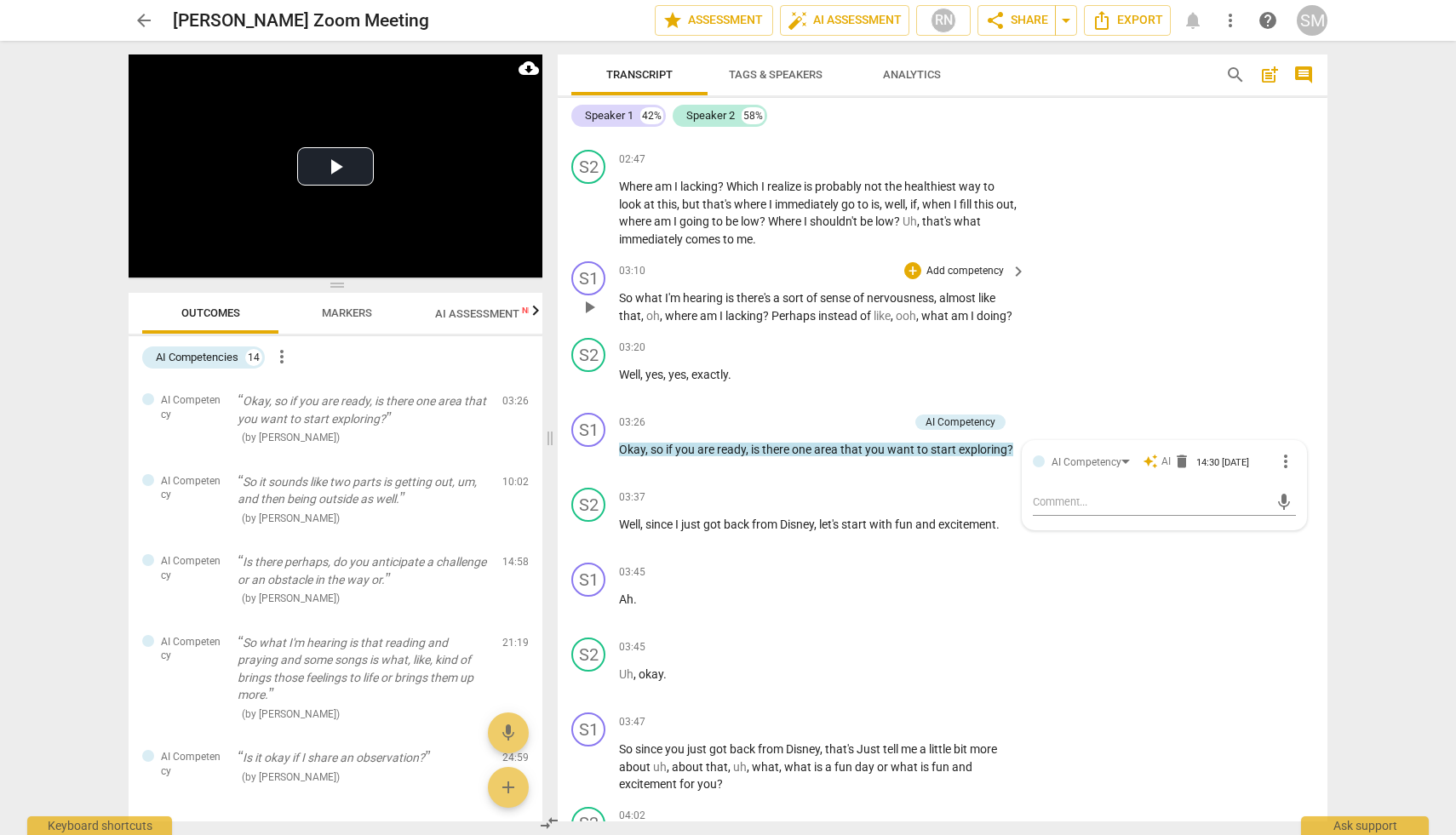
click at [1189, 330] on div "S1 play_arrow pause 03:10 + Add competency keyboard_arrow_right So what I'm hea…" at bounding box center [942, 292] width 770 height 76
click at [1050, 459] on div at bounding box center [1052, 458] width 12 height 12
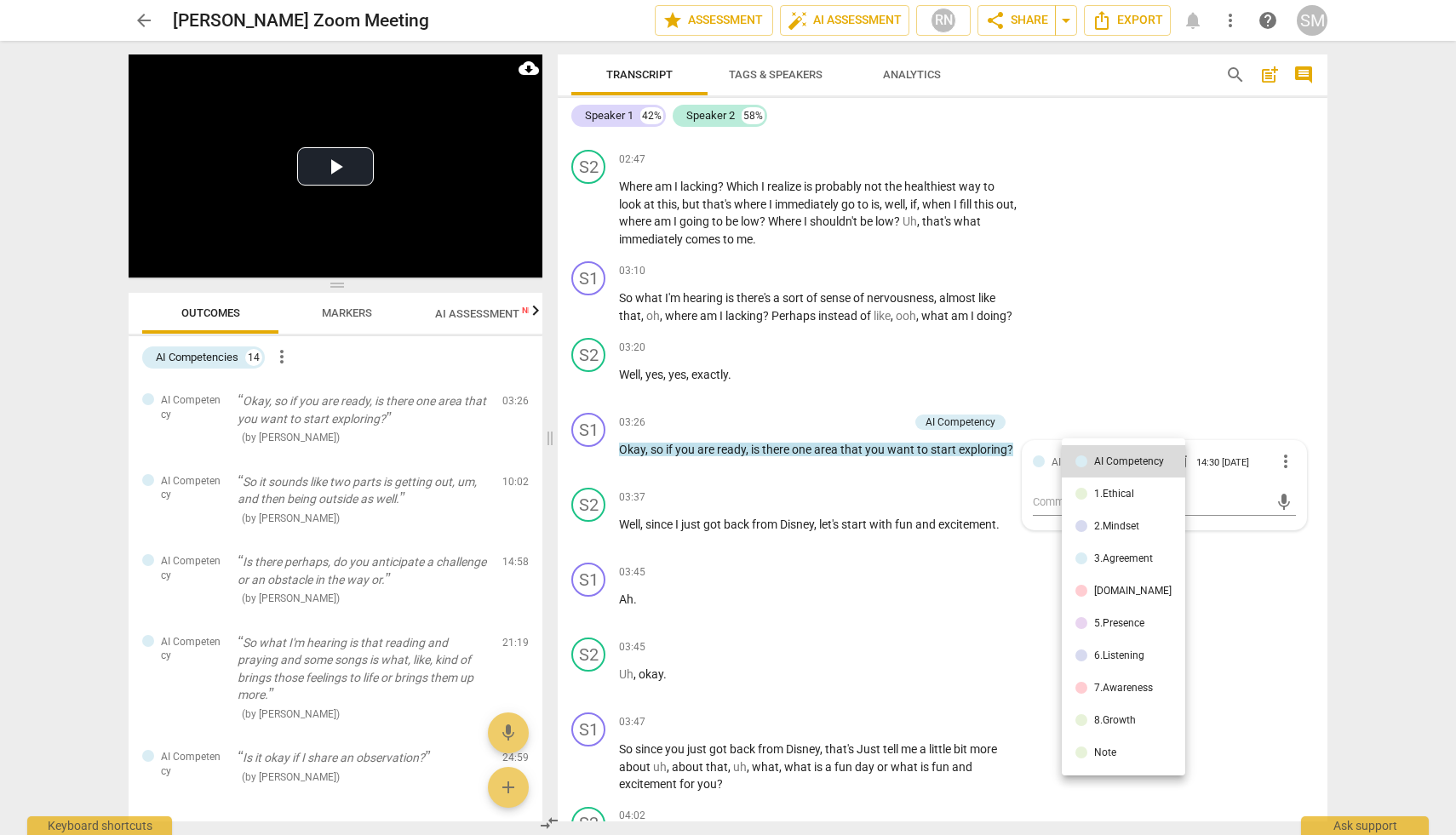
click at [1132, 355] on div at bounding box center [728, 418] width 1456 height 835
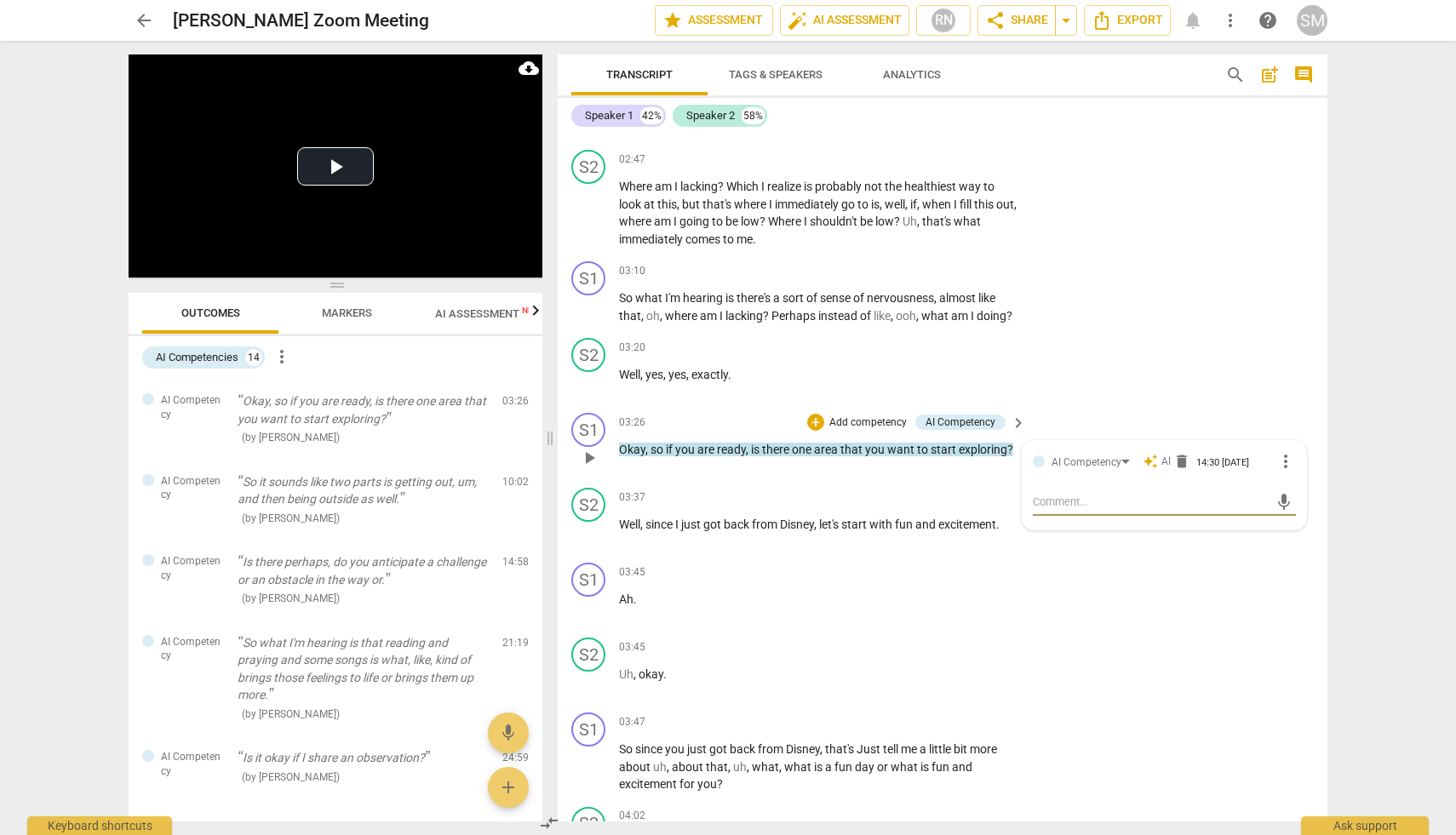
click at [1279, 462] on span "more_vert" at bounding box center [1285, 461] width 20 height 20
click at [1230, 383] on div at bounding box center [728, 418] width 1456 height 835
click at [252, 360] on div "14" at bounding box center [254, 358] width 17 height 17
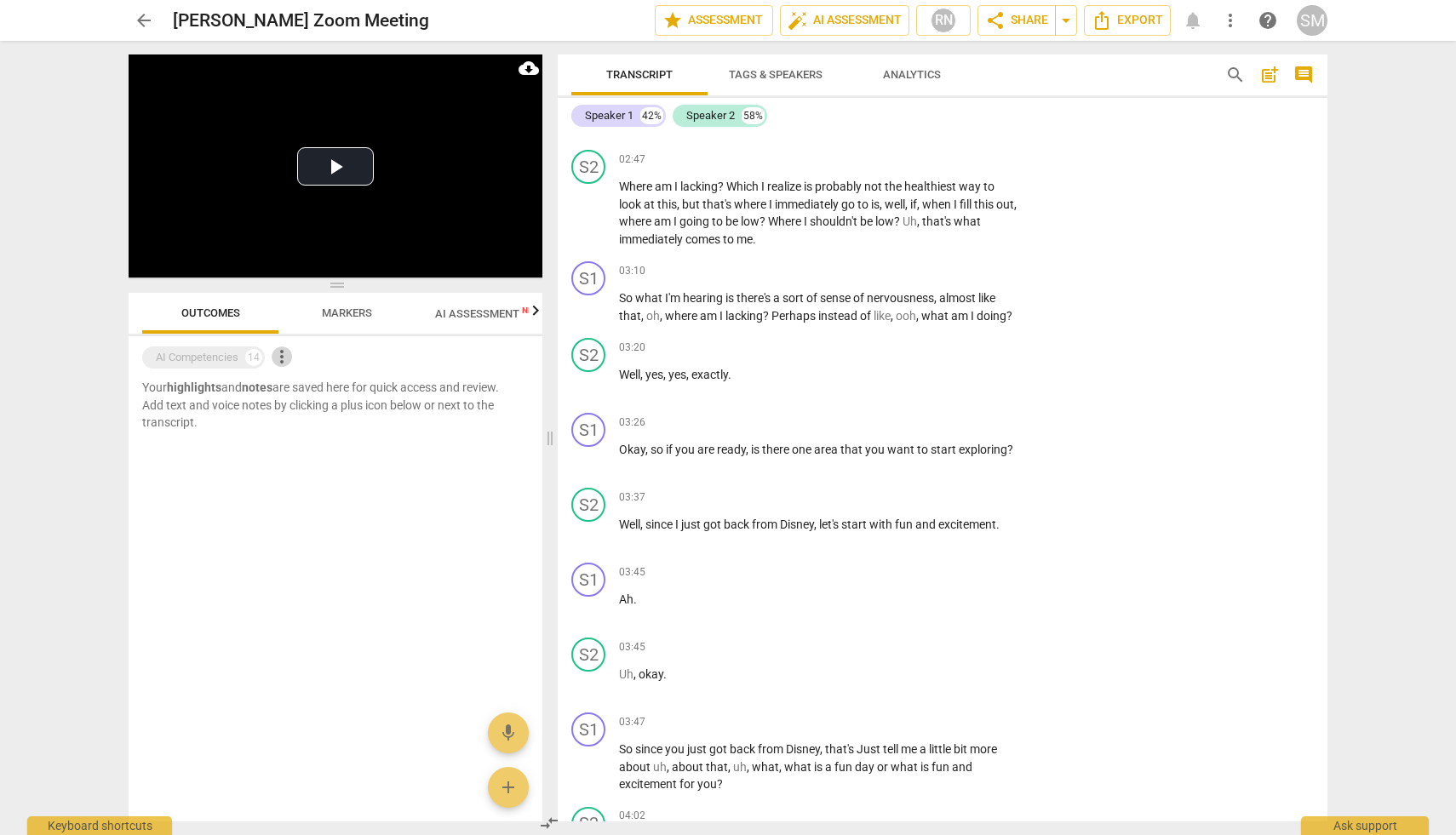
click at [282, 358] on span "more_vert" at bounding box center [282, 357] width 20 height 20
click at [238, 355] on div at bounding box center [728, 418] width 1456 height 835
click at [276, 454] on div at bounding box center [335, 446] width 414 height 29
click at [333, 318] on span "Markers" at bounding box center [347, 312] width 50 height 13
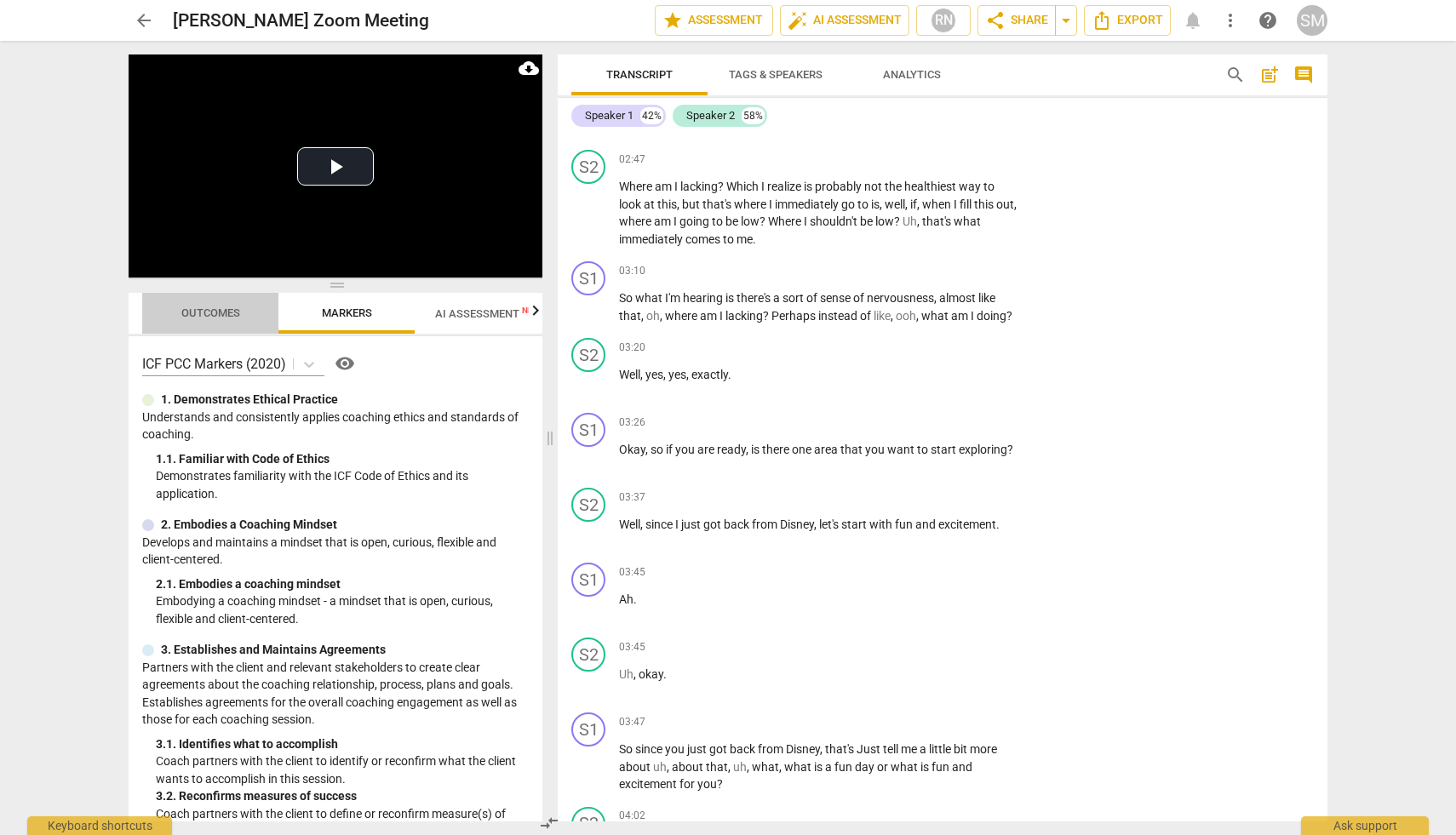
click at [205, 311] on span "Outcomes" at bounding box center [211, 312] width 59 height 13
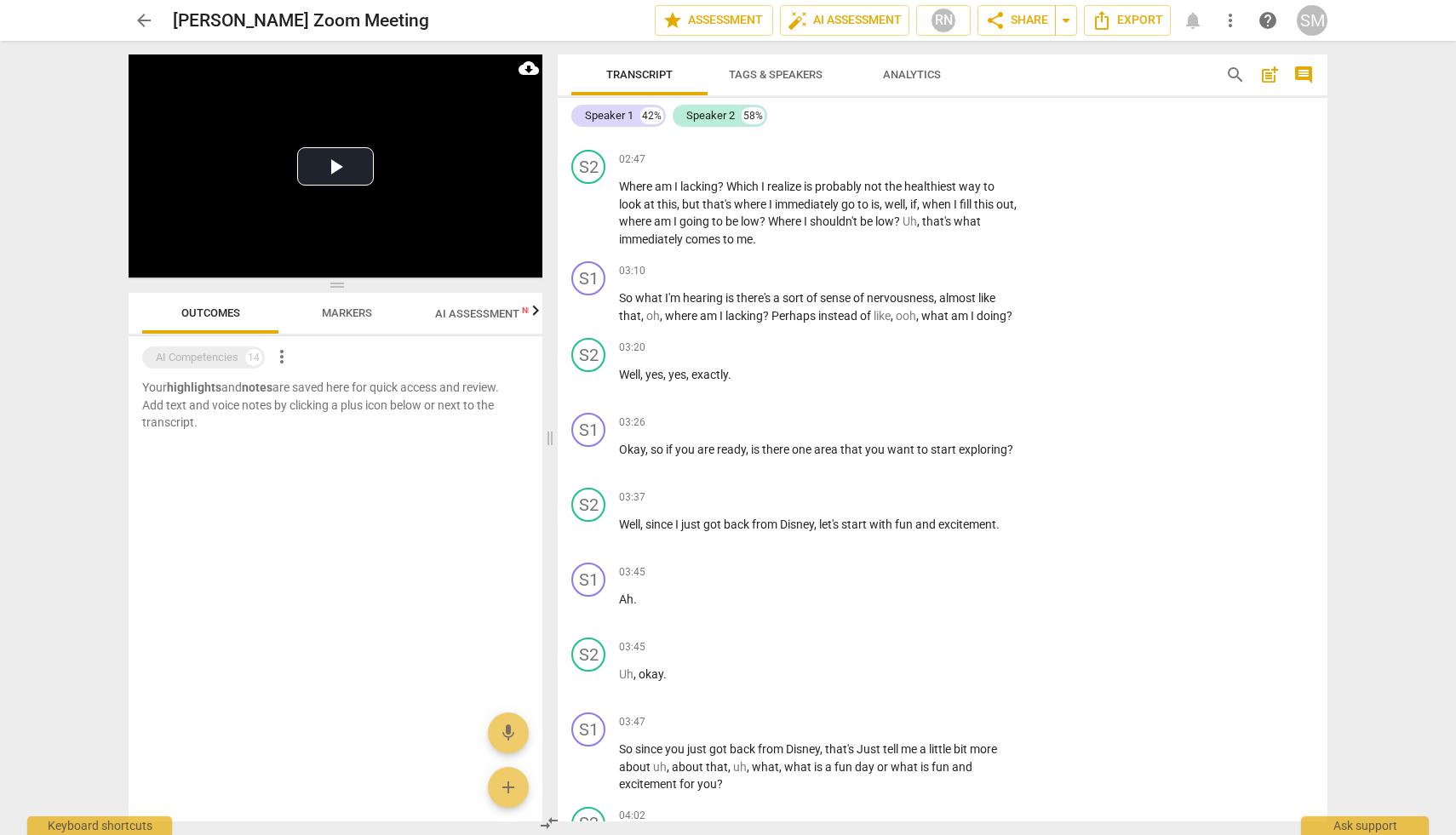
click at [397, 745] on div "Your highlights and notes are saved here for quick access and review. Add text …" at bounding box center [335, 600] width 414 height 442
click at [1085, 352] on div "S2 play_arrow pause 03:20 + Add competency keyboard_arrow_right Well , yes , ye…" at bounding box center [942, 368] width 770 height 75
click at [249, 352] on div "14" at bounding box center [254, 358] width 17 height 17
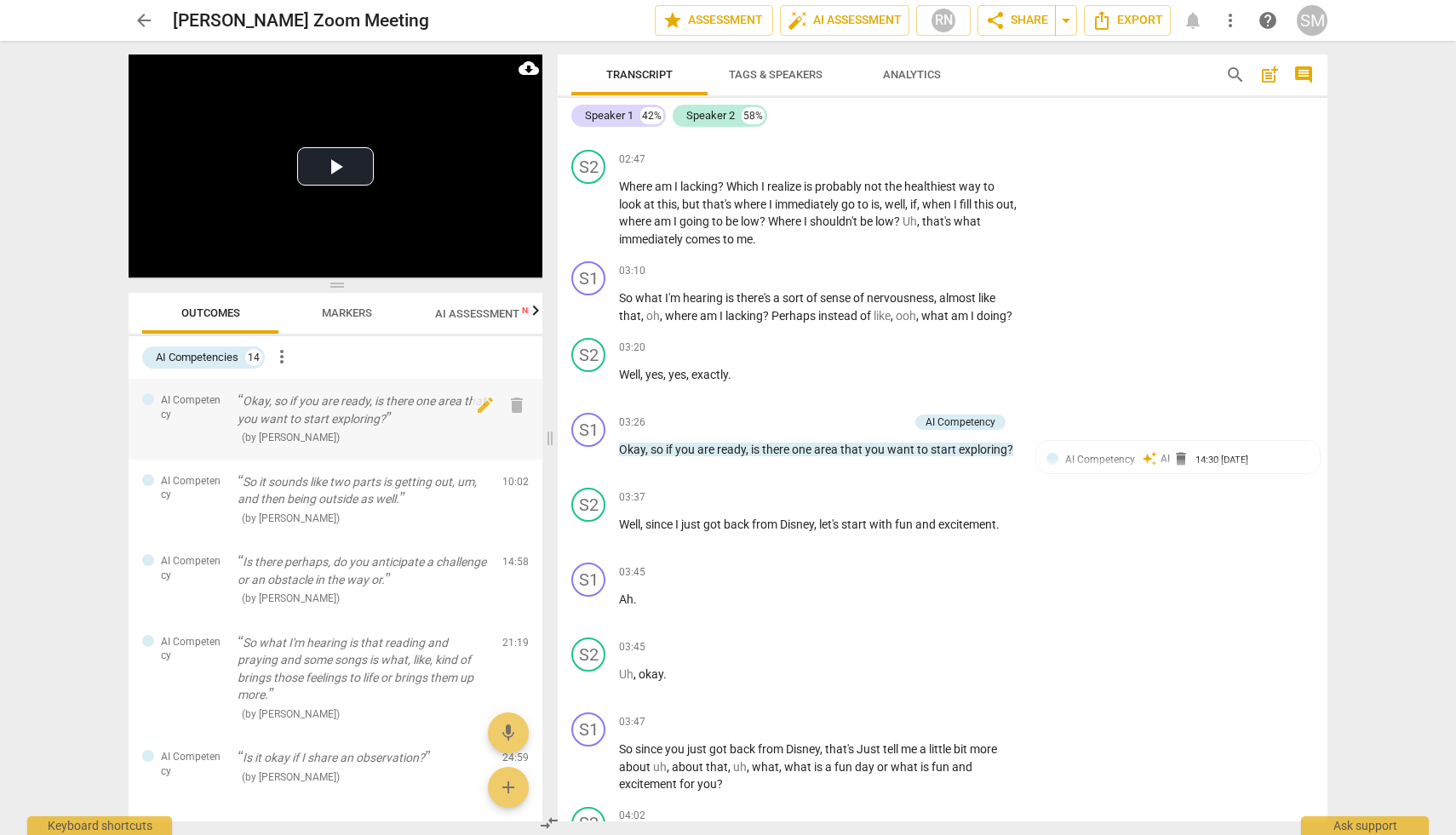
click at [155, 398] on div "AI Competency" at bounding box center [183, 407] width 82 height 28
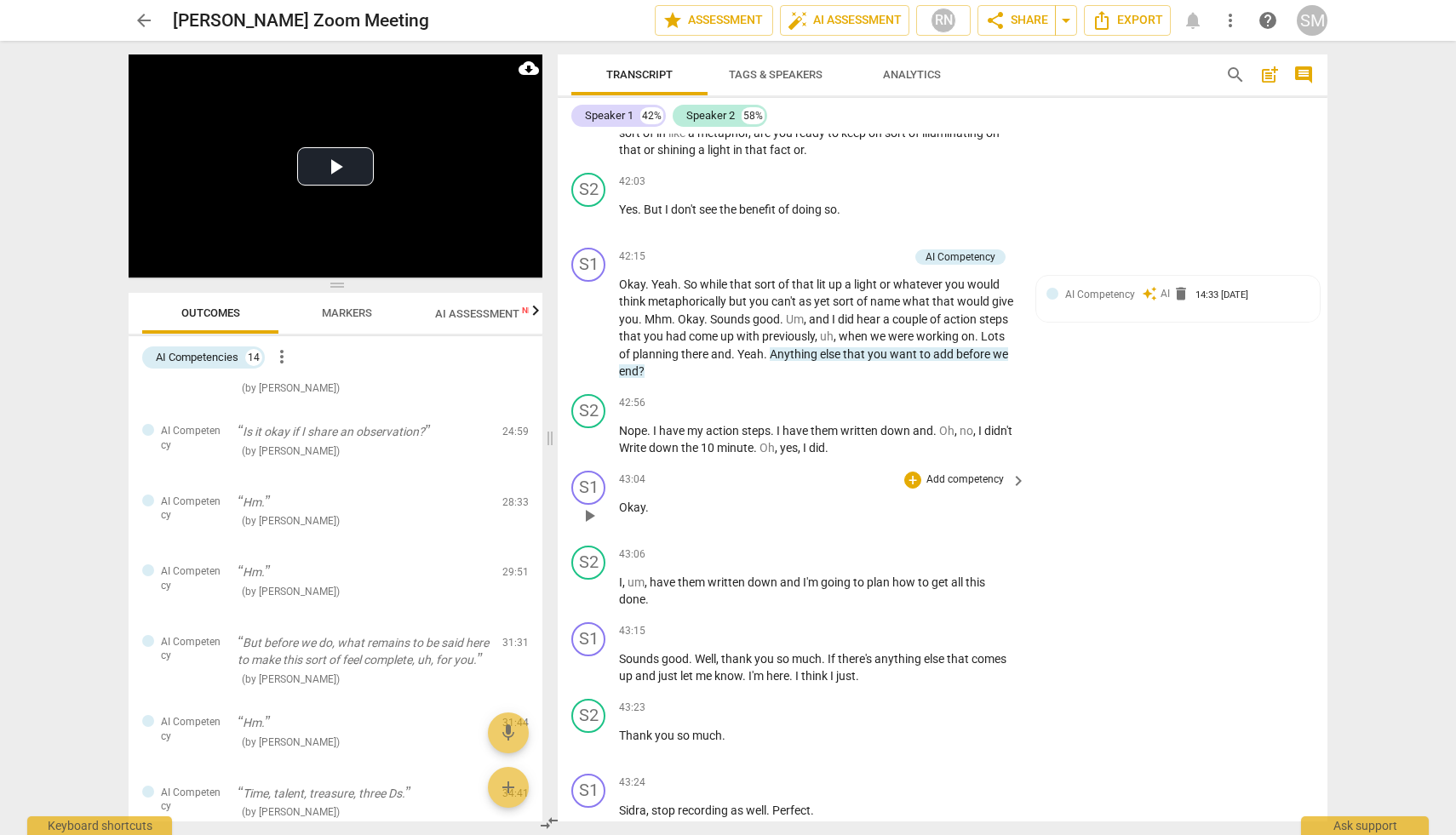
scroll to position [15776, 0]
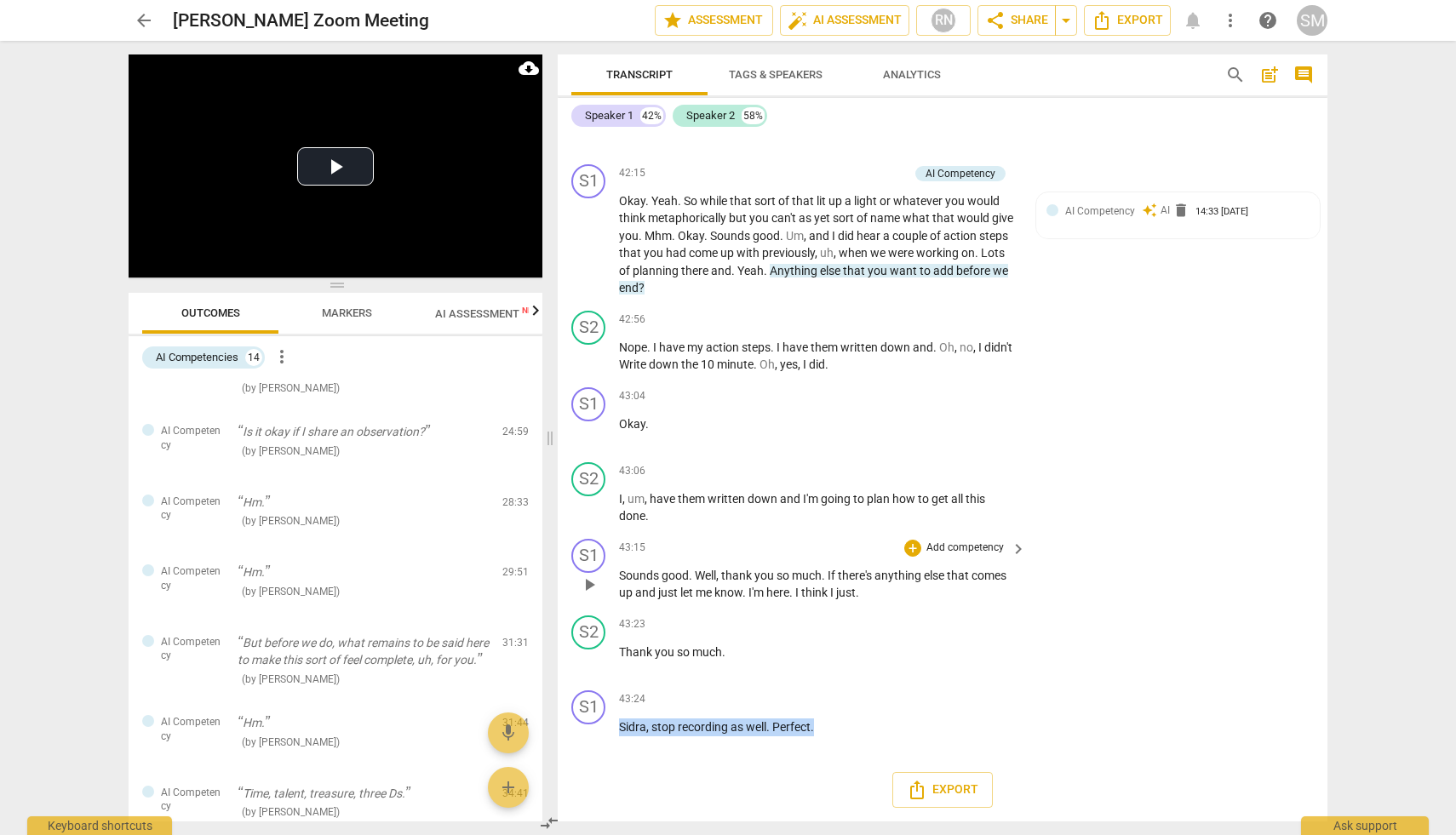
drag, startPoint x: 831, startPoint y: 730, endPoint x: 639, endPoint y: 590, distance: 237.6
click at [639, 590] on div "format_bold format_list_bulleted Sidrah Mohyuddin delete Summary: S1 play_arrow…" at bounding box center [942, 477] width 770 height 688
click at [1059, 647] on div "S2 play_arrow pause 43:23 + Add competency keyboard_arrow_right Thank you so mu…" at bounding box center [942, 645] width 770 height 75
drag, startPoint x: 815, startPoint y: 726, endPoint x: 701, endPoint y: 569, distance: 194.0
click at [701, 569] on div "format_bold format_list_bulleted Sidrah Mohyuddin delete Summary: S1 play_arrow…" at bounding box center [942, 477] width 770 height 688
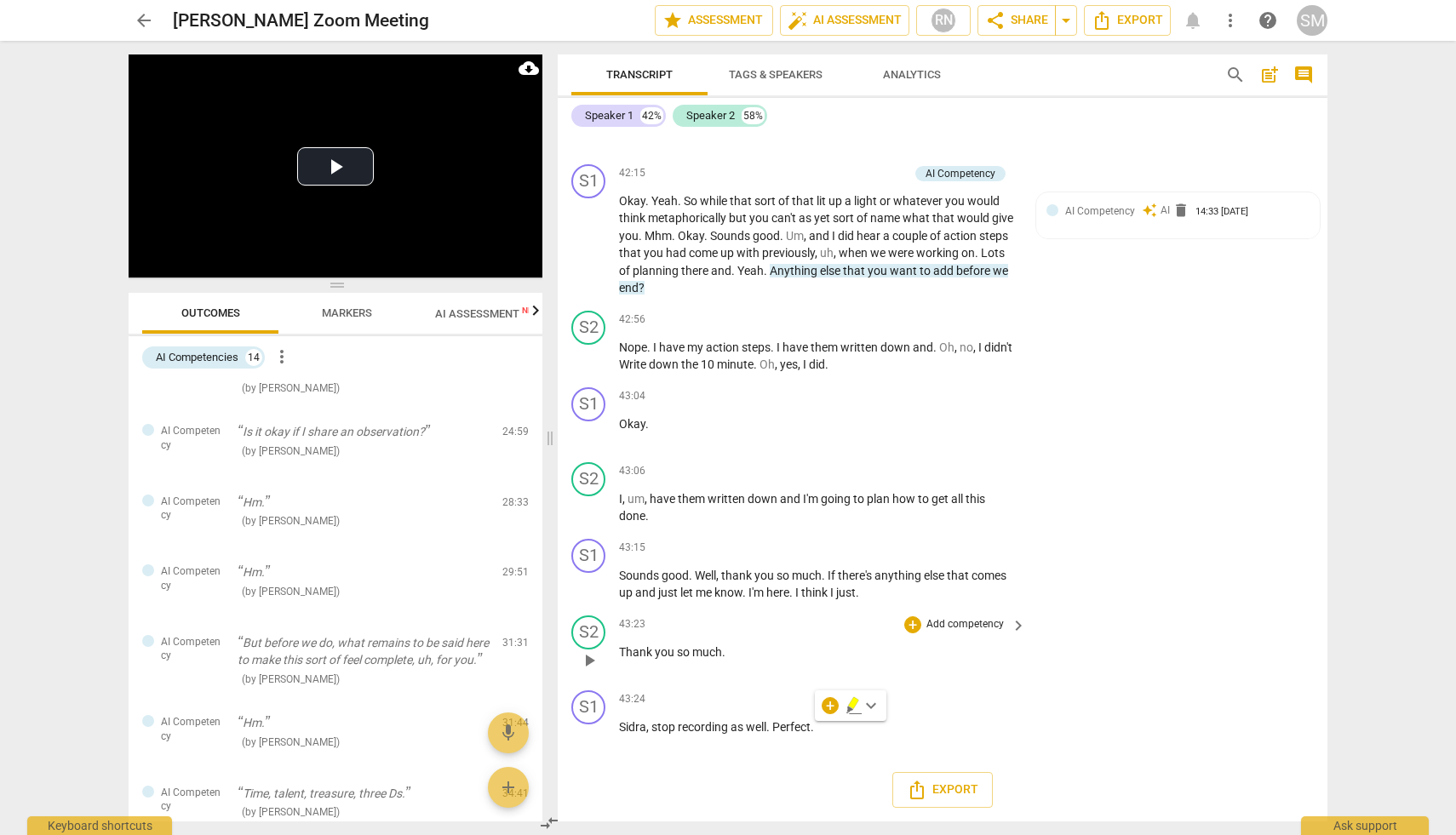
click at [1029, 667] on div "S2 play_arrow pause 43:23 + Add competency keyboard_arrow_right Thank you so mu…" at bounding box center [942, 645] width 770 height 75
drag, startPoint x: 815, startPoint y: 732, endPoint x: 696, endPoint y: 331, distance: 418.3
click at [696, 331] on div "format_bold format_list_bulleted Sidrah Mohyuddin delete Summary: S1 play_arrow…" at bounding box center [942, 477] width 770 height 688
click at [1159, 705] on div "S1 play_arrow pause 43:24 + Add competency keyboard_arrow_right Sidra , stop re…" at bounding box center [942, 720] width 770 height 75
click at [632, 75] on span "Transcript" at bounding box center [639, 75] width 66 height 13
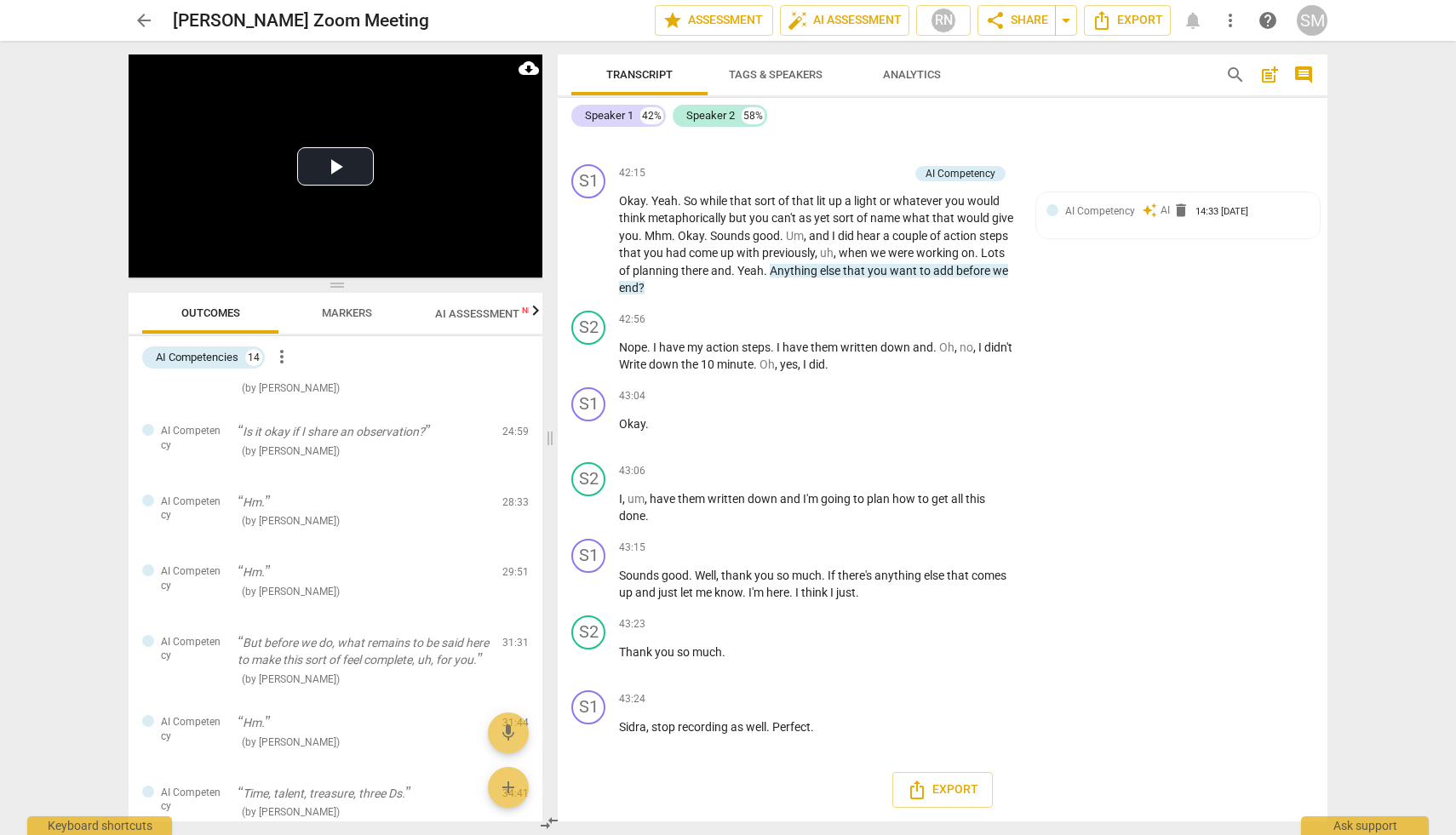
click at [1273, 74] on span "post_add" at bounding box center [1270, 75] width 20 height 20
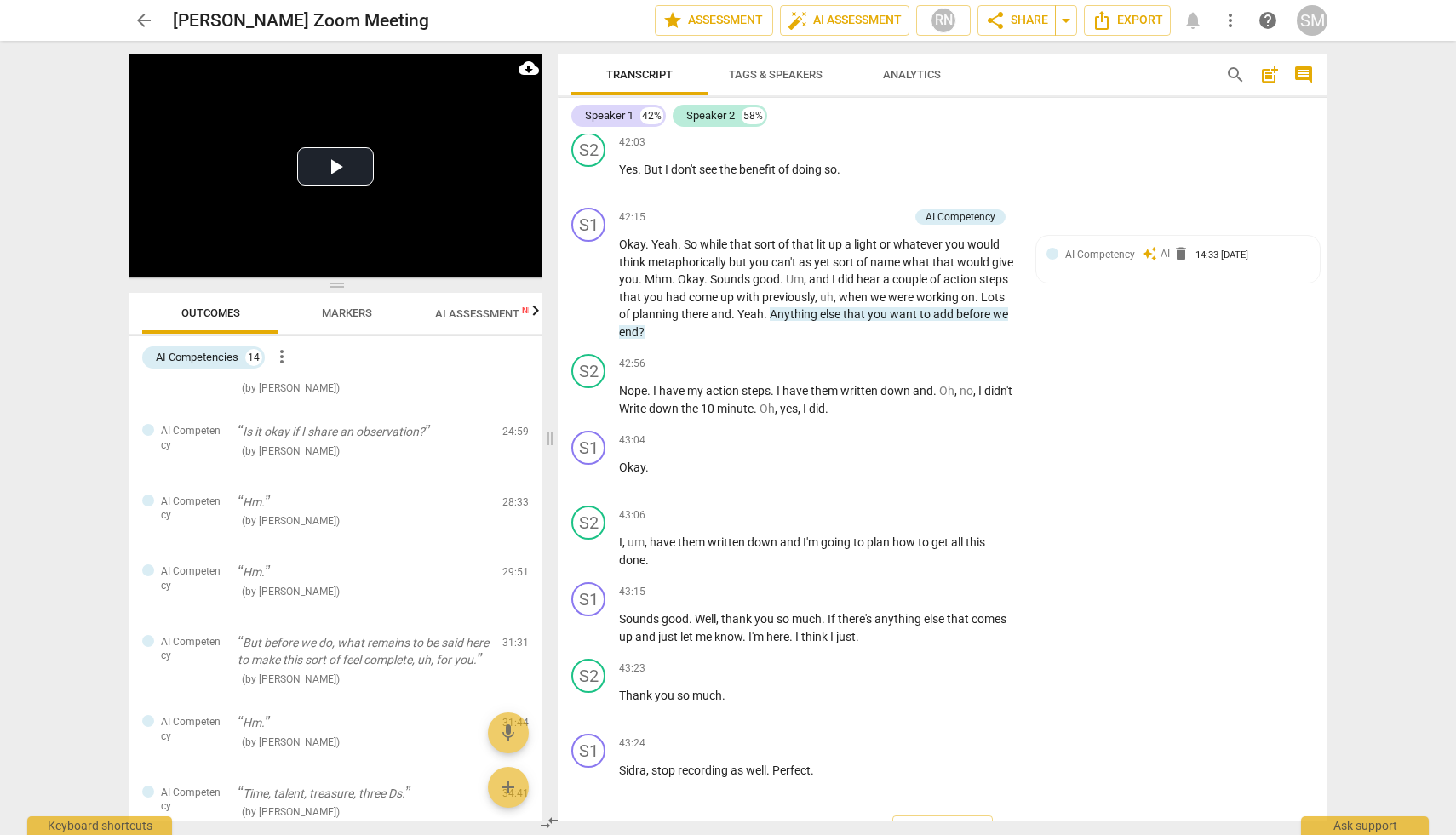
scroll to position [100, 0]
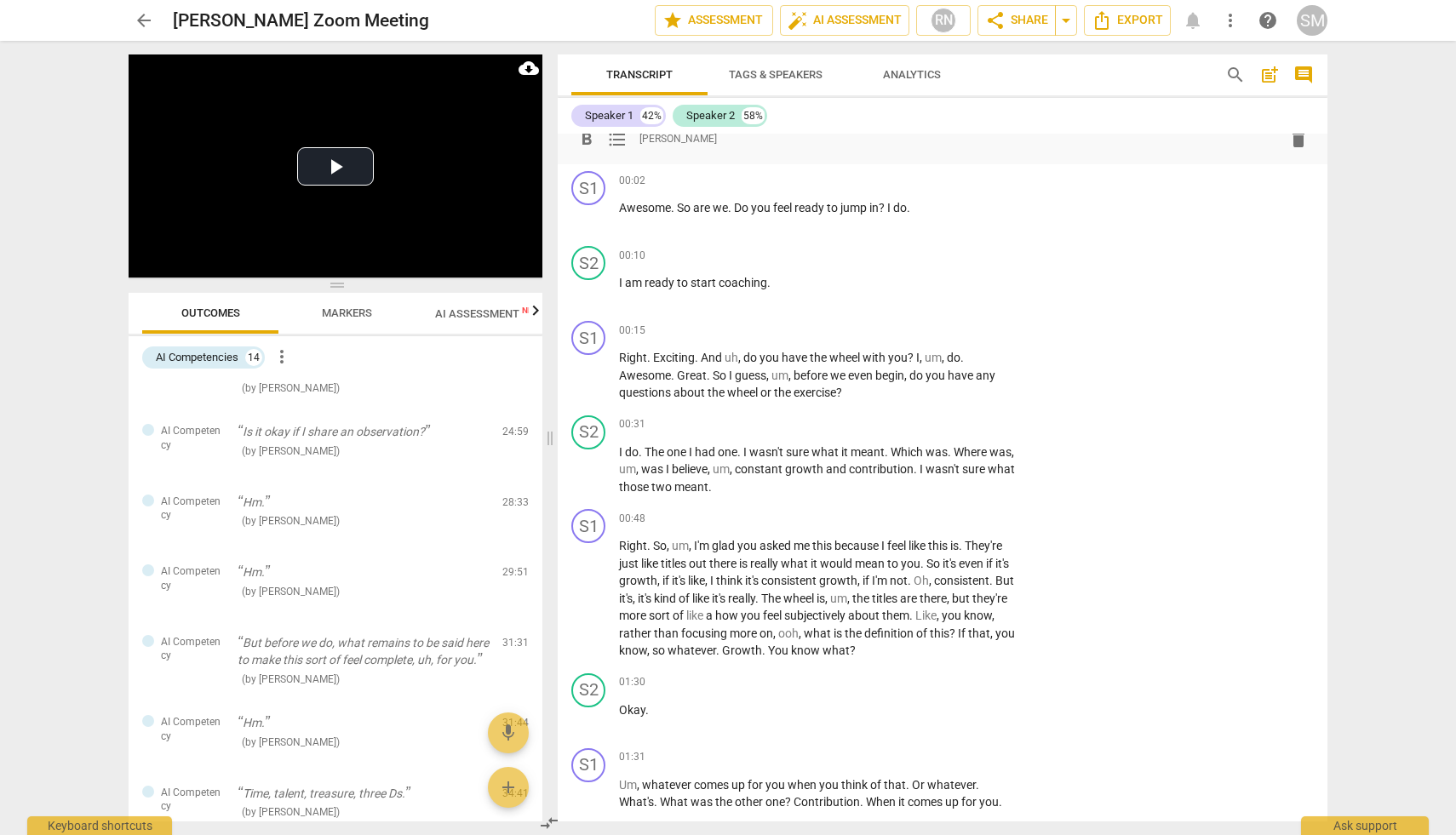
click at [1308, 72] on span "comment" at bounding box center [1304, 75] width 20 height 20
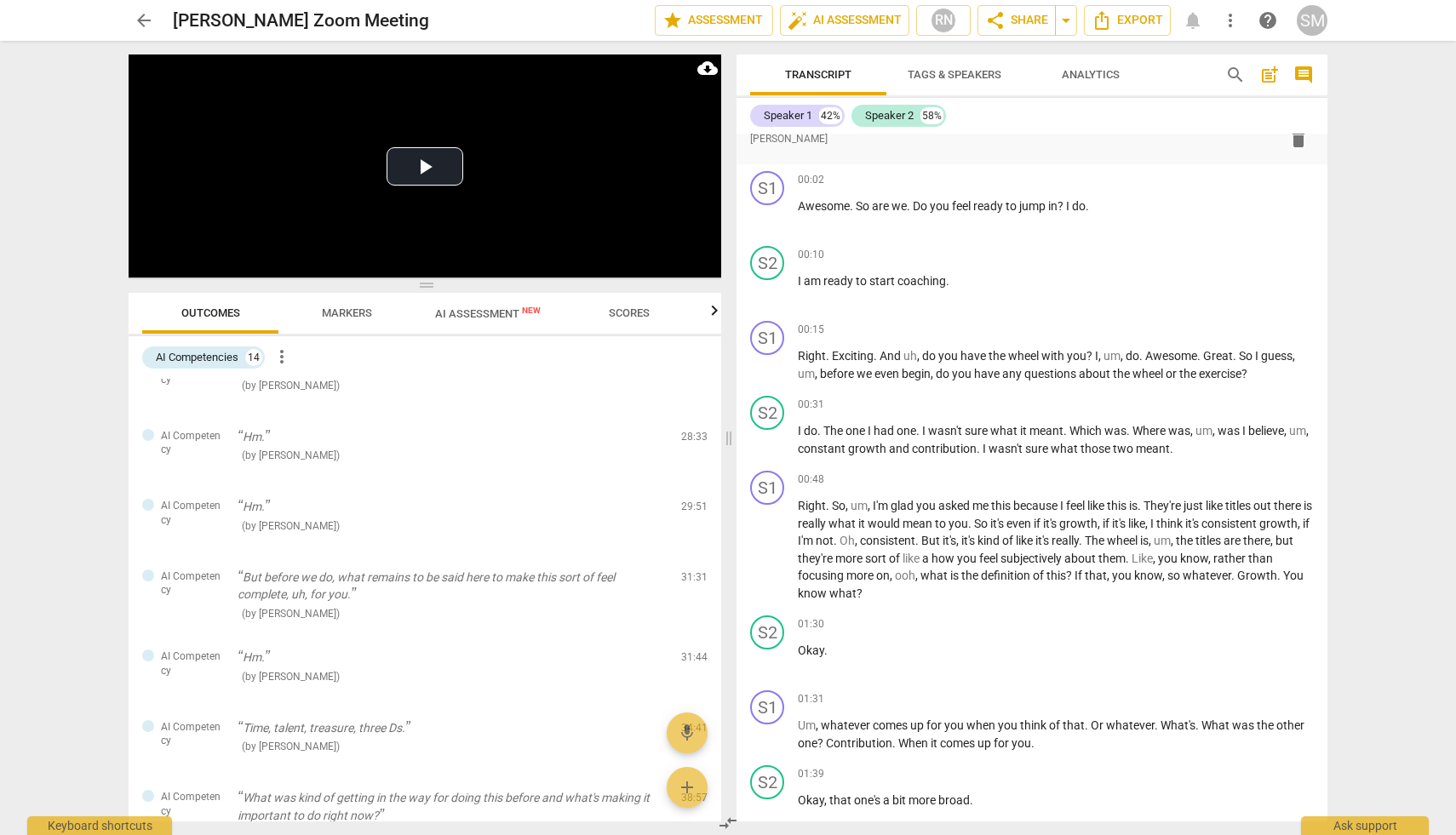
scroll to position [261, 0]
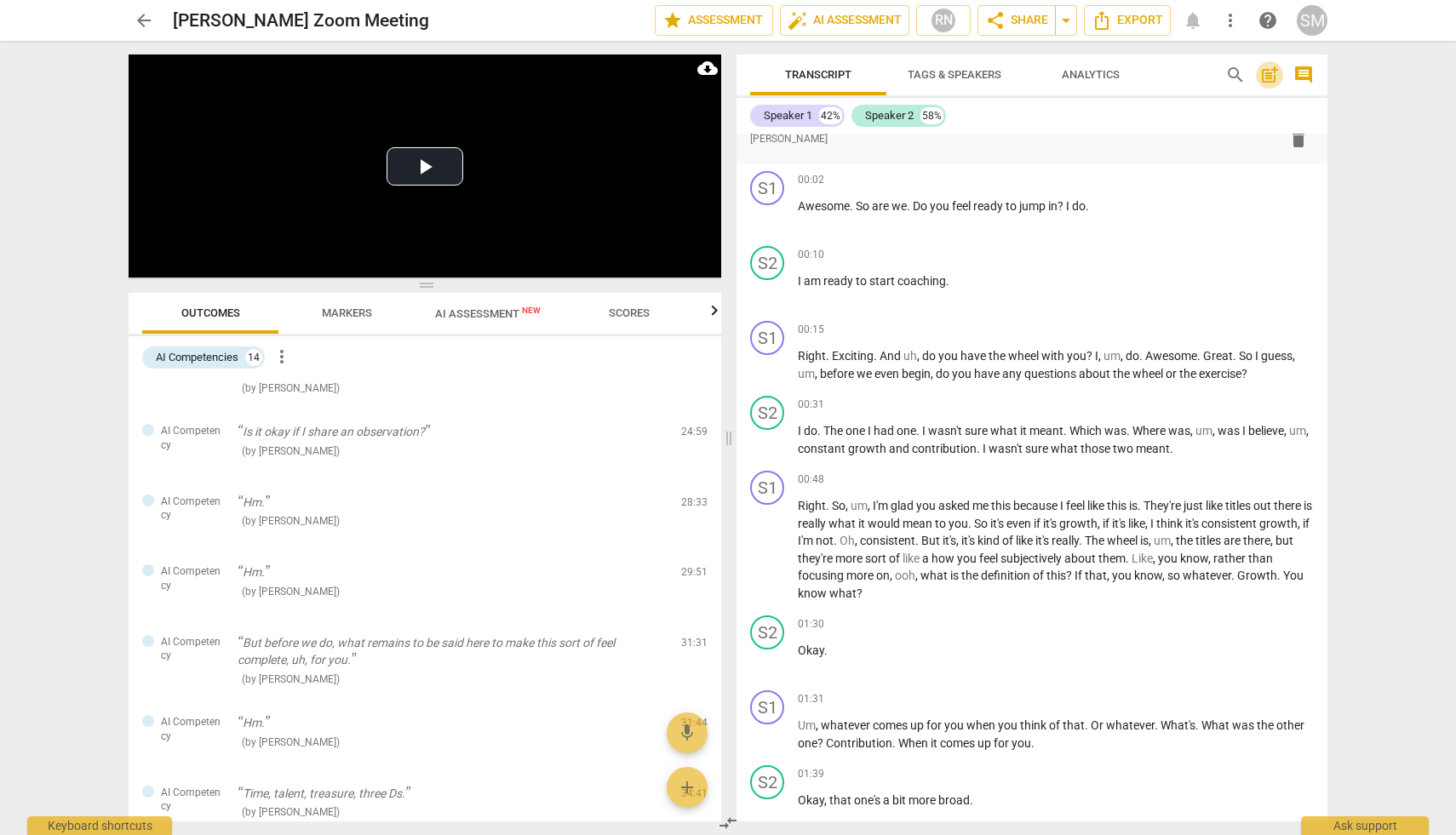
click at [1273, 71] on span "post_add" at bounding box center [1270, 75] width 20 height 20
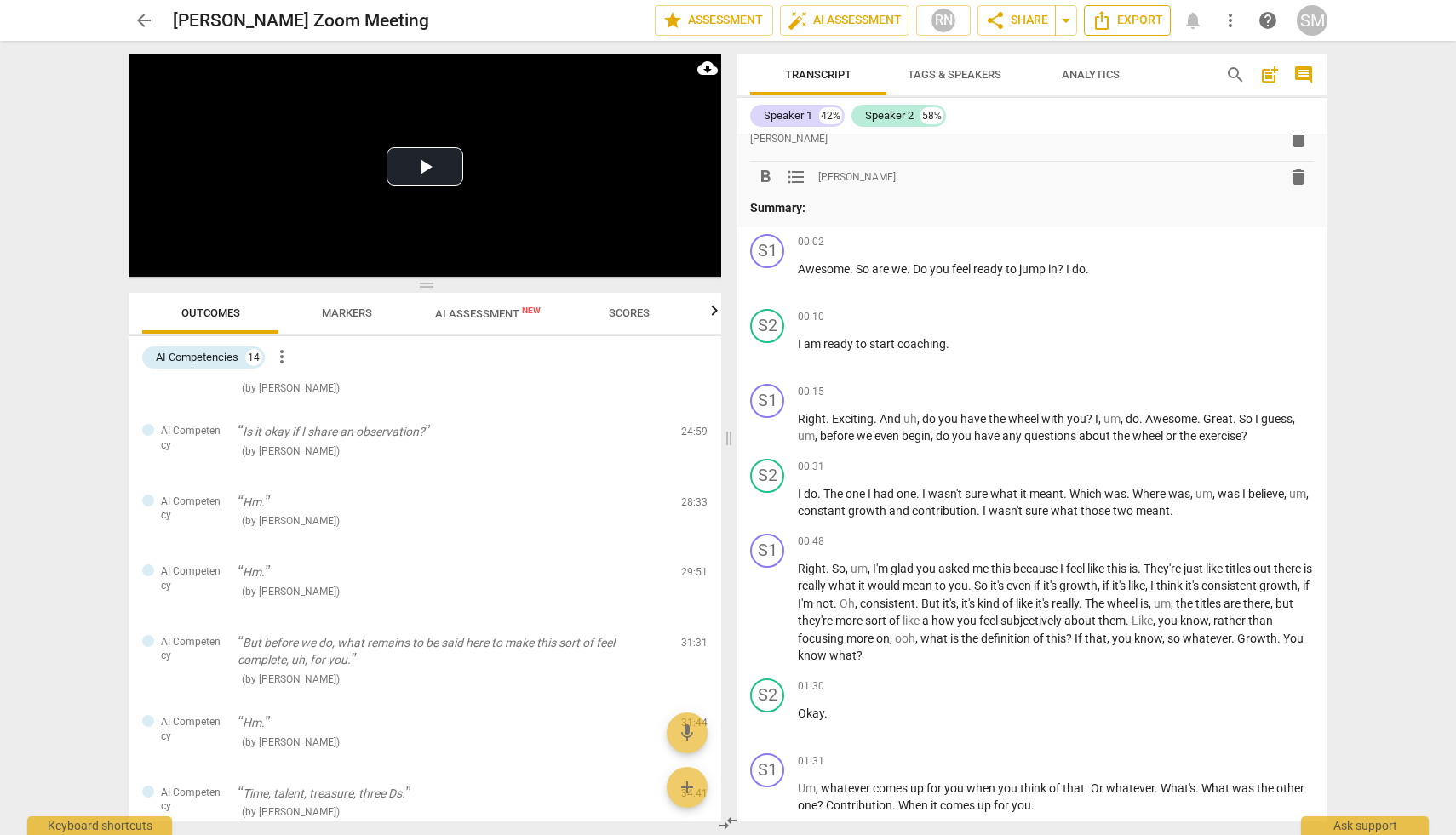
click at [1149, 21] on span "Export" at bounding box center [1128, 20] width 72 height 20
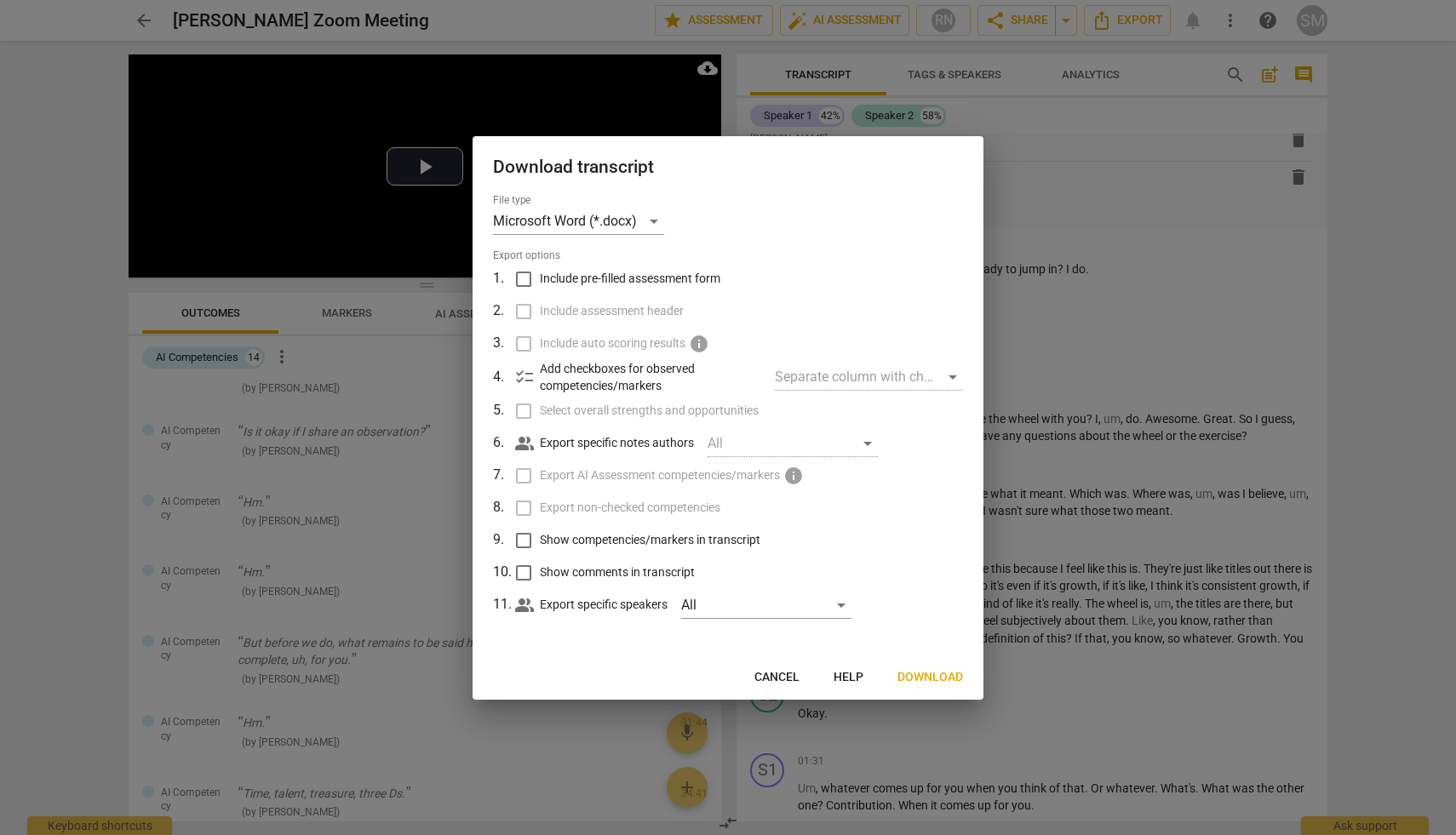
click at [932, 678] on span "Download" at bounding box center [929, 677] width 65 height 17
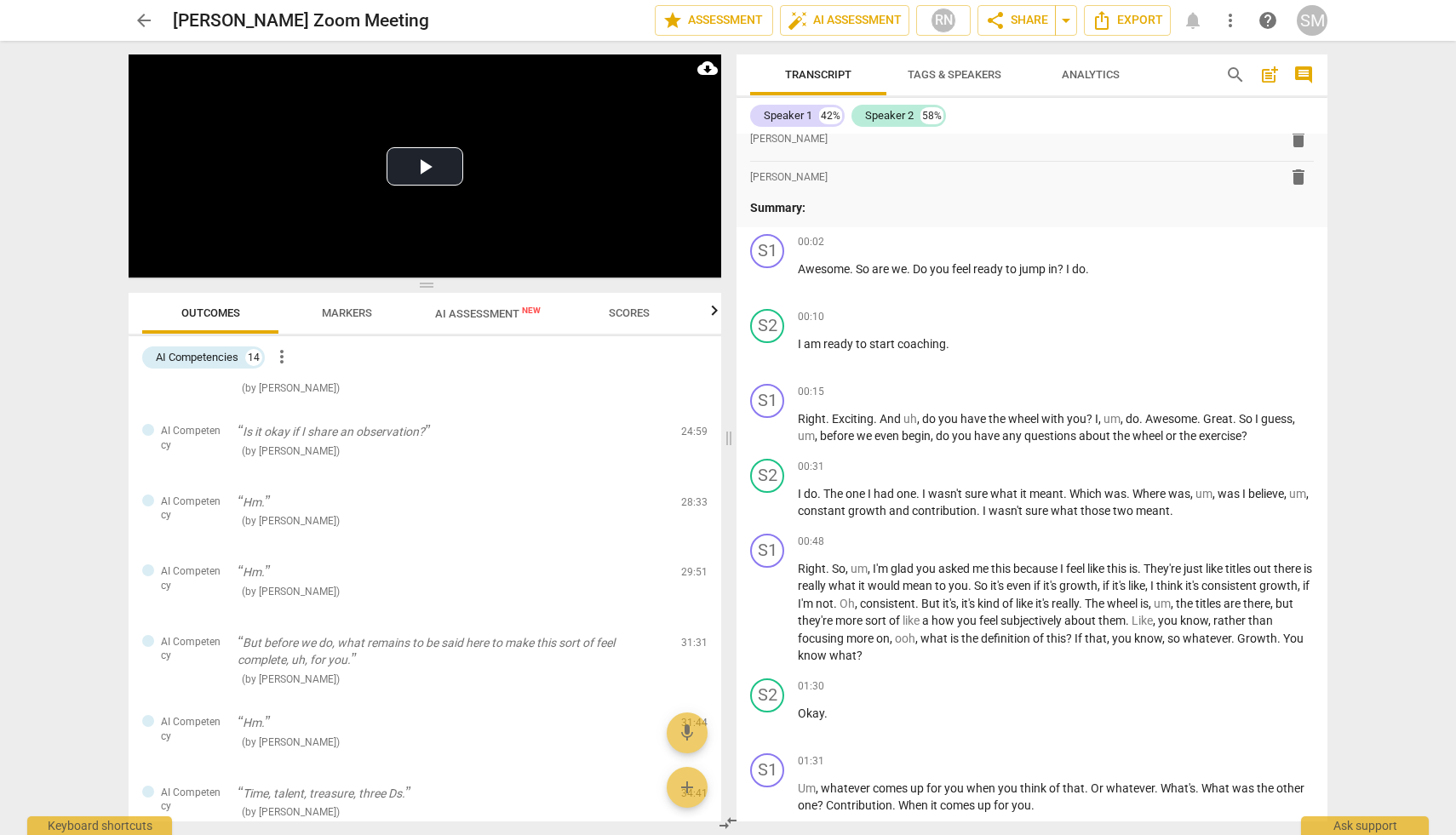
click at [1269, 38] on div "arrow_back Sidrah Mohyuddin's Zoom Meeting edit star Assessment auto_fix_high A…" at bounding box center [728, 20] width 1428 height 41
